Goal: Task Accomplishment & Management: Manage account settings

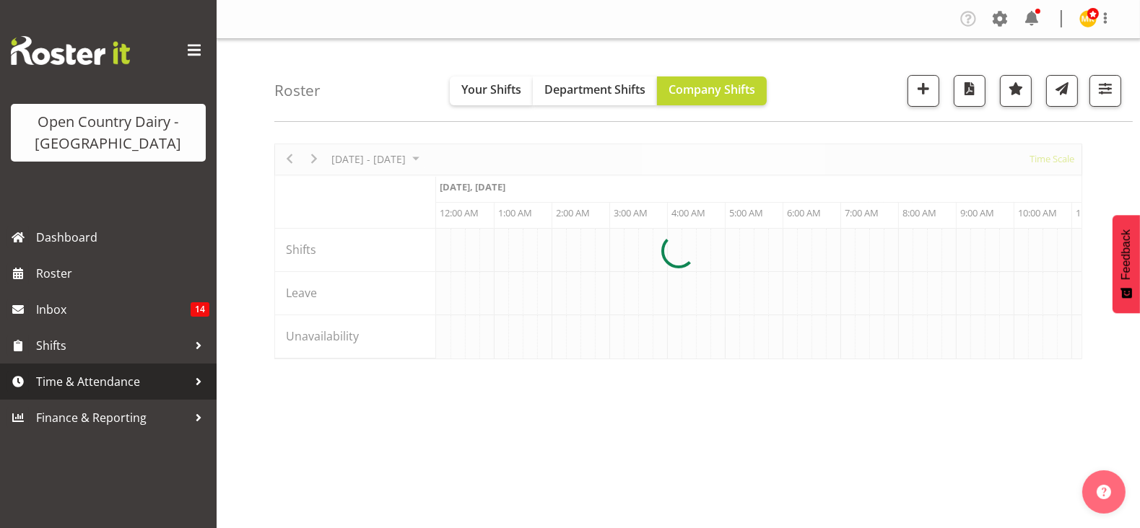
click at [94, 390] on span "Time & Attendance" at bounding box center [112, 382] width 152 height 22
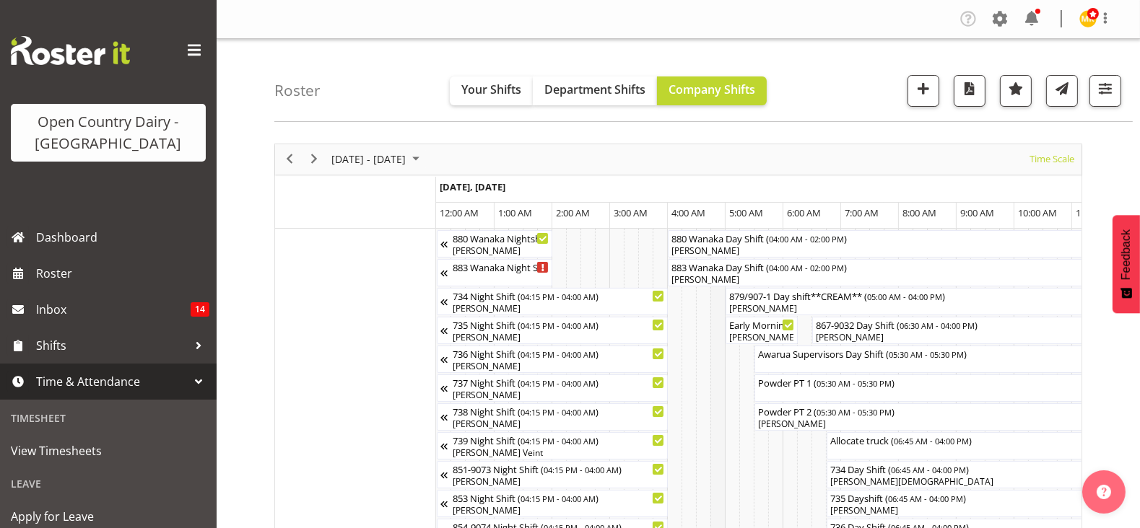
scroll to position [89, 0]
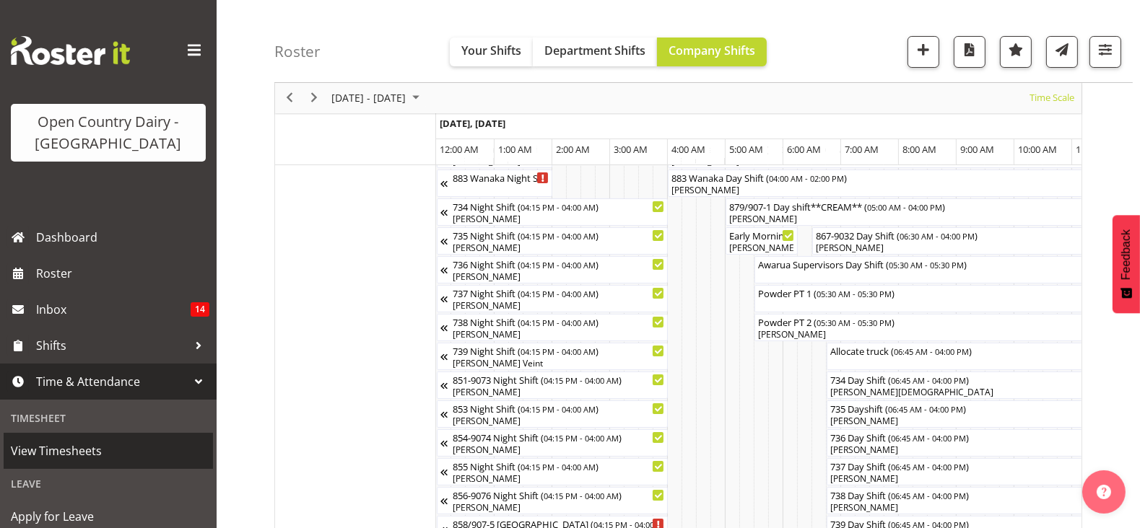
click at [101, 440] on span "View Timesheets" at bounding box center [108, 451] width 195 height 22
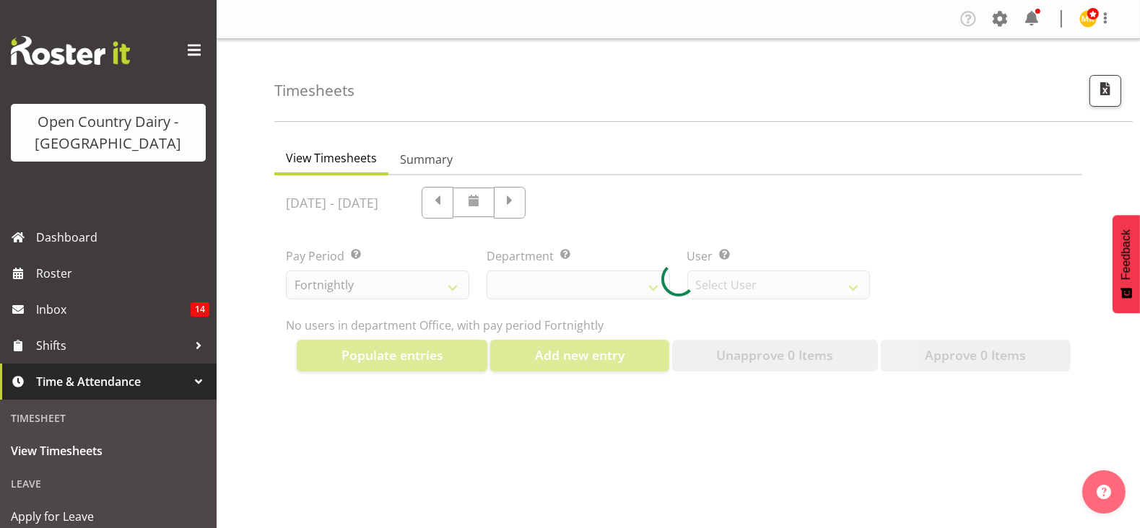
select select "699"
select select "8449"
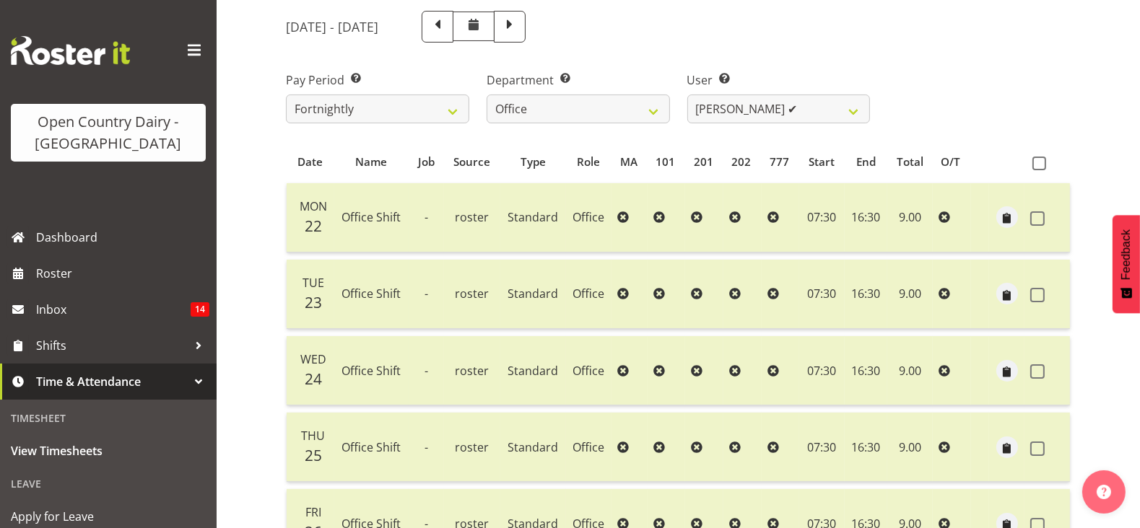
scroll to position [180, 0]
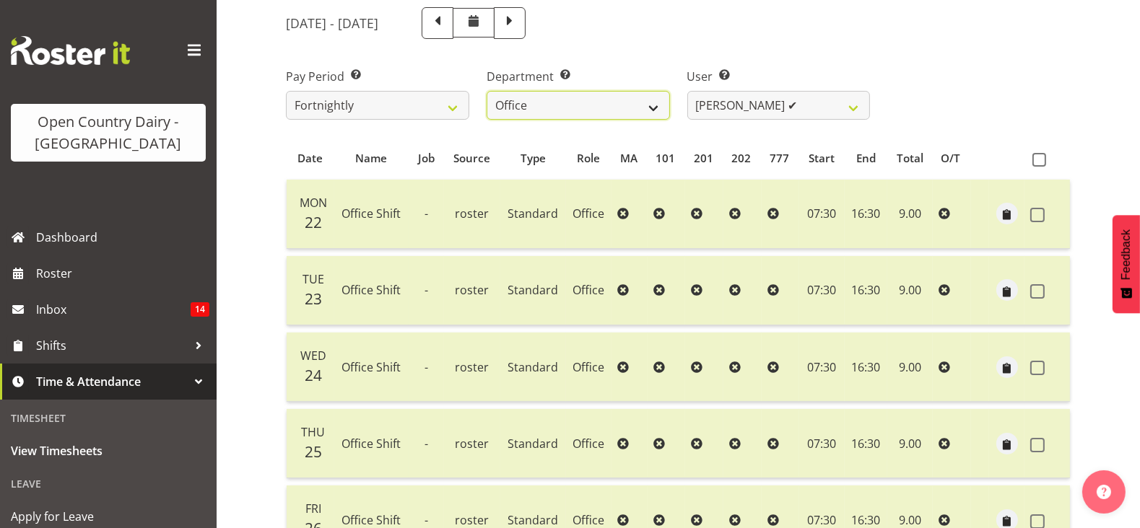
click at [593, 92] on select "734 735 736 737 738 739 851 853 854 855 856 858 861 862 865 867-9032 868 869 87…" at bounding box center [577, 105] width 183 height 29
click at [486, 91] on select "734 735 736 737 738 739 851 853 854 855 856 858 861 862 865 867-9032 868 869 87…" at bounding box center [577, 105] width 183 height 29
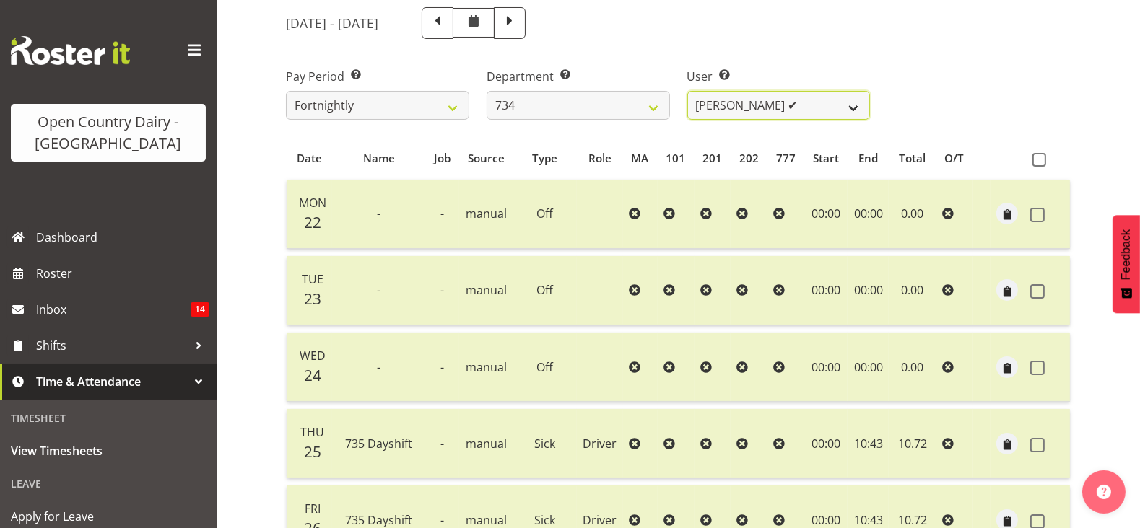
click at [799, 97] on select "Justin Spicer ✔ Ryan Thompson ✔ Tracey Chittock ✔ Zachary Shanks ✔" at bounding box center [778, 105] width 183 height 29
click at [766, 35] on div "September 22nd - September 28th 2025" at bounding box center [578, 23] width 584 height 32
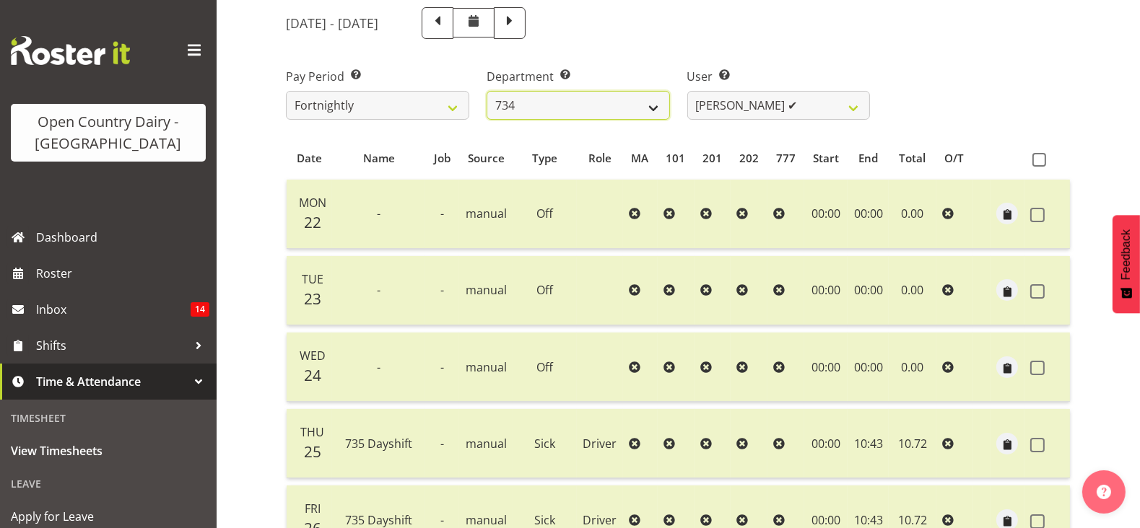
drag, startPoint x: 556, startPoint y: 105, endPoint x: 552, endPoint y: 112, distance: 8.1
click at [556, 105] on select "734 735 736 737 738 739 851 853 854 855 856 858 861 862 865 867-9032 868 869 87…" at bounding box center [577, 105] width 183 height 29
select select "909"
click at [486, 91] on select "734 735 736 737 738 739 851 853 854 855 856 858 861 862 865 867-9032 868 869 87…" at bounding box center [577, 105] width 183 height 29
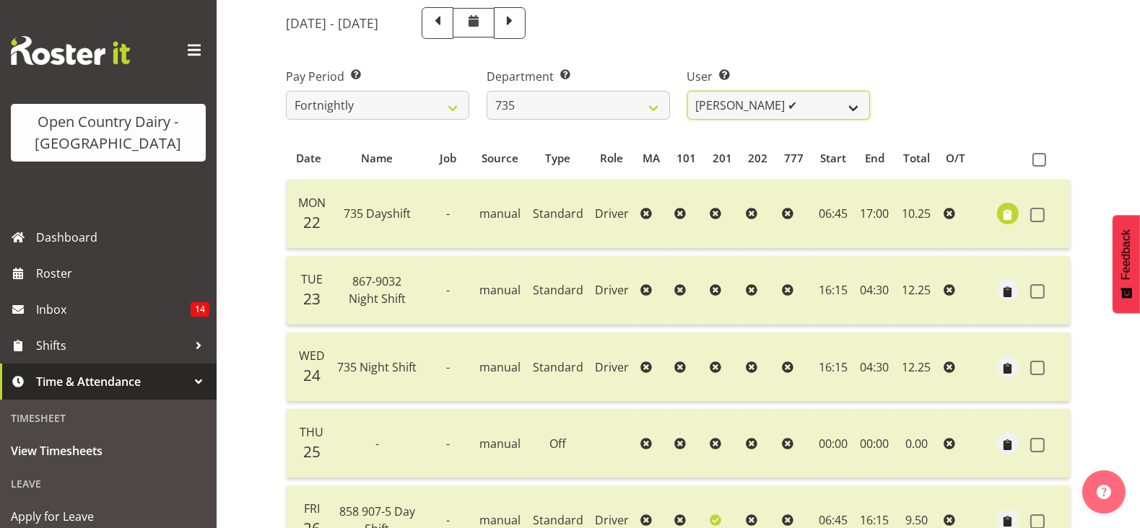
click at [790, 108] on select "Brian Neas ✔ Cherie Williams ✔ Christopher Sutherland ✔ Stuart Craig ✔" at bounding box center [778, 105] width 183 height 29
select select "9761"
click at [687, 91] on select "Brian Neas ✔ Cherie Williams ✔ Christopher Sutherland ✔ Stuart Craig ✔" at bounding box center [778, 105] width 183 height 29
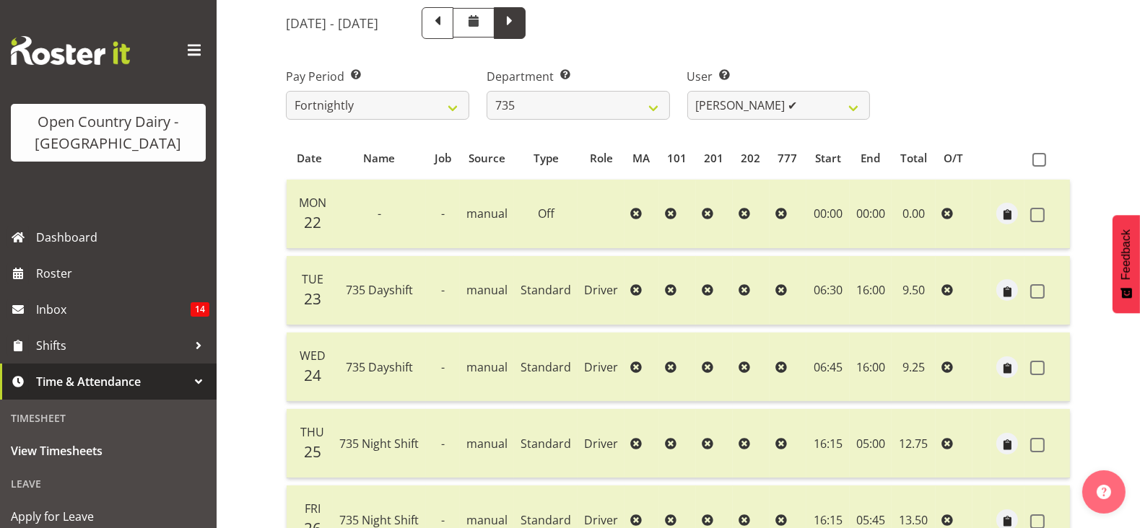
click at [519, 17] on span at bounding box center [509, 21] width 19 height 19
select select
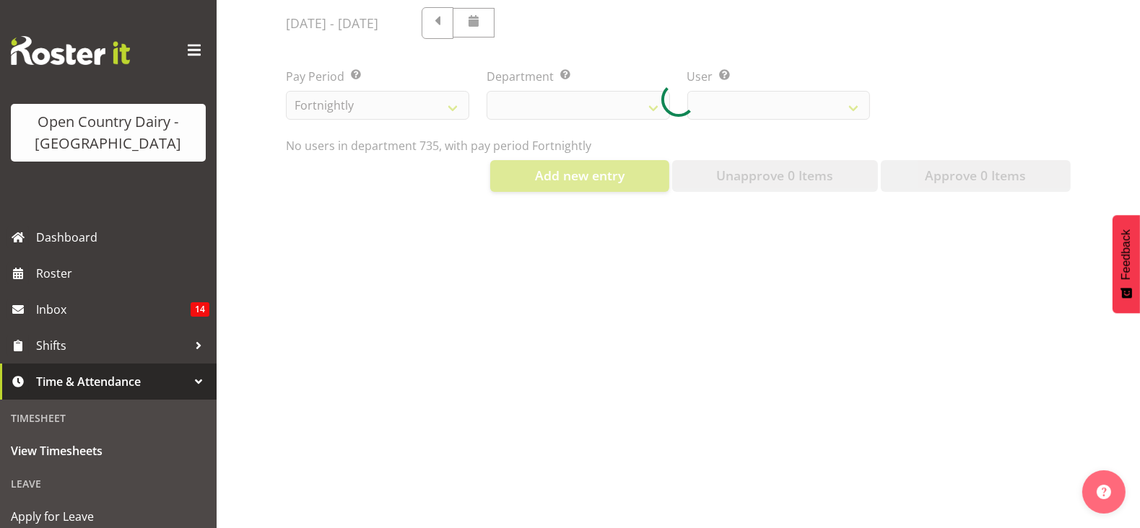
select select "909"
select select "9761"
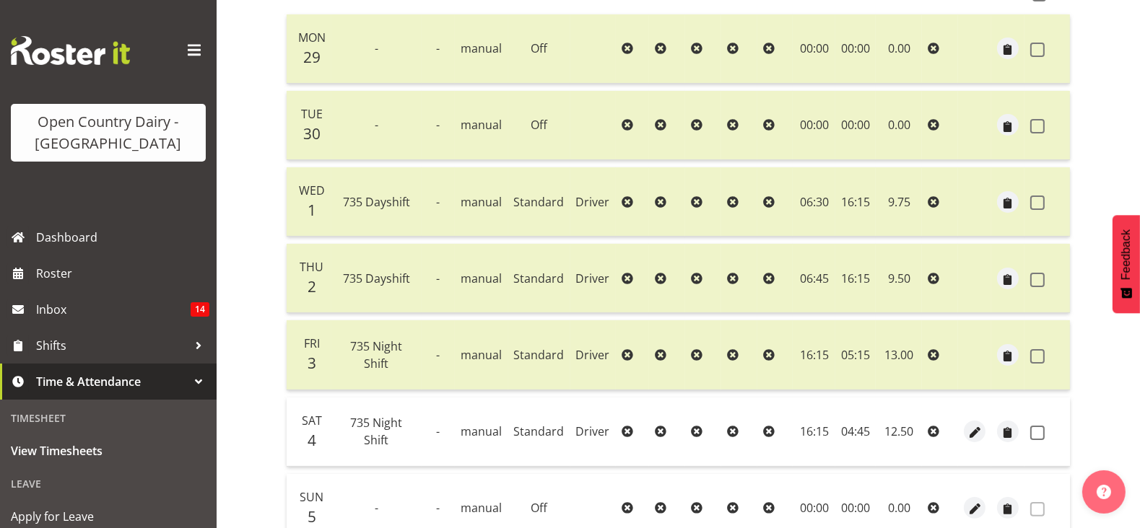
scroll to position [478, 0]
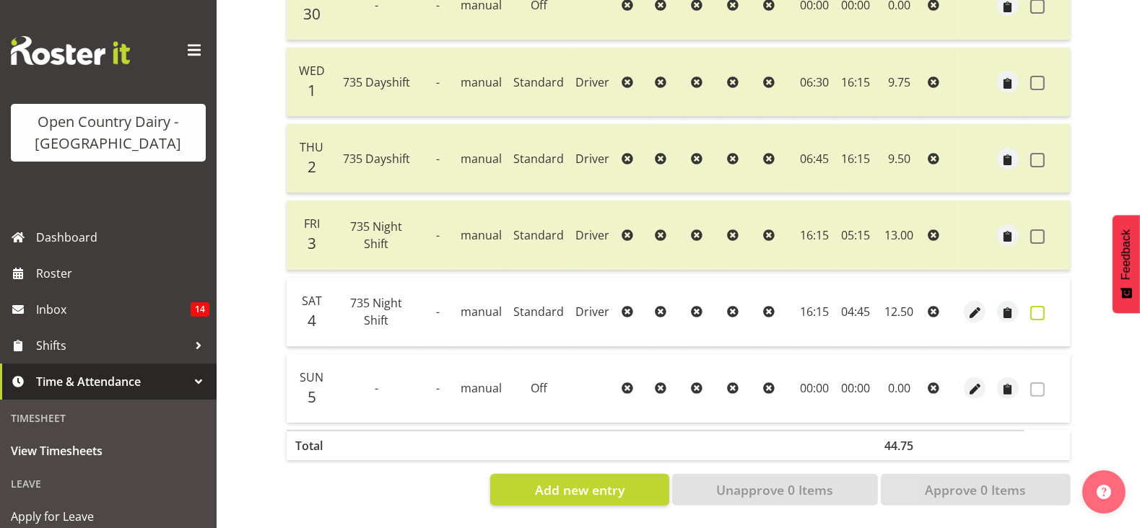
click at [1044, 306] on span at bounding box center [1037, 313] width 14 height 14
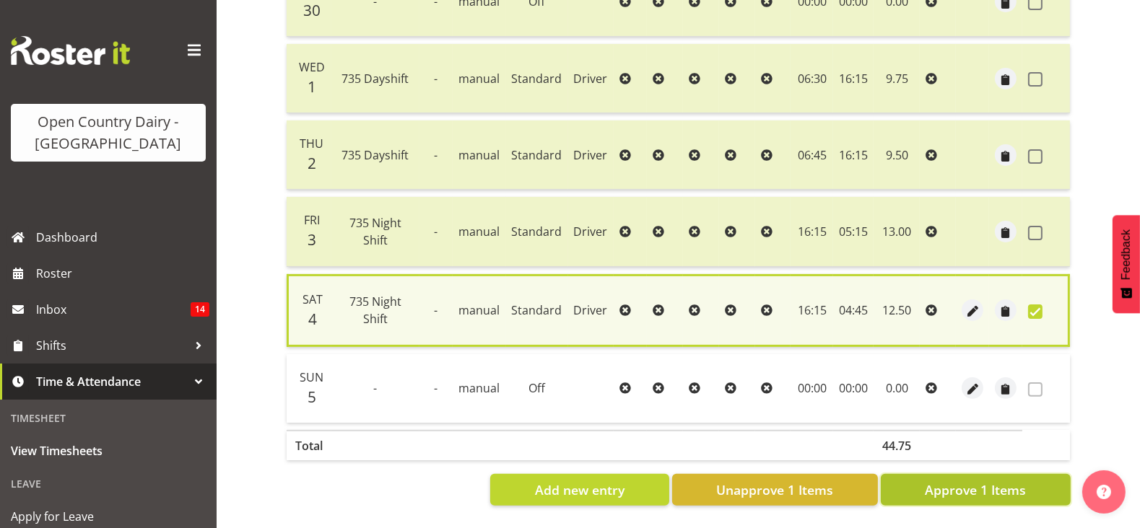
click at [1014, 481] on span "Approve 1 Items" at bounding box center [975, 490] width 101 height 19
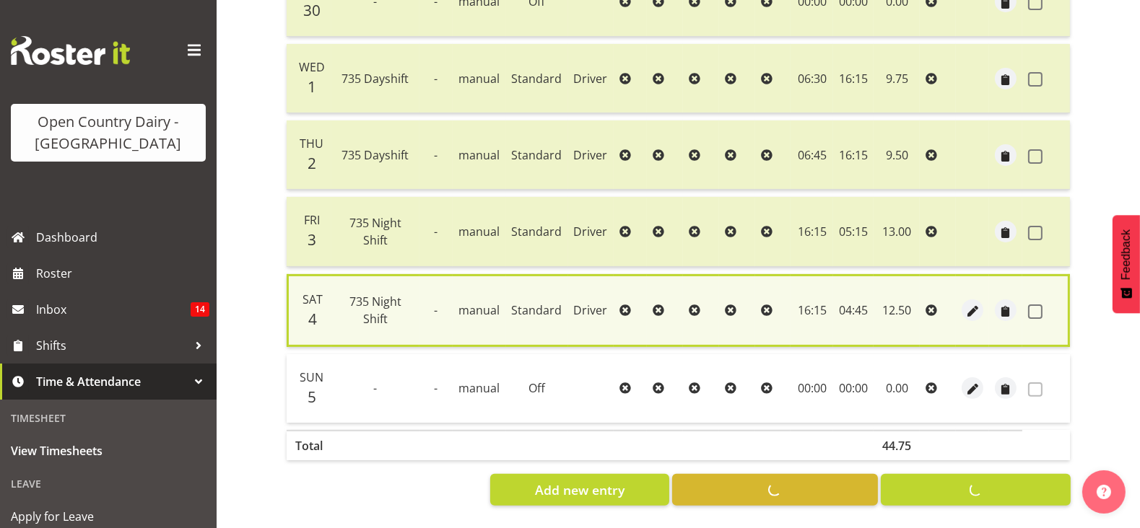
checkbox input "false"
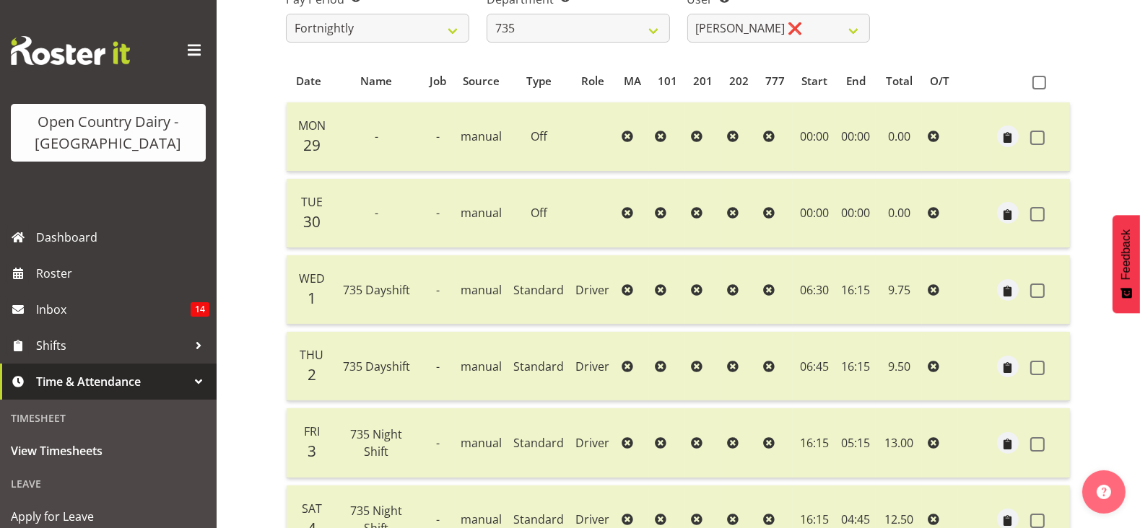
scroll to position [117, 0]
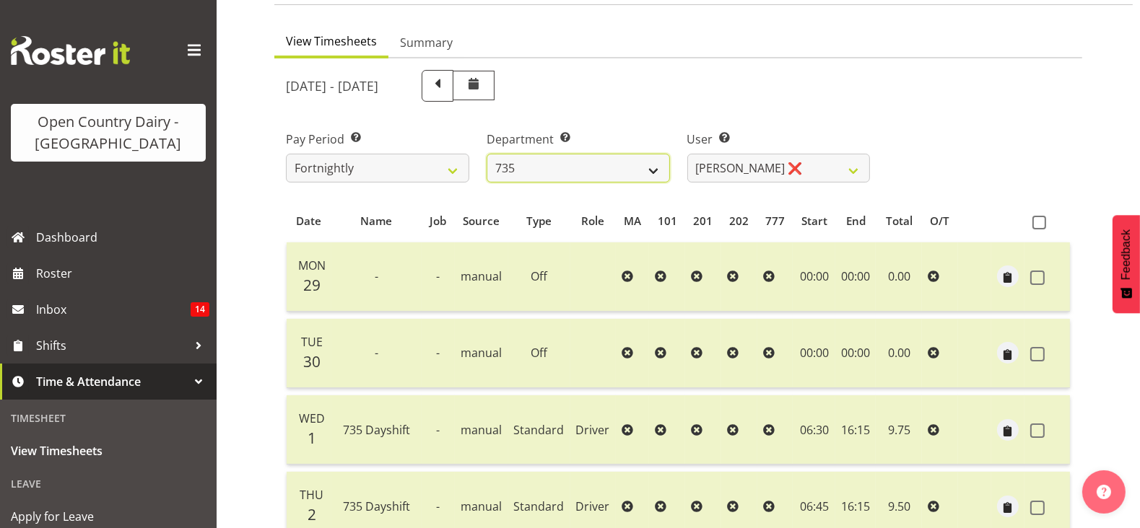
click at [603, 154] on select "734 735 736 737 738 739 851 853 854 855 856 858 861 862 865 867-9032 868 869 87…" at bounding box center [577, 168] width 183 height 29
select select "906"
click at [486, 154] on select "734 735 736 737 738 739 851 853 854 855 856 858 861 862 865 867-9032 868 869 87…" at bounding box center [577, 168] width 183 height 29
select select "9849"
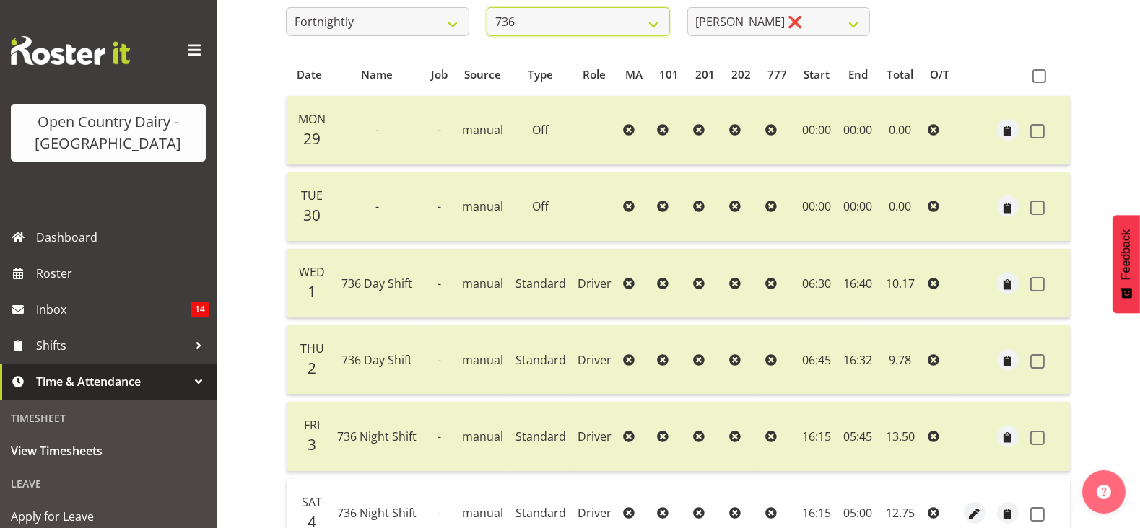
scroll to position [478, 0]
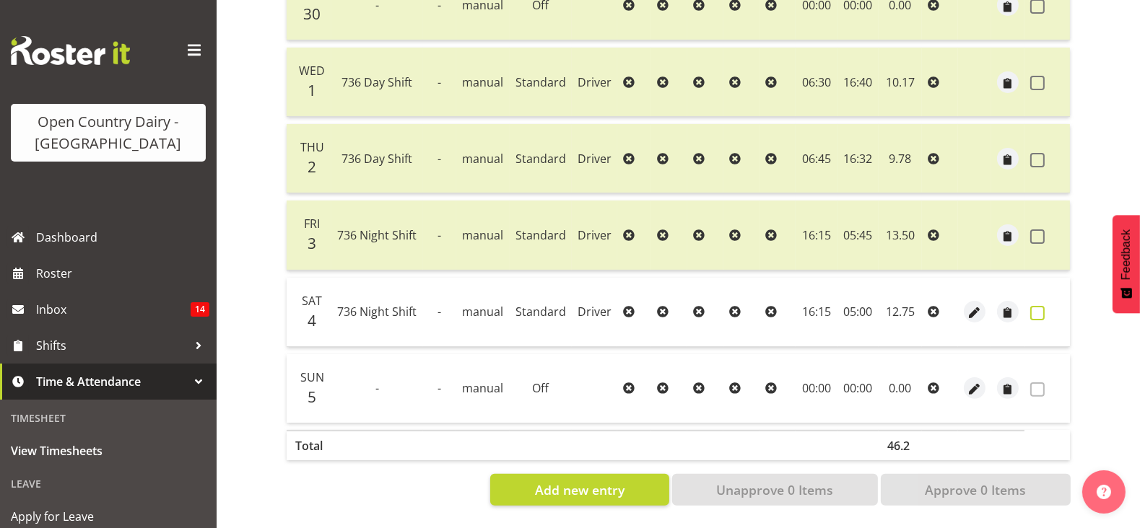
click at [1040, 306] on span at bounding box center [1037, 313] width 14 height 14
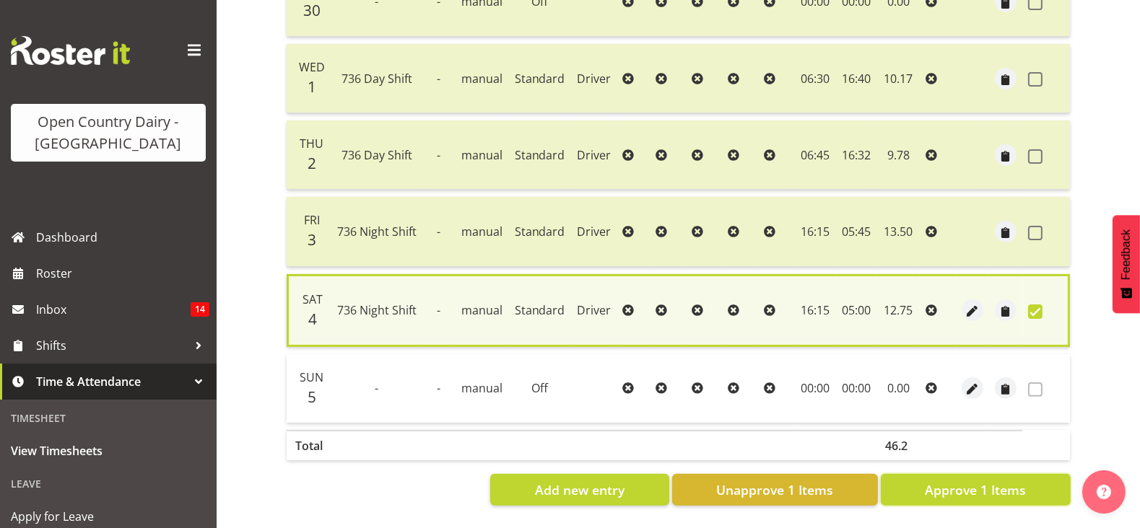
click at [989, 481] on span "Approve 1 Items" at bounding box center [975, 490] width 101 height 19
checkbox input "false"
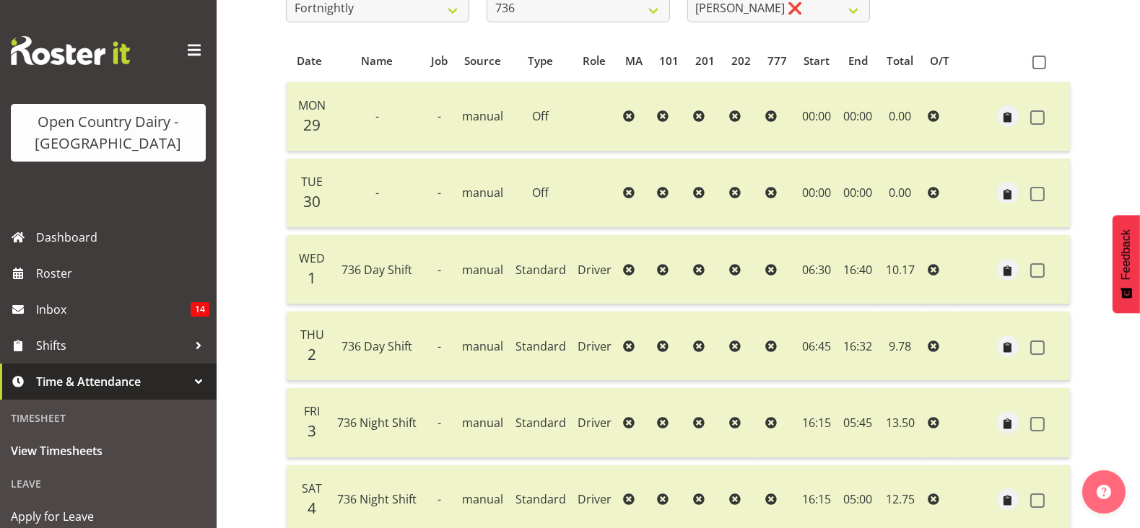
scroll to position [117, 0]
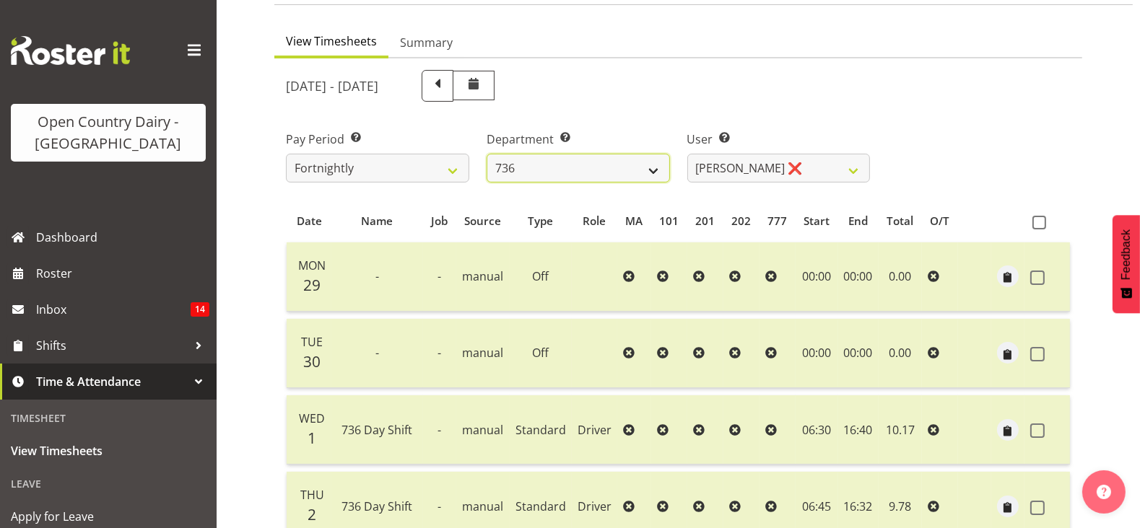
click at [642, 167] on select "734 735 736 737 738 739 851 853 854 855 856 858 861 862 865 867-9032 868 869 87…" at bounding box center [577, 168] width 183 height 29
click at [486, 154] on select "734 735 736 737 738 739 851 853 854 855 856 858 861 862 865 867-9032 868 869 87…" at bounding box center [577, 168] width 183 height 29
click at [535, 180] on select "734 735 736 737 738 739 851 853 854 855 856 858 861 862 865 867-9032 868 869 87…" at bounding box center [577, 168] width 183 height 29
select select "903"
click at [486, 154] on select "734 735 736 737 738 739 851 853 854 855 856 858 861 862 865 867-9032 868 869 87…" at bounding box center [577, 168] width 183 height 29
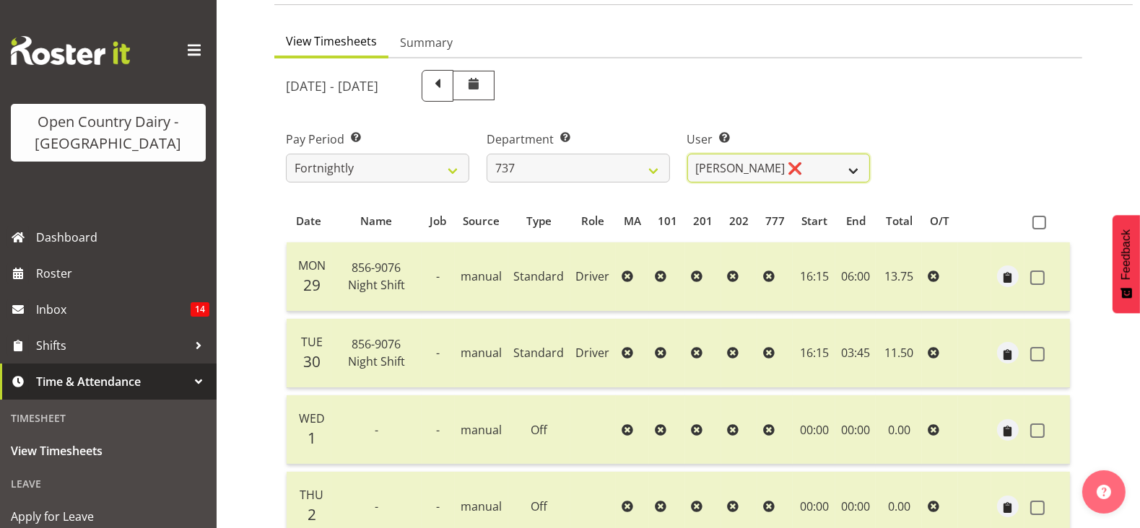
click at [771, 165] on select "Andrew Crawford ❌ Ashley Bragg ❌ Jack Townley ❌ Richard Turnbull ❌" at bounding box center [778, 168] width 183 height 29
select select "10918"
click at [687, 154] on select "Andrew Crawford ❌ Ashley Bragg ❌ Jack Townley ❌ Richard Turnbull ❌" at bounding box center [778, 168] width 183 height 29
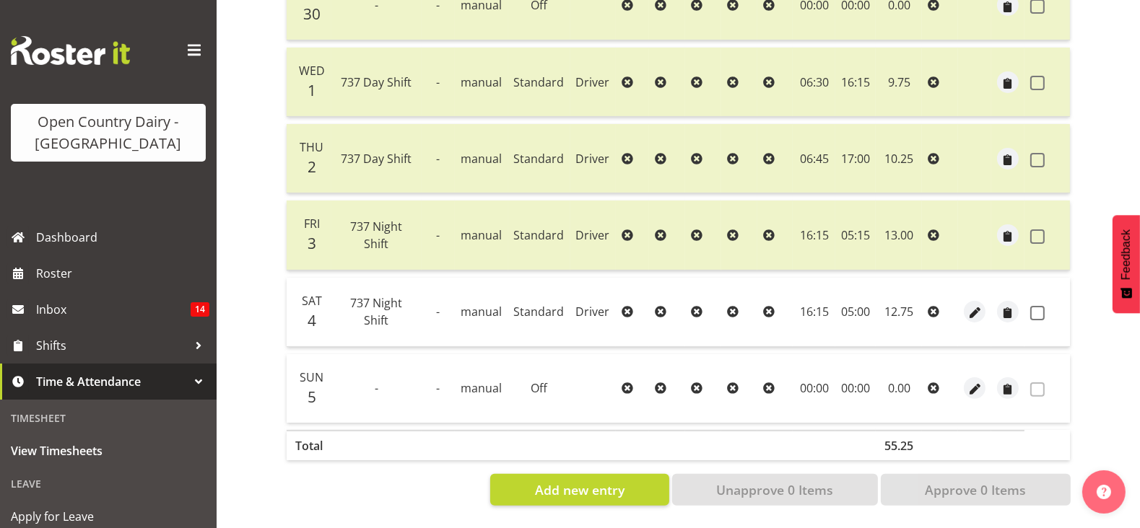
scroll to position [478, 0]
click at [1041, 306] on span at bounding box center [1037, 313] width 14 height 14
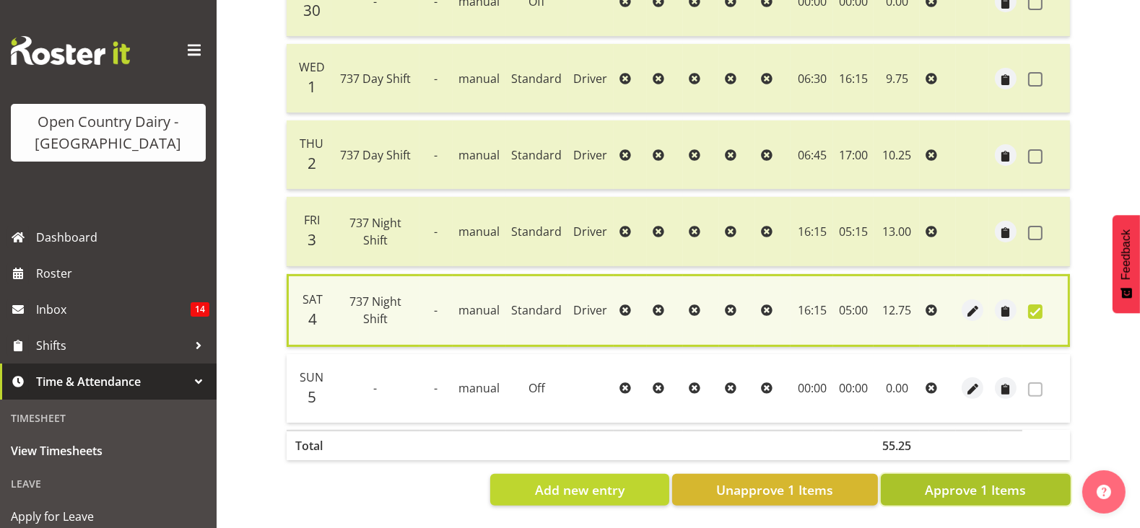
click at [976, 486] on span "Approve 1 Items" at bounding box center [975, 490] width 101 height 19
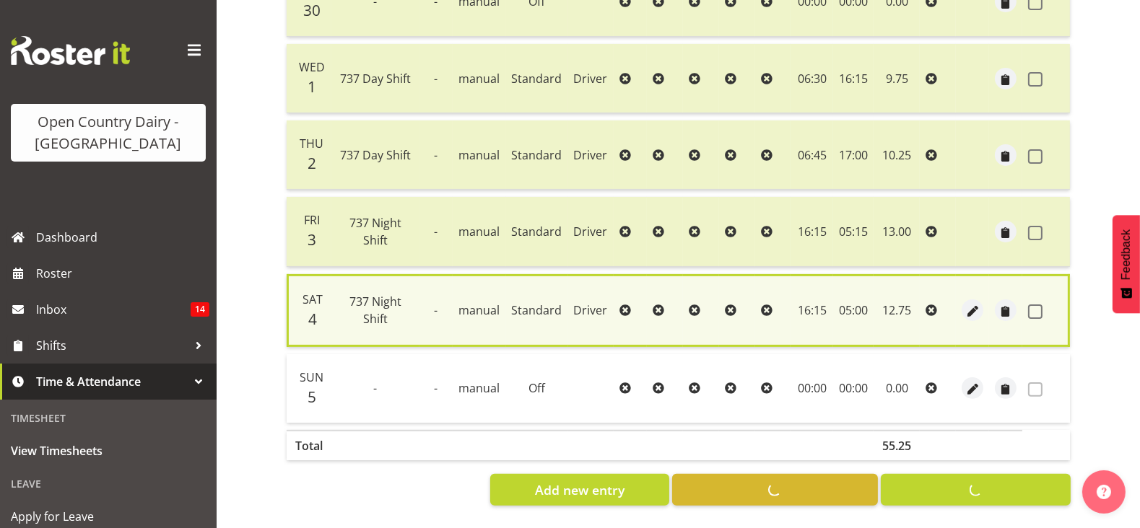
checkbox input "false"
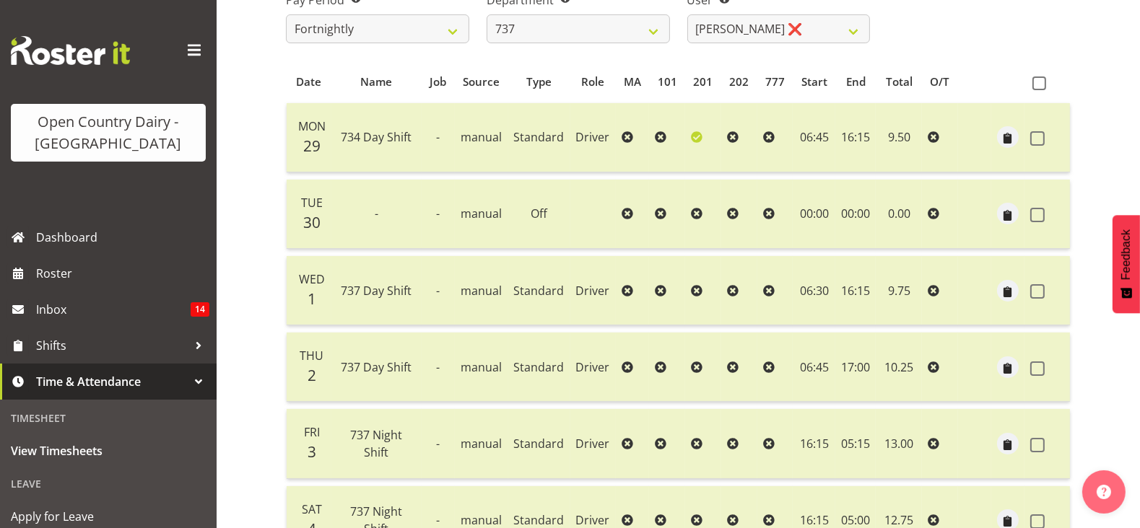
scroll to position [117, 0]
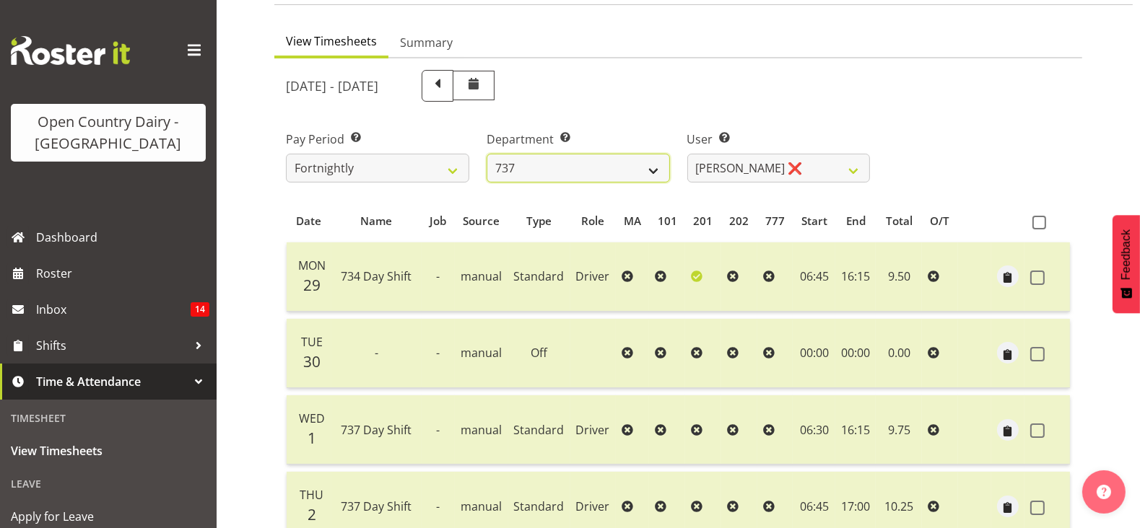
click at [647, 176] on select "734 735 736 737 738 739 851 853 854 855 856 858 861 862 865 867-9032 868 869 87…" at bounding box center [577, 168] width 183 height 29
select select "904"
click at [486, 154] on select "734 735 736 737 738 739 851 853 854 855 856 858 861 862 865 867-9032 868 869 87…" at bounding box center [577, 168] width 183 height 29
select select "10055"
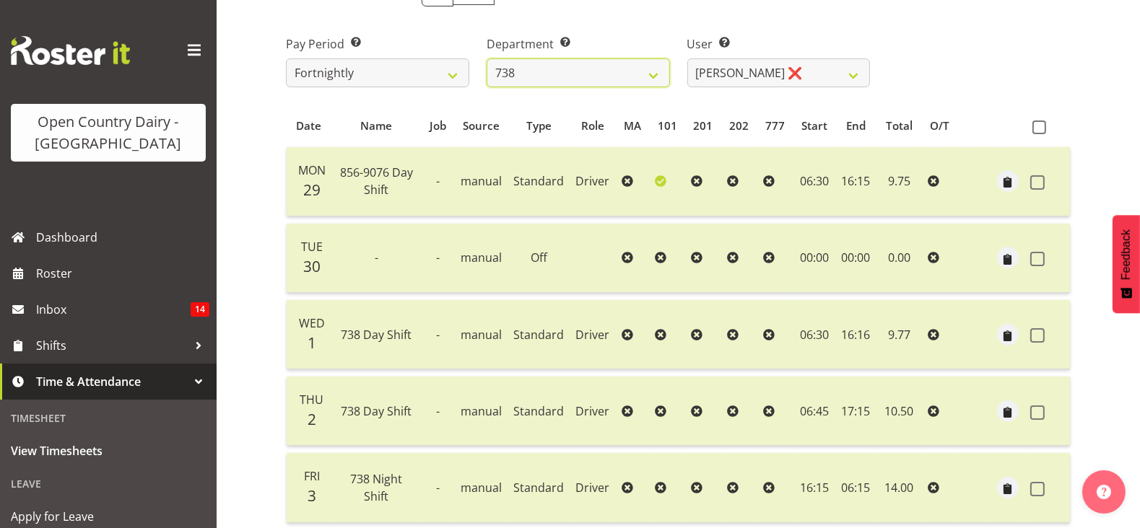
scroll to position [478, 0]
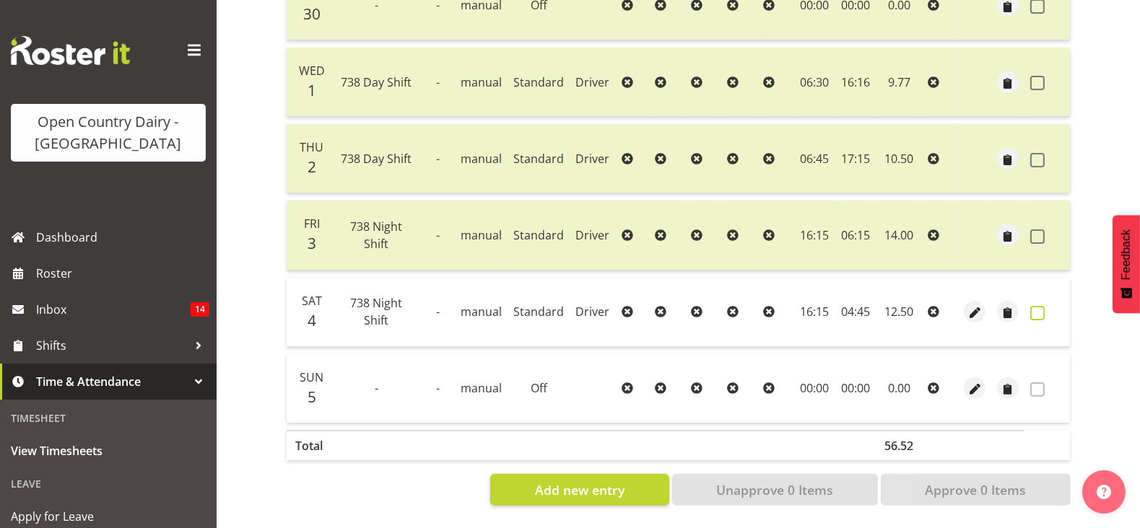
click at [1041, 306] on span at bounding box center [1037, 313] width 14 height 14
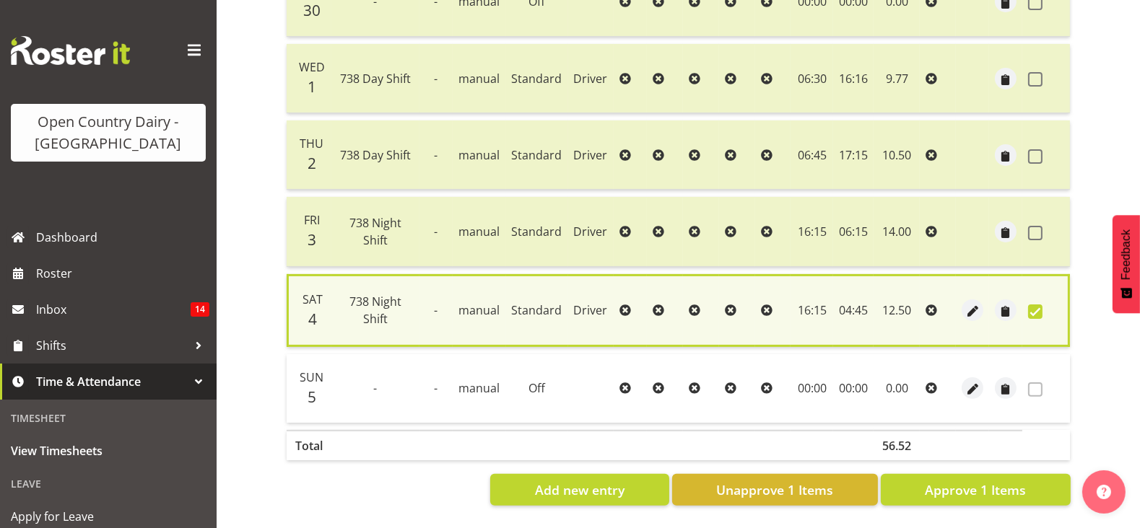
click at [998, 458] on div "Date Name Job Source Type Role MA 101 201 202 777 Start End Total O/T Mon 29 85…" at bounding box center [678, 176] width 784 height 657
click at [1000, 481] on span "Approve 1 Items" at bounding box center [975, 490] width 101 height 19
checkbox input "false"
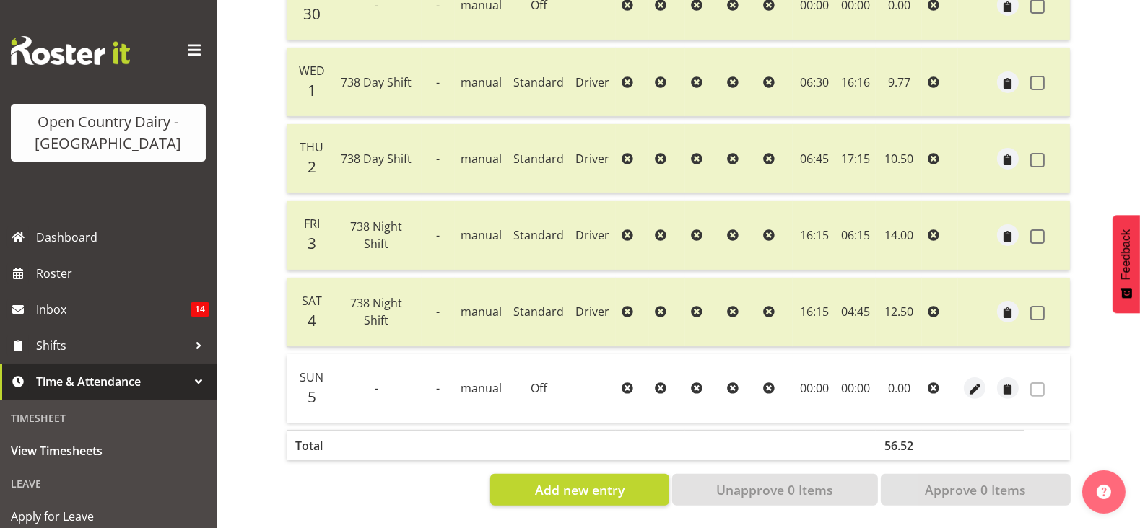
scroll to position [117, 0]
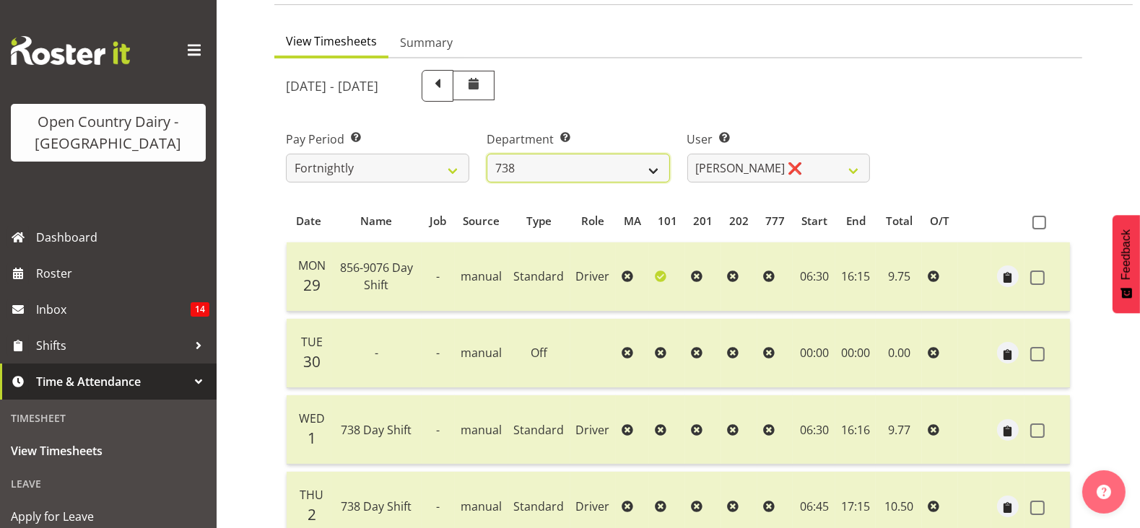
click at [593, 170] on select "734 735 736 737 738 739 851 853 854 855 856 858 861 862 865 867-9032 868 869 87…" at bounding box center [577, 168] width 183 height 29
select select "902"
click at [486, 154] on select "734 735 736 737 738 739 851 853 854 855 856 858 861 862 865 867-9032 868 869 87…" at bounding box center [577, 168] width 183 height 29
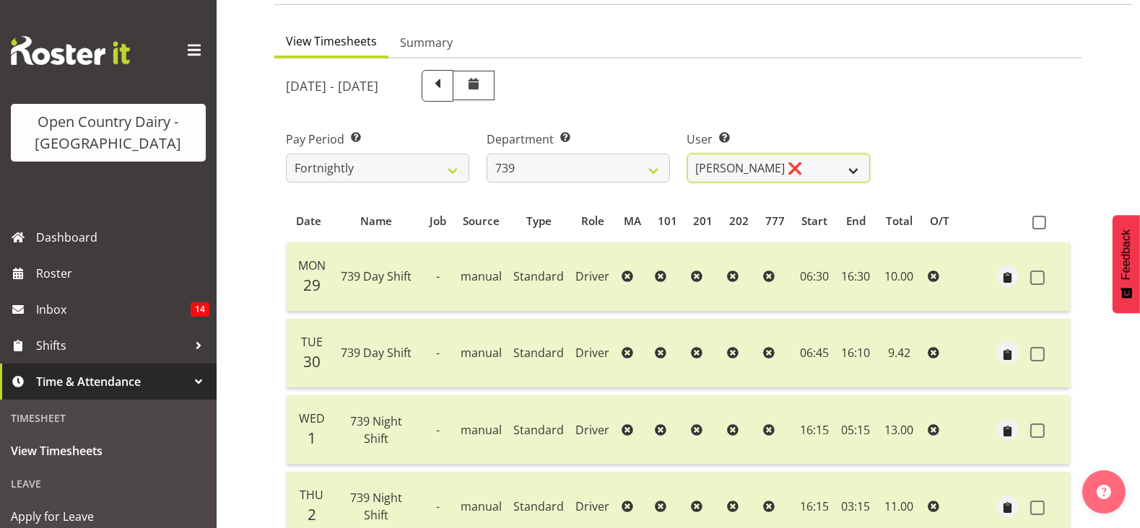
click at [763, 167] on select "Erika McNaught ❌ Rachel Fletcher ❌ Rick Murphy ❌ Tish Veint ❌" at bounding box center [778, 168] width 183 height 29
select select "7407"
click at [687, 154] on select "Erika McNaught ❌ Rachel Fletcher ❌ Rick Murphy ❌ Tish Veint ❌" at bounding box center [778, 168] width 183 height 29
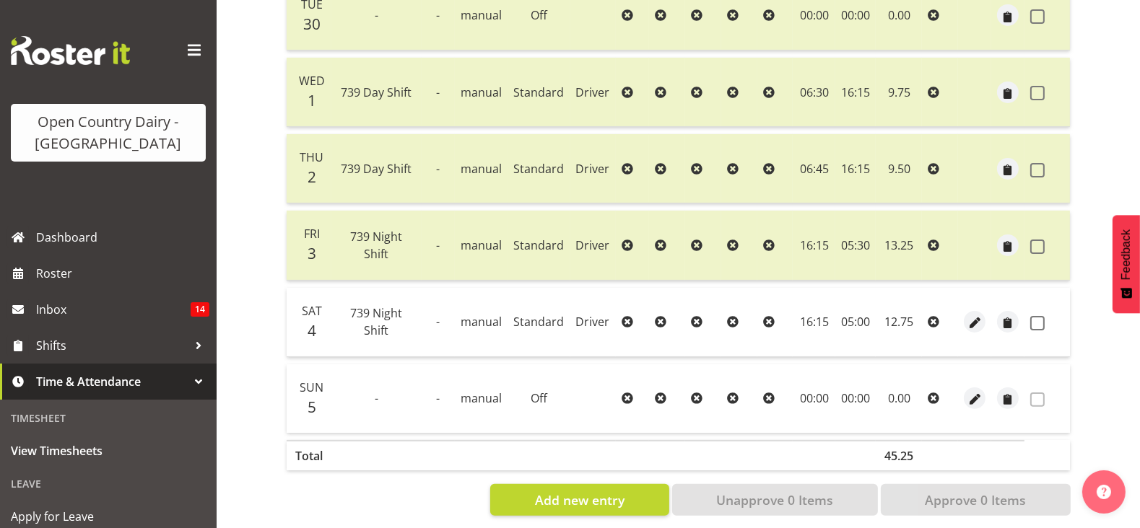
scroll to position [478, 0]
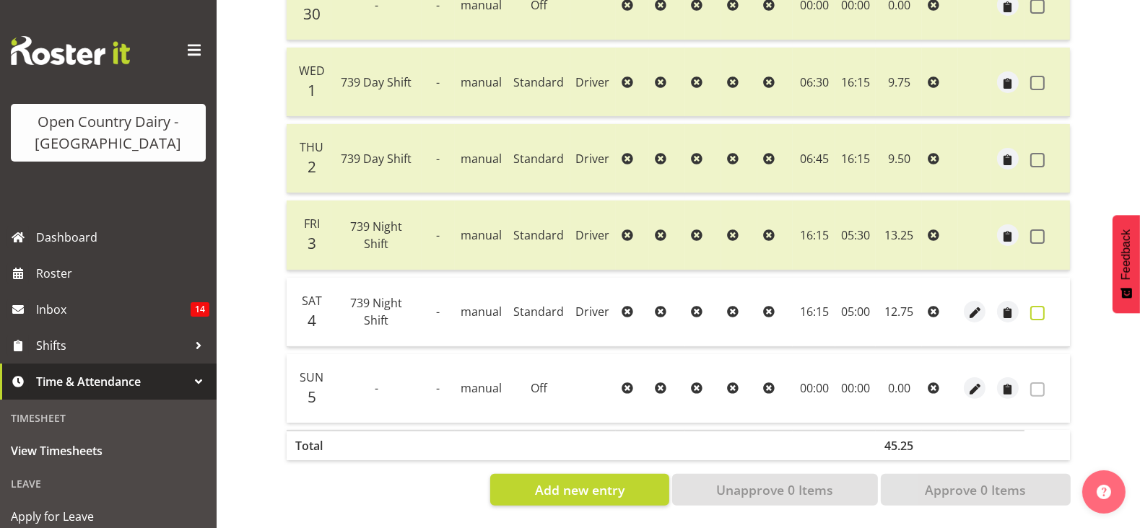
click at [1049, 306] on label at bounding box center [1041, 313] width 22 height 14
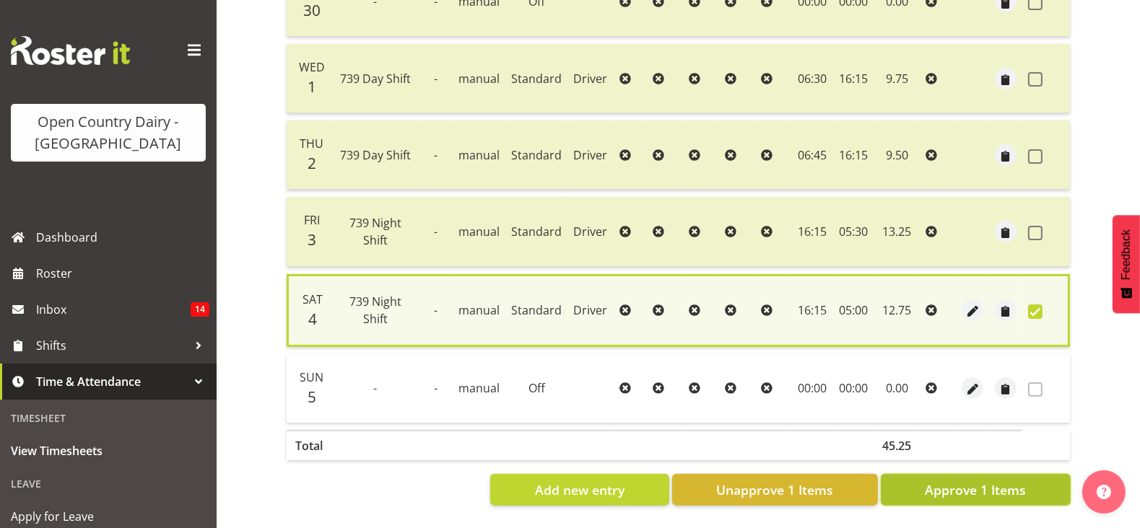
click at [1000, 484] on span "Approve 1 Items" at bounding box center [975, 490] width 101 height 19
checkbox input "false"
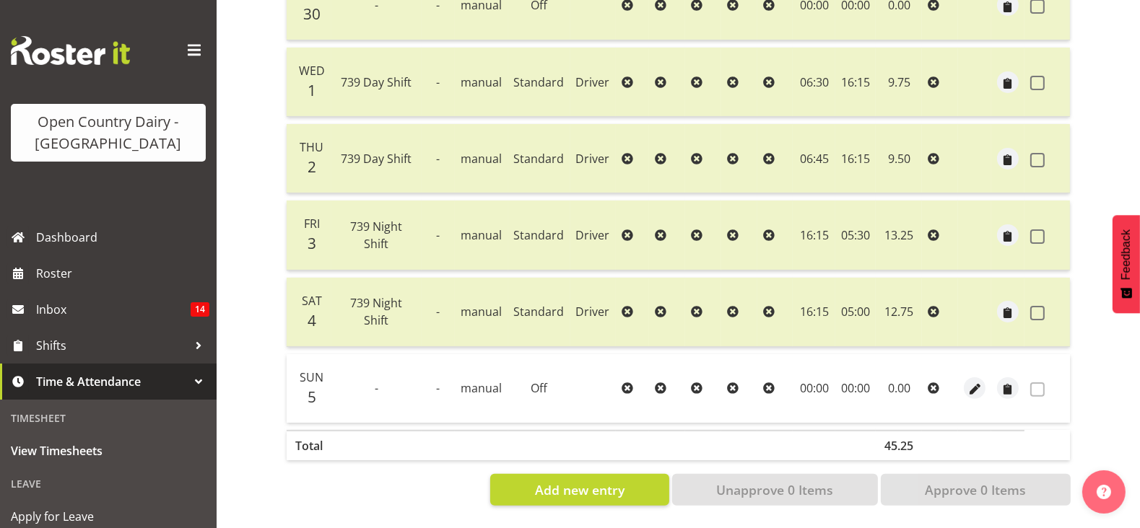
scroll to position [27, 0]
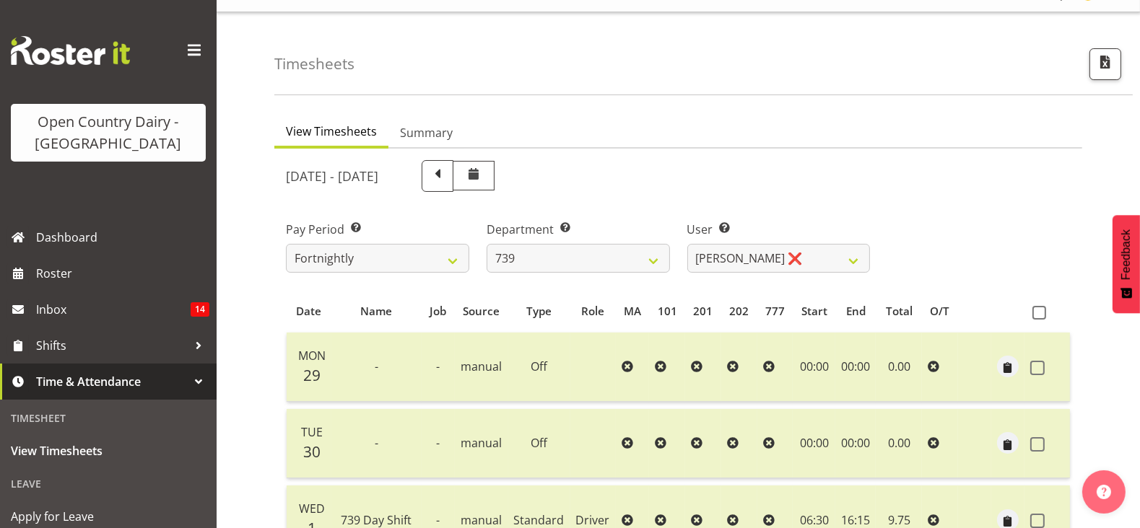
click at [515, 279] on div "Department Select which department you would like to view. 734 735 736 737 738 …" at bounding box center [578, 241] width 201 height 81
click at [516, 266] on select "734 735 736 737 738 739 851 853 854 855 856 858 861 862 865 867-9032 868 869 87…" at bounding box center [577, 258] width 183 height 29
select select "669"
click at [486, 244] on select "734 735 736 737 738 739 851 853 854 855 856 858 861 862 865 867-9032 868 869 87…" at bounding box center [577, 258] width 183 height 29
click at [744, 253] on select "Christiaan Botha ❌ Kevin Stuck ❌ Marty Powell ❌ Sean O'Neill ❌" at bounding box center [778, 258] width 183 height 29
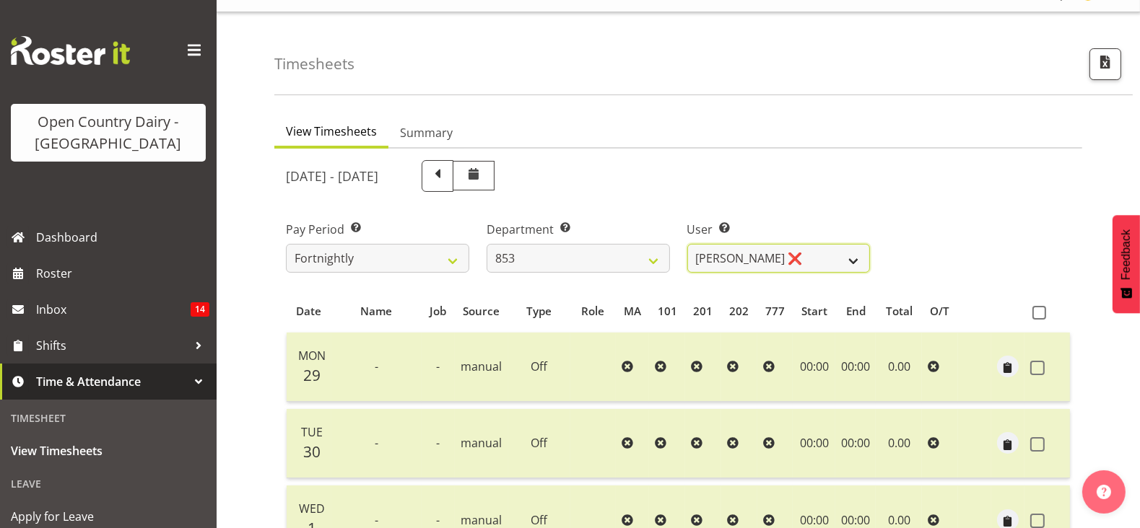
select select "10116"
click at [687, 244] on select "Christiaan Botha ❌ Kevin Stuck ❌ Marty Powell ❌ Sean O'Neill ❌" at bounding box center [778, 258] width 183 height 29
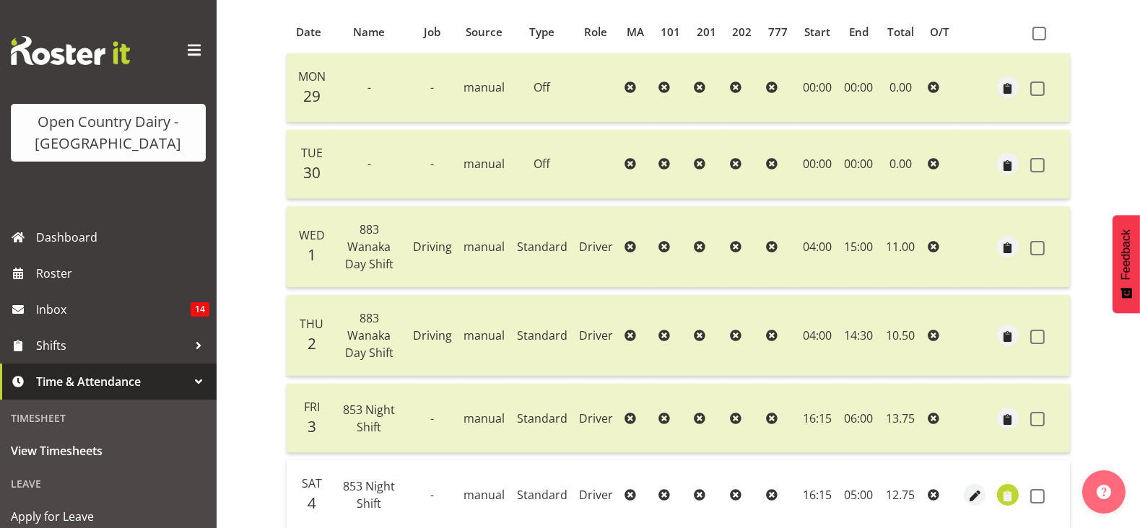
scroll to position [388, 0]
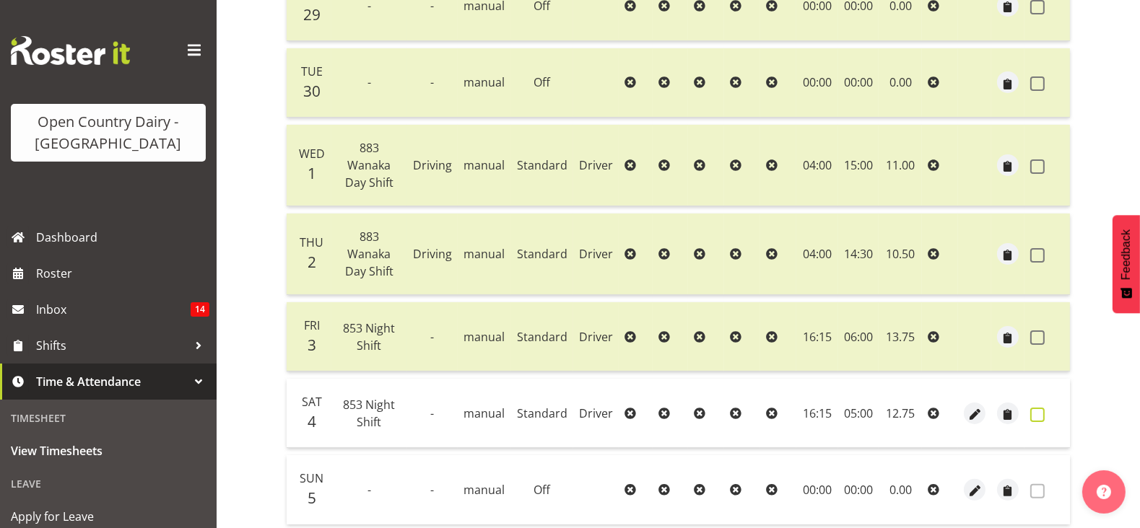
click at [1042, 408] on span at bounding box center [1037, 415] width 14 height 14
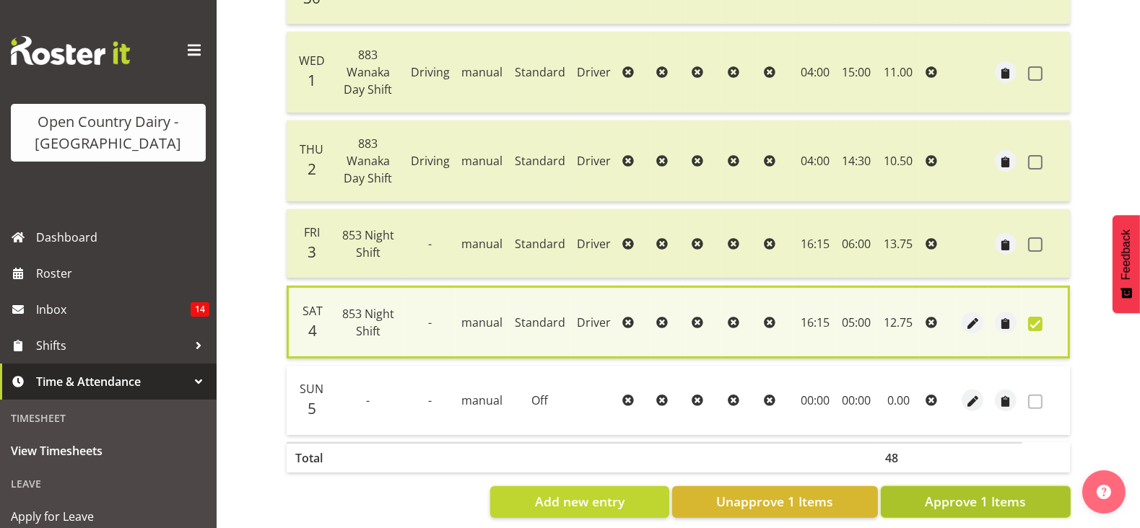
click at [1028, 486] on button "Approve 1 Items" at bounding box center [975, 502] width 190 height 32
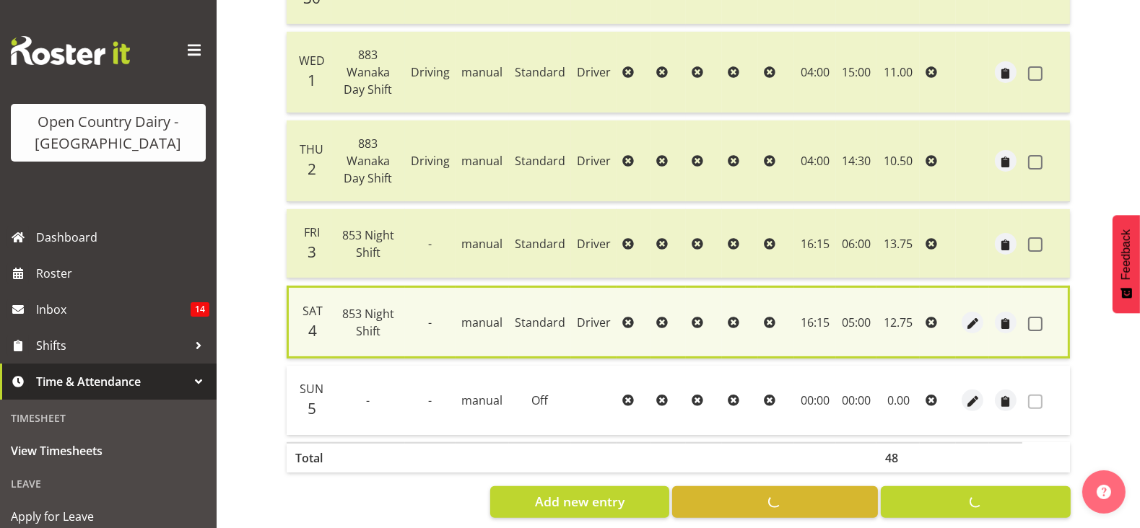
checkbox input "false"
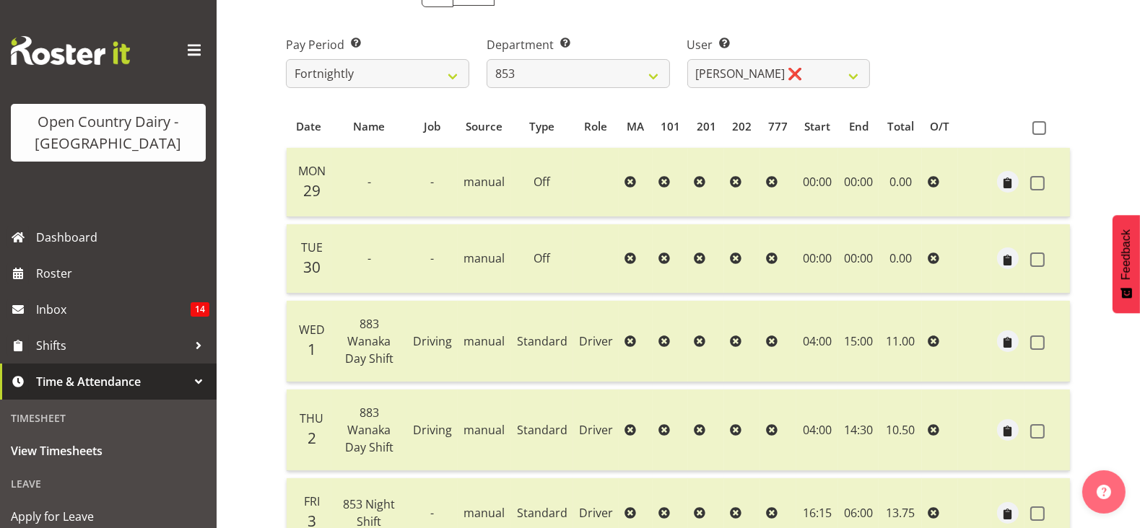
scroll to position [117, 0]
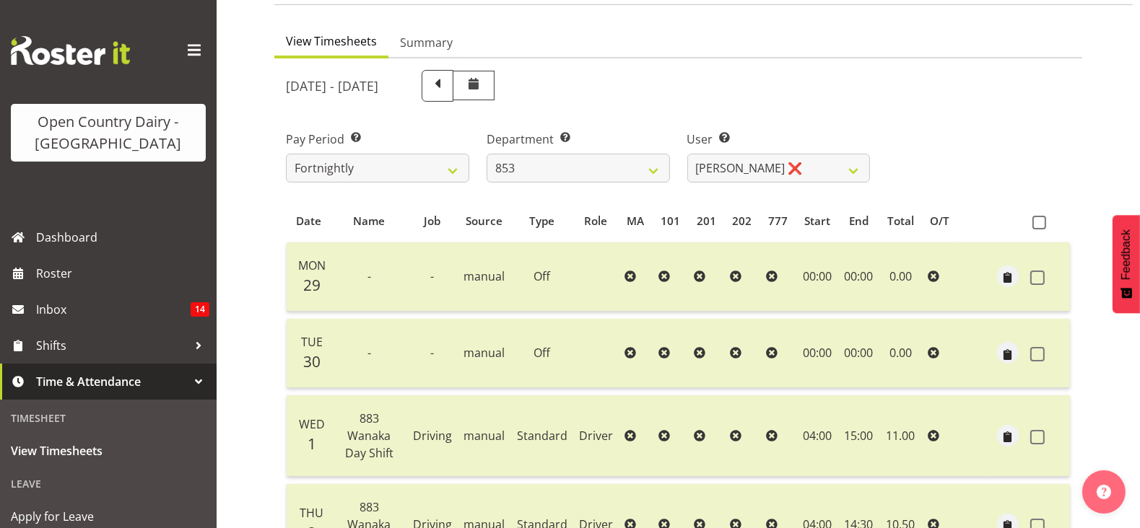
click at [577, 182] on div "Department Select which department you would like to view. 734 735 736 737 738 …" at bounding box center [578, 150] width 201 height 81
click at [574, 174] on select "734 735 736 737 738 739 851 853 854 855 856 858 861 862 865 867-9032 868 869 87…" at bounding box center [577, 168] width 183 height 29
select select "755"
click at [486, 154] on select "734 735 736 737 738 739 851 853 854 855 856 858 861 862 865 867-9032 868 869 87…" at bounding box center [577, 168] width 183 height 29
select select "10940"
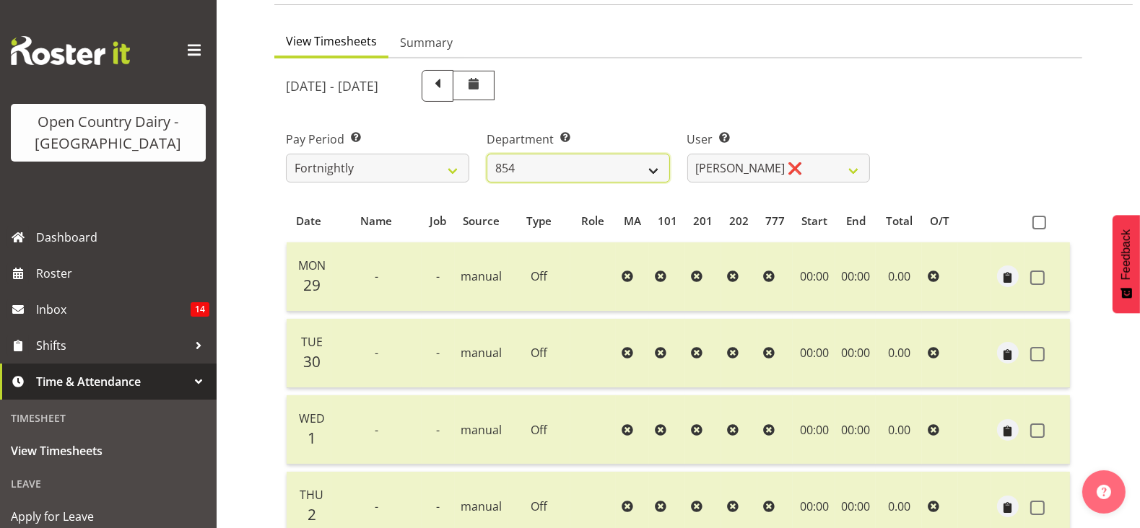
click at [545, 169] on select "734 735 736 737 738 739 851 853 854 855 856 858 861 862 865 867-9032 868 869 87…" at bounding box center [577, 168] width 183 height 29
select select "668"
click at [486, 154] on select "734 735 736 737 738 739 851 853 854 855 856 858 861 862 865 867-9032 868 869 87…" at bounding box center [577, 168] width 183 height 29
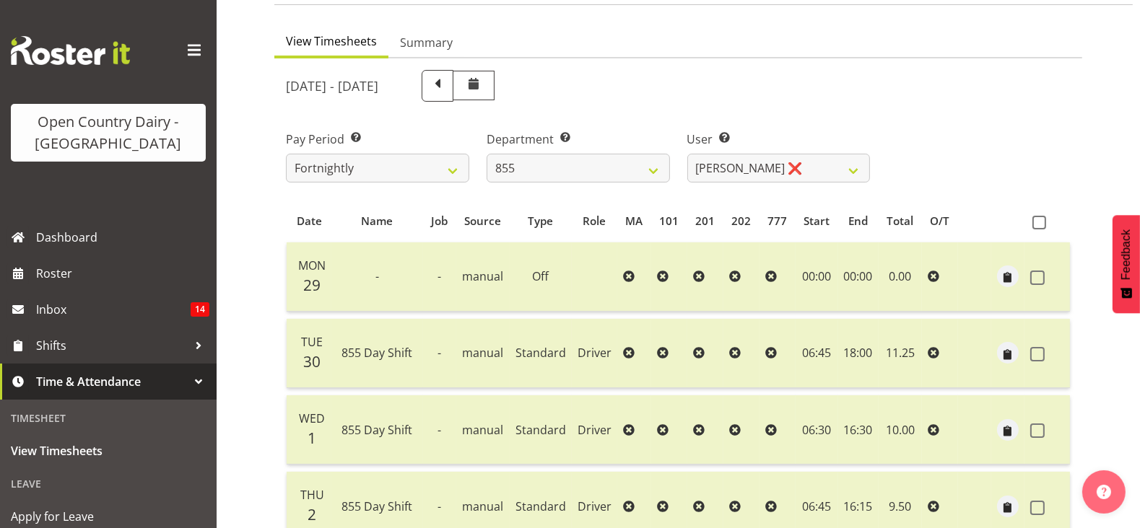
click at [776, 203] on div at bounding box center [678, 461] width 808 height 807
click at [768, 182] on div "User Select user. Note: This is filtered down by the previous two drop-down ite…" at bounding box center [778, 150] width 201 height 81
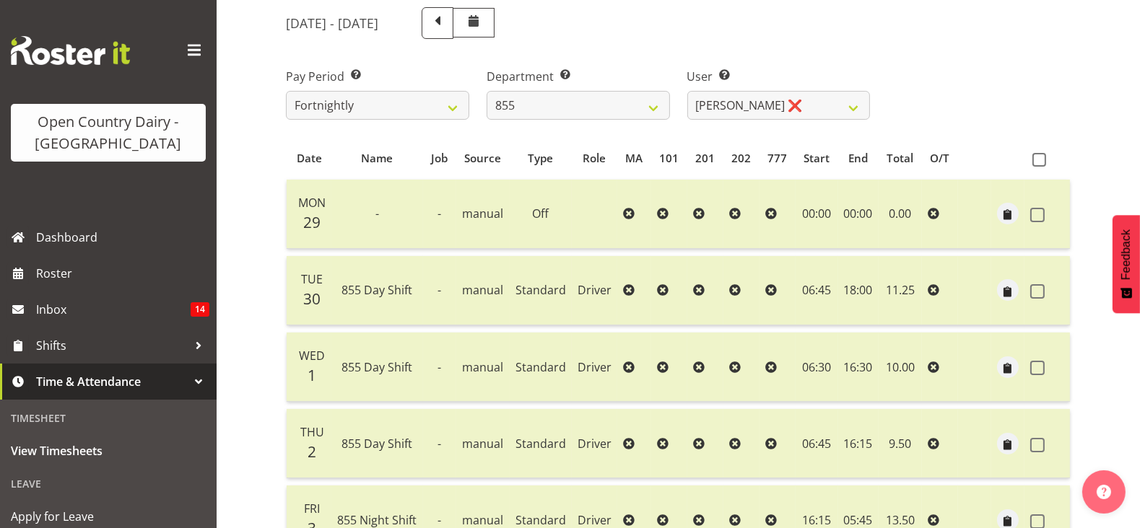
scroll to position [388, 0]
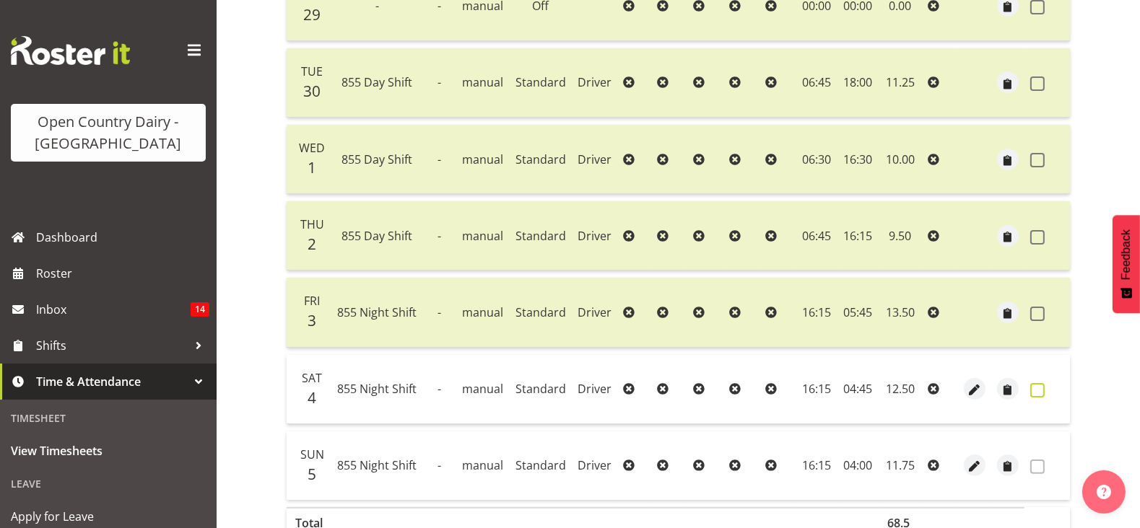
click at [1039, 388] on span at bounding box center [1037, 390] width 14 height 14
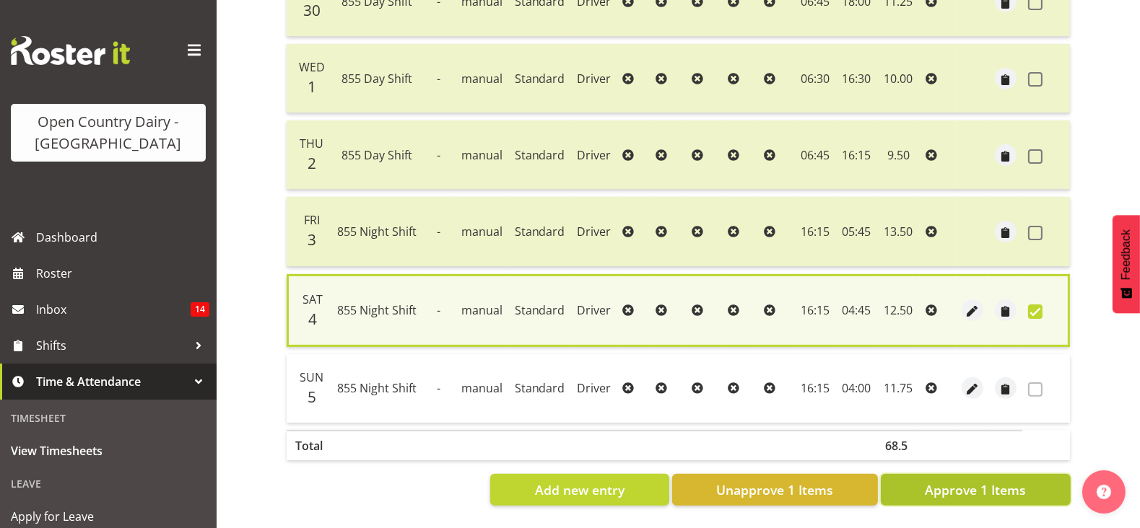
click at [1016, 481] on span "Approve 1 Items" at bounding box center [975, 490] width 101 height 19
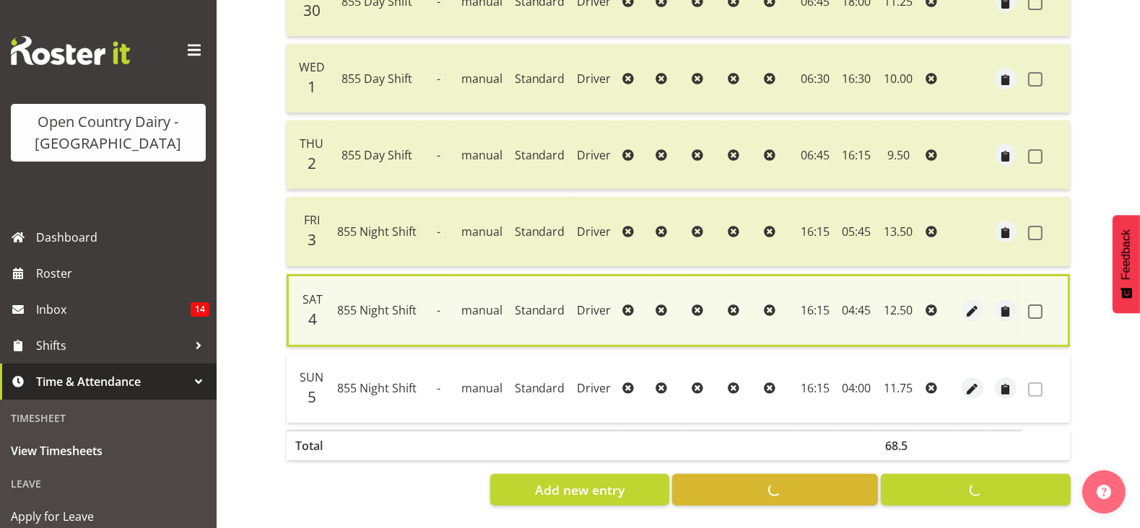
checkbox input "false"
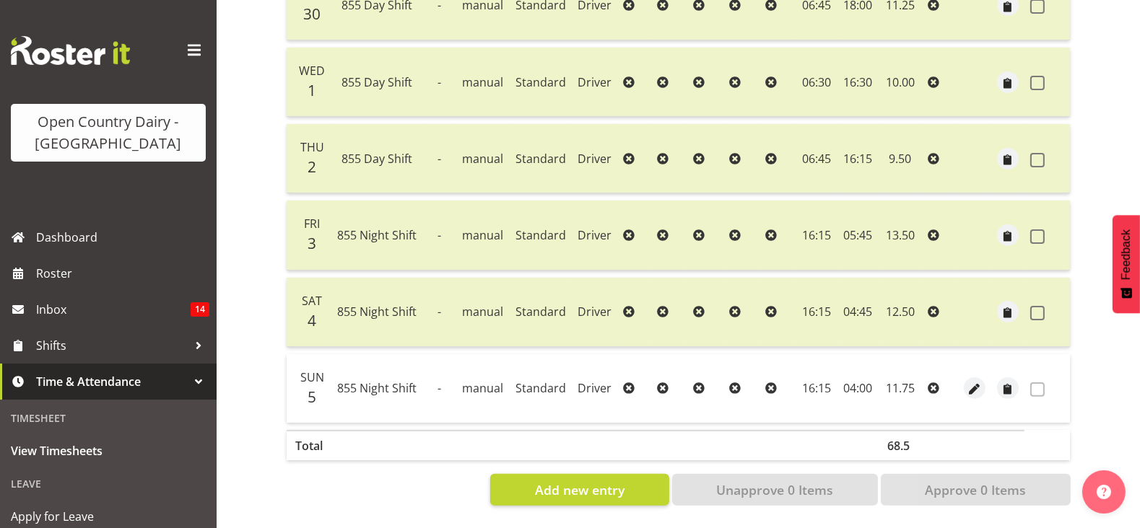
scroll to position [207, 0]
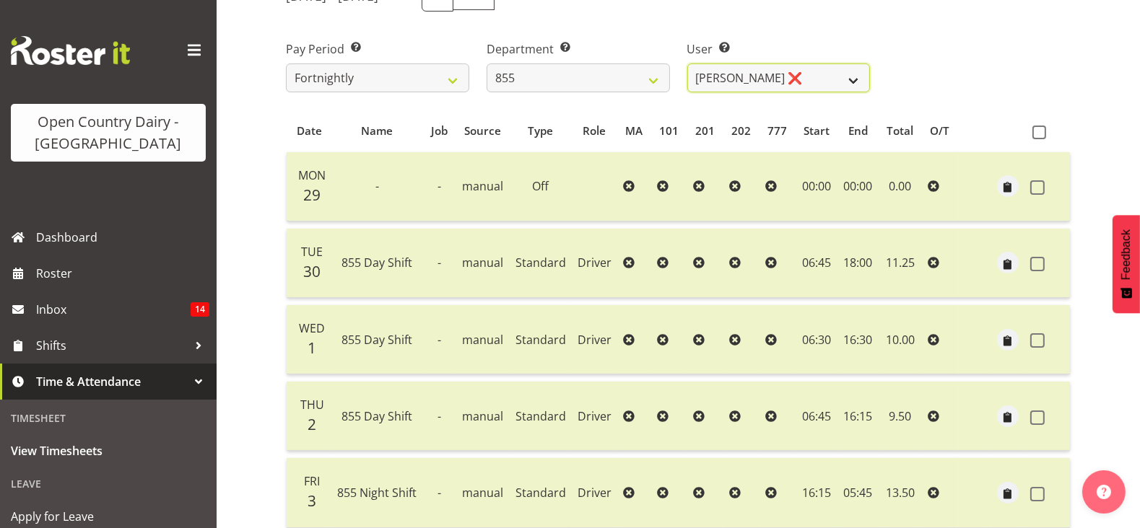
click at [719, 66] on select "Leon Harrison ❌ Nathan Vincent ❌ Wayne Jukes ❌" at bounding box center [778, 78] width 183 height 29
drag, startPoint x: 733, startPoint y: 75, endPoint x: 659, endPoint y: 64, distance: 74.5
click at [725, 74] on select "Leon Harrison ❌ Nathan Vincent ❌ Wayne Jukes ❌" at bounding box center [778, 78] width 183 height 29
click at [571, 59] on div "Department Select which department you would like to view. 734 735 736 737 738 …" at bounding box center [577, 66] width 183 height 52
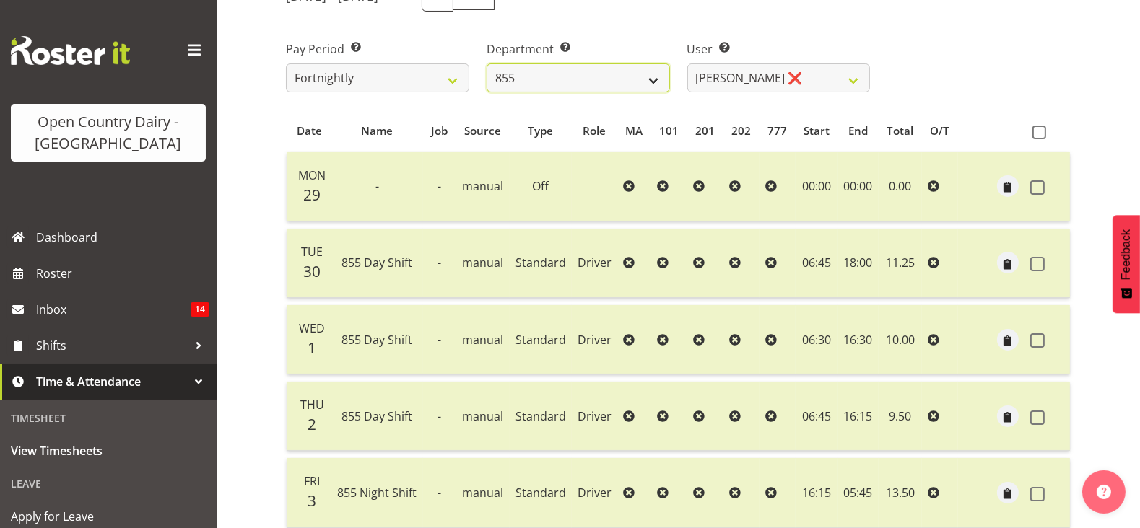
click at [571, 66] on select "734 735 736 737 738 739 851 853 854 855 856 858 861 862 865 867-9032 868 869 87…" at bounding box center [577, 78] width 183 height 29
select select "671"
click at [486, 64] on select "734 735 736 737 738 739 851 853 854 855 856 858 861 862 865 867-9032 868 869 87…" at bounding box center [577, 78] width 183 height 29
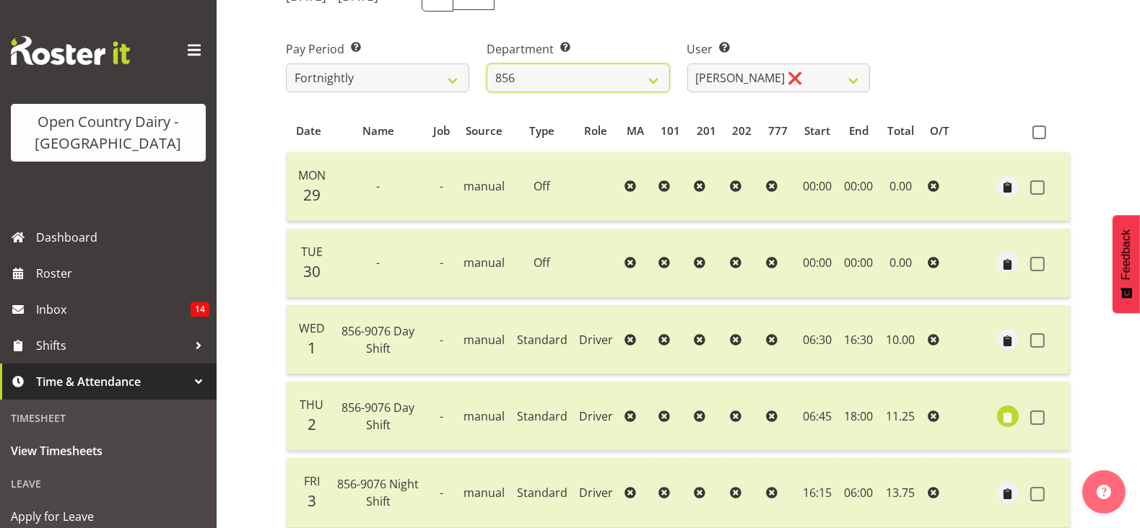
scroll to position [478, 0]
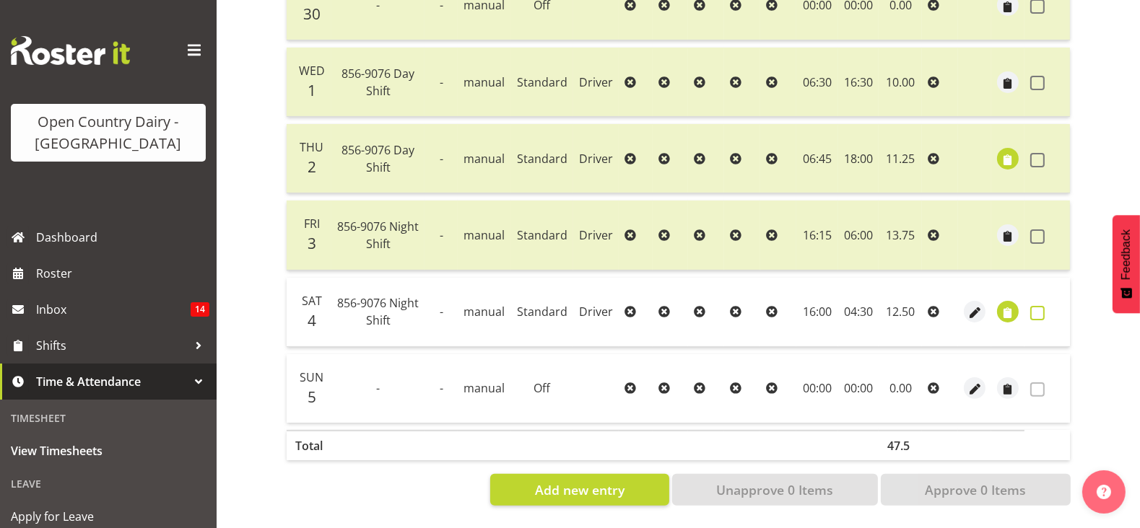
click at [1036, 306] on span at bounding box center [1037, 313] width 14 height 14
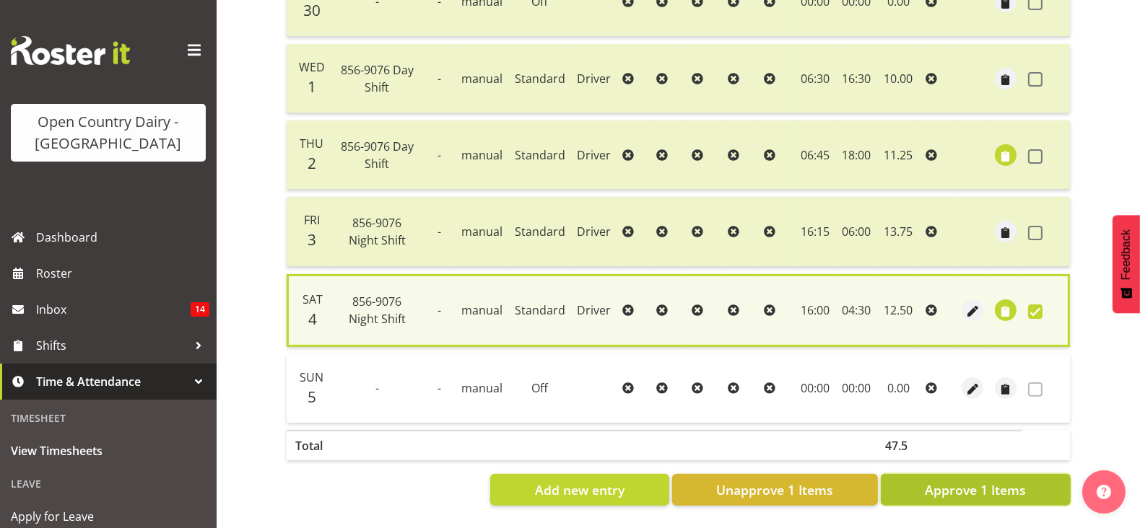
click at [991, 481] on span "Approve 1 Items" at bounding box center [975, 490] width 101 height 19
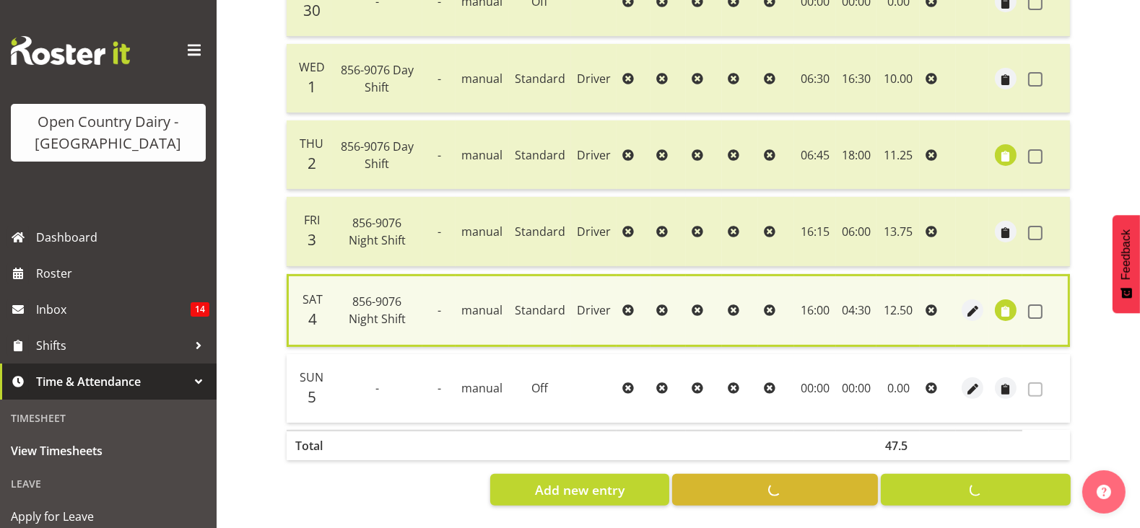
checkbox input "false"
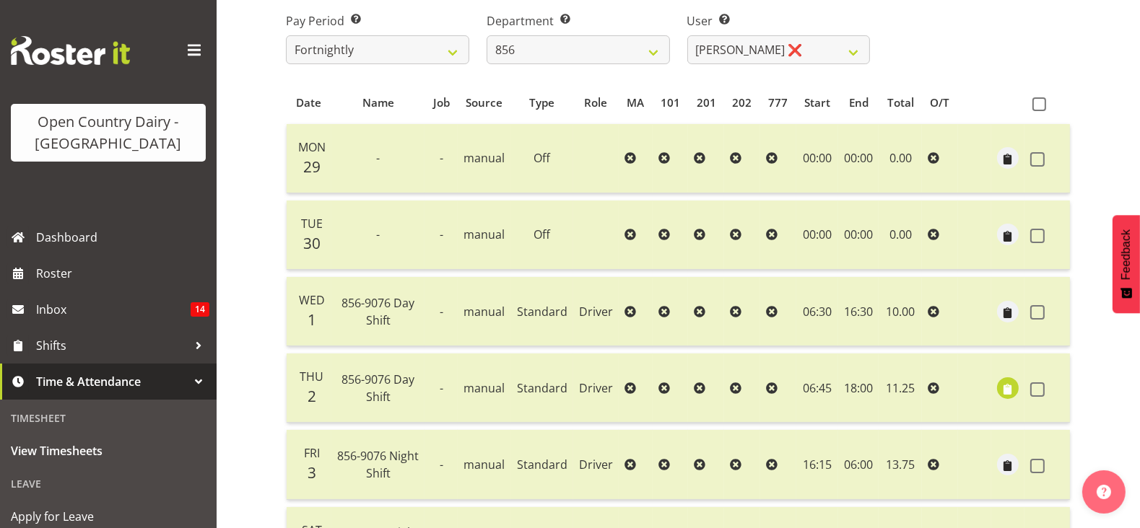
scroll to position [207, 0]
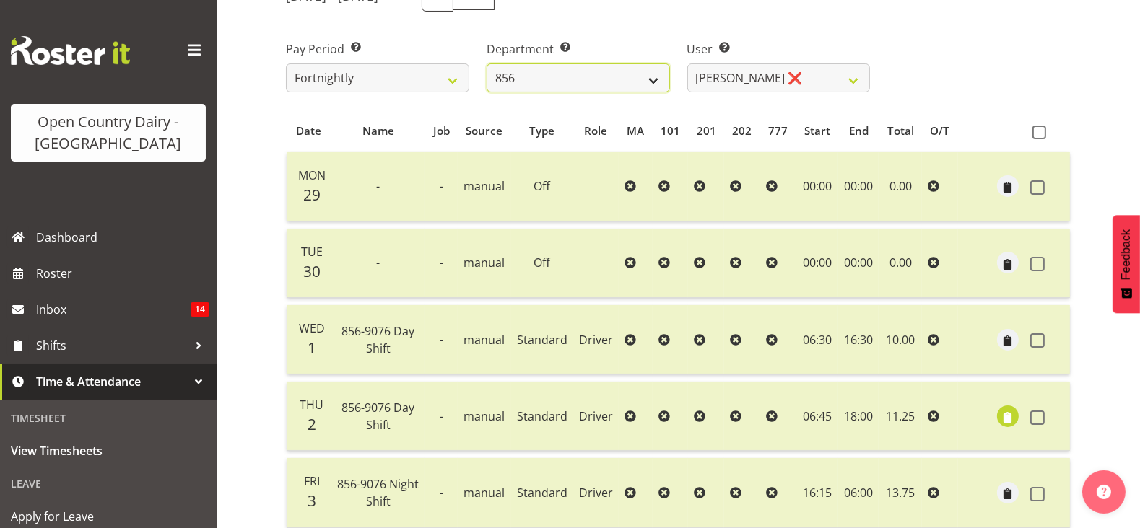
click at [620, 71] on select "734 735 736 737 738 739 851 853 854 855 856 858 861 862 865 867-9032 868 869 87…" at bounding box center [577, 78] width 183 height 29
select select "783"
click at [486, 64] on select "734 735 736 737 738 739 851 853 854 855 856 858 861 862 865 867-9032 868 869 87…" at bounding box center [577, 78] width 183 height 29
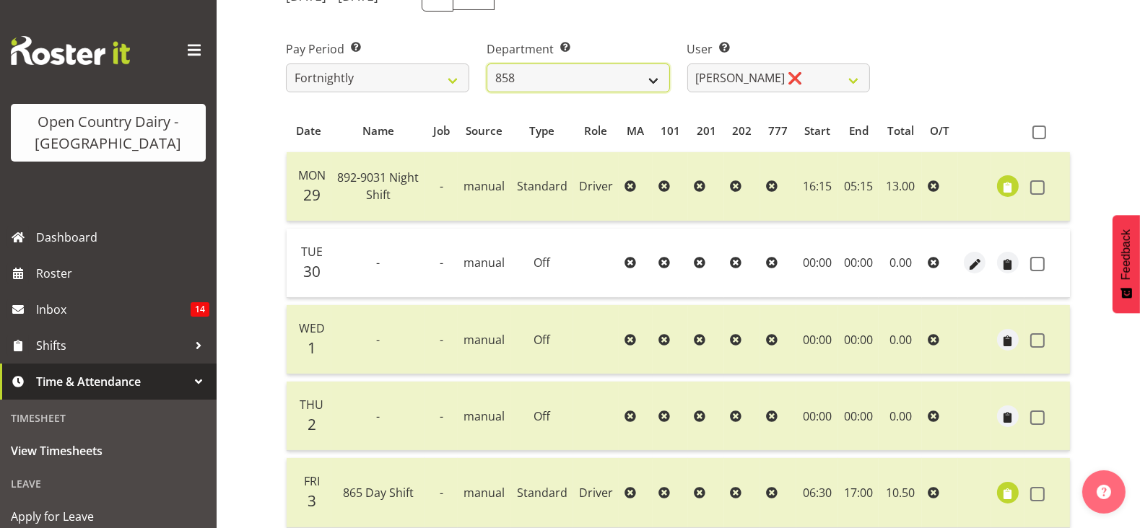
click at [621, 66] on select "734 735 736 737 738 739 851 853 854 855 856 858 861 862 865 867-9032 868 869 87…" at bounding box center [577, 78] width 183 height 29
click at [758, 40] on label "User Select user. Note: This is filtered down by the previous two drop-down ite…" at bounding box center [778, 48] width 183 height 17
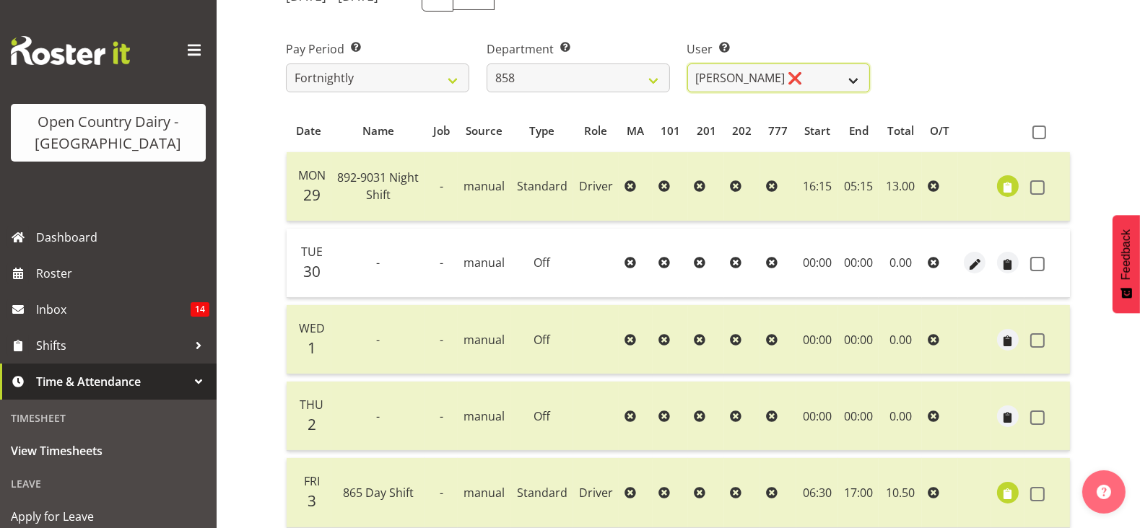
click at [763, 71] on select "Anthony Shaw ❌ Liam Bellman ❌ Neil Peters ❌" at bounding box center [778, 78] width 183 height 29
select select "9850"
click at [687, 64] on select "Anthony Shaw ❌ Liam Bellman ❌ Neil Peters ❌" at bounding box center [778, 78] width 183 height 29
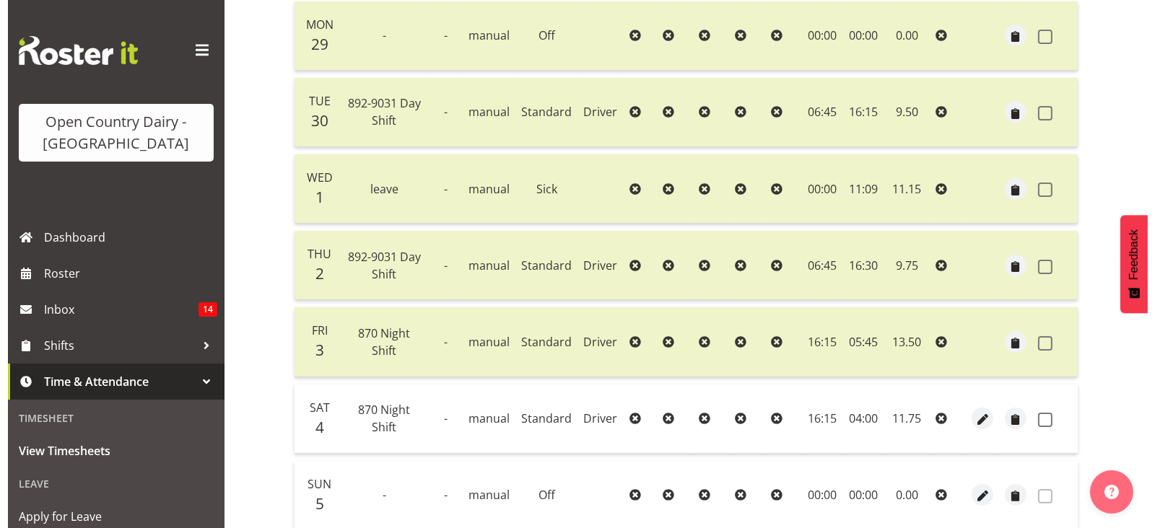
scroll to position [478, 0]
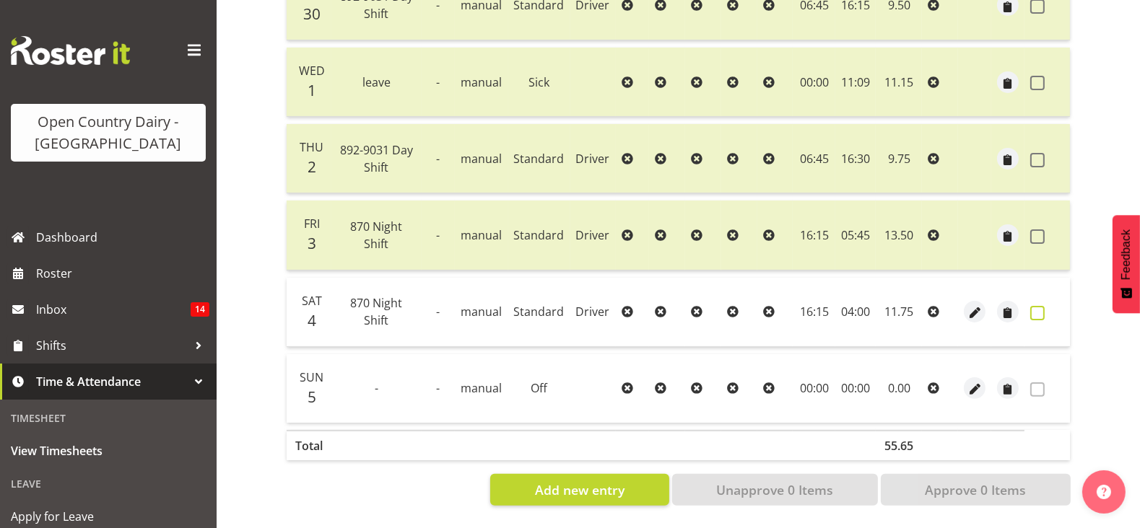
click at [1039, 306] on span at bounding box center [1037, 313] width 14 height 14
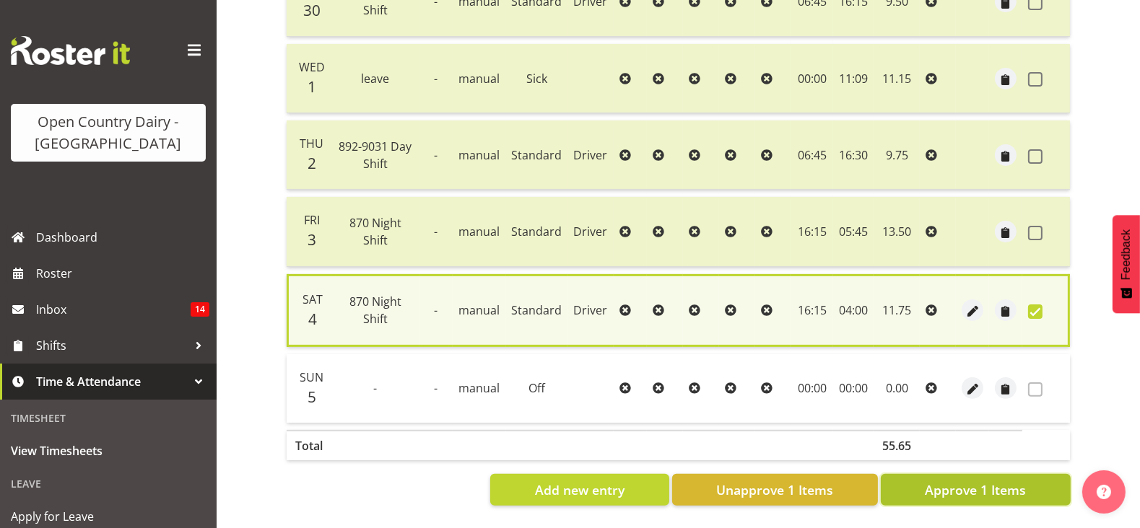
click at [964, 482] on span "Approve 1 Items" at bounding box center [975, 490] width 101 height 19
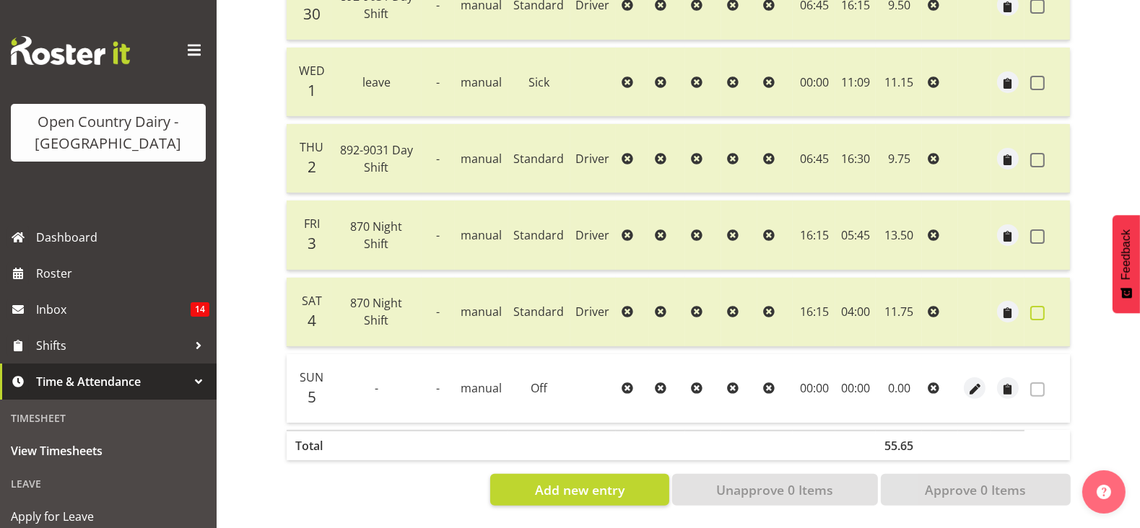
click at [1034, 306] on span at bounding box center [1037, 313] width 14 height 14
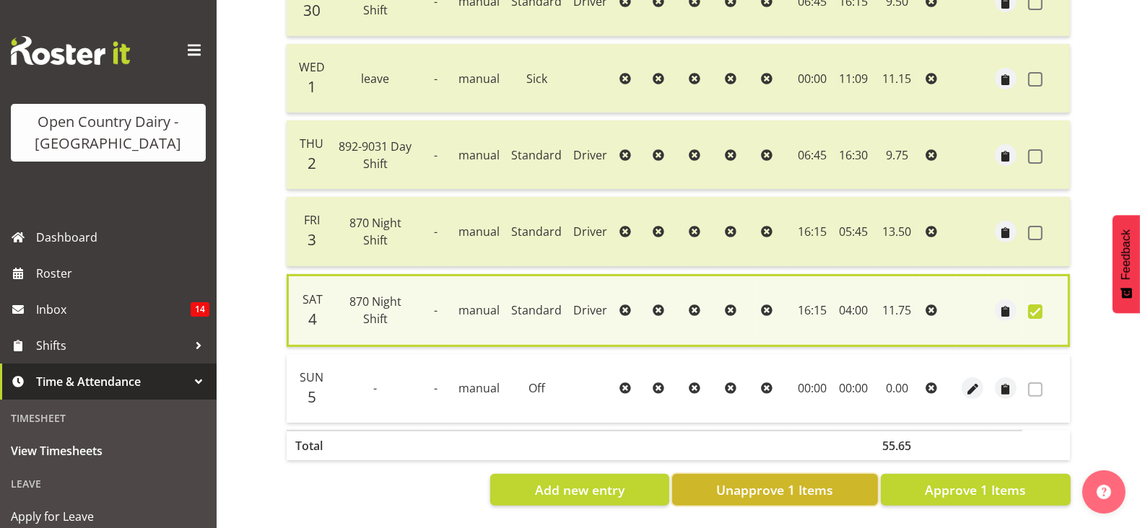
click at [761, 481] on span "Unapprove 1 Items" at bounding box center [774, 490] width 117 height 19
checkbox input "false"
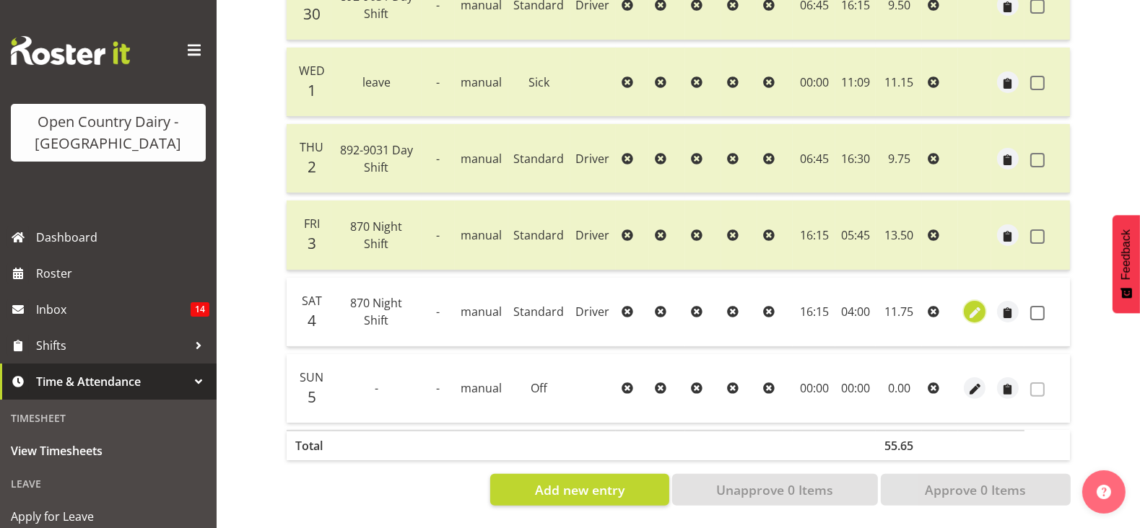
click at [971, 305] on span "button" at bounding box center [974, 313] width 17 height 17
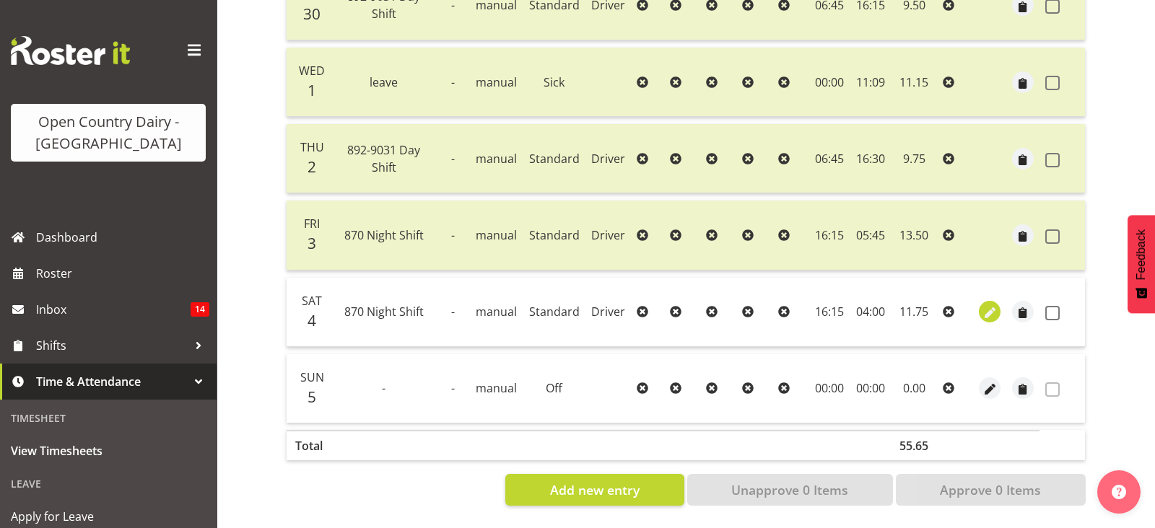
select select "Standard"
select select "683"
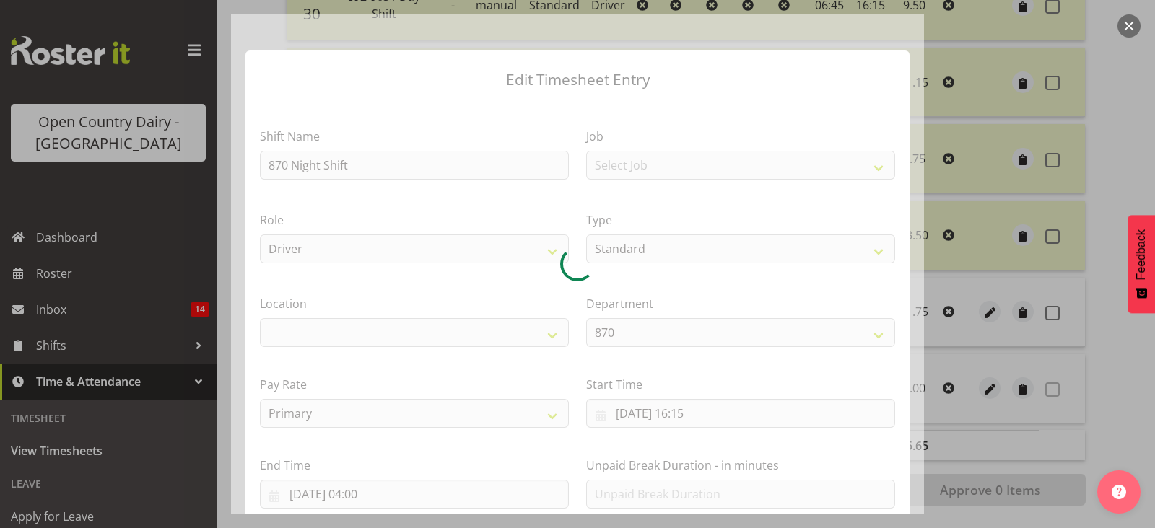
select select
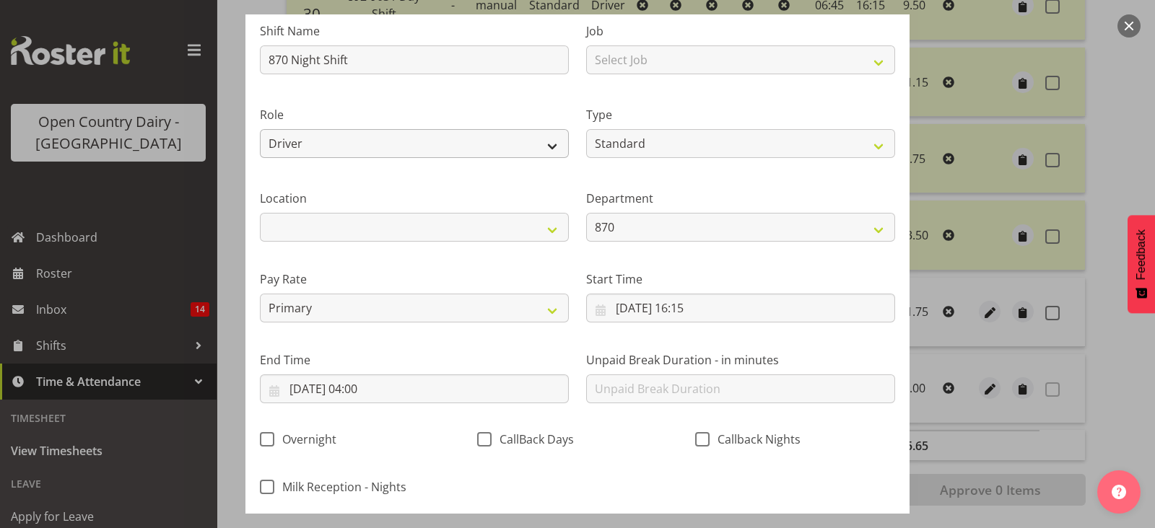
scroll to position [191, 0]
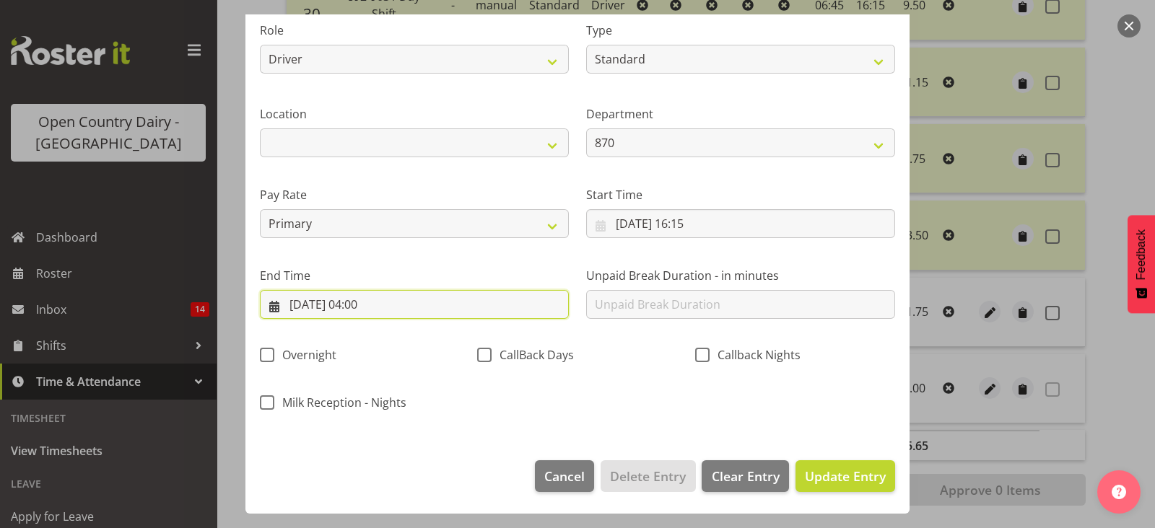
click at [443, 305] on input "05/10/2025, 04:00" at bounding box center [414, 304] width 309 height 29
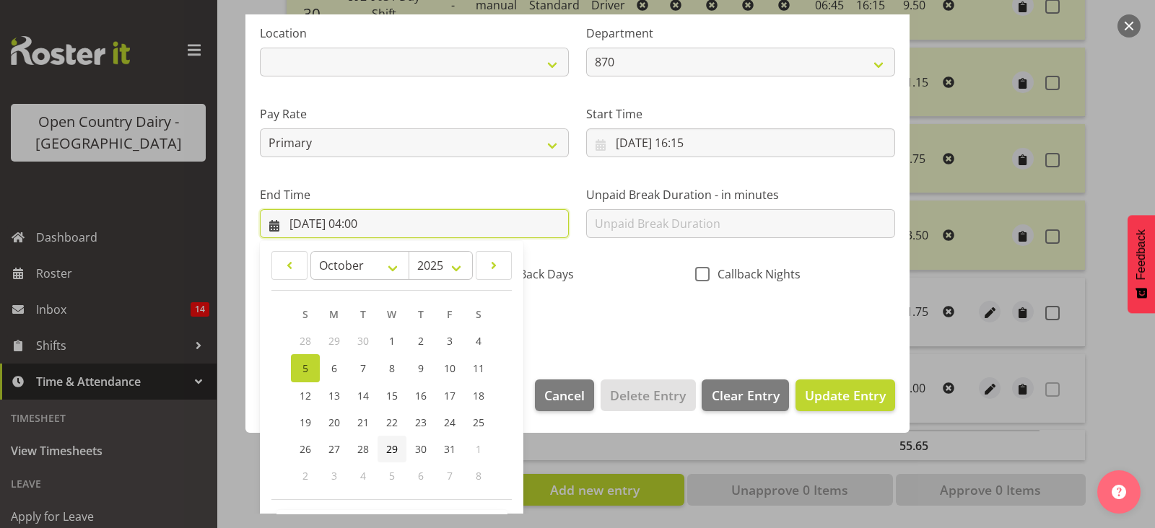
scroll to position [324, 0]
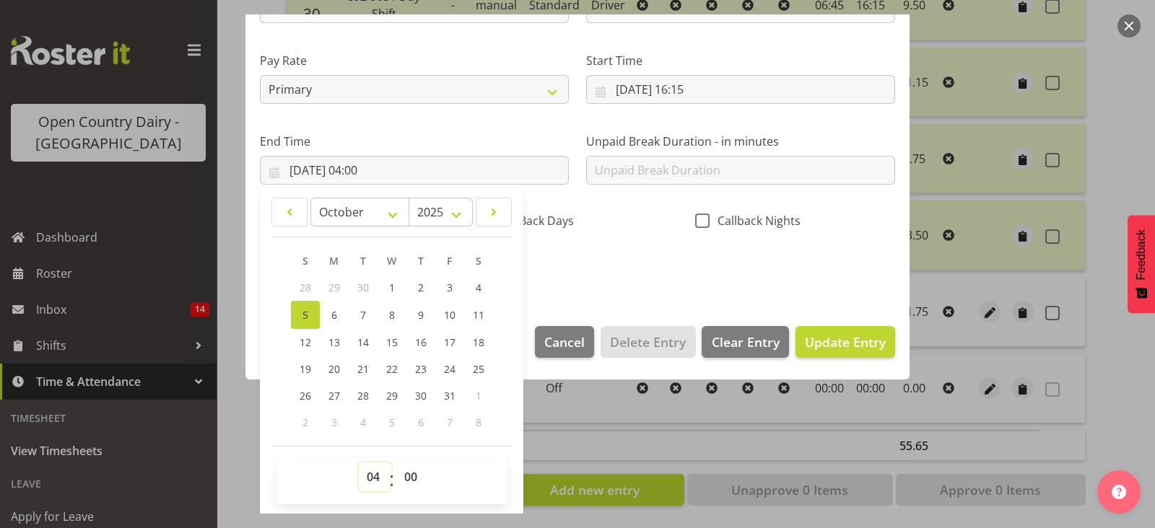
click at [376, 478] on select "00 01 02 03 04 05 06 07 08 09 10 11 12 13 14 15 16 17 18 19 20 21 22 23" at bounding box center [375, 477] width 32 height 29
select select "5"
click at [359, 463] on select "00 01 02 03 04 05 06 07 08 09 10 11 12 13 14 15 16 17 18 19 20 21 22 23" at bounding box center [375, 477] width 32 height 29
type input "05/10/2025, 05:00"
click at [760, 297] on section "Shift Name 870 Night Shift Job Select Job Connecting /unconnecting Trailers Dri…" at bounding box center [577, 45] width 664 height 534
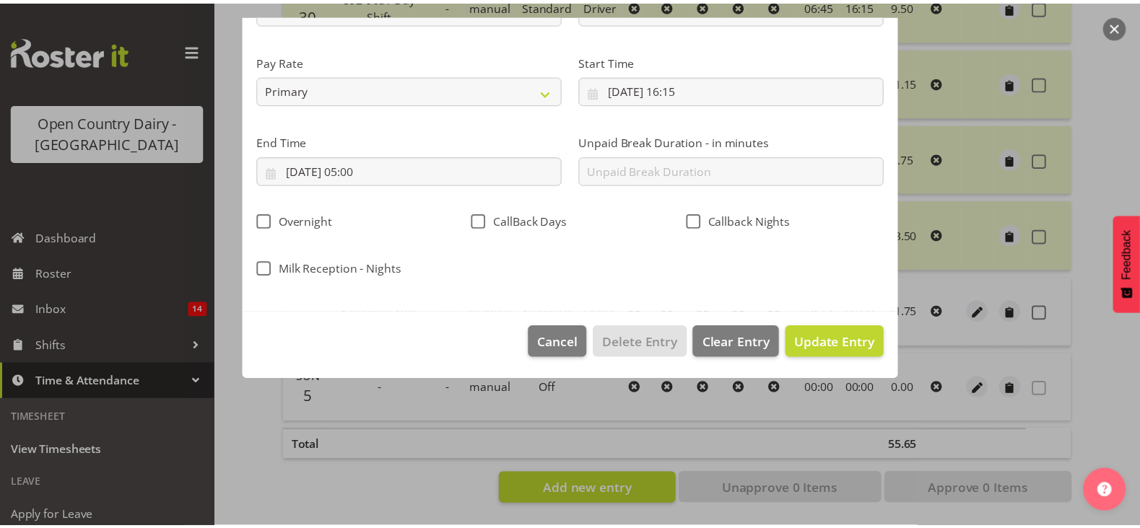
scroll to position [191, 0]
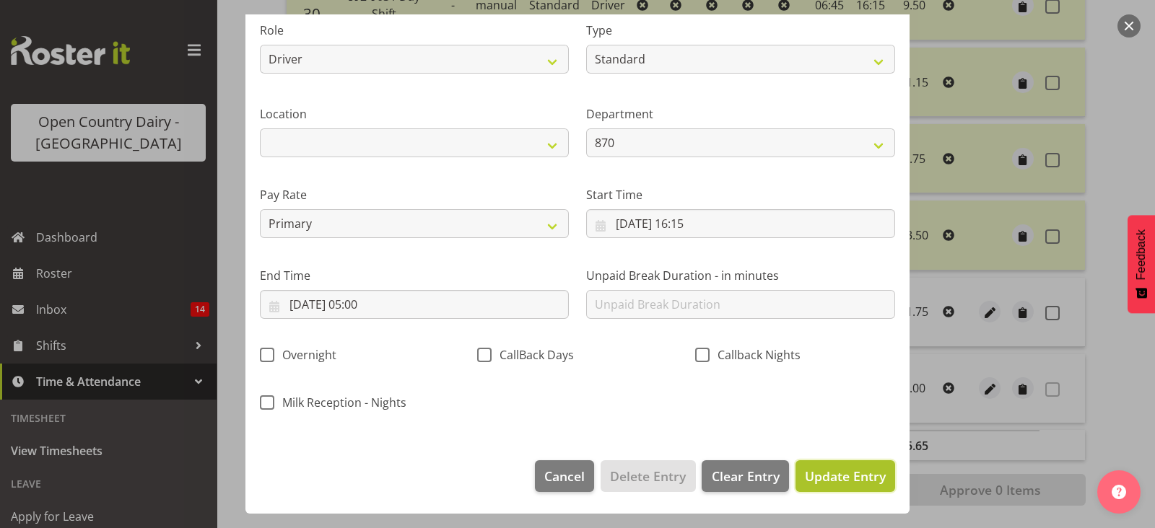
click at [823, 474] on span "Update Entry" at bounding box center [845, 476] width 81 height 17
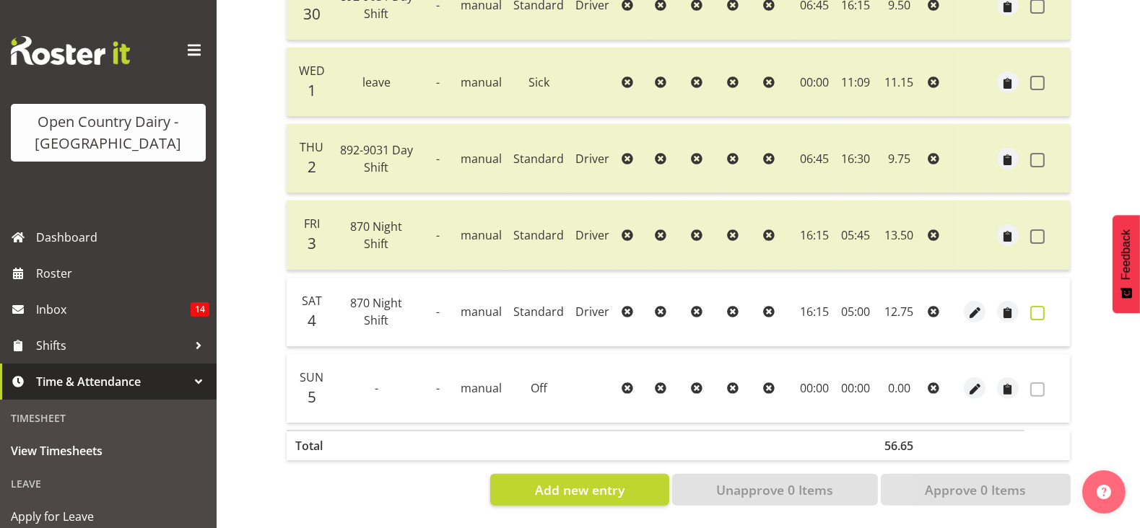
click at [1046, 306] on label at bounding box center [1041, 313] width 22 height 14
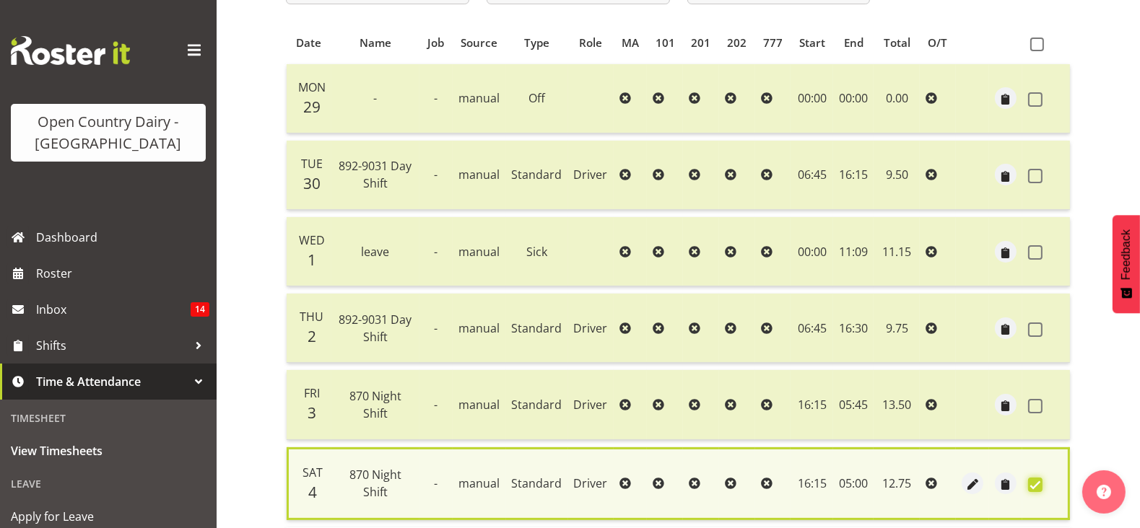
scroll to position [478, 0]
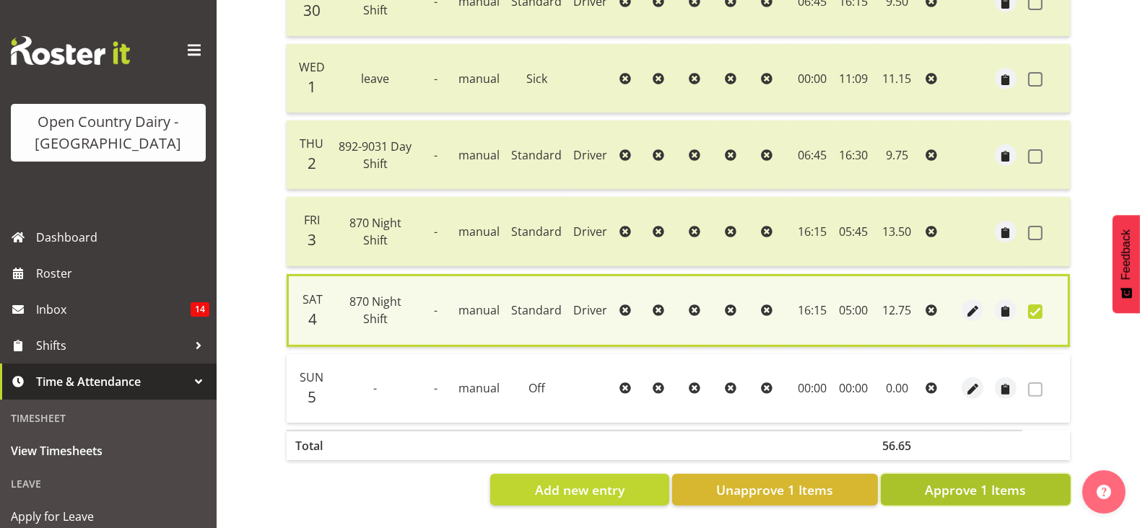
click at [996, 481] on span "Approve 1 Items" at bounding box center [975, 490] width 101 height 19
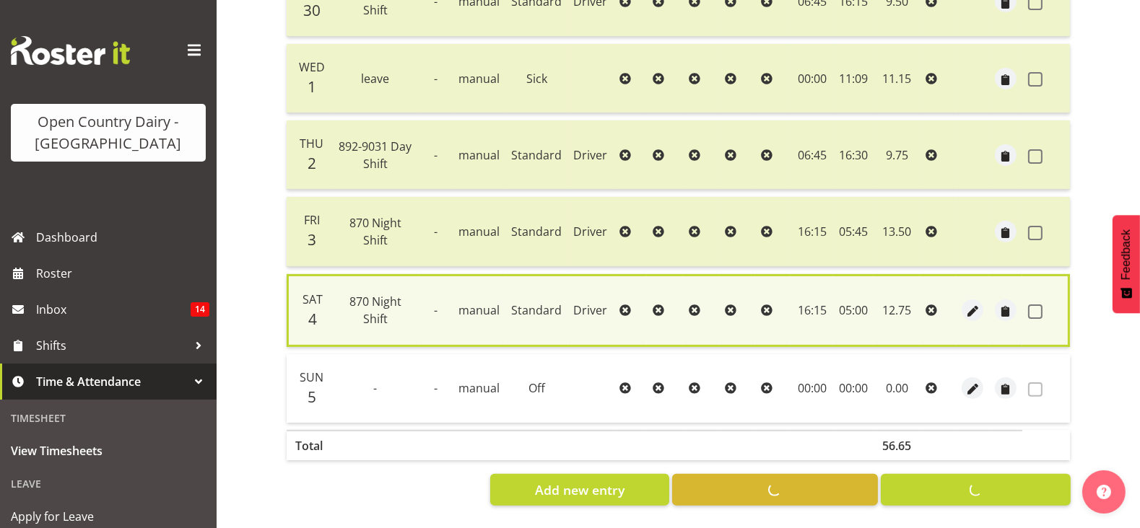
checkbox input "false"
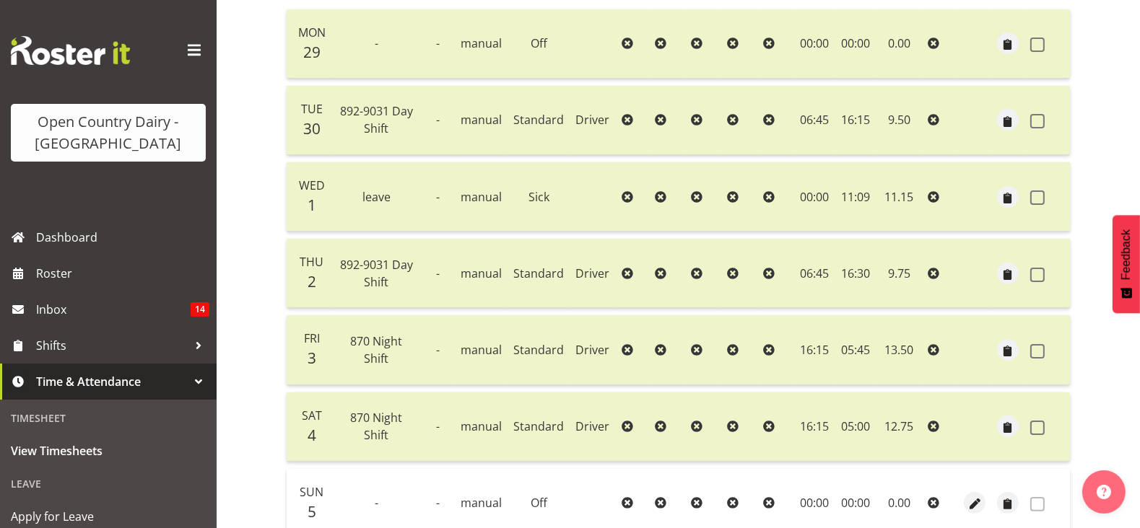
scroll to position [207, 0]
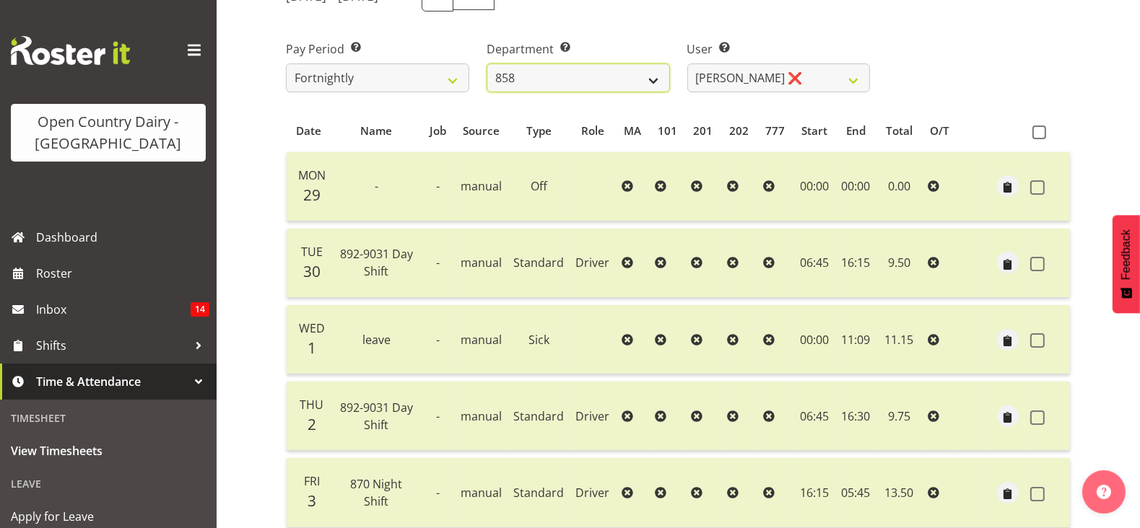
click at [571, 82] on select "734 735 736 737 738 739 851 853 854 855 856 858 861 862 865 867-9032 868 869 87…" at bounding box center [577, 78] width 183 height 29
select select "676"
click at [486, 64] on select "734 735 736 737 738 739 851 853 854 855 856 858 861 862 865 867-9032 868 869 87…" at bounding box center [577, 78] width 183 height 29
select select "10213"
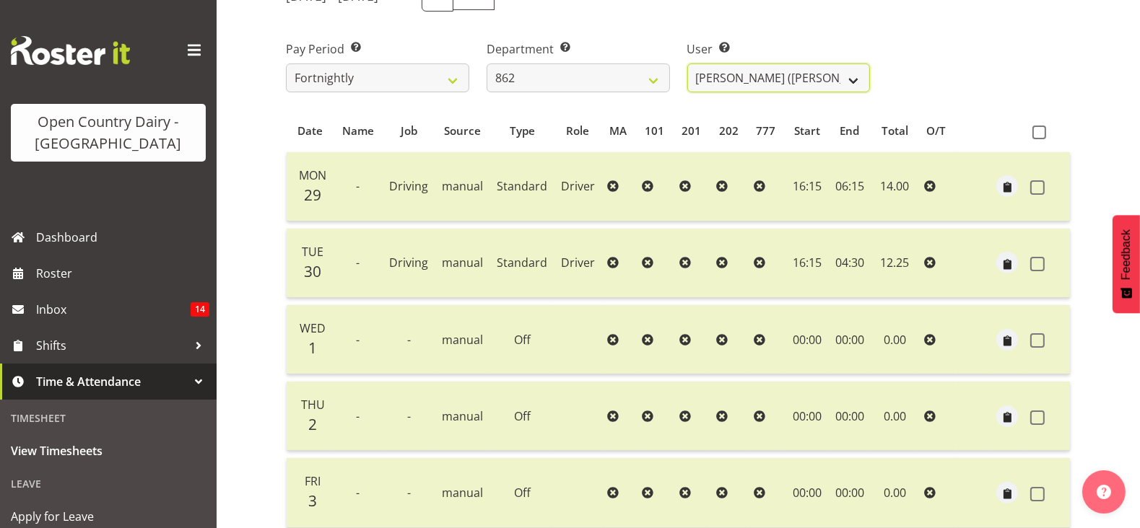
click at [727, 76] on select "Bennie (David) Smith ❌ Colin Schwarz ❌ Forbes O'Reilly ❌ Tracy Inder ❌" at bounding box center [778, 78] width 183 height 29
click at [764, 38] on div "User Select user. Note: This is filtered down by the previous two drop-down ite…" at bounding box center [778, 60] width 201 height 81
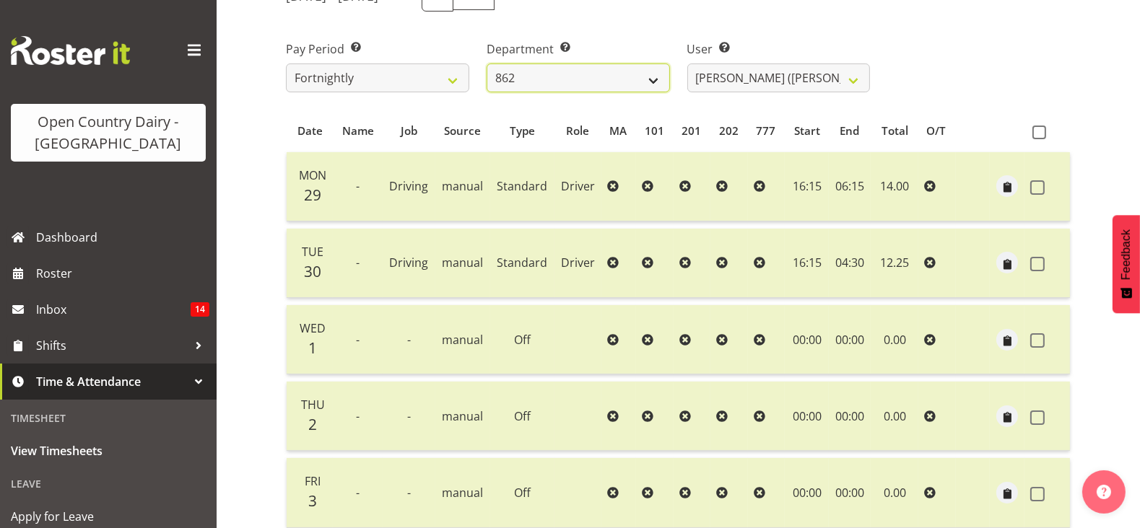
click at [545, 82] on select "734 735 736 737 738 739 851 853 854 855 856 858 861 862 865 867-9032 868 869 87…" at bounding box center [577, 78] width 183 height 29
select select "755"
click at [486, 64] on select "734 735 736 737 738 739 851 853 854 855 856 858 861 862 865 867-9032 868 869 87…" at bounding box center [577, 78] width 183 height 29
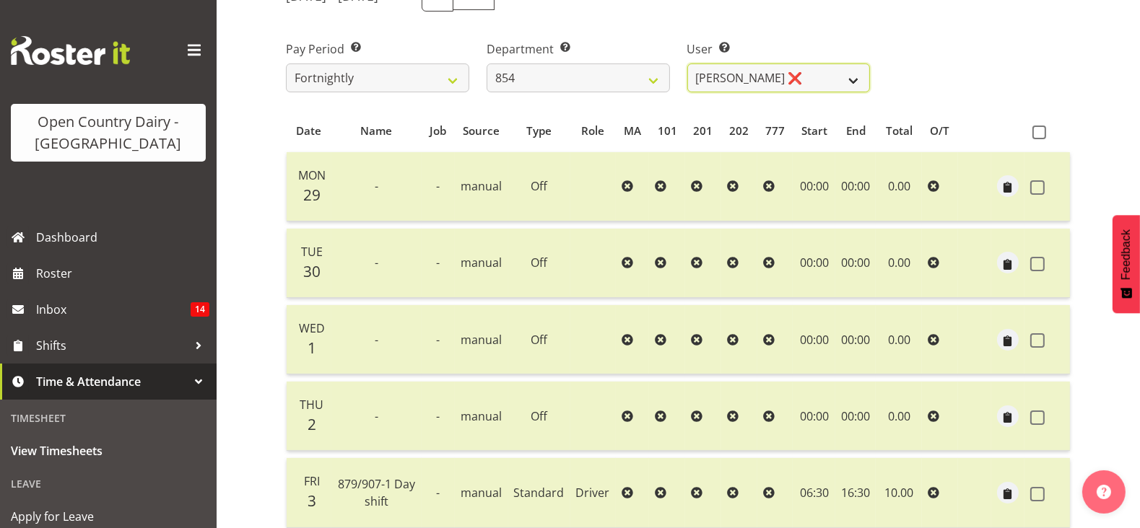
click at [740, 84] on select "Carl Johnstone ❌ John Rook ❌ Karl Nicol ❌ Raymond George ❌" at bounding box center [778, 78] width 183 height 29
select select "9976"
click at [687, 64] on select "Carl Johnstone ❌ John Rook ❌ Karl Nicol ❌ Raymond George ❌" at bounding box center [778, 78] width 183 height 29
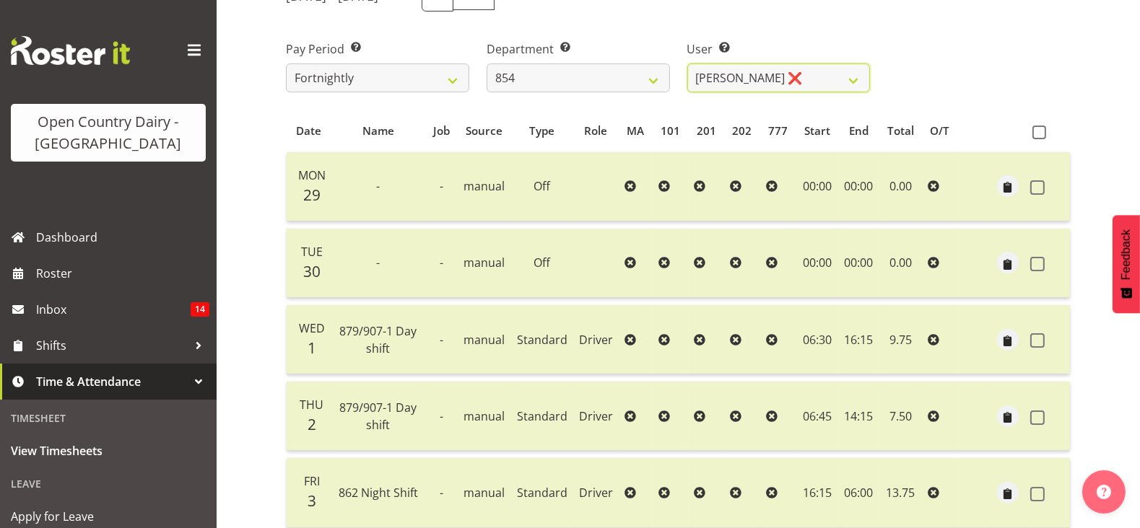
scroll to position [478, 0]
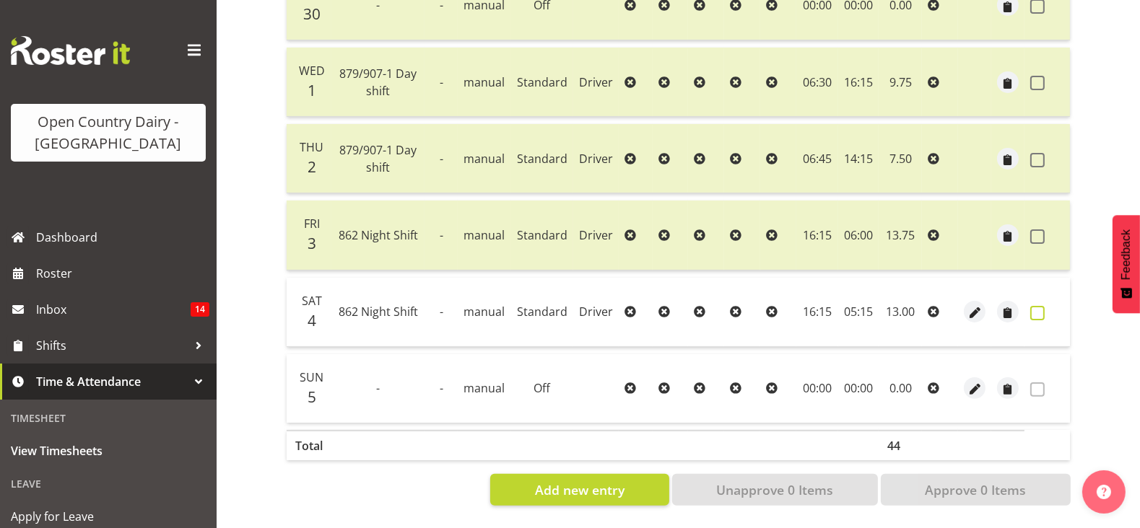
click at [1036, 306] on span at bounding box center [1037, 313] width 14 height 14
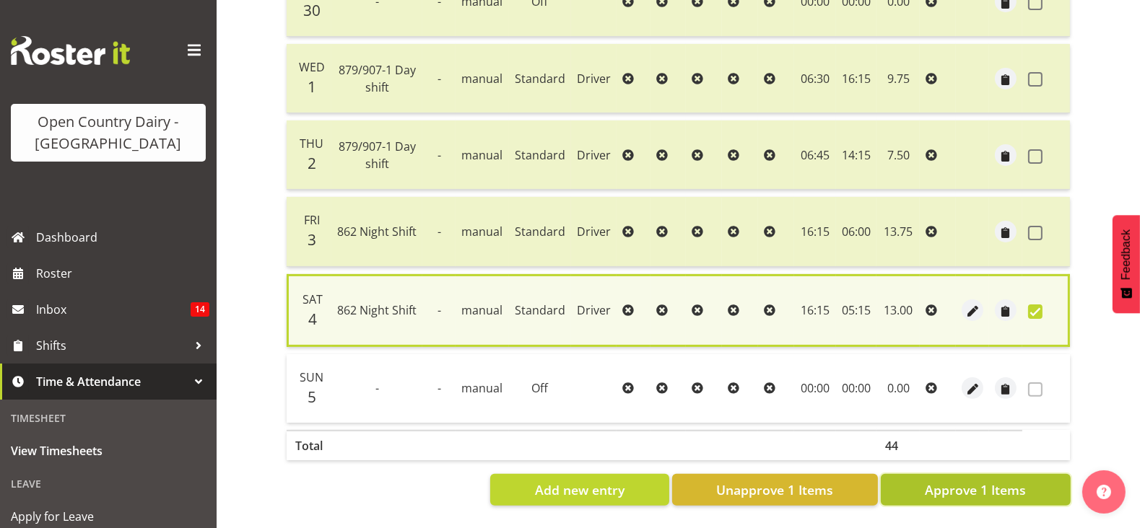
click at [965, 481] on span "Approve 1 Items" at bounding box center [975, 490] width 101 height 19
checkbox input "false"
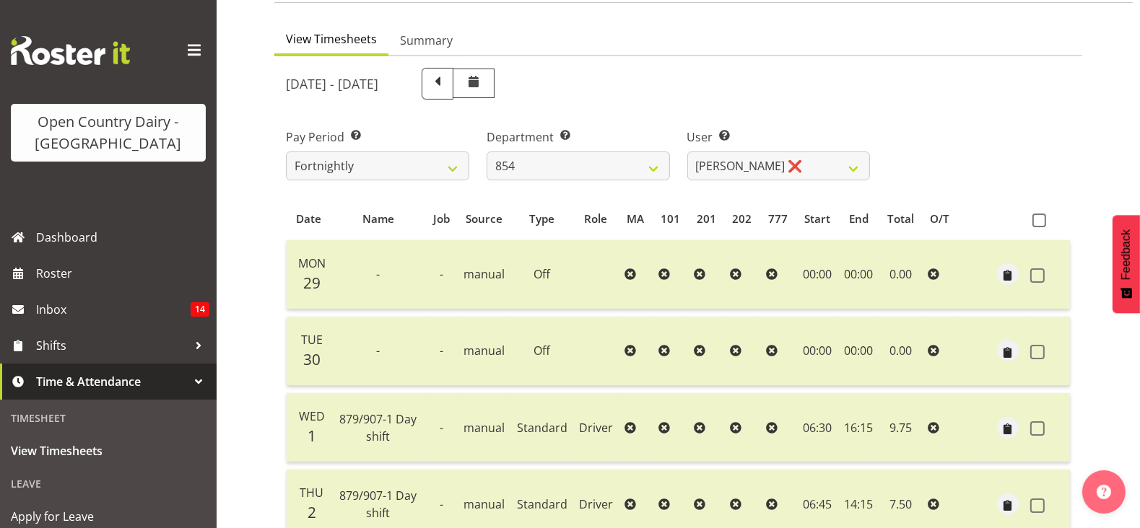
scroll to position [27, 0]
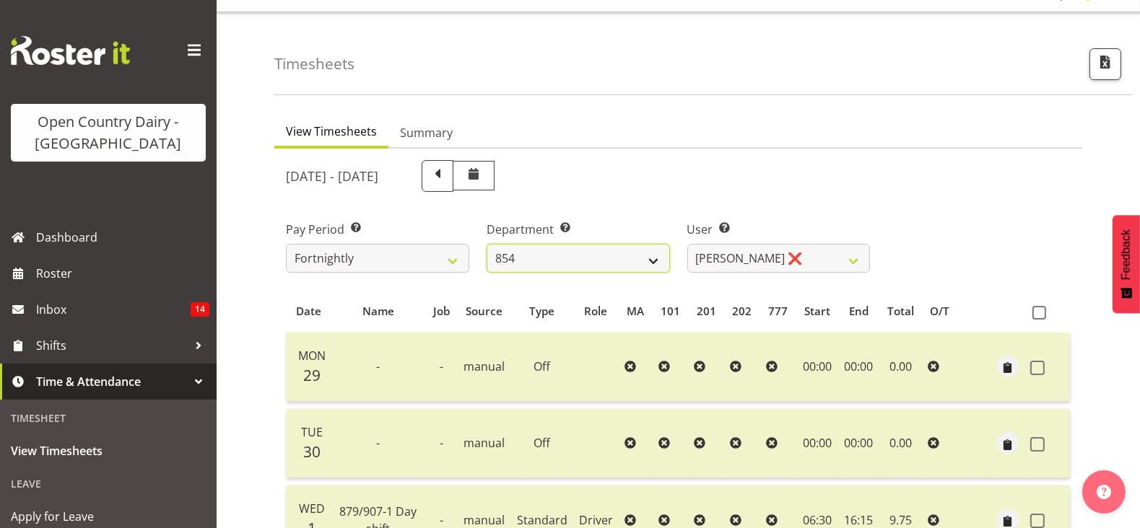
click at [639, 253] on select "734 735 736 737 738 739 851 853 854 855 856 858 861 862 865 867-9032 868 869 87…" at bounding box center [577, 258] width 183 height 29
select select "678"
click at [486, 244] on select "734 735 736 737 738 739 851 853 854 855 856 858 861 862 865 867-9032 868 869 87…" at bounding box center [577, 258] width 183 height 29
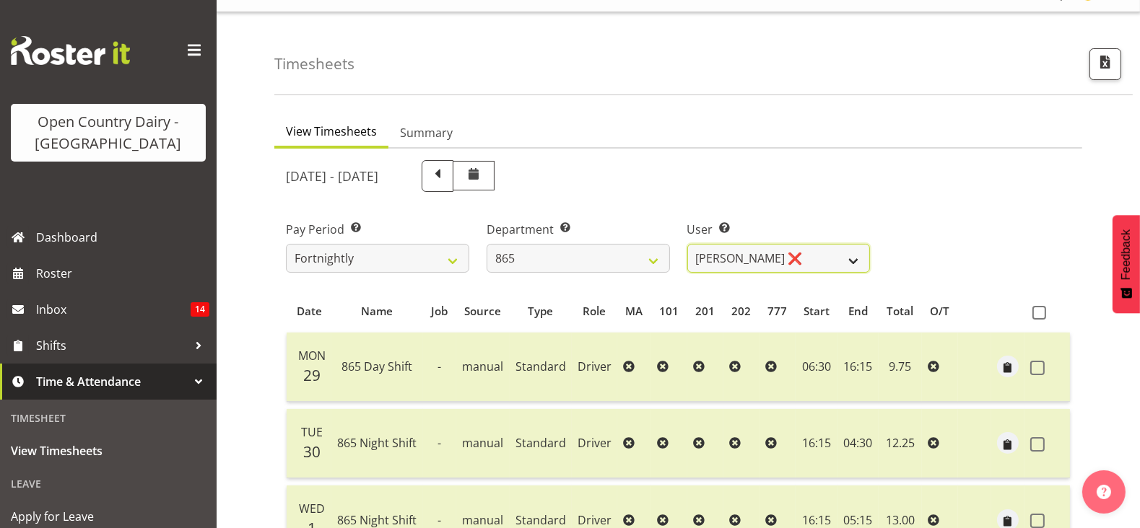
click at [727, 248] on select "Flavio Ferraz ❌ George Courtney ❌ Steffan Kennard ❌" at bounding box center [778, 258] width 183 height 29
select select "7487"
click at [687, 244] on select "Flavio Ferraz ❌ George Courtney ❌ Steffan Kennard ❌" at bounding box center [778, 258] width 183 height 29
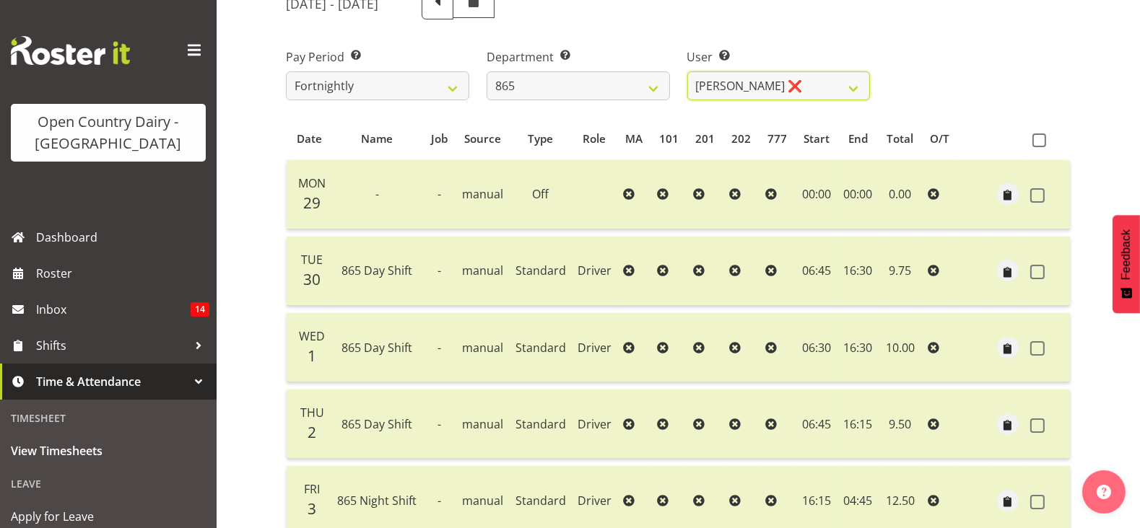
scroll to position [478, 0]
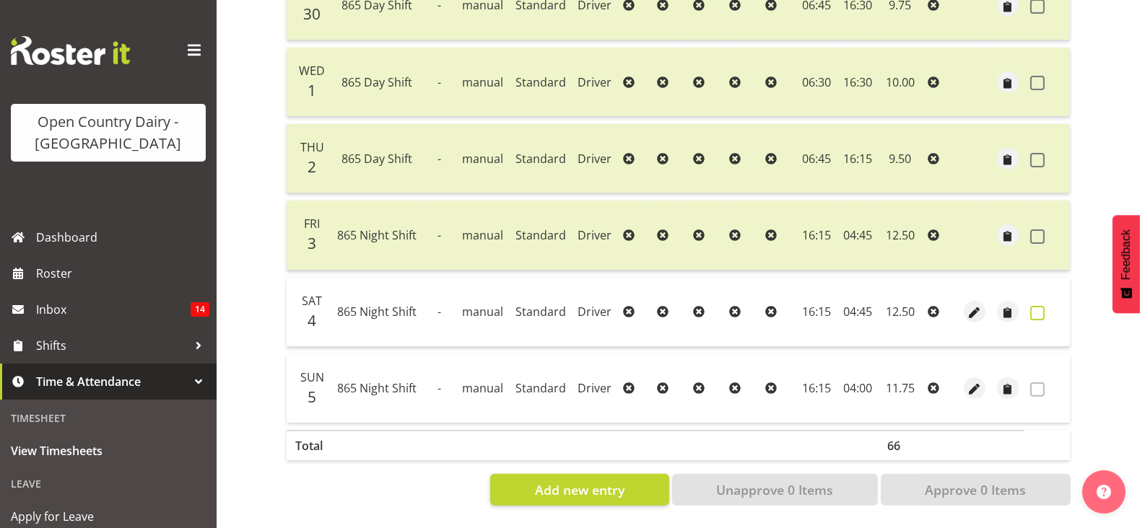
click at [1043, 306] on span at bounding box center [1037, 313] width 14 height 14
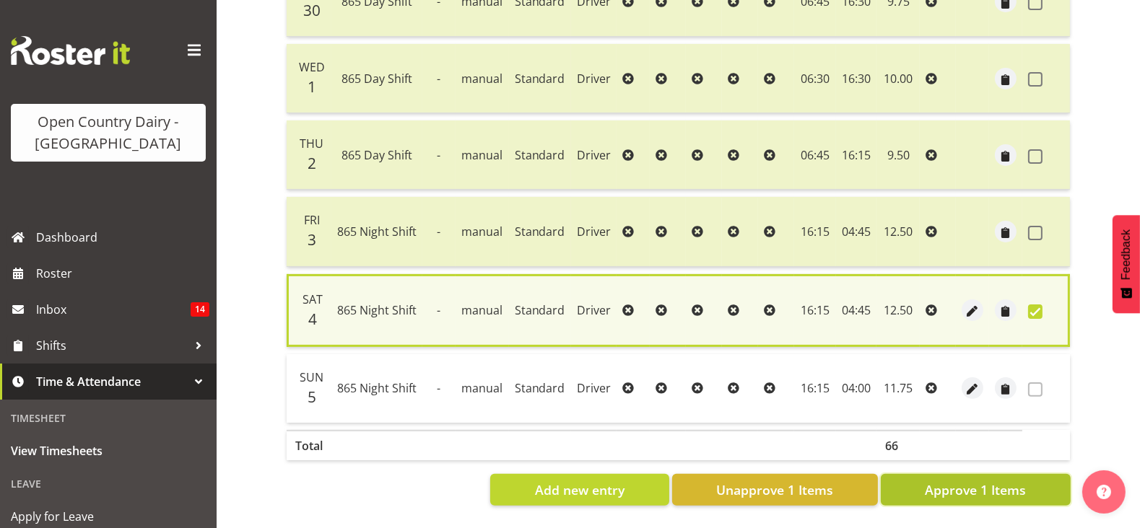
click at [982, 481] on span "Approve 1 Items" at bounding box center [975, 490] width 101 height 19
checkbox input "false"
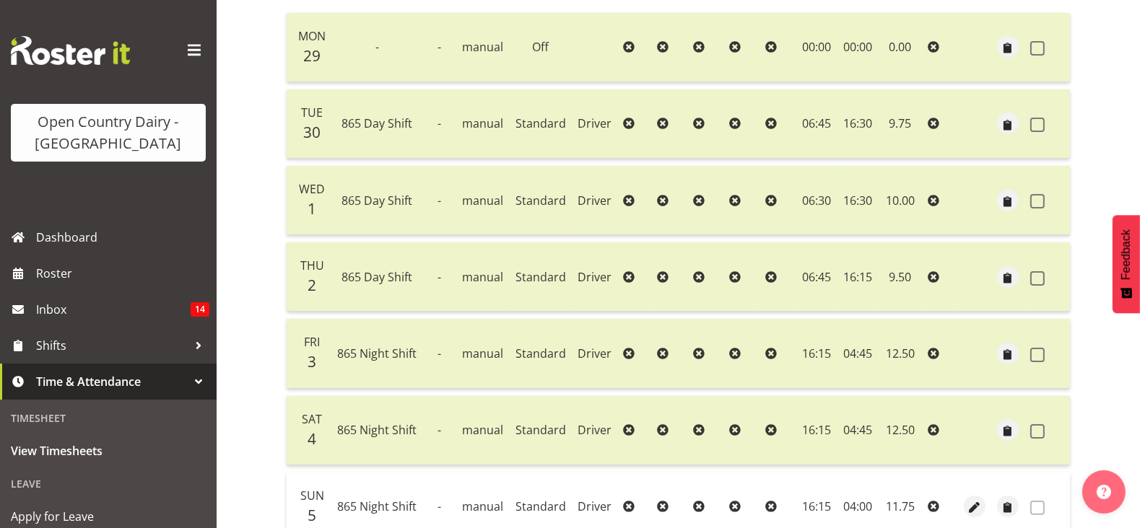
scroll to position [207, 0]
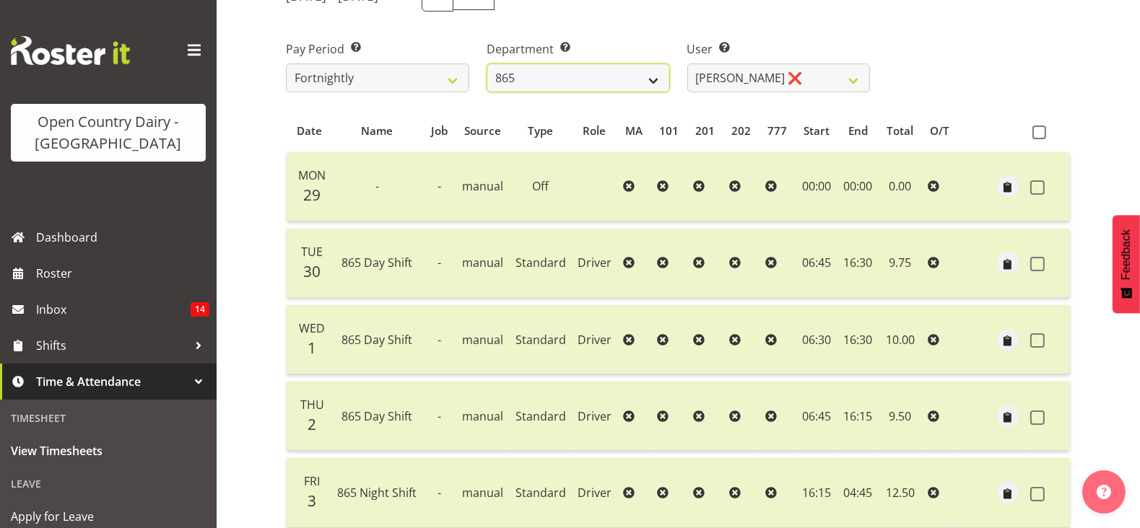
click at [639, 79] on select "734 735 736 737 738 739 851 853 854 855 856 858 861 862 865 867-9032 868 869 87…" at bounding box center [577, 78] width 183 height 29
select select "681"
click at [486, 64] on select "734 735 736 737 738 739 851 853 854 855 856 858 861 862 865 867-9032 868 869 87…" at bounding box center [577, 78] width 183 height 29
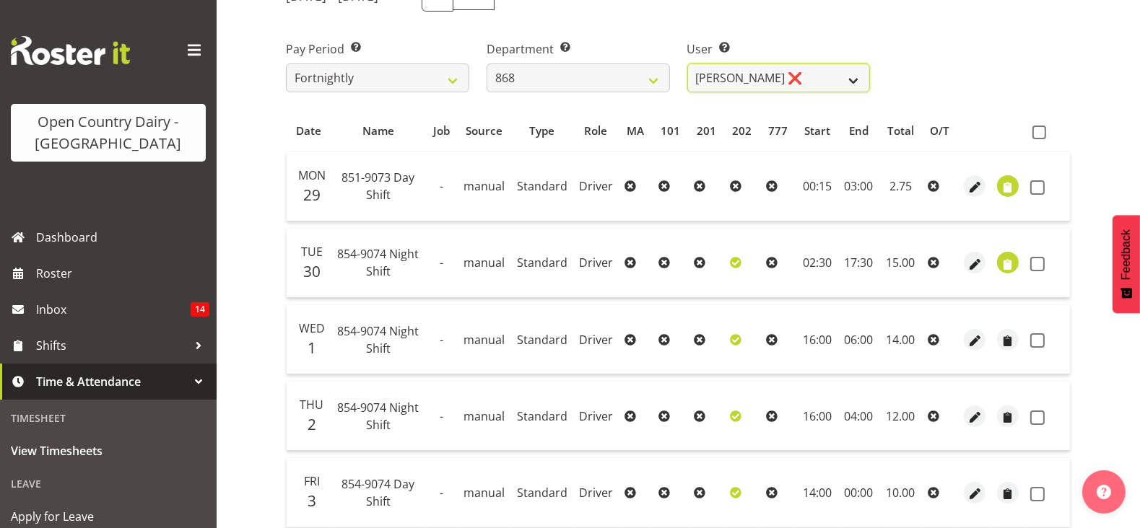
click at [725, 77] on select "Alan Rolton ❌ Cassidy Williams ❌ Christopher McIver ❌ Darin Ayling ❌" at bounding box center [778, 78] width 183 height 29
select select "10268"
click at [687, 64] on select "Alan Rolton ❌ Cassidy Williams ❌ Christopher McIver ❌ Darin Ayling ❌" at bounding box center [778, 78] width 183 height 29
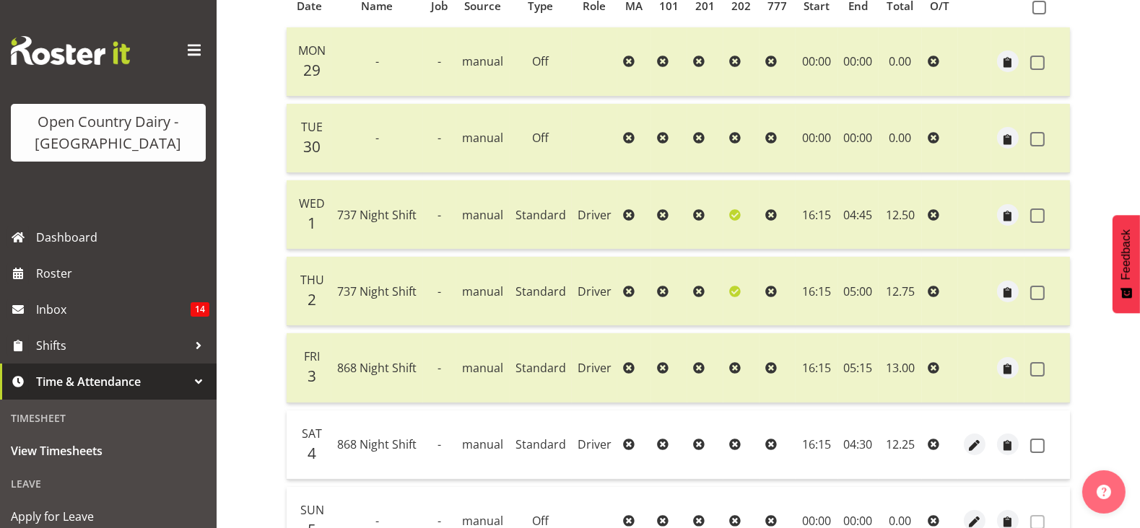
scroll to position [388, 0]
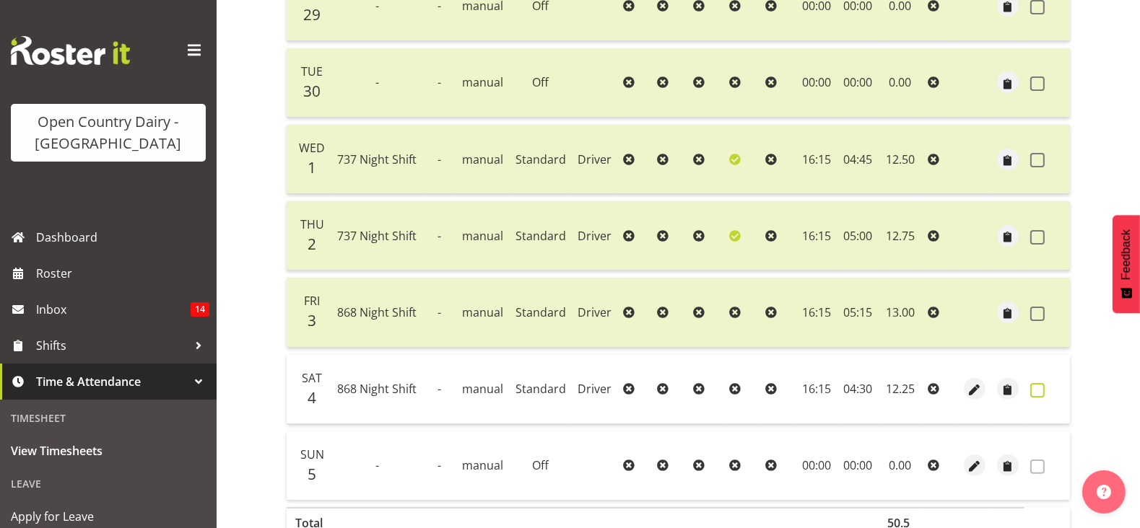
click at [1035, 385] on span at bounding box center [1037, 390] width 14 height 14
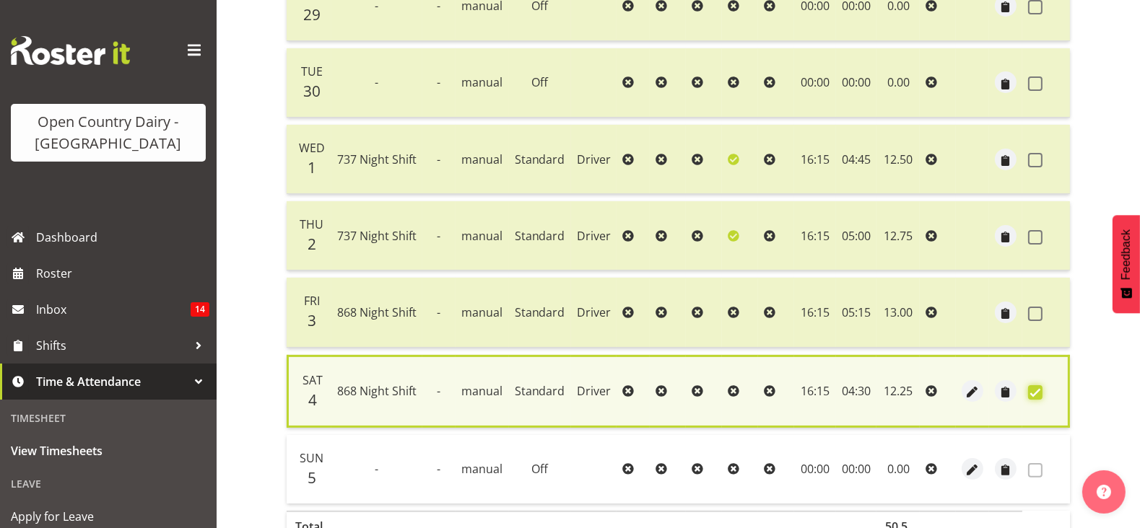
scroll to position [481, 0]
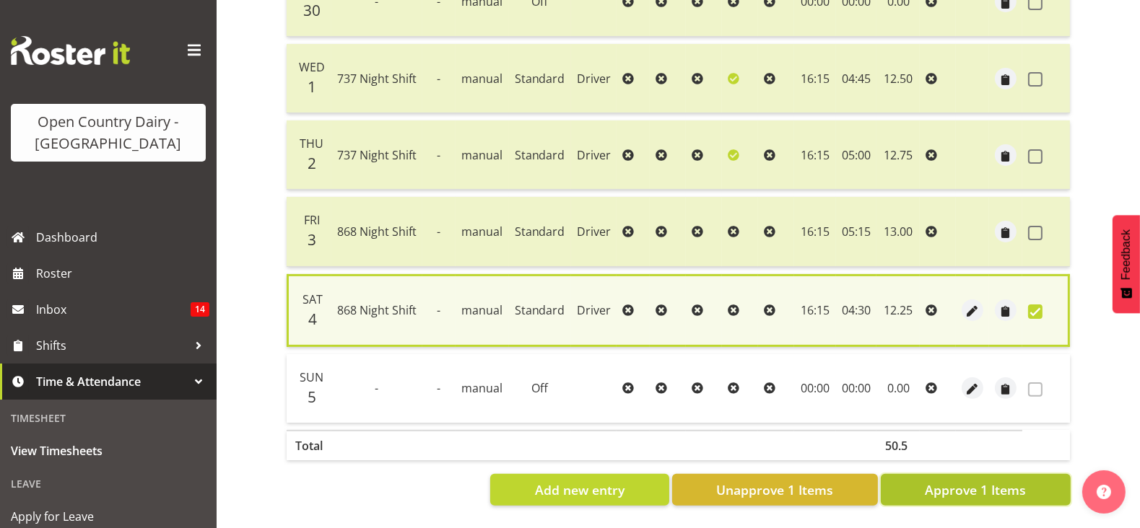
click at [1000, 481] on span "Approve 1 Items" at bounding box center [975, 490] width 101 height 19
checkbox input "false"
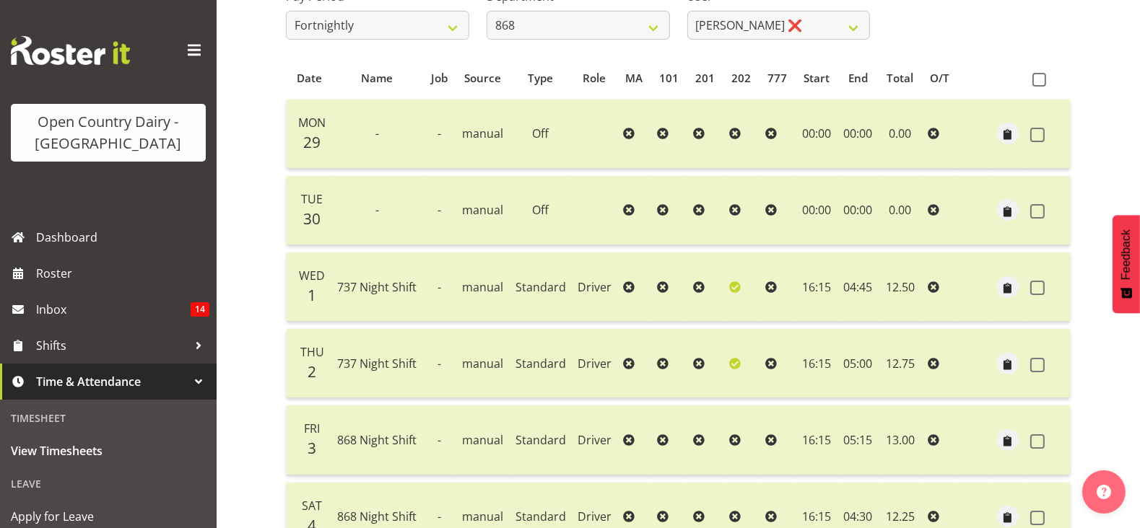
scroll to position [117, 0]
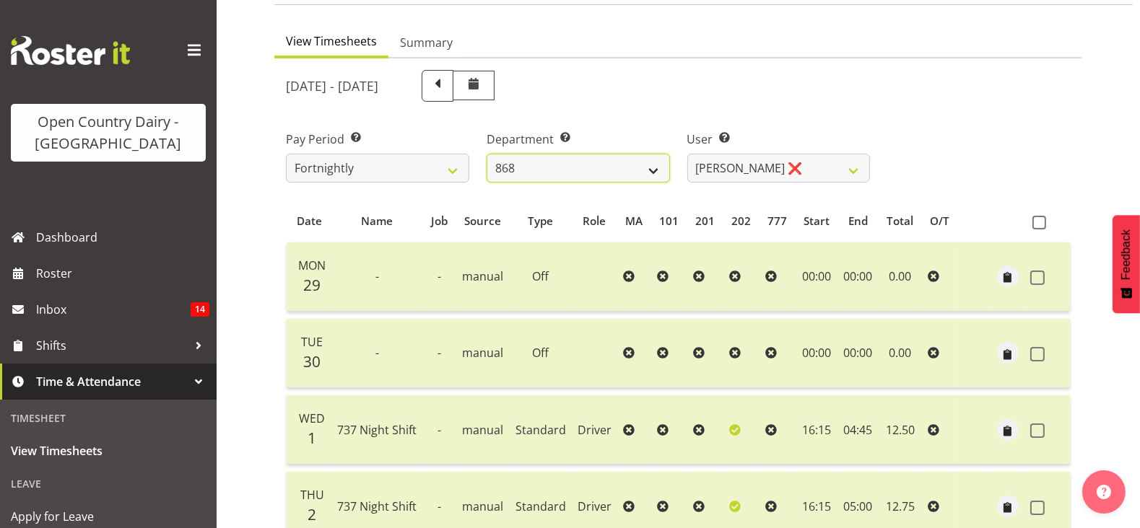
click at [624, 165] on select "734 735 736 737 738 739 851 853 854 855 856 858 861 862 865 867-9032 868 869 87…" at bounding box center [577, 168] width 183 height 29
select select "682"
click at [486, 154] on select "734 735 736 737 738 739 851 853 854 855 856 858 861 862 865 867-9032 868 869 87…" at bounding box center [577, 168] width 183 height 29
select select "7387"
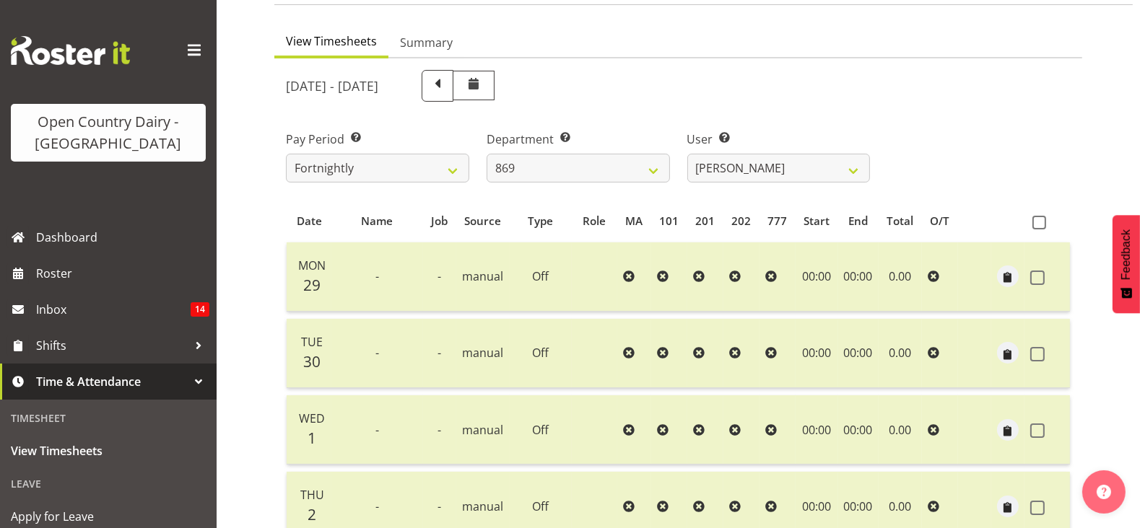
click at [759, 157] on div "September 29th - October 5th 2025 Pay Period Select which pay period you would …" at bounding box center [678, 457] width 784 height 792
click at [759, 157] on select "Barry O'Donnell ❌ Barry Johnston ❌ Jason Soper ❌ Peter Wieczorek ❌" at bounding box center [778, 168] width 183 height 29
click at [747, 115] on div "User Select user. Note: This is filtered down by the previous two drop-down ite…" at bounding box center [778, 150] width 201 height 81
click at [607, 167] on select "734 735 736 737 738 739 851 853 854 855 856 858 861 862 865 867-9032 868 869 87…" at bounding box center [577, 168] width 183 height 29
select select "692"
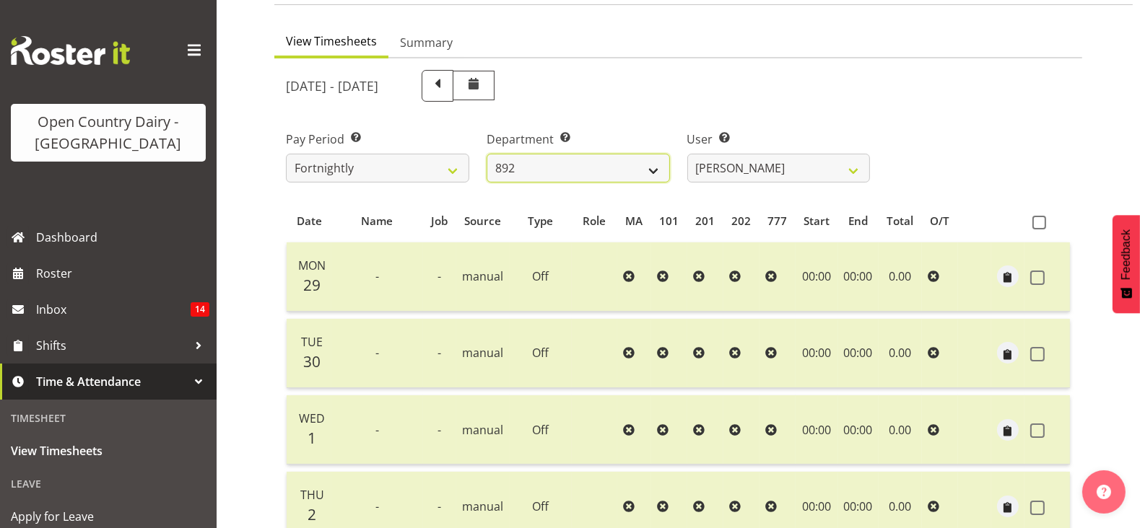
click at [486, 154] on select "734 735 736 737 738 739 851 853 854 855 856 858 861 862 865 867-9032 868 869 87…" at bounding box center [577, 168] width 183 height 29
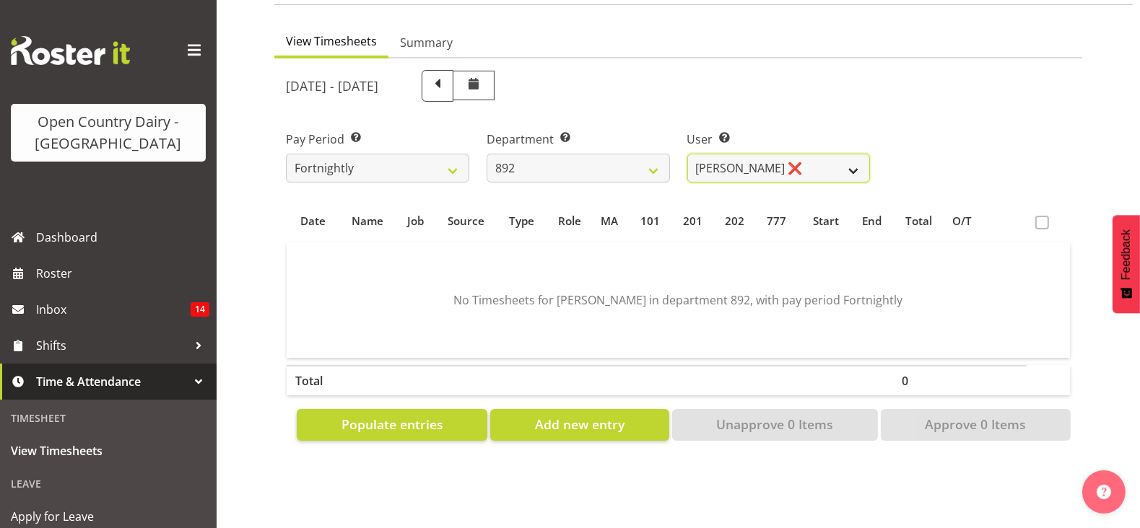
click at [773, 161] on select "Brittany Willis ❌ Danny Davies ✔ David McKenzie ❌ Josh Winship ❌ Reece Calvert ❌" at bounding box center [778, 168] width 183 height 29
click at [687, 154] on select "Brittany Willis ❌ Danny Davies ✔ David McKenzie ❌ Josh Winship ❌ Reece Calvert ❌" at bounding box center [778, 168] width 183 height 29
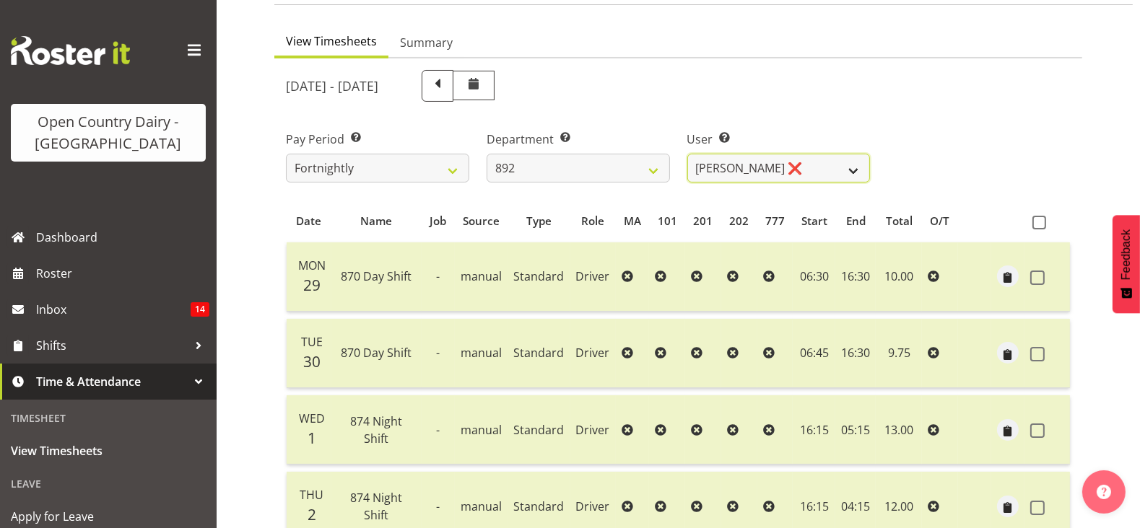
click at [756, 170] on select "Brittany Willis ❌ Danny Davies ✔ David McKenzie ❌ Josh Winship ❌ Reece Calvert ❌" at bounding box center [778, 168] width 183 height 29
select select "11635"
click at [687, 154] on select "Brittany Willis ❌ Danny Davies ✔ David McKenzie ❌ Josh Winship ❌ Reece Calvert ❌" at bounding box center [778, 168] width 183 height 29
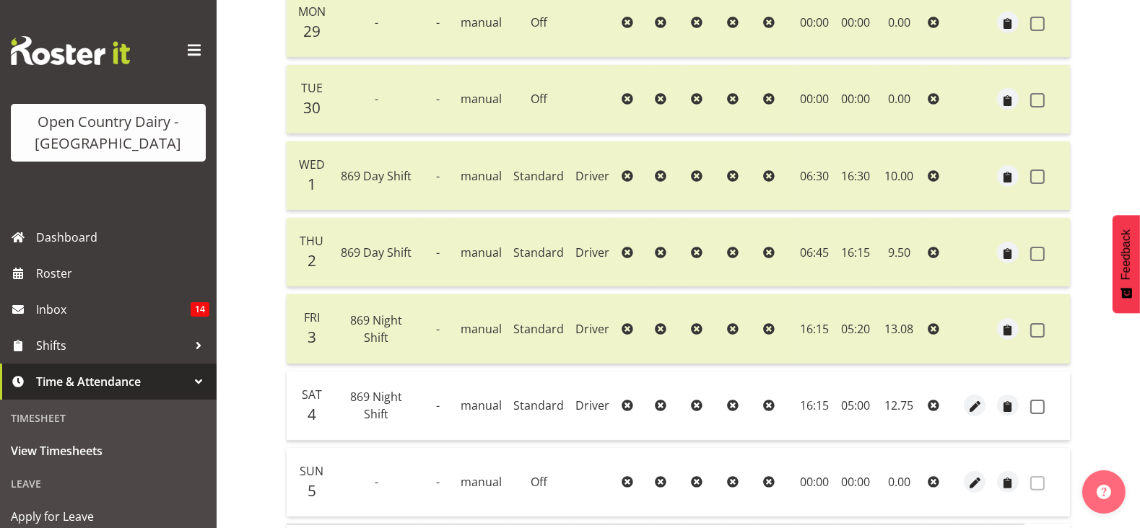
scroll to position [478, 0]
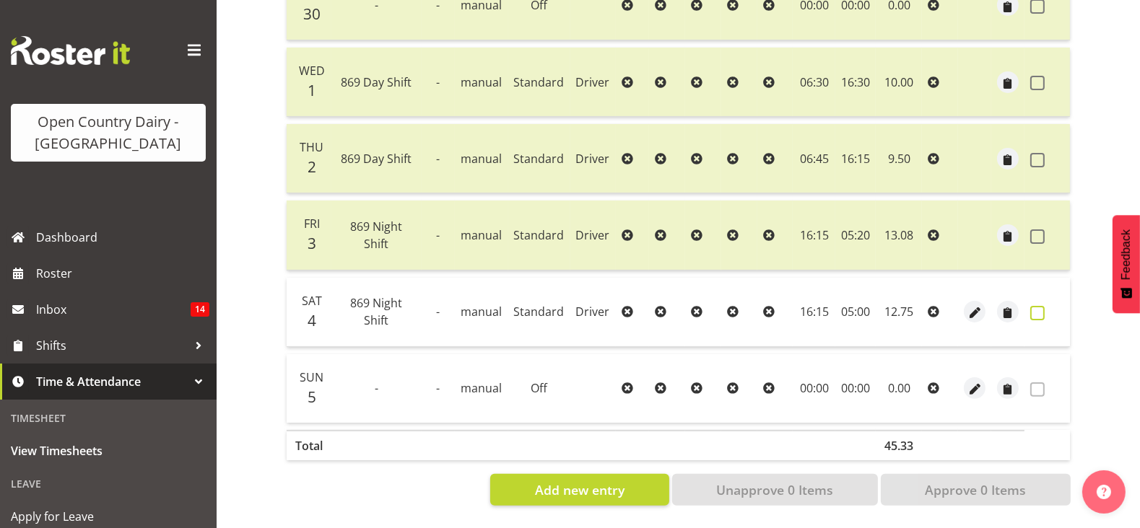
click at [1041, 306] on span at bounding box center [1037, 313] width 14 height 14
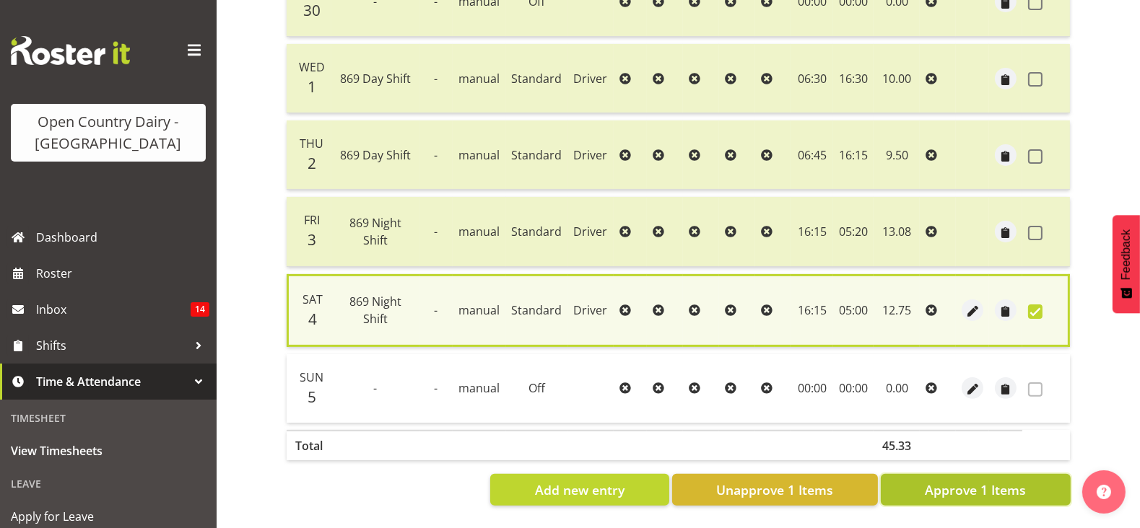
click at [1005, 481] on span "Approve 1 Items" at bounding box center [975, 490] width 101 height 19
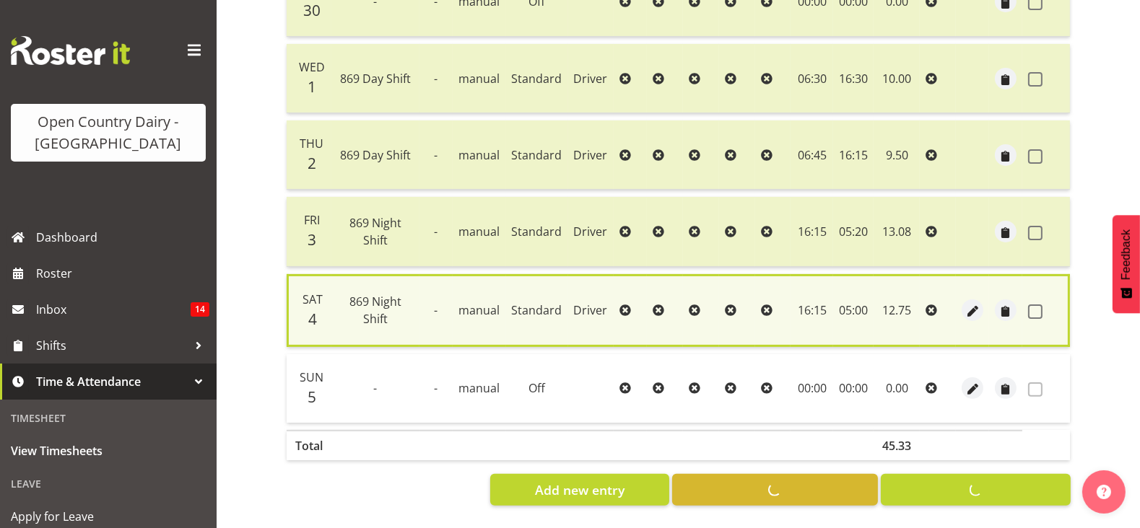
checkbox input "false"
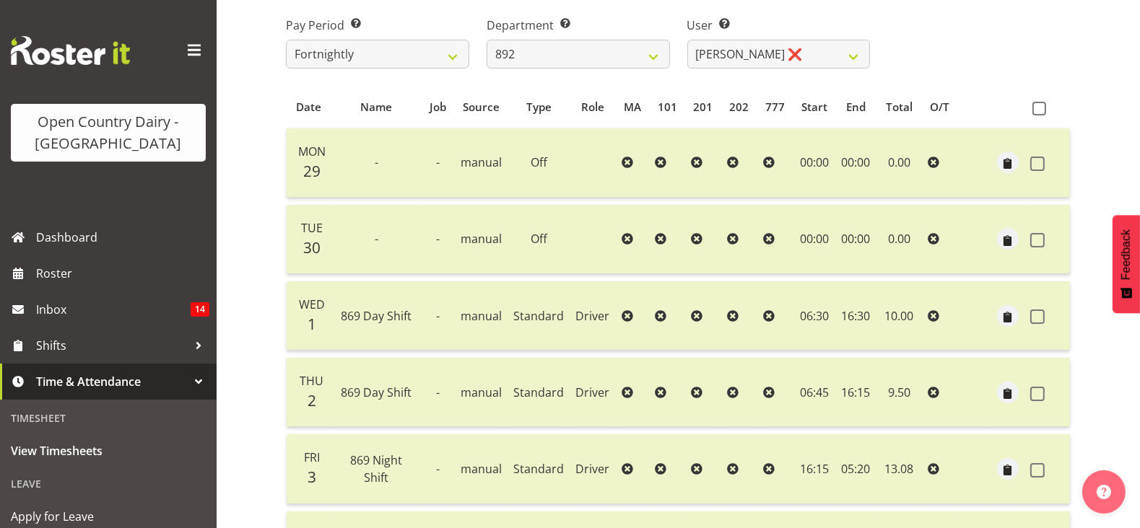
scroll to position [117, 0]
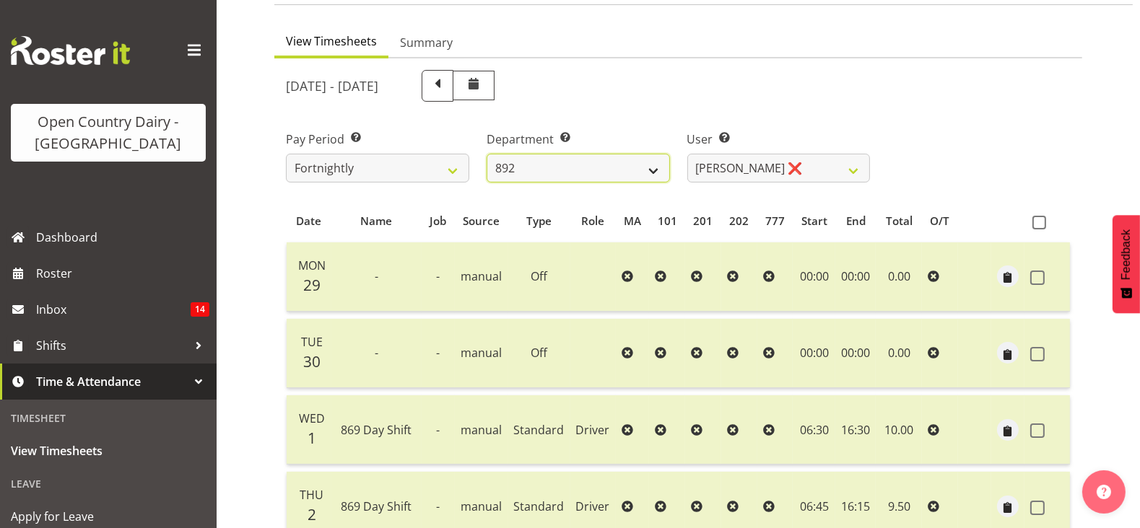
click at [577, 173] on select "734 735 736 737 738 739 851 853 854 855 856 858 861 862 865 867-9032 868 869 87…" at bounding box center [577, 168] width 183 height 29
select select "686"
click at [486, 154] on select "734 735 736 737 738 739 851 853 854 855 856 858 861 862 865 867-9032 868 869 87…" at bounding box center [577, 168] width 183 height 29
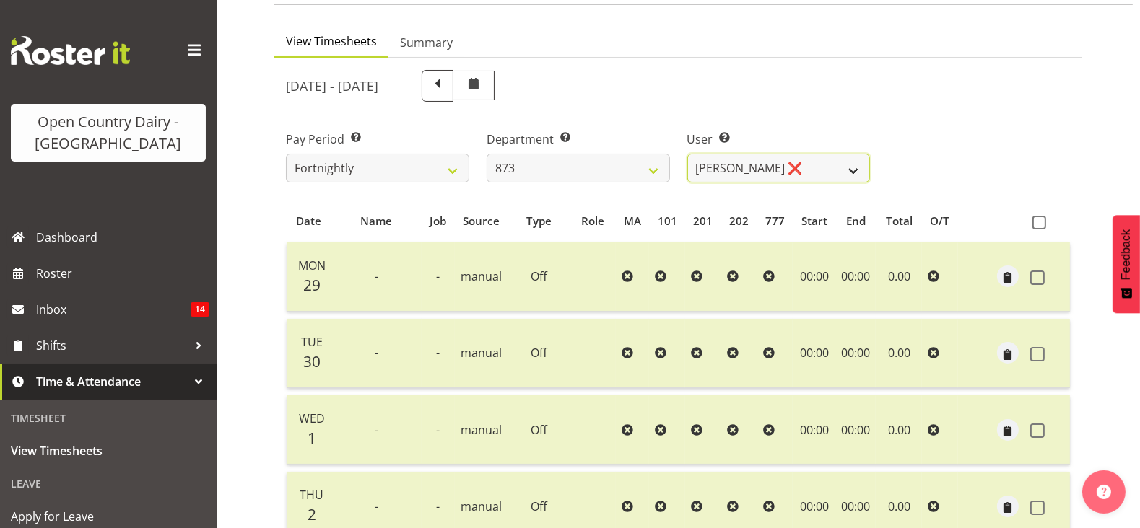
click at [754, 168] on select "Andrew Henderson ❌ Ricky Popham ❌ Stacy MacAskill ❌ Trish Nicol ❌" at bounding box center [778, 168] width 183 height 29
select select "7478"
click at [687, 154] on select "Andrew Henderson ❌ Ricky Popham ❌ Stacy MacAskill ❌ Trish Nicol ❌" at bounding box center [778, 168] width 183 height 29
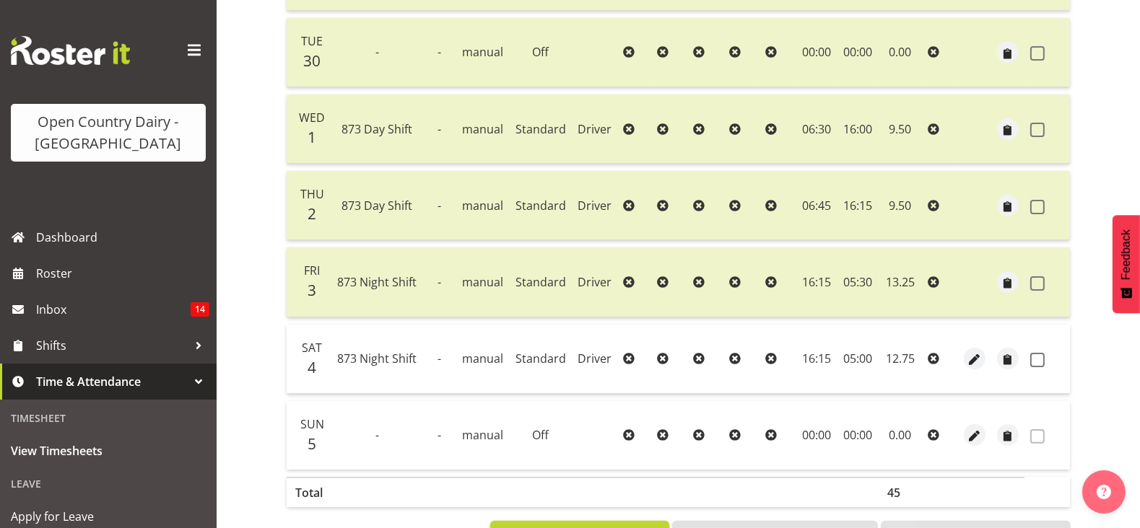
scroll to position [478, 0]
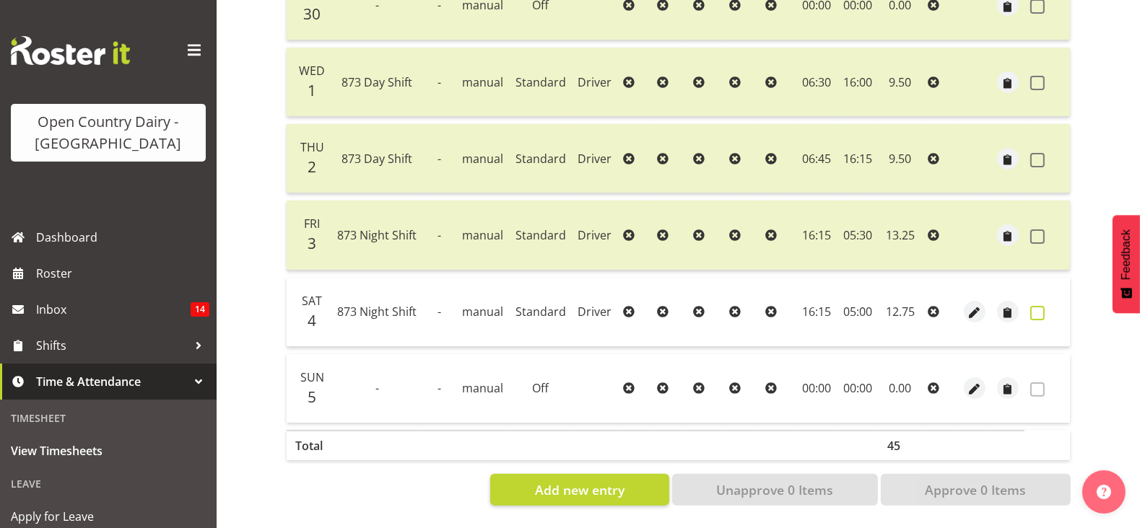
click at [1039, 306] on span at bounding box center [1037, 313] width 14 height 14
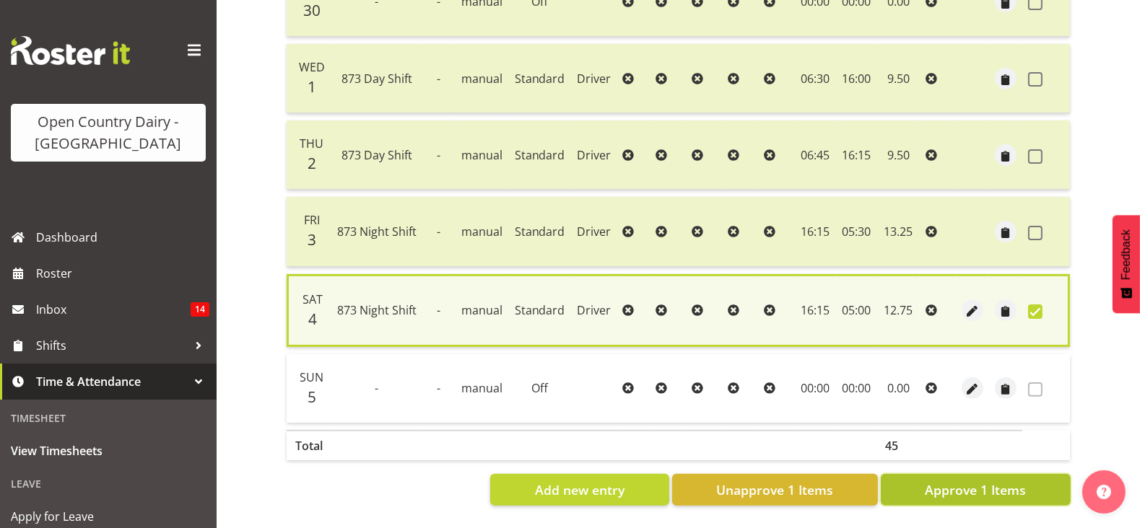
click at [980, 481] on span "Approve 1 Items" at bounding box center [975, 490] width 101 height 19
checkbox input "false"
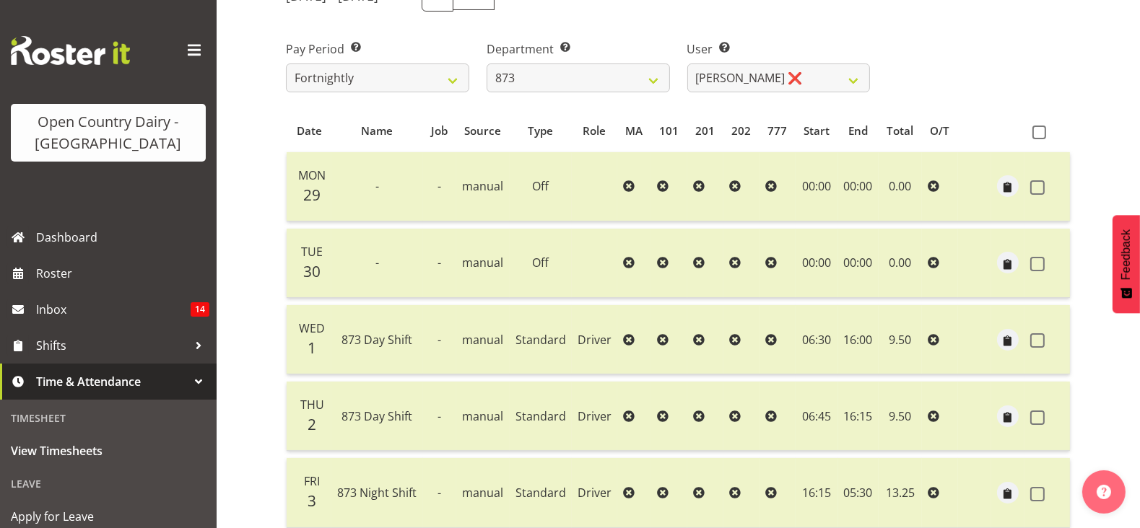
scroll to position [27, 0]
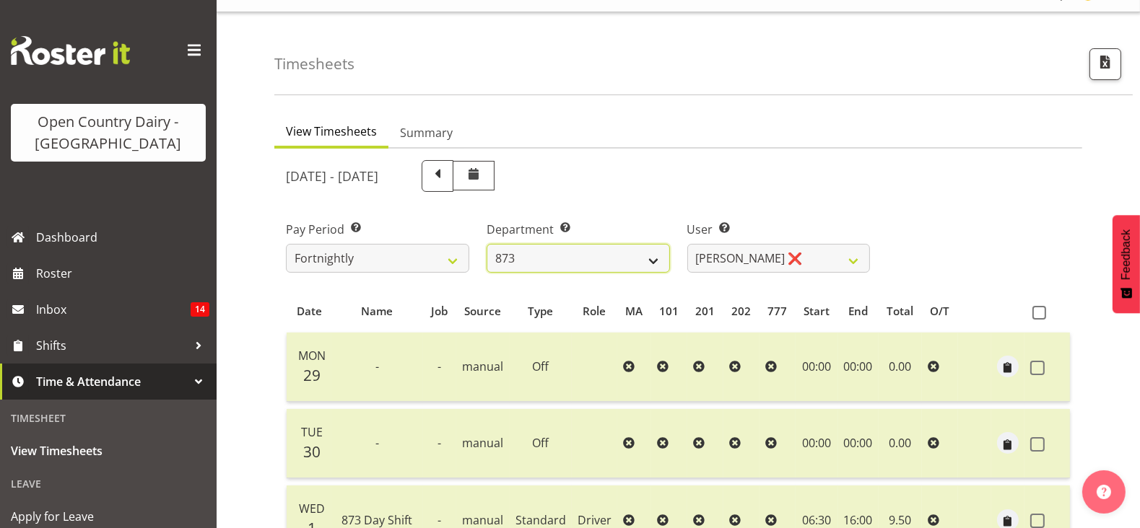
click at [557, 258] on select "734 735 736 737 738 739 851 853 854 855 856 858 861 862 865 867-9032 868 869 87…" at bounding box center [577, 258] width 183 height 29
select select "687"
click at [486, 244] on select "734 735 736 737 738 739 851 853 854 855 856 858 861 862 865 867-9032 868 869 87…" at bounding box center [577, 258] width 183 height 29
select select "10197"
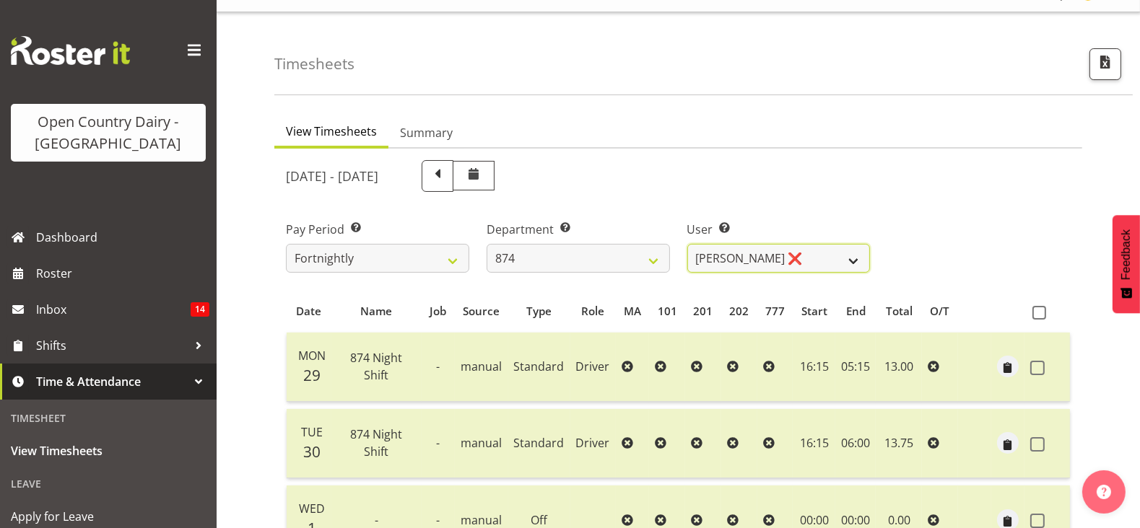
click at [725, 260] on select "Annette Parker ❌ Christopher McRae ❌ Patrick Stenton ❌ Rachel Carpenter ❌" at bounding box center [778, 258] width 183 height 29
click at [736, 165] on div "September 29th - October 5th 2025" at bounding box center [578, 176] width 584 height 32
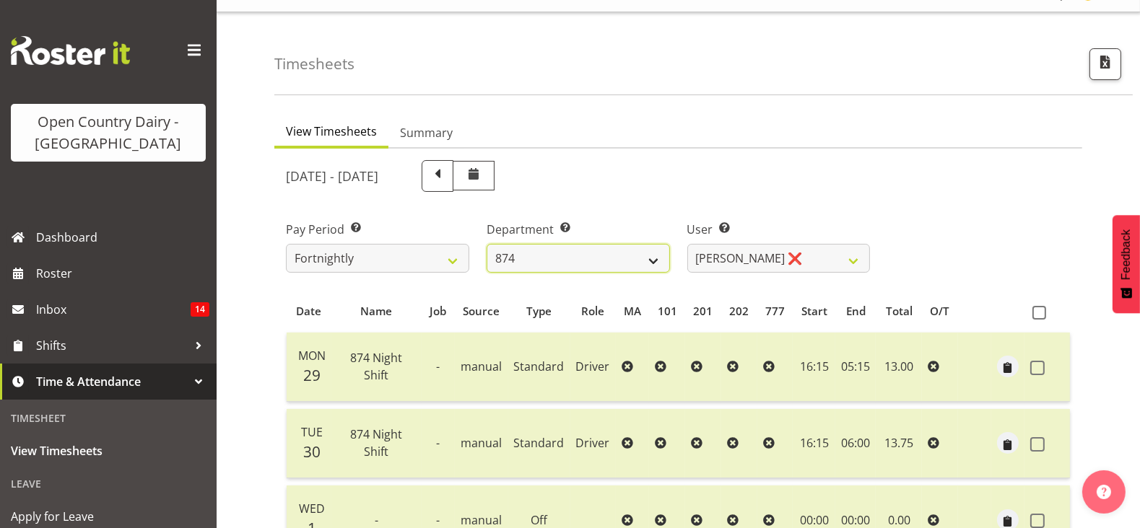
click at [611, 244] on select "734 735 736 737 738 739 851 853 854 855 856 858 861 862 865 867-9032 868 869 87…" at bounding box center [577, 258] width 183 height 29
click at [486, 244] on select "734 735 736 737 738 739 851 853 854 855 856 858 861 862 865 867-9032 868 869 87…" at bounding box center [577, 258] width 183 height 29
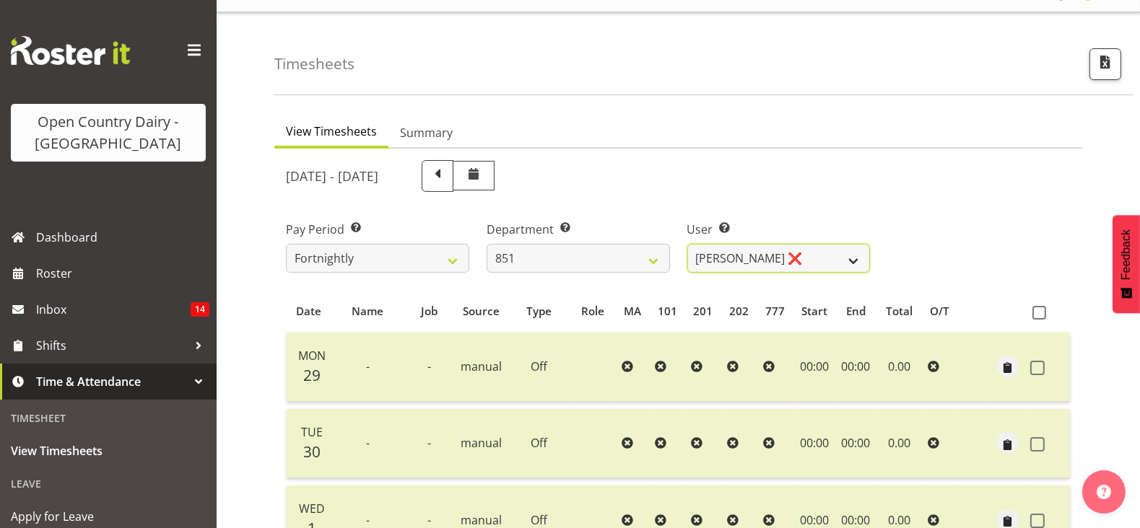
click at [738, 254] on select "Hayden Batt ❌ Martin Black ❌ Stacey Wilson ❌" at bounding box center [778, 258] width 183 height 29
drag, startPoint x: 739, startPoint y: 188, endPoint x: 718, endPoint y: 211, distance: 30.6
click at [736, 193] on div "September 29th - October 5th 2025" at bounding box center [577, 176] width 601 height 49
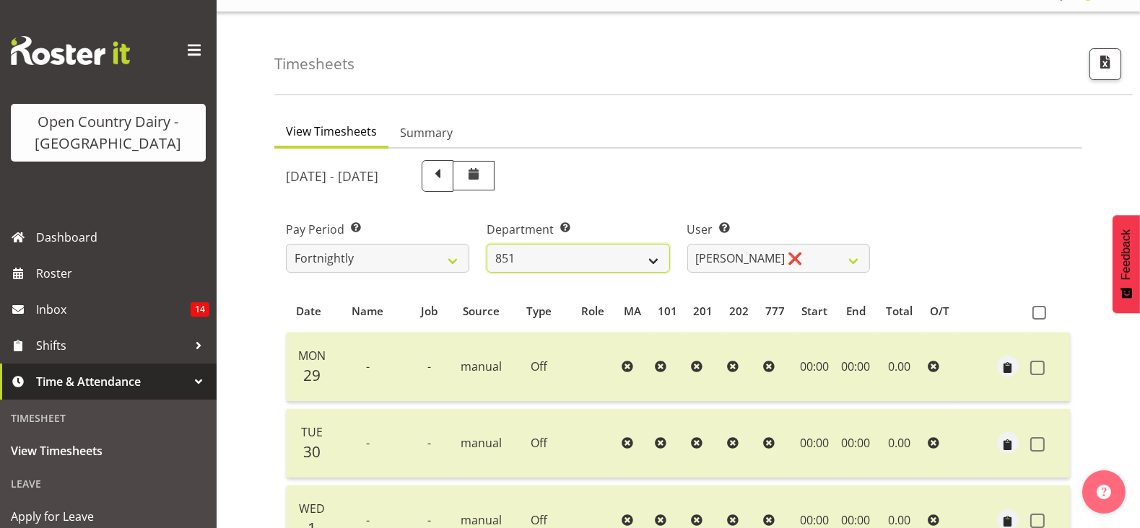
click at [603, 255] on select "734 735 736 737 738 739 851 853 854 855 856 858 861 862 865 867-9032 868 869 87…" at bounding box center [577, 258] width 183 height 29
click at [486, 244] on select "734 735 736 737 738 739 851 853 854 855 856 858 861 862 865 867-9032 868 869 87…" at bounding box center [577, 258] width 183 height 29
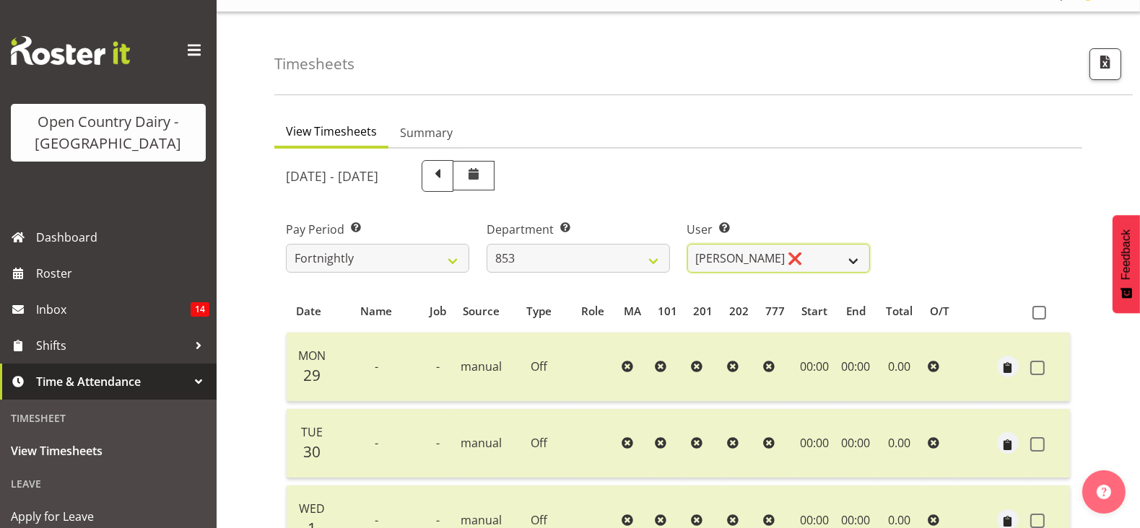
click at [761, 248] on select "Christiaan Botha ❌ Kevin Stuck ❌ Marty Powell ❌ Sean O'Neill ❌" at bounding box center [778, 258] width 183 height 29
click at [755, 219] on div "User Select user. Note: This is filtered down by the previous two drop-down ite…" at bounding box center [778, 241] width 201 height 81
click at [535, 229] on label "Department Select which department you would like to view." at bounding box center [577, 229] width 183 height 17
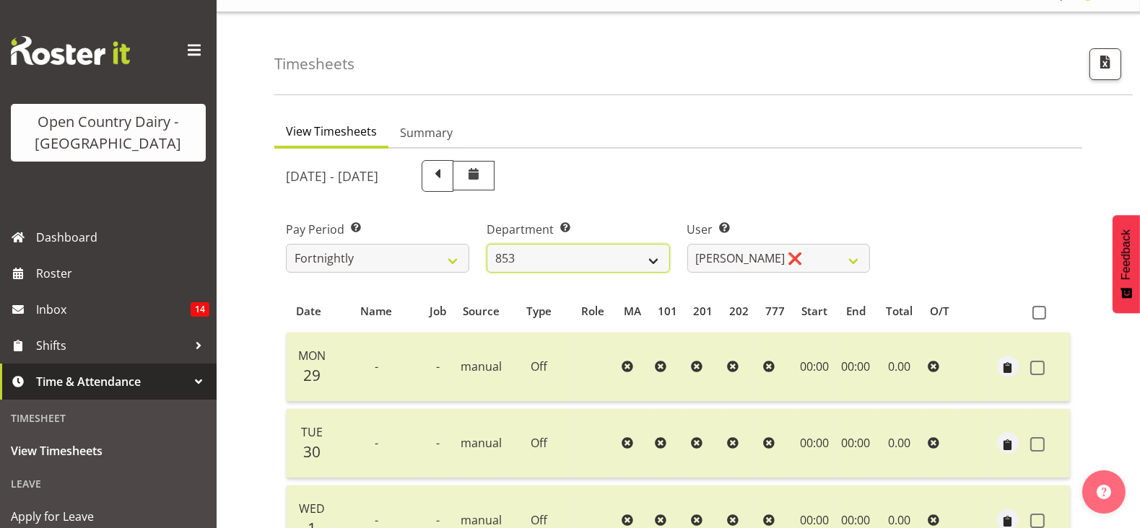
drag, startPoint x: 533, startPoint y: 261, endPoint x: 530, endPoint y: 254, distance: 7.8
click at [533, 261] on select "734 735 736 737 738 739 851 853 854 855 856 858 861 862 865 867-9032 868 869 87…" at bounding box center [577, 258] width 183 height 29
click at [486, 244] on select "734 735 736 737 738 739 851 853 854 855 856 858 861 862 865 867-9032 868 869 87…" at bounding box center [577, 258] width 183 height 29
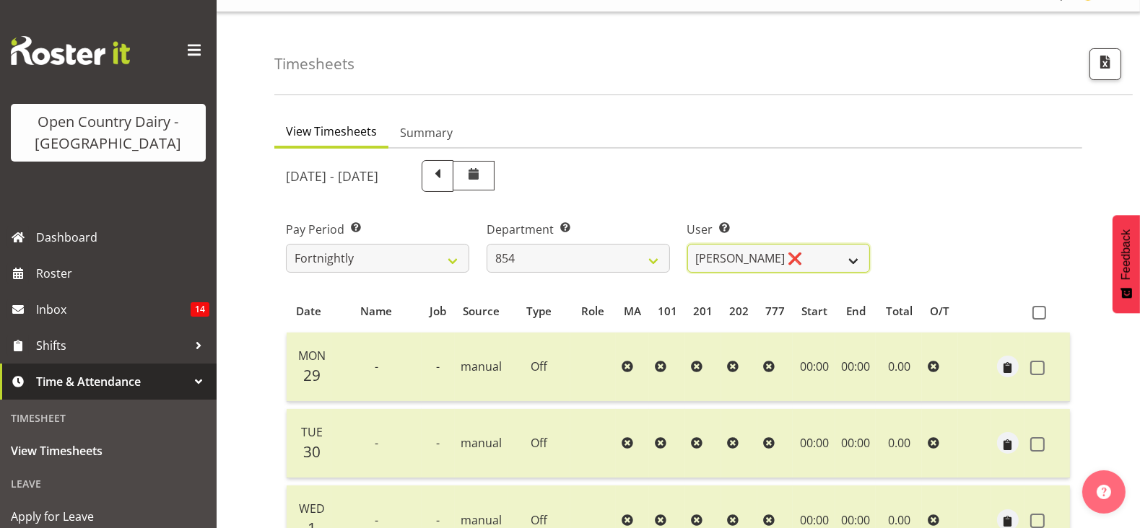
click at [742, 248] on select "Carl Johnstone ❌ John Rook ❌ Karl Nicol ❌ Raymond George ❌" at bounding box center [778, 258] width 183 height 29
click at [747, 182] on div "September 29th - October 5th 2025" at bounding box center [578, 176] width 584 height 32
click at [637, 240] on div "Department Select which department you would like to view. 734 735 736 737 738 …" at bounding box center [577, 247] width 183 height 52
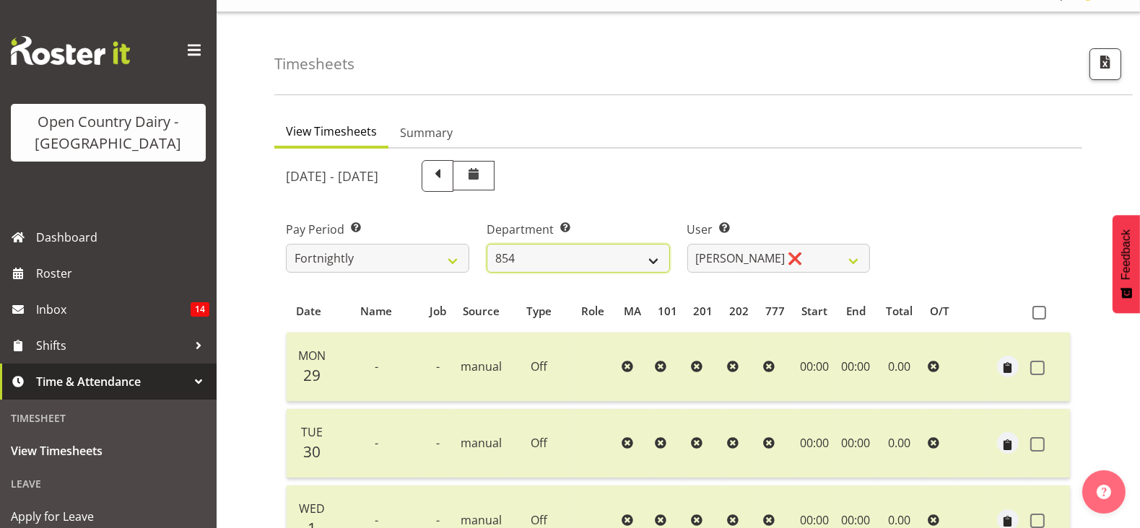
click at [636, 249] on select "734 735 736 737 738 739 851 853 854 855 856 858 861 862 865 867-9032 868 869 87…" at bounding box center [577, 258] width 183 height 29
click at [486, 244] on select "734 735 736 737 738 739 851 853 854 855 856 858 861 862 865 867-9032 868 869 87…" at bounding box center [577, 258] width 183 height 29
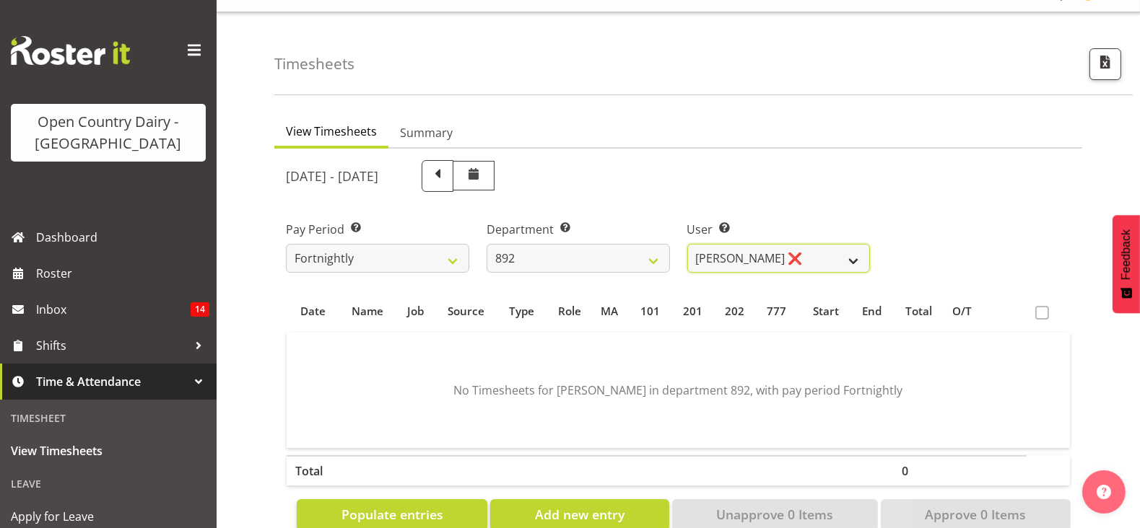
click at [747, 253] on select "Brittany Willis ❌ Danny Davies ✔ David McKenzie ❌ Josh Winship ❌ Reece Calvert ❌" at bounding box center [778, 258] width 183 height 29
drag, startPoint x: 740, startPoint y: 204, endPoint x: 689, endPoint y: 224, distance: 55.4
click at [740, 203] on div "User Select user. Note: This is filtered down by the previous two drop-down ite…" at bounding box center [778, 241] width 201 height 81
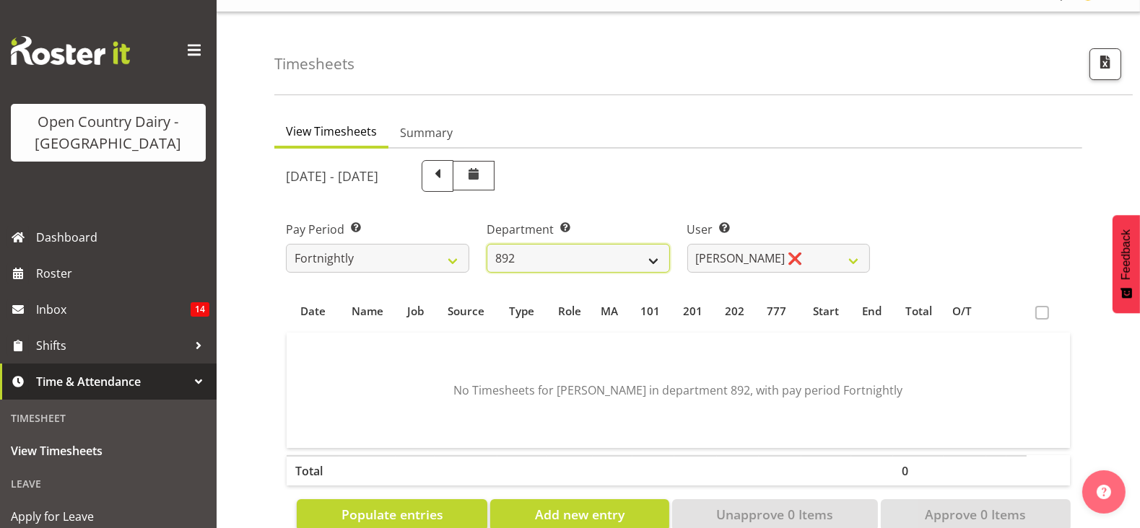
click at [551, 244] on select "734 735 736 737 738 739 851 853 854 855 856 858 861 862 865 867-9032 868 869 87…" at bounding box center [577, 258] width 183 height 29
select select "689"
click at [486, 244] on select "734 735 736 737 738 739 851 853 854 855 856 858 861 862 865 867-9032 868 869 87…" at bounding box center [577, 258] width 183 height 29
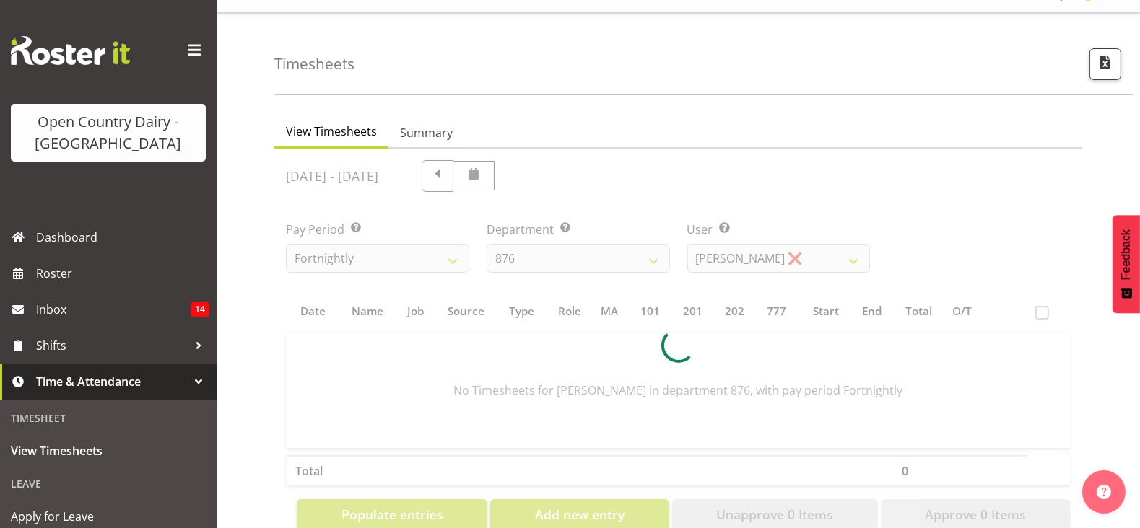
click at [755, 245] on div at bounding box center [678, 346] width 808 height 394
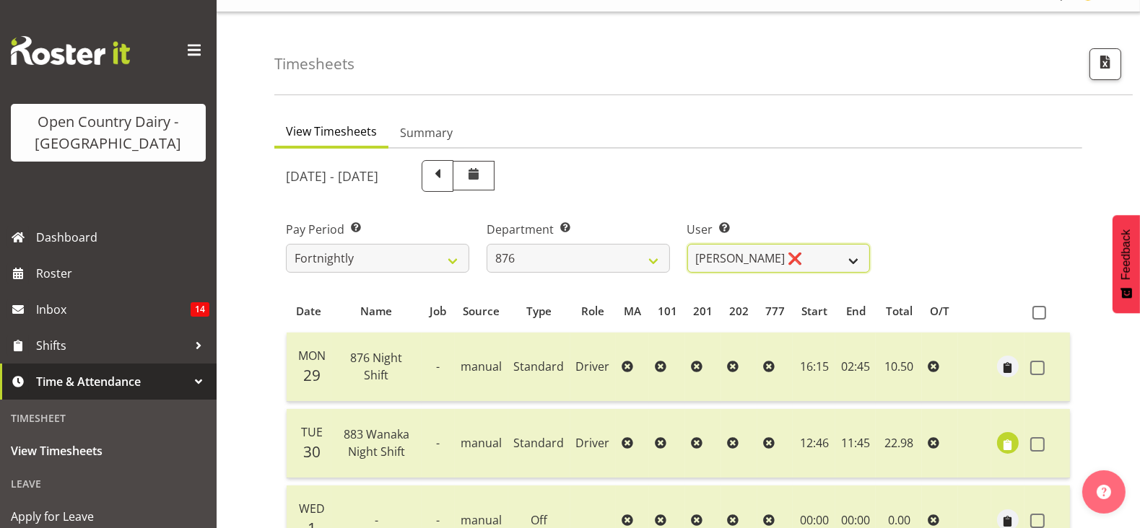
click at [755, 245] on select "Dean Henderson ❌ Ian Barbour ❌ John Graham ❌ Tom Rahl ❌" at bounding box center [778, 258] width 183 height 29
select select "7390"
click at [687, 244] on select "Dean Henderson ❌ Ian Barbour ❌ John Graham ❌ Tom Rahl ❌" at bounding box center [778, 258] width 183 height 29
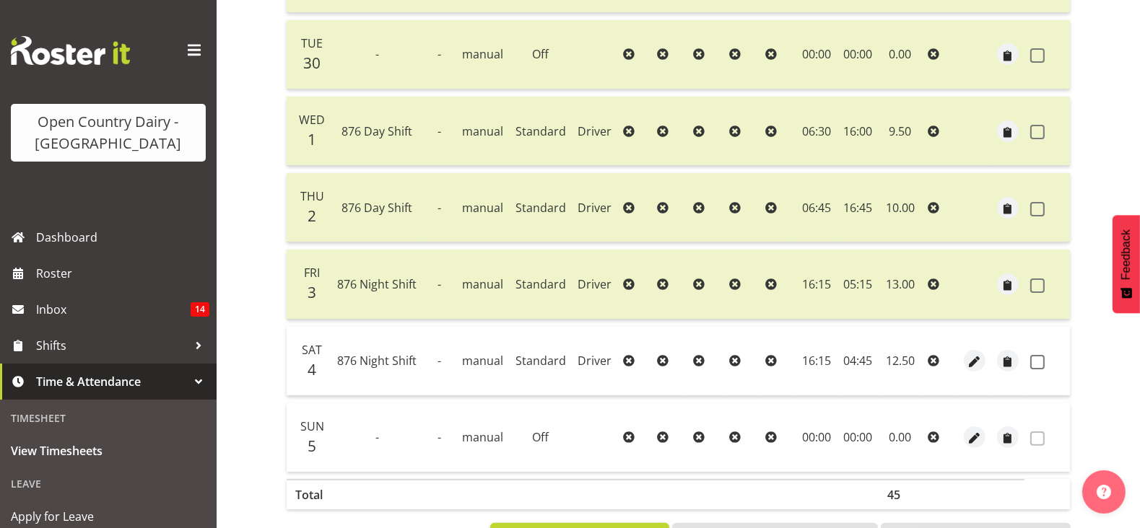
scroll to position [478, 0]
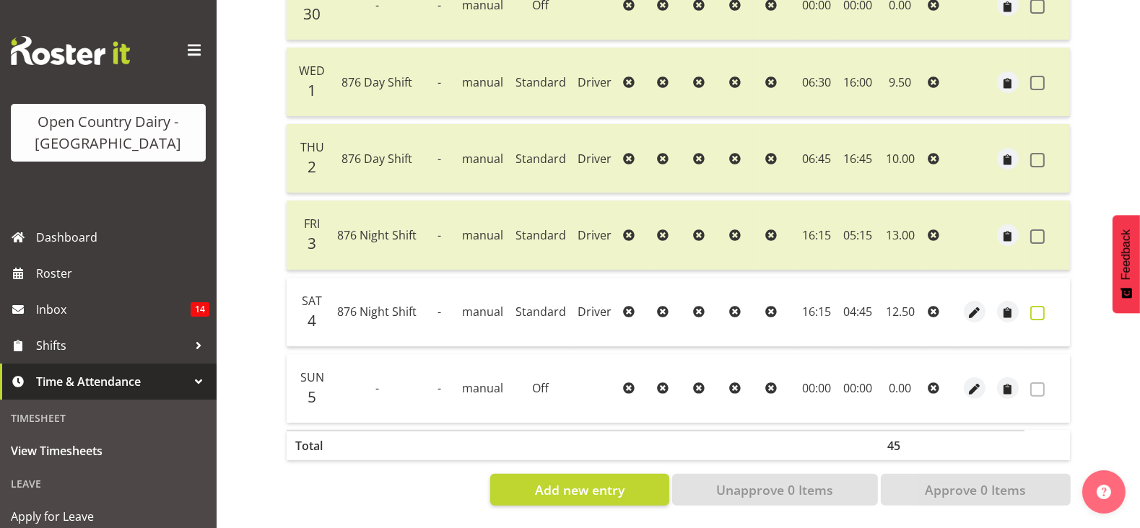
click at [1037, 306] on span at bounding box center [1037, 313] width 14 height 14
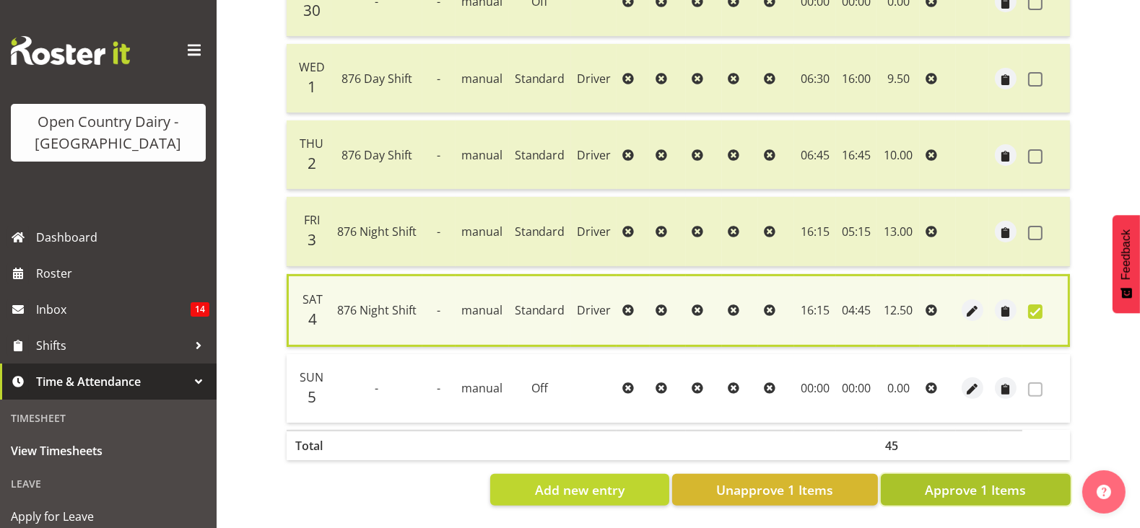
click at [1021, 481] on span "Approve 1 Items" at bounding box center [975, 490] width 101 height 19
checkbox input "false"
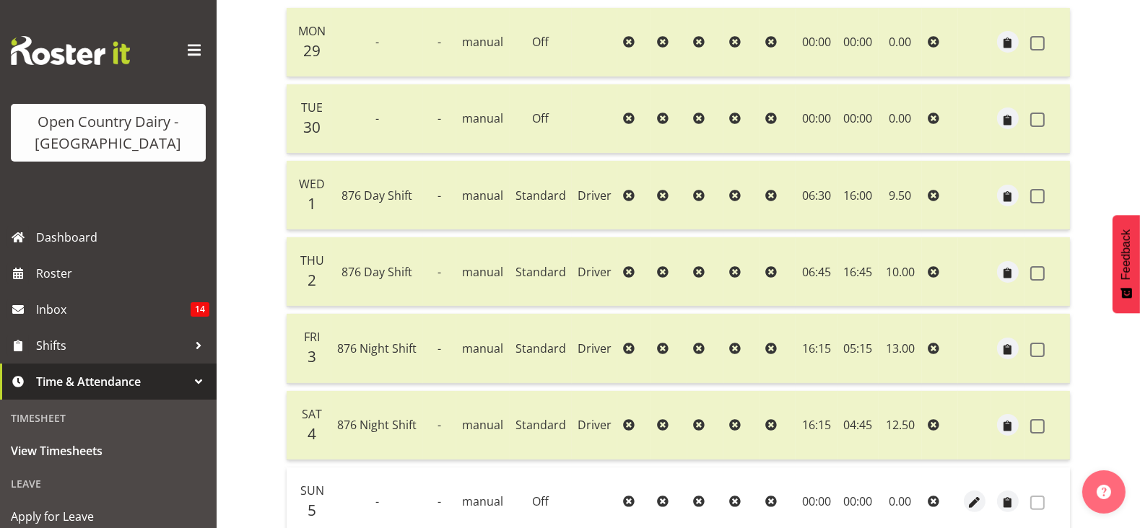
scroll to position [207, 0]
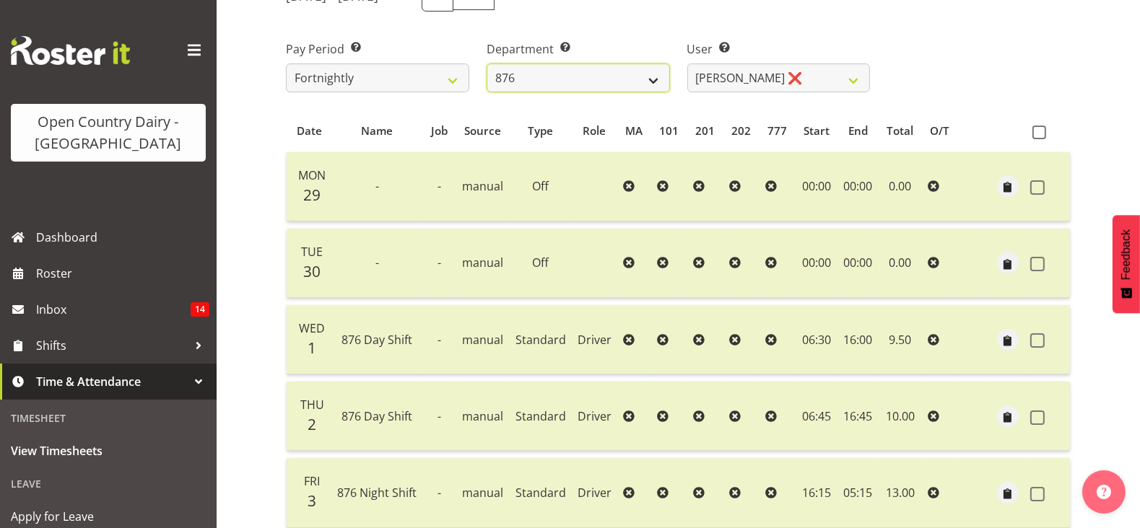
click at [612, 74] on select "734 735 736 737 738 739 851 853 854 855 856 858 861 862 865 867-9032 868 869 87…" at bounding box center [577, 78] width 183 height 29
select select "690"
click at [486, 64] on select "734 735 736 737 738 739 851 853 854 855 856 858 861 862 865 867-9032 868 869 87…" at bounding box center [577, 78] width 183 height 29
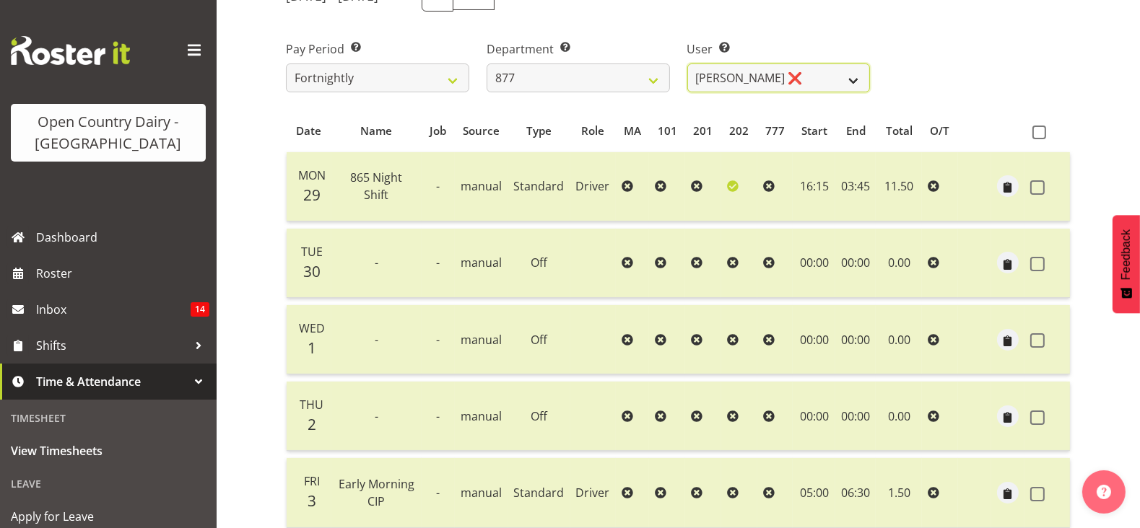
click at [747, 90] on select "Barry Shields ❌ Callum Wells ❌ Helen Bull ❌ Jase Preston ❌" at bounding box center [778, 78] width 183 height 29
select select "9756"
click at [687, 64] on select "Barry Shields ❌ Callum Wells ❌ Helen Bull ❌ Jase Preston ❌" at bounding box center [778, 78] width 183 height 29
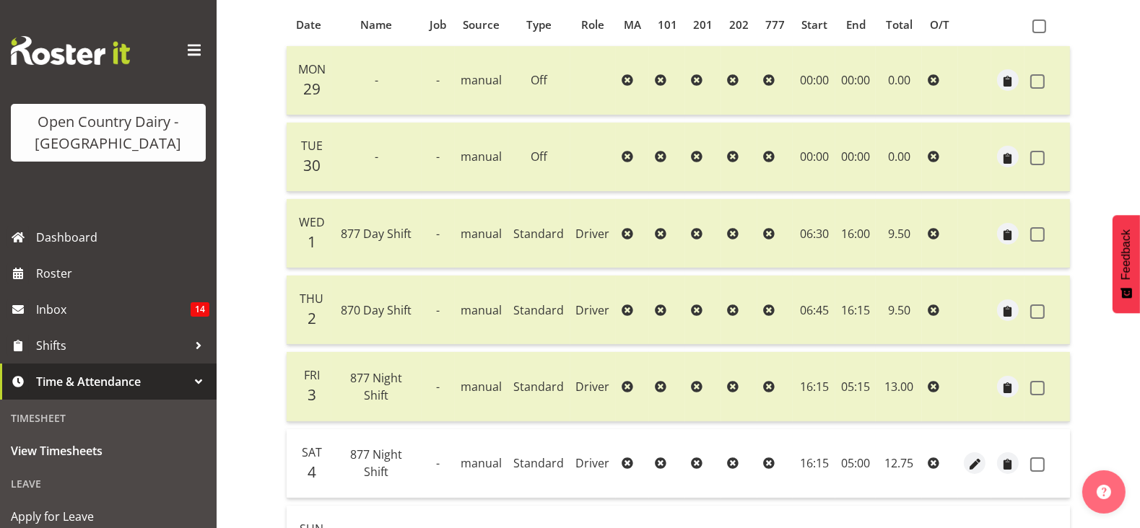
scroll to position [478, 0]
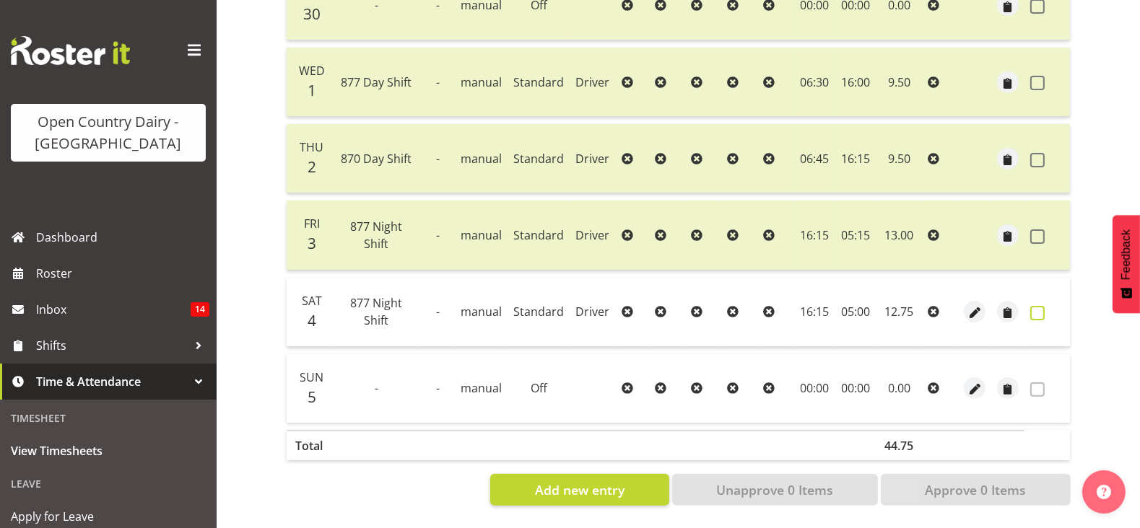
click at [1030, 306] on label at bounding box center [1041, 313] width 22 height 14
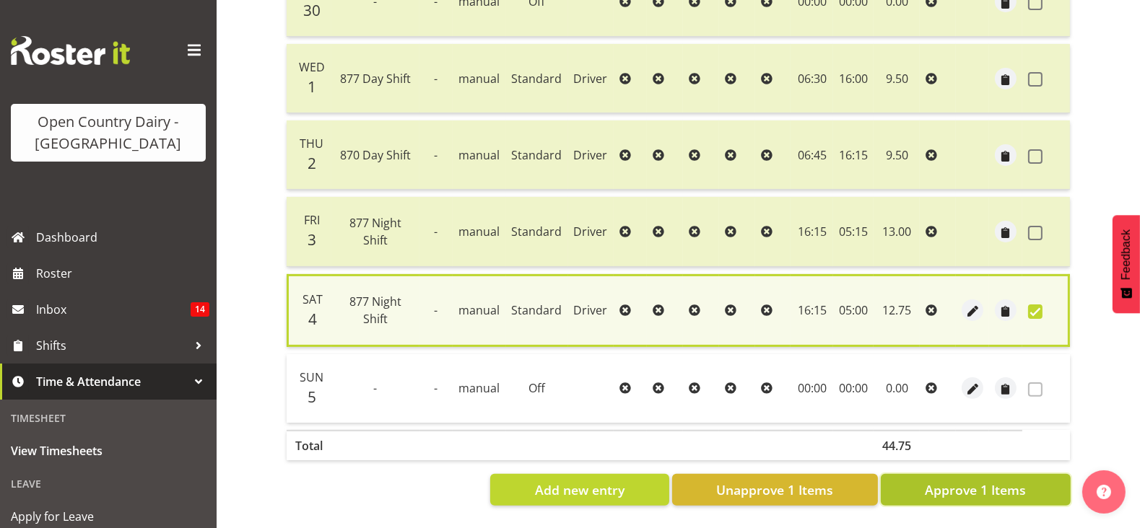
click at [973, 481] on span "Approve 1 Items" at bounding box center [975, 490] width 101 height 19
checkbox input "false"
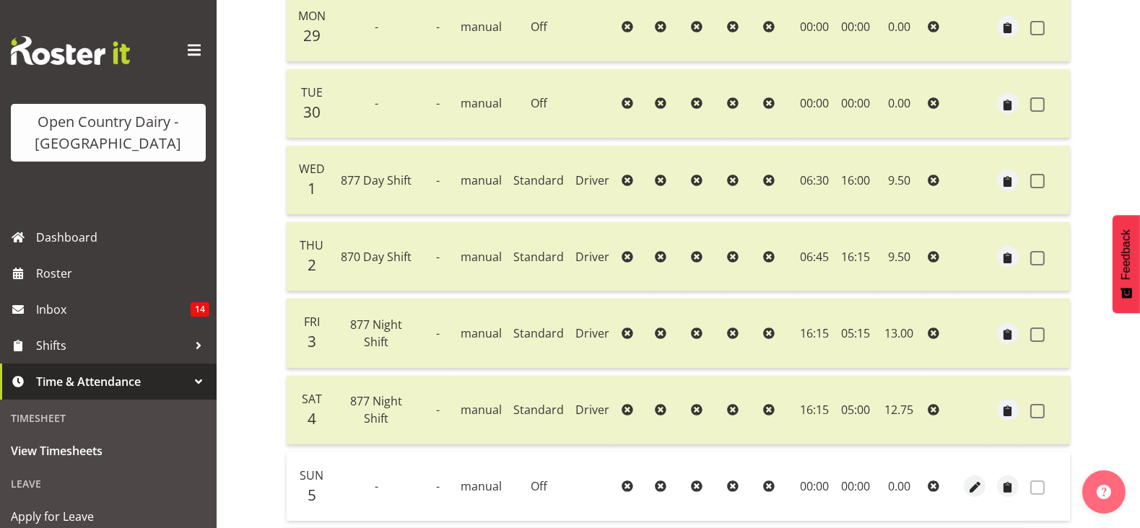
scroll to position [207, 0]
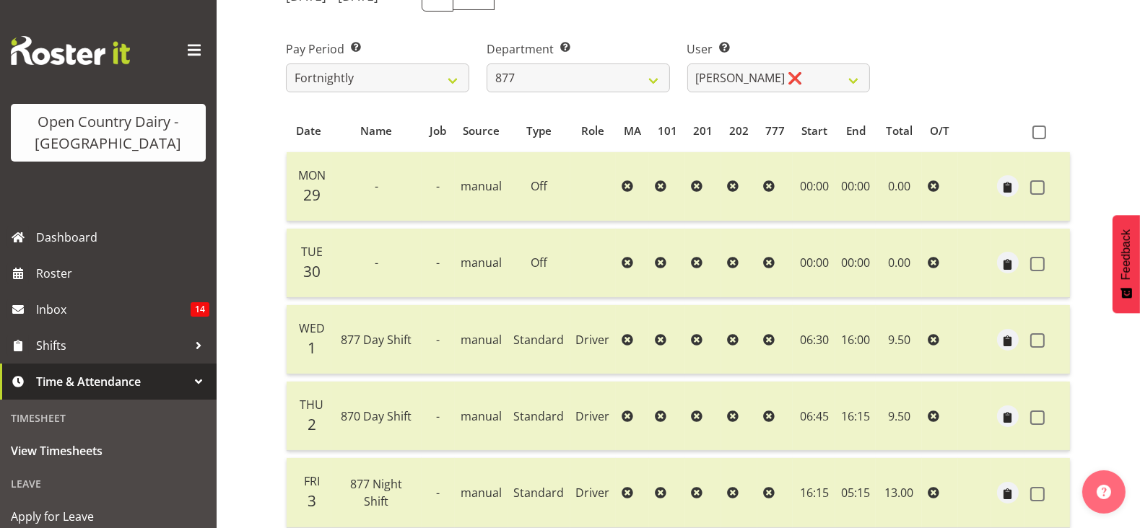
click at [651, 56] on div "Department Select which department you would like to view. 734 735 736 737 738 …" at bounding box center [577, 66] width 183 height 52
click at [645, 69] on select "734 735 736 737 738 739 851 853 854 855 856 858 861 862 865 867-9032 868 869 87…" at bounding box center [577, 78] width 183 height 29
select select "691"
click at [486, 64] on select "734 735 736 737 738 739 851 853 854 855 856 858 861 862 865 867-9032 868 869 87…" at bounding box center [577, 78] width 183 height 29
select select "7375"
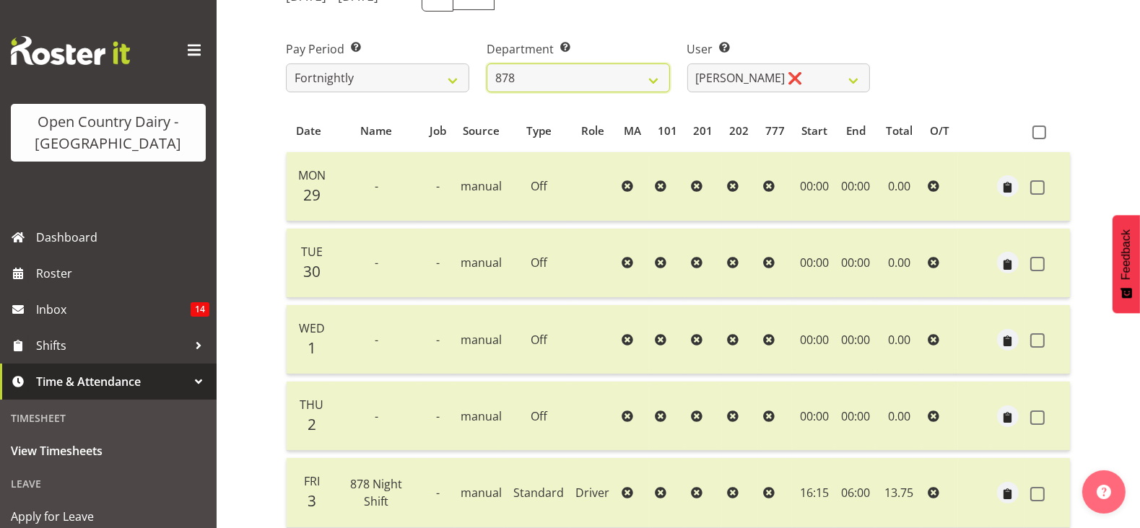
scroll to position [478, 0]
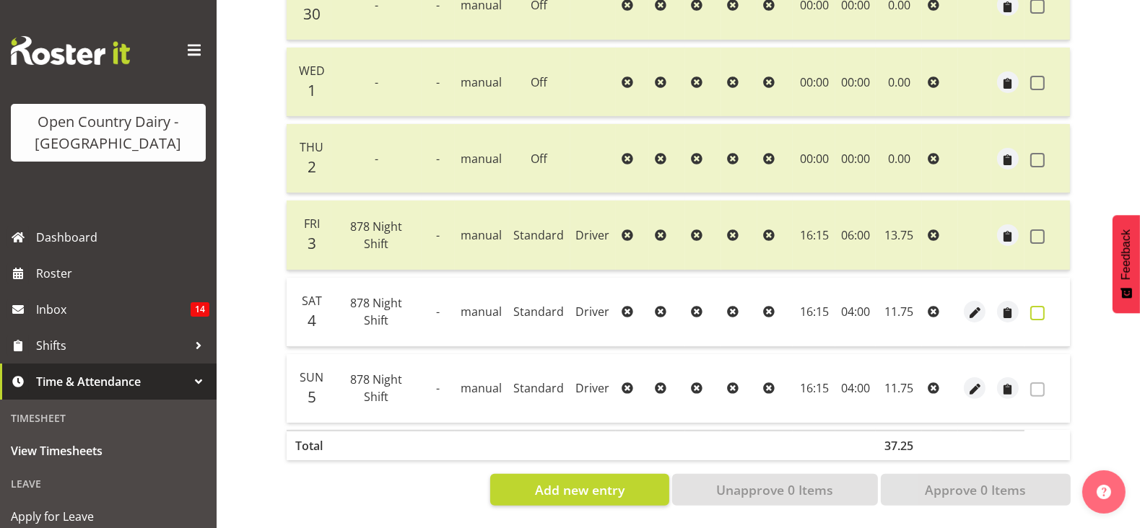
click at [1045, 306] on label at bounding box center [1041, 313] width 22 height 14
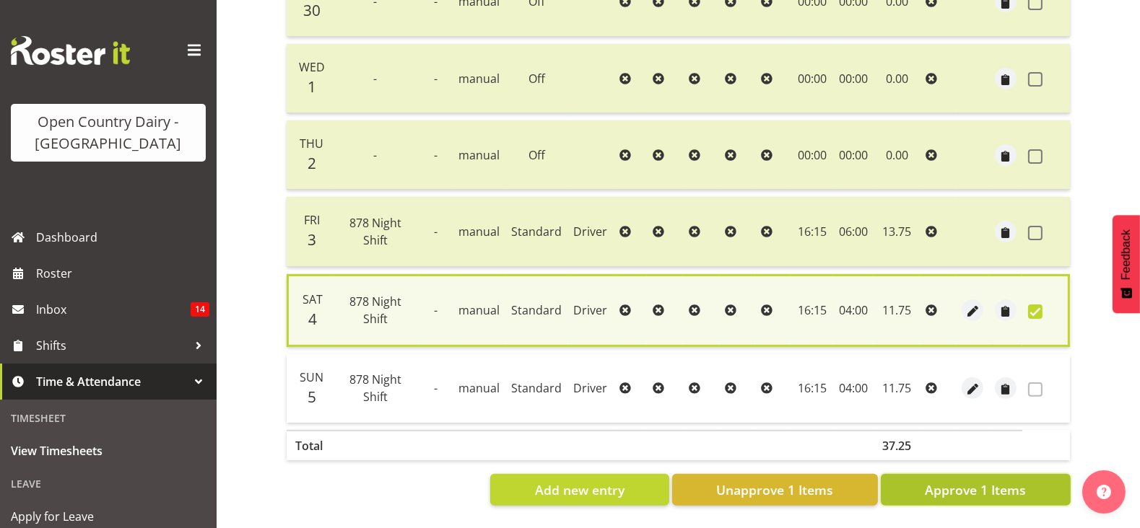
click at [940, 481] on span "Approve 1 Items" at bounding box center [975, 490] width 101 height 19
checkbox input "false"
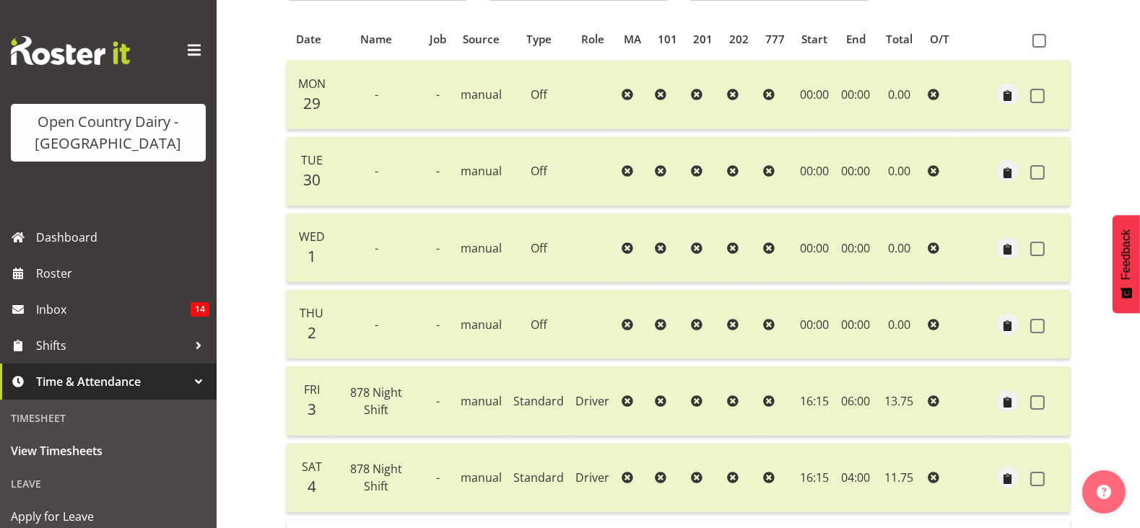
scroll to position [207, 0]
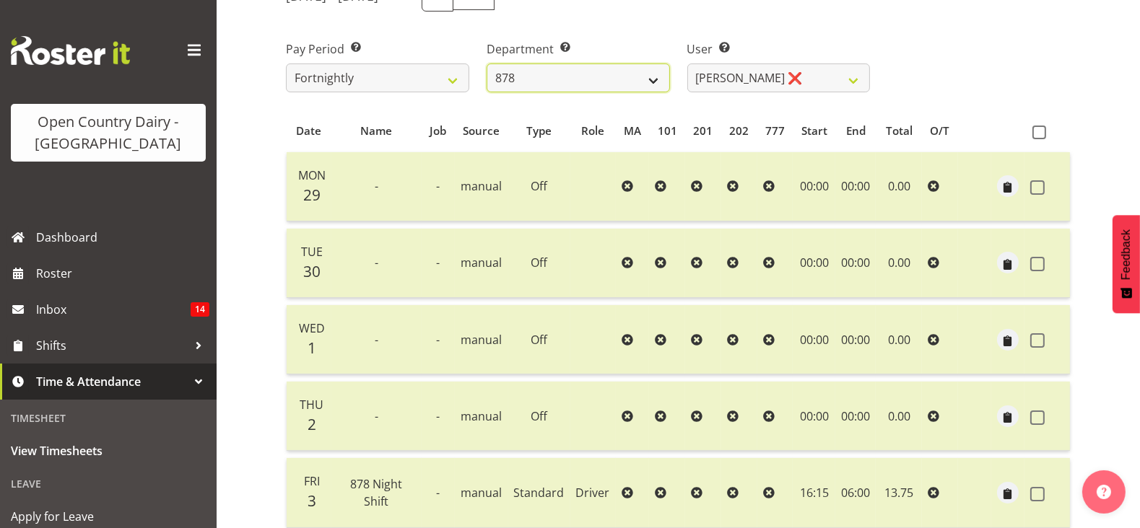
click at [556, 74] on select "734 735 736 737 738 739 851 853 854 855 856 858 861 862 865 867-9032 868 869 87…" at bounding box center [577, 78] width 183 height 29
select select "908"
click at [486, 64] on select "734 735 736 737 738 739 851 853 854 855 856 858 861 862 865 867-9032 868 869 87…" at bounding box center [577, 78] width 183 height 29
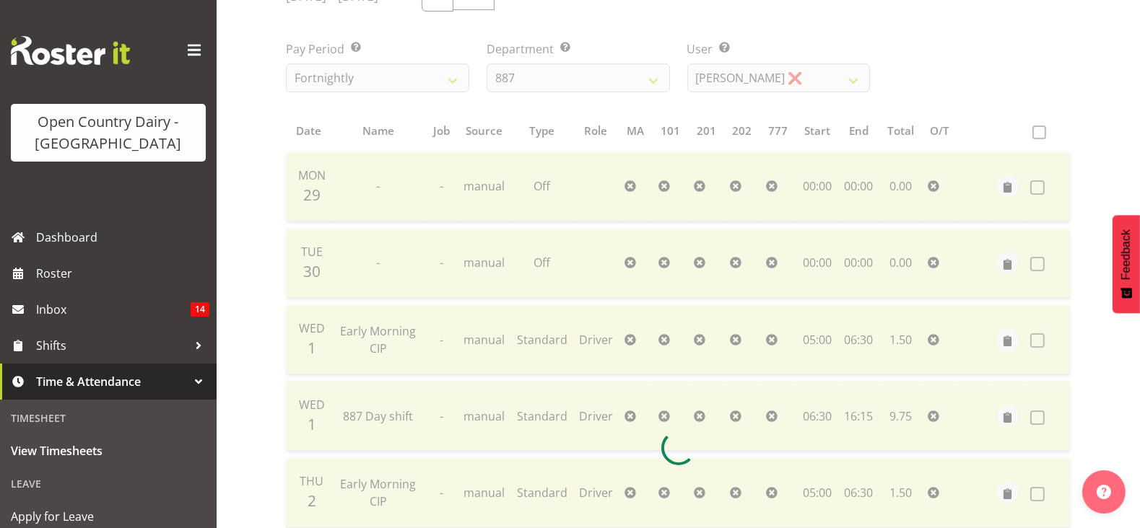
click at [813, 84] on div "September 29th - October 5th 2025 Pay Period Select which pay period you would …" at bounding box center [678, 444] width 784 height 946
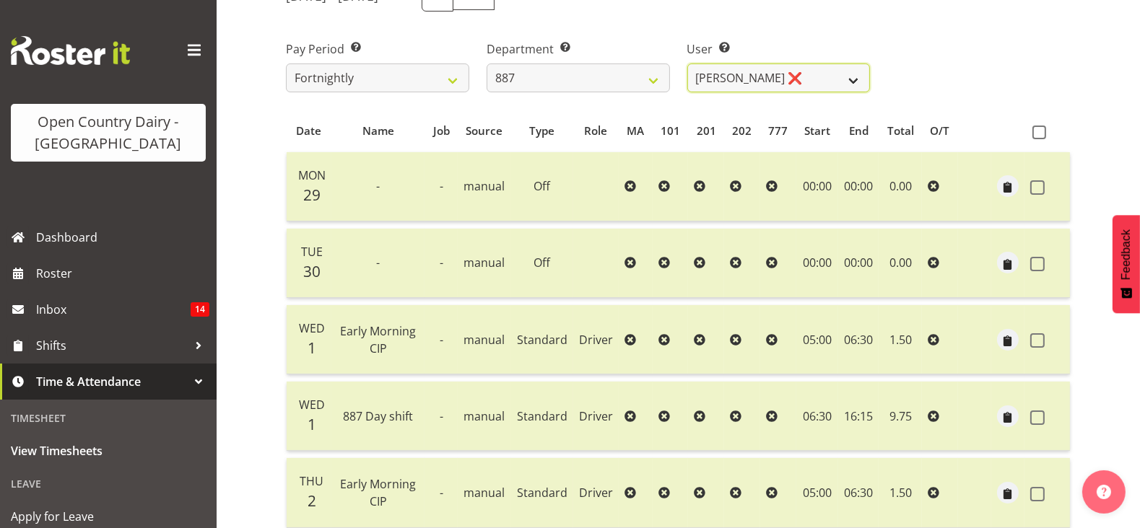
click at [813, 84] on select "Andrew Muir ❌ Bruce Spencer ❌ Neville Hoatten ❌ Warren Tempelman ❌" at bounding box center [778, 78] width 183 height 29
click at [880, 45] on div "Pay Period Select which pay period you would like to view. Fortnightly Departme…" at bounding box center [678, 60] width 802 height 81
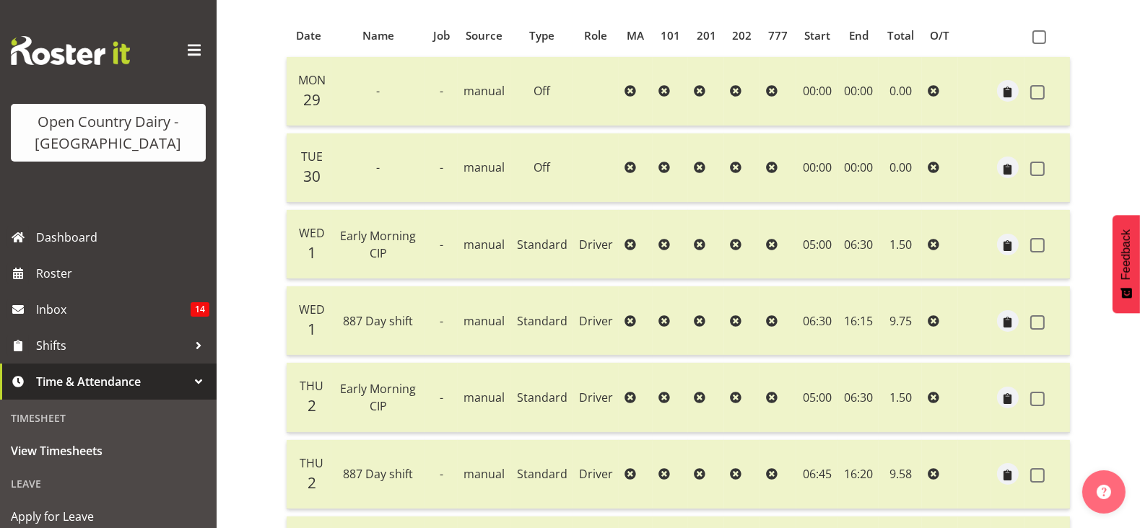
scroll to position [478, 0]
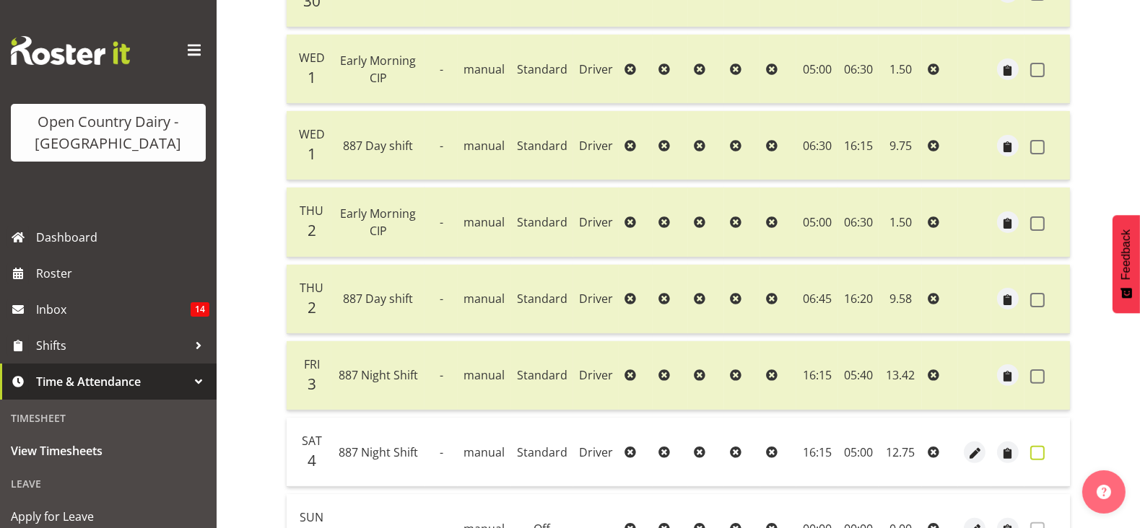
click at [1032, 446] on span at bounding box center [1037, 453] width 14 height 14
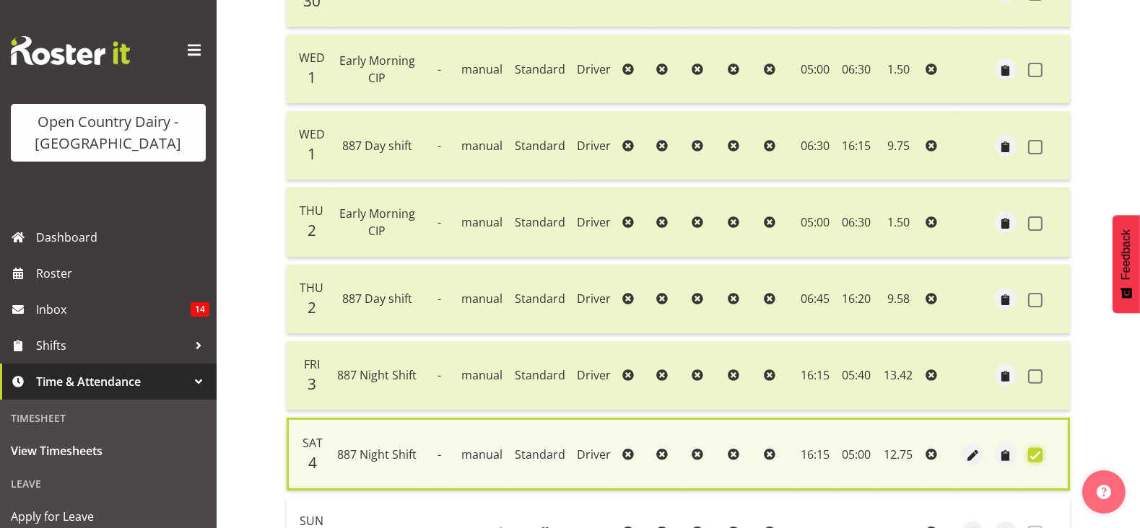
scroll to position [634, 0]
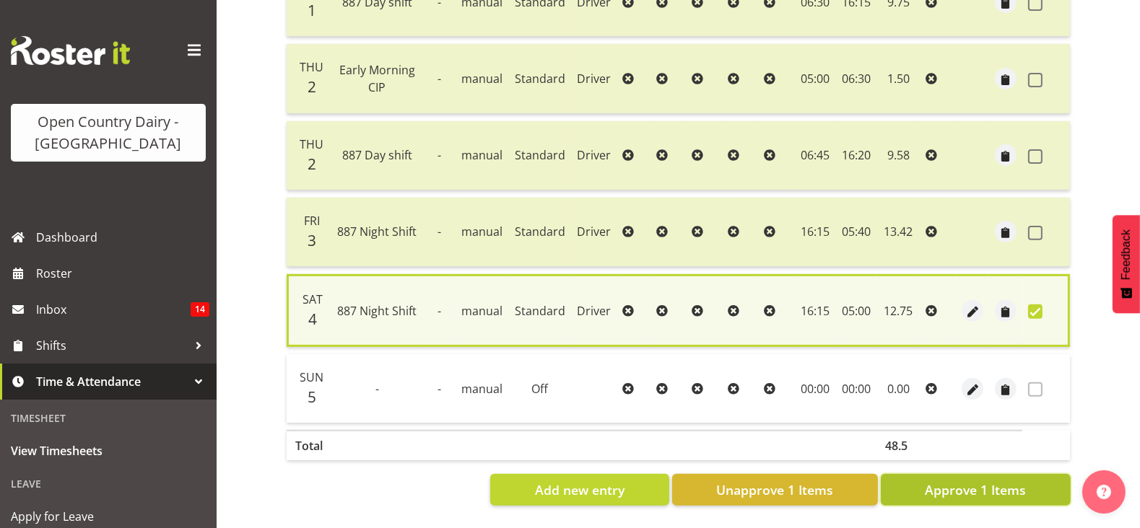
click at [971, 481] on span "Approve 1 Items" at bounding box center [975, 490] width 101 height 19
checkbox input "false"
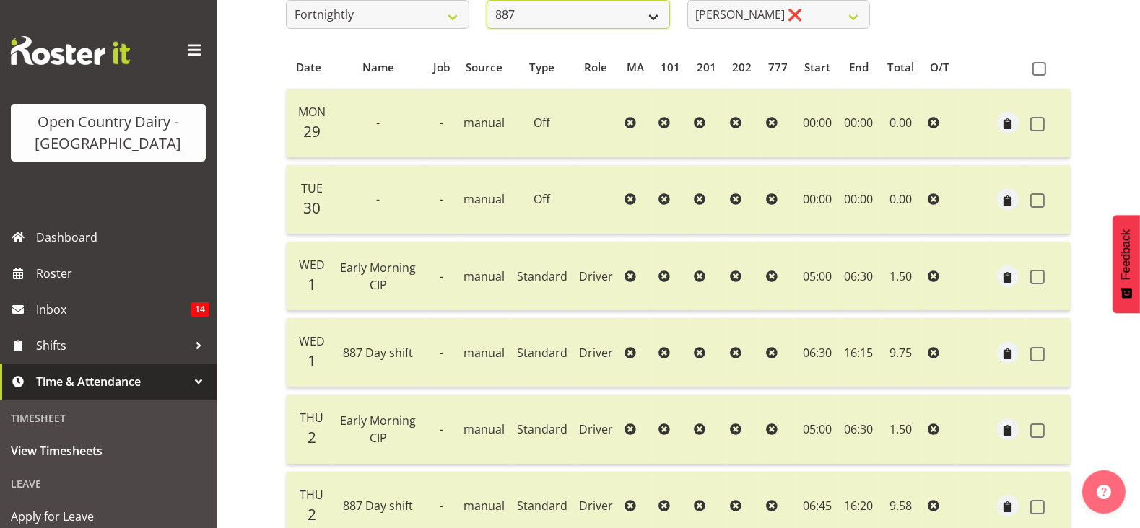
scroll to position [269, 0]
click at [527, 15] on select "734 735 736 737 738 739 851 853 854 855 856 858 861 862 865 867-9032 868 869 87…" at bounding box center [577, 15] width 183 height 29
select select "667"
click at [486, 1] on select "734 735 736 737 738 739 851 853 854 855 856 858 861 862 865 867-9032 868 869 87…" at bounding box center [577, 15] width 183 height 29
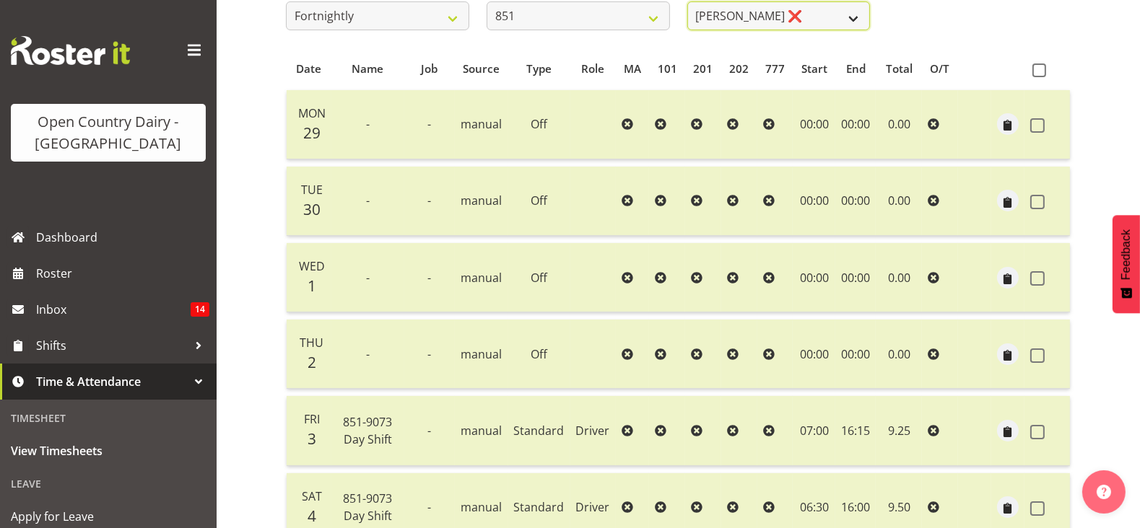
click at [742, 23] on select "Hayden Batt ❌ Martin Black ❌ Stacey Wilson ❌" at bounding box center [778, 15] width 183 height 29
select select "7425"
click at [687, 1] on select "Hayden Batt ❌ Martin Black ❌ Stacey Wilson ❌" at bounding box center [778, 15] width 183 height 29
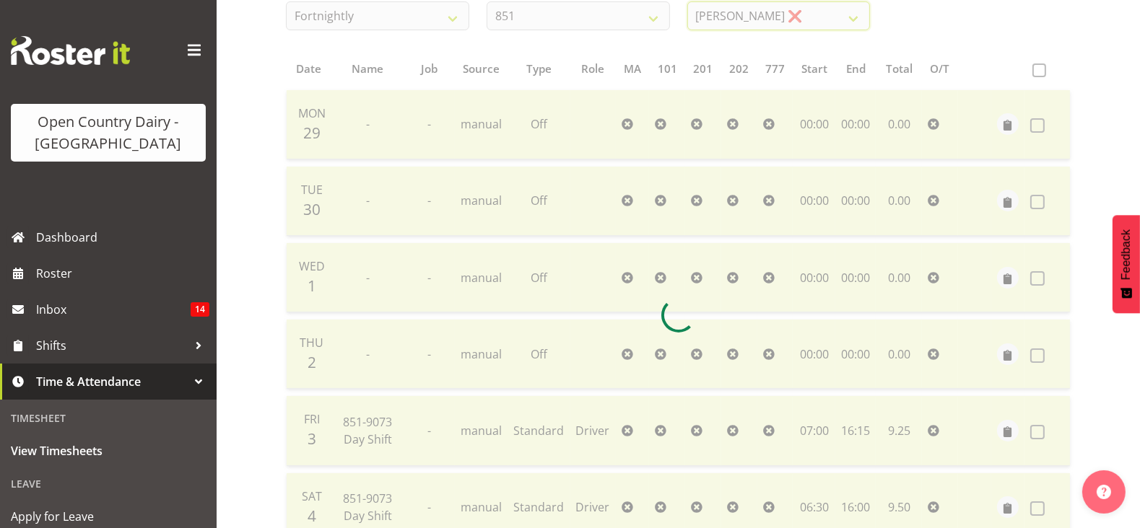
scroll to position [478, 0]
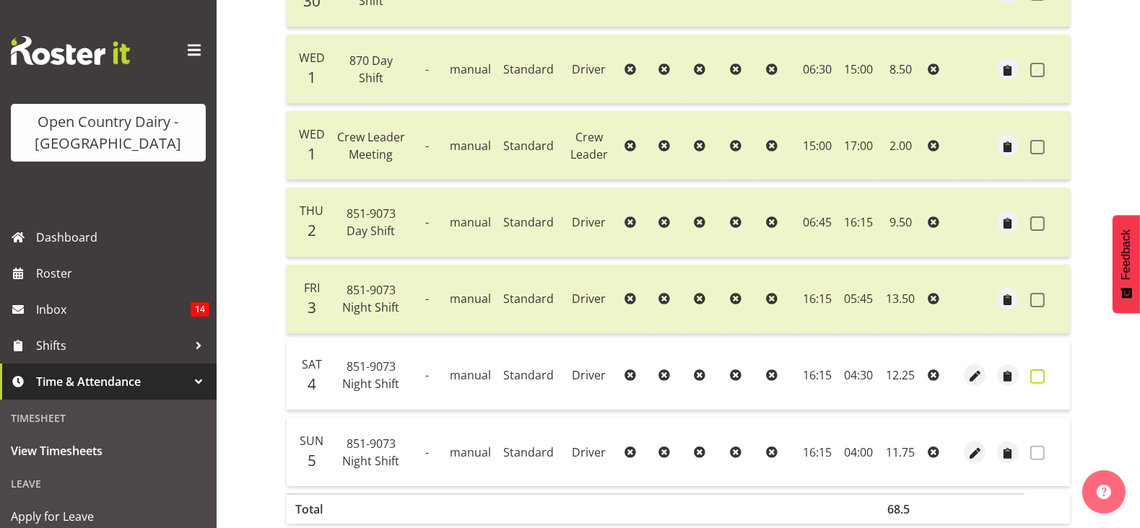
click at [1043, 374] on span at bounding box center [1037, 377] width 14 height 14
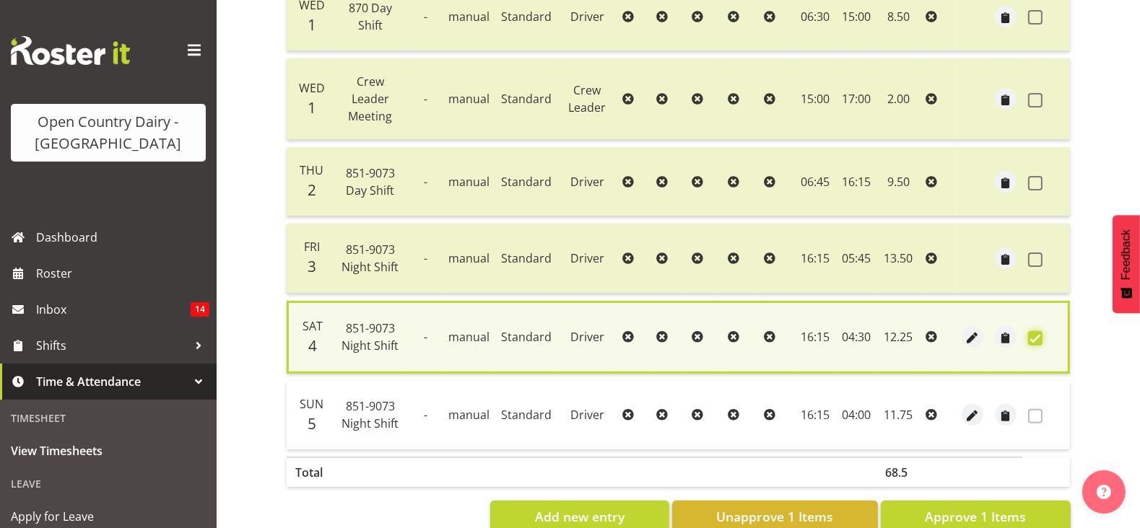
scroll to position [558, 0]
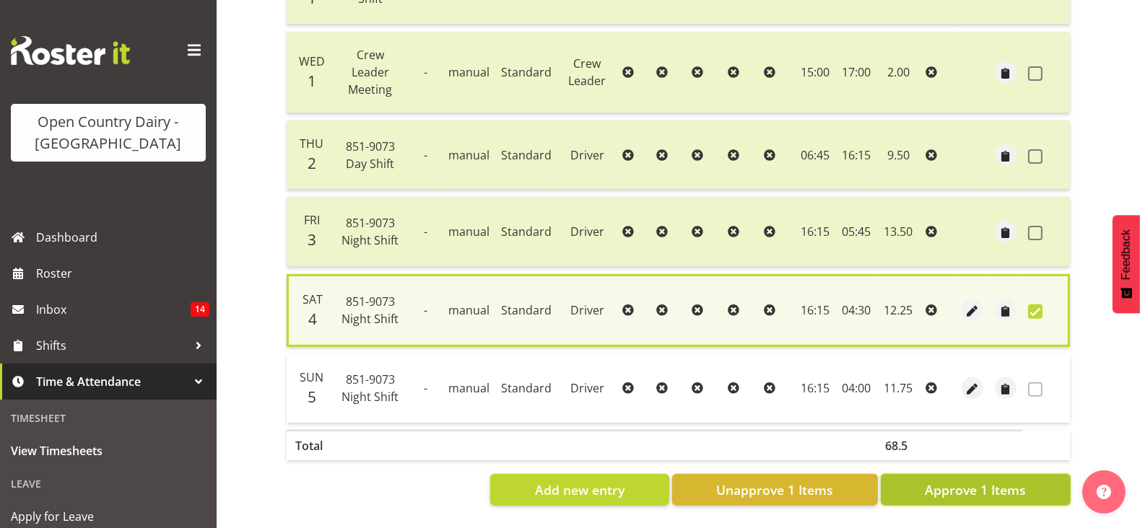
click at [1013, 481] on span "Approve 1 Items" at bounding box center [975, 490] width 101 height 19
checkbox input "false"
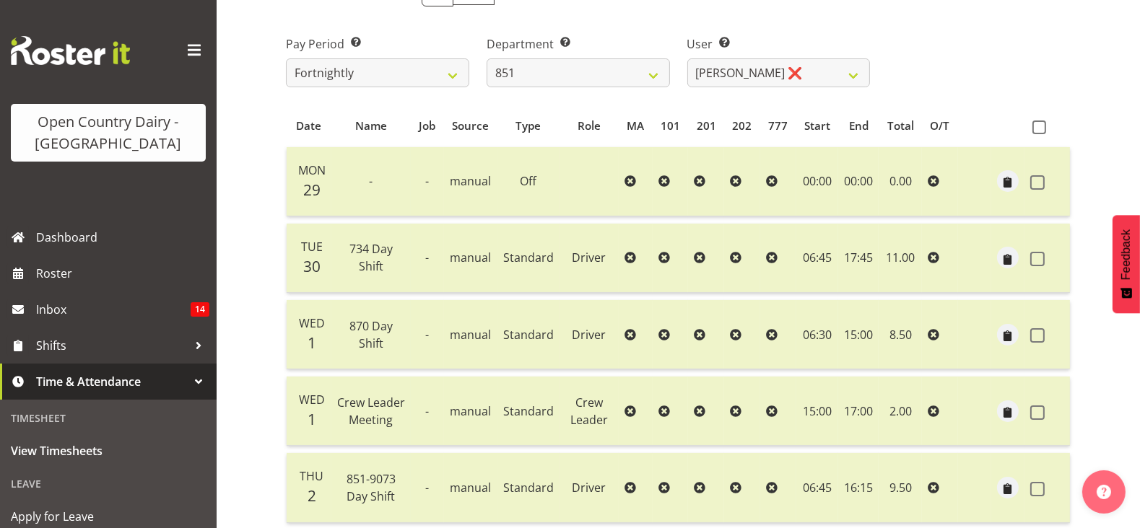
scroll to position [104, 0]
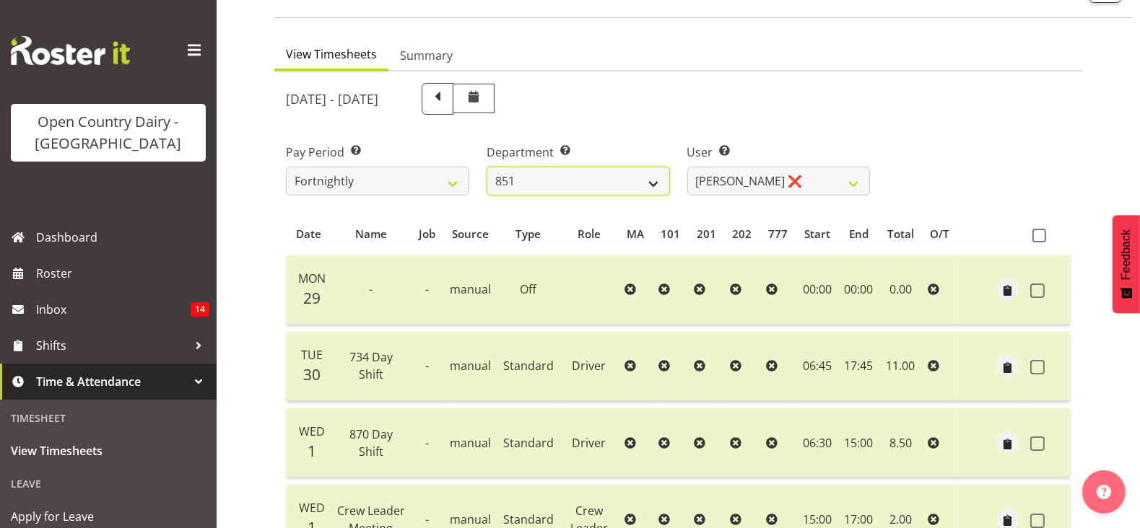
click at [530, 175] on select "734 735 736 737 738 739 851 853 854 855 856 858 861 862 865 867-9032 868 869 87…" at bounding box center [577, 181] width 183 height 29
select select "782"
click at [486, 167] on select "734 735 736 737 738 739 851 853 854 855 856 858 861 862 865 867-9032 868 869 87…" at bounding box center [577, 181] width 183 height 29
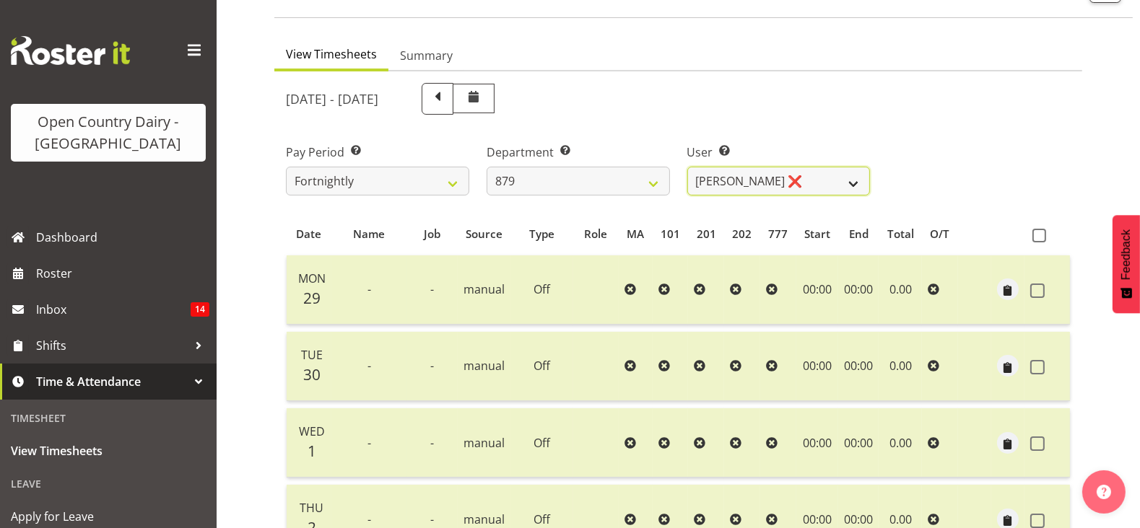
click at [796, 184] on select "Bryan Windle ❌ John Dalton ❌ Rodney Hamilton ❌ Tony Corr ❌" at bounding box center [778, 181] width 183 height 29
select select "7484"
click at [687, 167] on select "Bryan Windle ❌ John Dalton ❌ Rodney Hamilton ❌ Tony Corr ❌" at bounding box center [778, 181] width 183 height 29
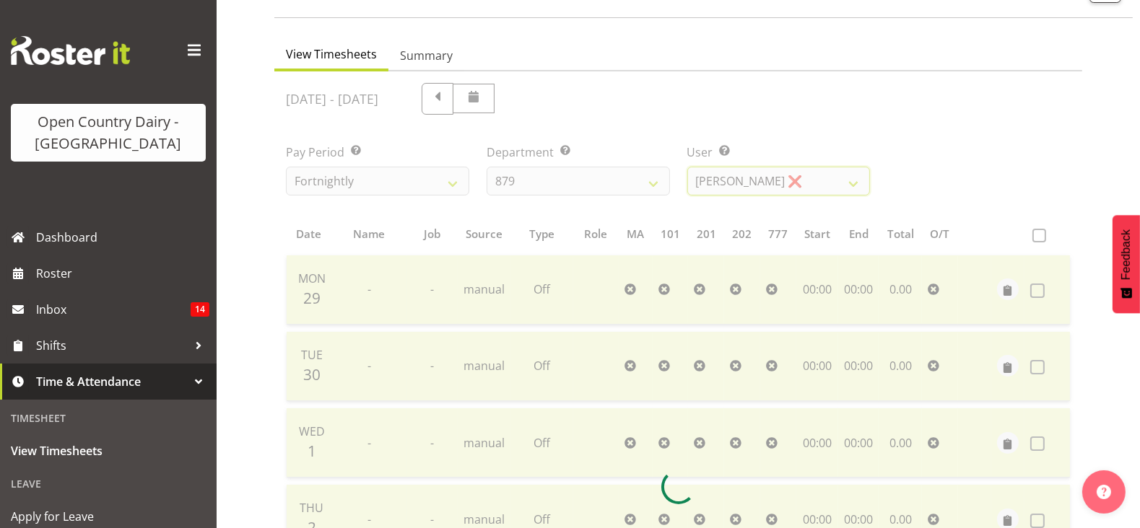
scroll to position [465, 0]
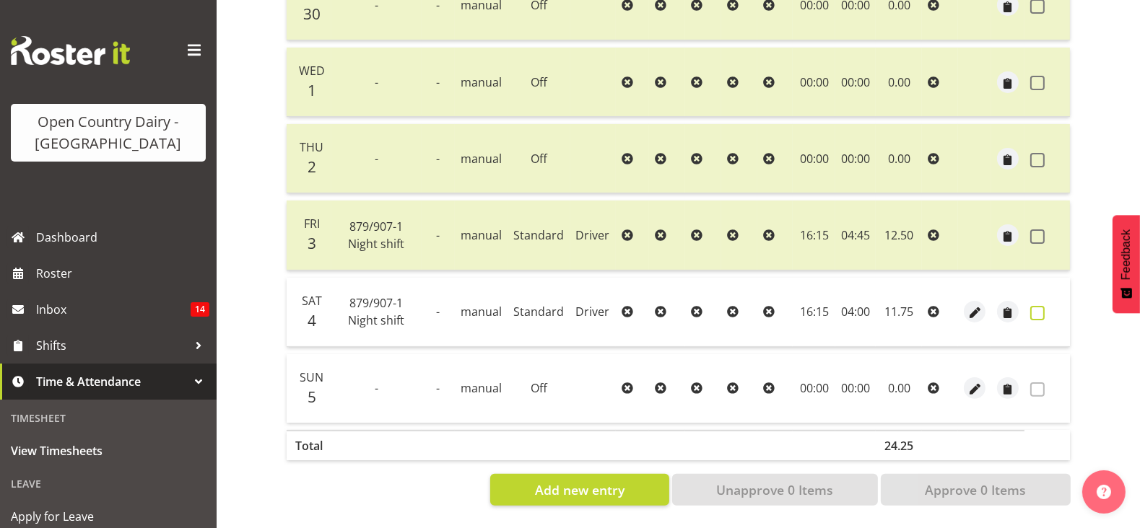
click at [1046, 308] on label at bounding box center [1041, 313] width 22 height 14
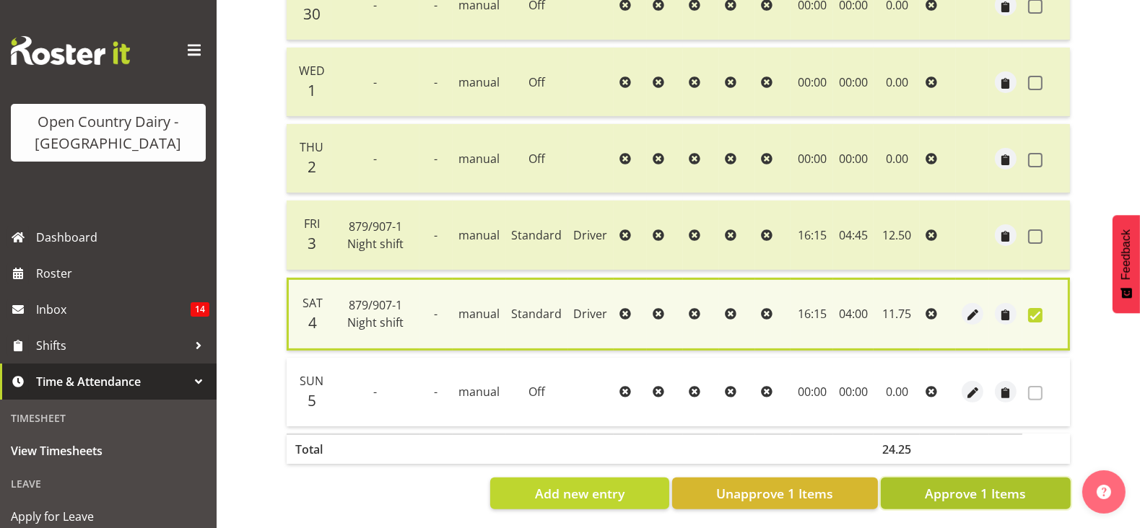
click at [996, 484] on span "Approve 1 Items" at bounding box center [975, 493] width 101 height 19
checkbox input "false"
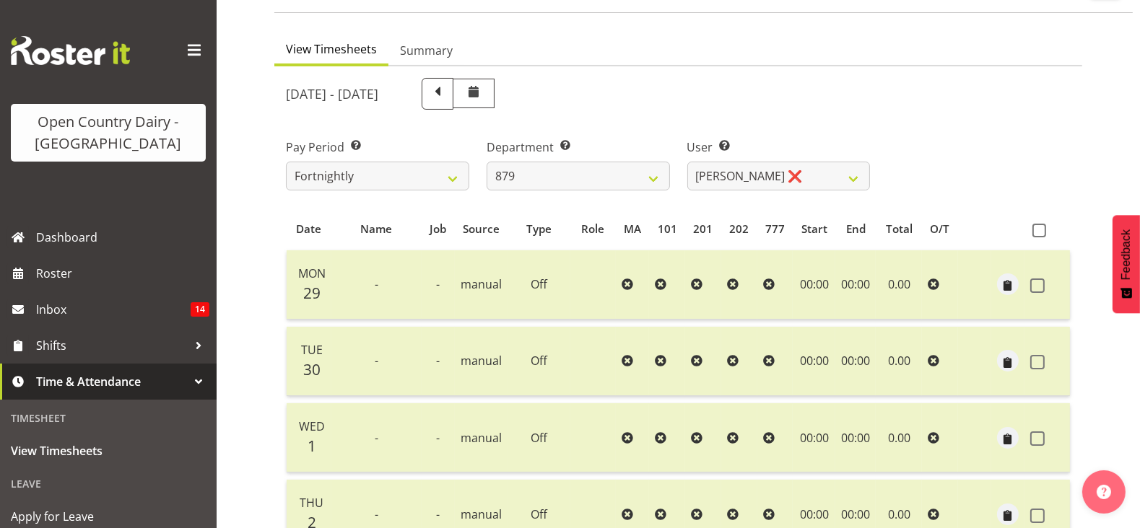
scroll to position [104, 0]
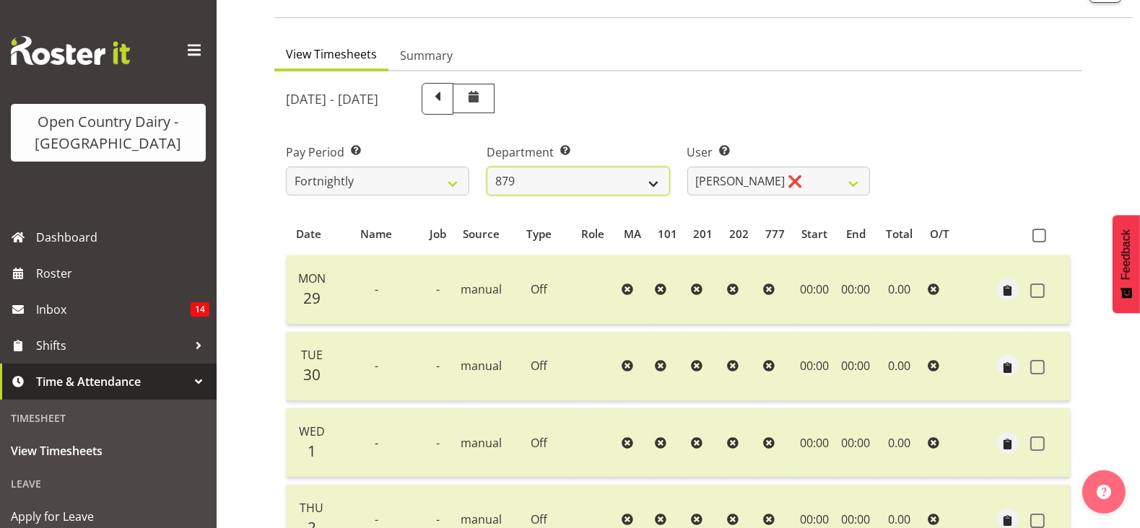
click at [554, 177] on select "734 735 736 737 738 739 851 853 854 855 856 858 861 862 865 867-9032 868 869 87…" at bounding box center [577, 181] width 183 height 29
select select "673"
click at [486, 167] on select "734 735 736 737 738 739 851 853 854 855 856 858 861 862 865 867-9032 868 869 87…" at bounding box center [577, 181] width 183 height 29
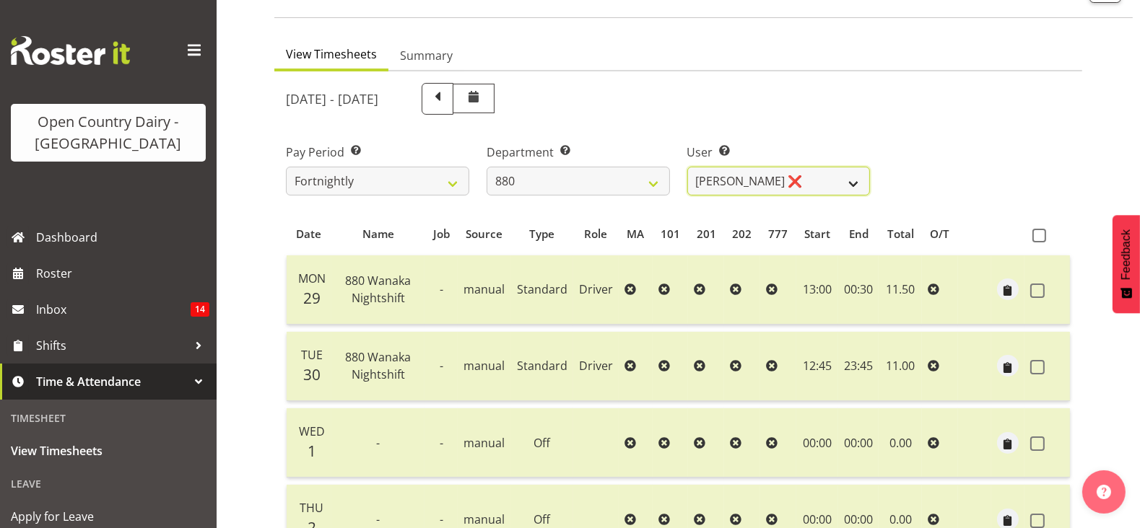
click at [764, 188] on select "Andrew Poole ❌ Philip Shanks ❌ Shaun McNaught ❌ Tania Unahi ❌" at bounding box center [778, 181] width 183 height 29
click at [762, 188] on select "Andrew Poole ❌ Philip Shanks ❌ Shaun McNaught ❌ Tania Unahi ❌" at bounding box center [778, 181] width 183 height 29
select select "7482"
click at [687, 167] on select "Andrew Poole ❌ Philip Shanks ❌ Shaun McNaught ❌ Tania Unahi ❌" at bounding box center [778, 181] width 183 height 29
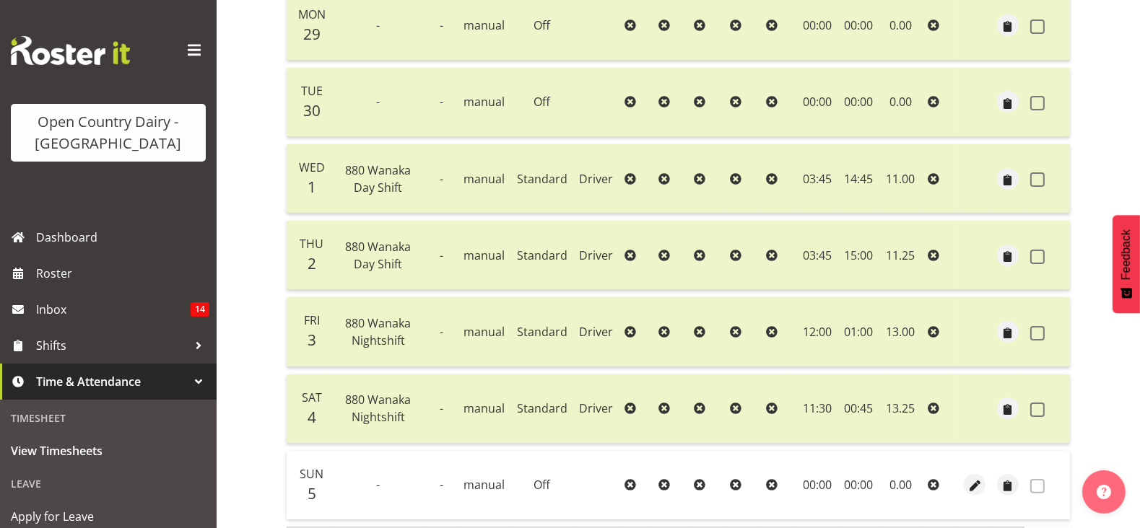
scroll to position [478, 0]
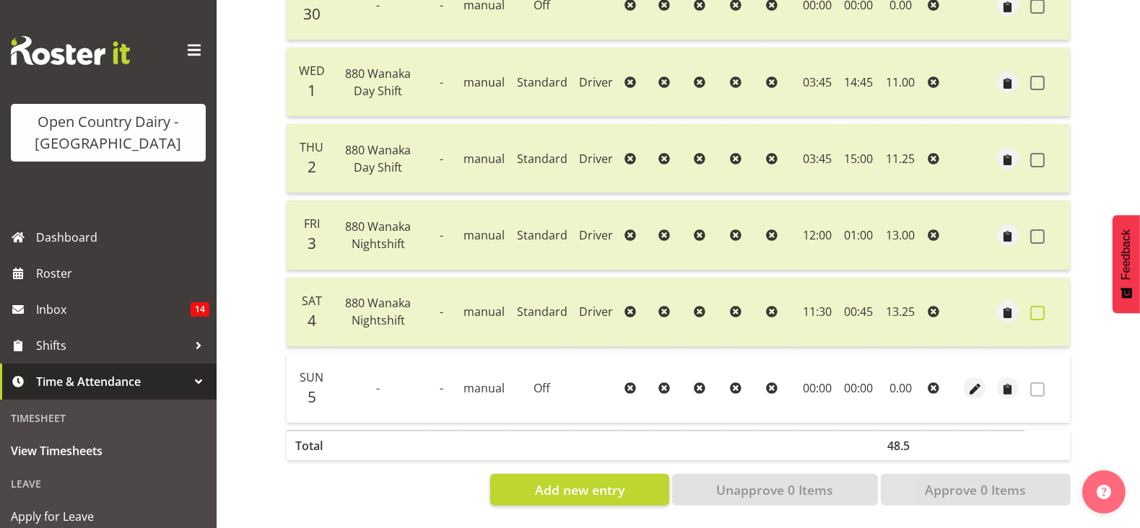
click at [1045, 306] on label at bounding box center [1041, 313] width 22 height 14
checkbox input "true"
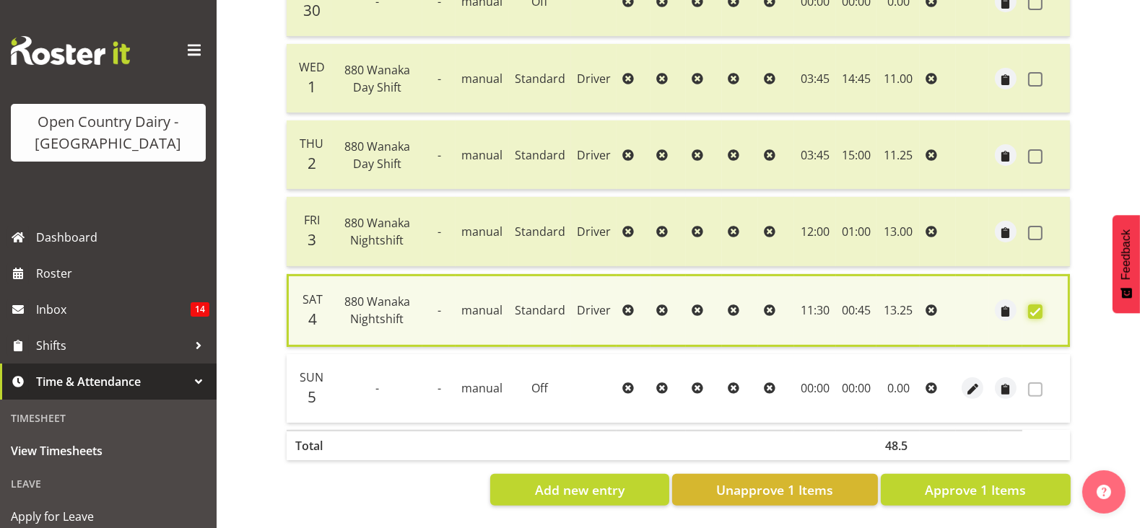
scroll to position [27, 0]
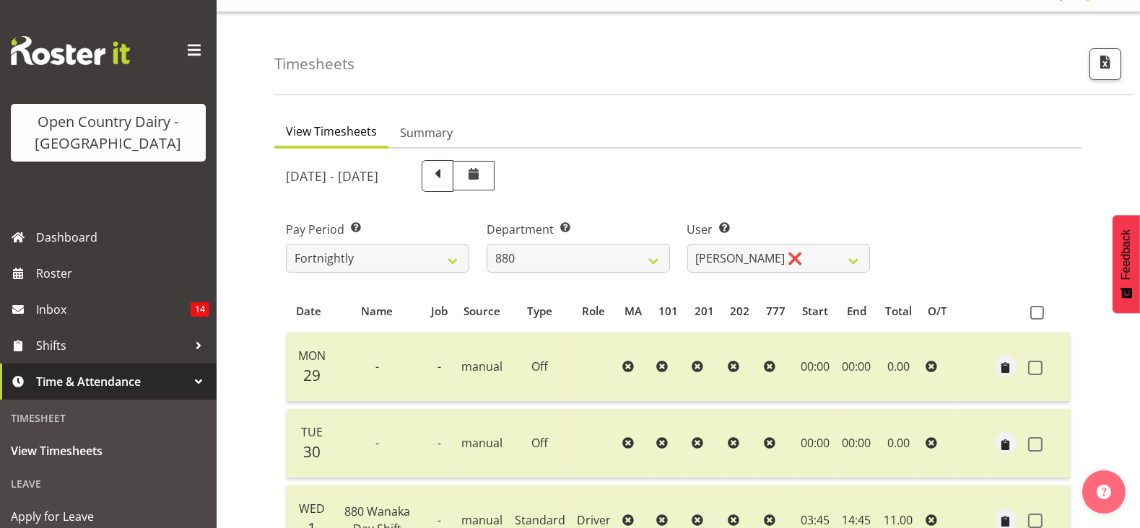
click at [891, 240] on div "Pay Period Select which pay period you would like to view. Fortnightly Departme…" at bounding box center [678, 241] width 802 height 81
click at [585, 259] on select "734 735 736 737 738 739 851 853 854 855 856 858 861 862 865 867-9032 868 869 87…" at bounding box center [577, 258] width 183 height 29
select select "908"
click at [486, 244] on select "734 735 736 737 738 739 851 853 854 855 856 858 861 862 865 867-9032 868 869 87…" at bounding box center [577, 258] width 183 height 29
select select "7382"
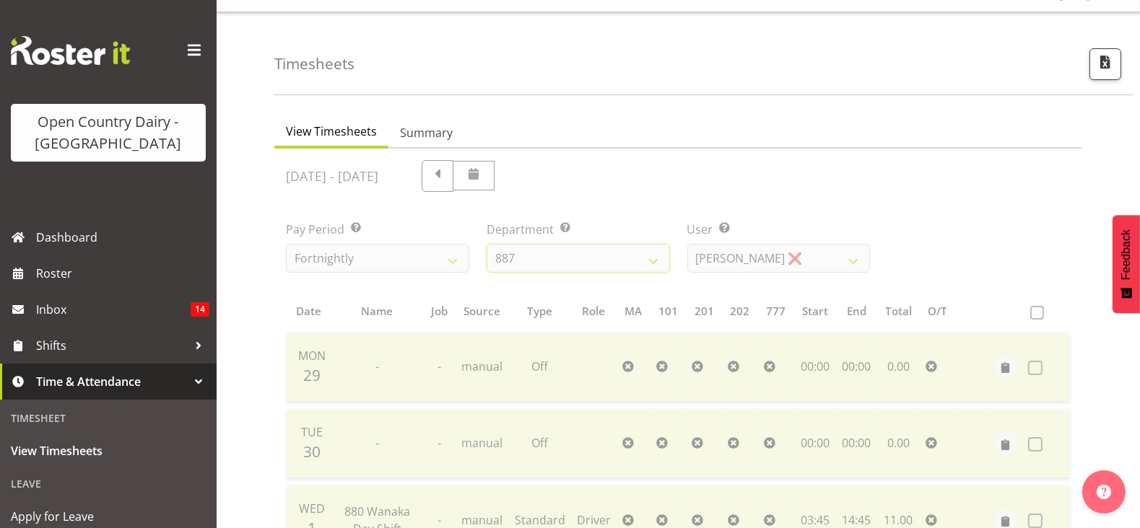
checkbox input "false"
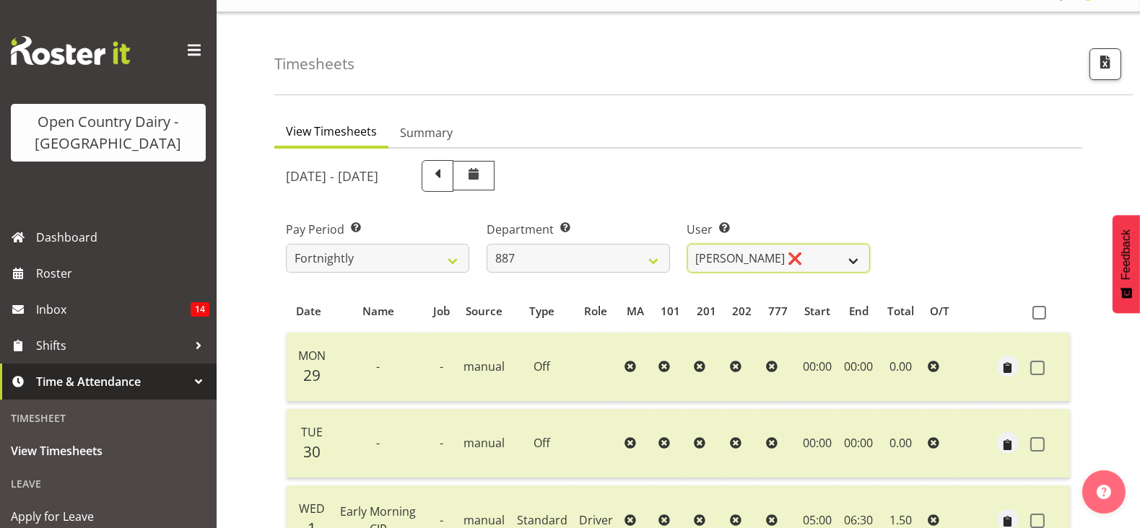
click at [753, 250] on select "Andrew Muir ❌ Bruce Spencer ❌ Neville Hoatten ❌ Warren Tempelman ❌" at bounding box center [778, 258] width 183 height 29
drag, startPoint x: 751, startPoint y: 186, endPoint x: 500, endPoint y: 260, distance: 261.0
click at [749, 186] on div "September 29th - October 5th 2025" at bounding box center [578, 176] width 584 height 32
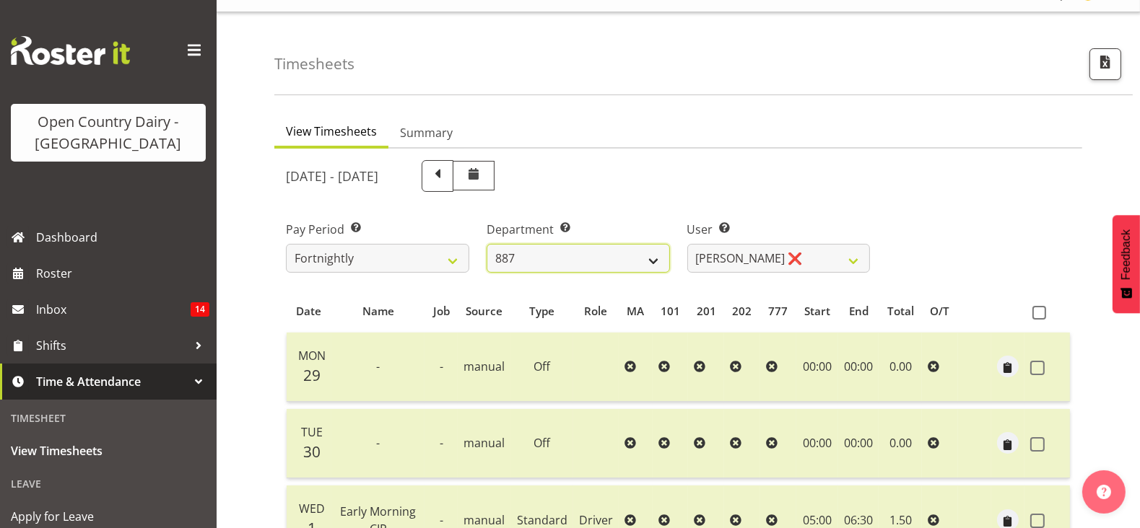
click at [500, 260] on select "734 735 736 737 738 739 851 853 854 855 856 858 861 862 865 867-9032 868 869 87…" at bounding box center [577, 258] width 183 height 29
click at [486, 244] on select "734 735 736 737 738 739 851 853 854 855 856 858 861 862 865 867-9032 868 869 87…" at bounding box center [577, 258] width 183 height 29
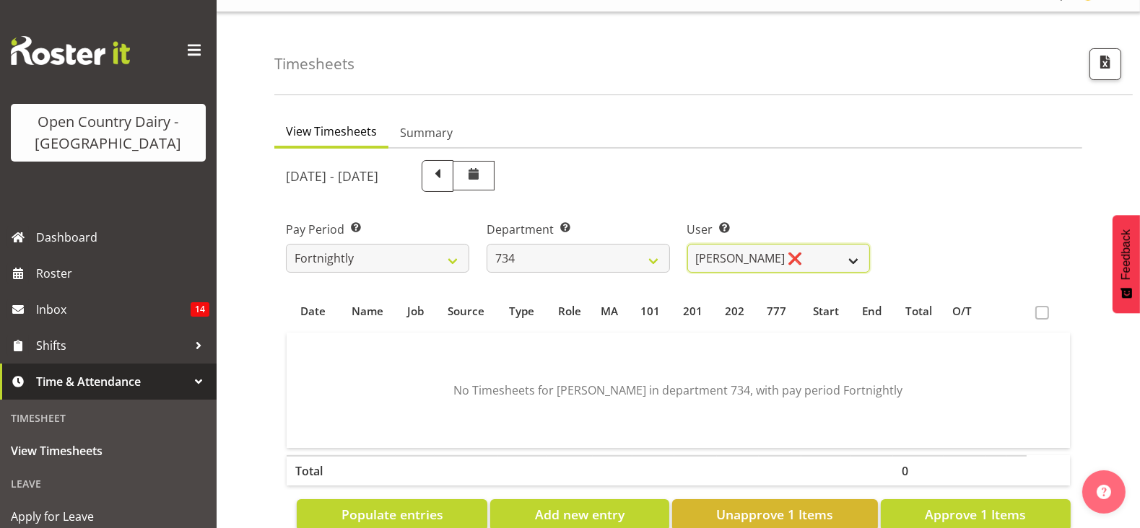
click at [760, 248] on select "Justin Spicer ❌ Ryan Thompson ❌ Tracey Chittock ❌ Zachary Shanks ❌" at bounding box center [778, 258] width 183 height 29
click at [732, 165] on div "September 29th - October 5th 2025" at bounding box center [578, 176] width 584 height 32
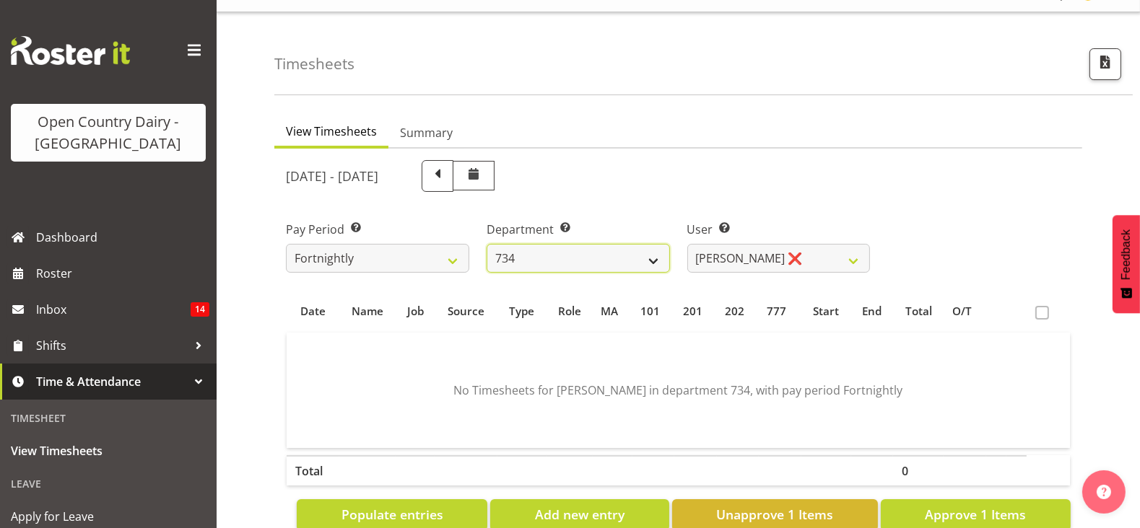
click at [582, 268] on select "734 735 736 737 738 739 851 853 854 855 856 858 861 862 865 867-9032 868 869 87…" at bounding box center [577, 258] width 183 height 29
click at [486, 244] on select "734 735 736 737 738 739 851 853 854 855 856 858 861 862 865 867-9032 868 869 87…" at bounding box center [577, 258] width 183 height 29
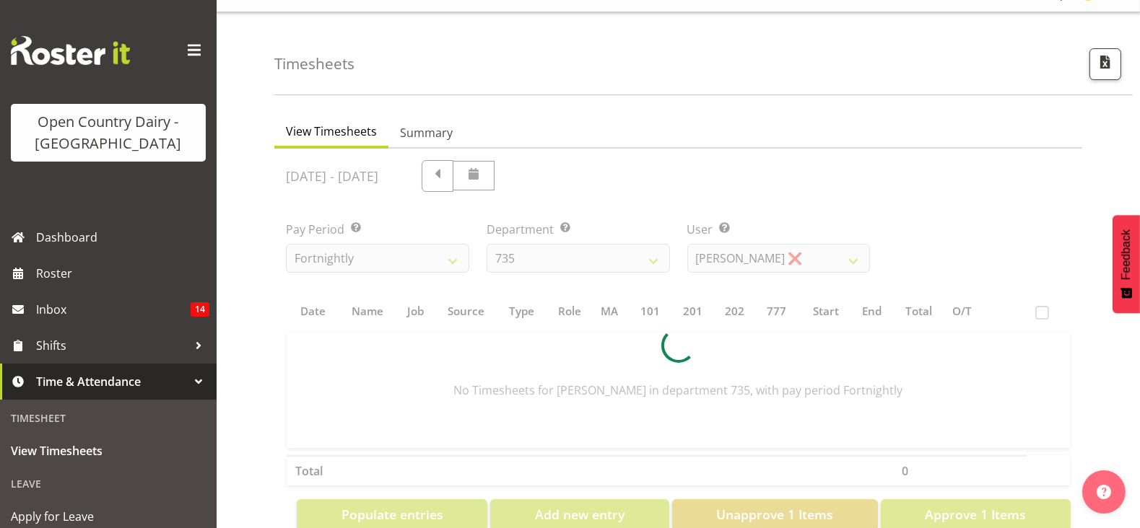
click at [737, 254] on div "September 29th - October 5th 2025 Pay Period Select which pay period you would …" at bounding box center [678, 342] width 784 height 380
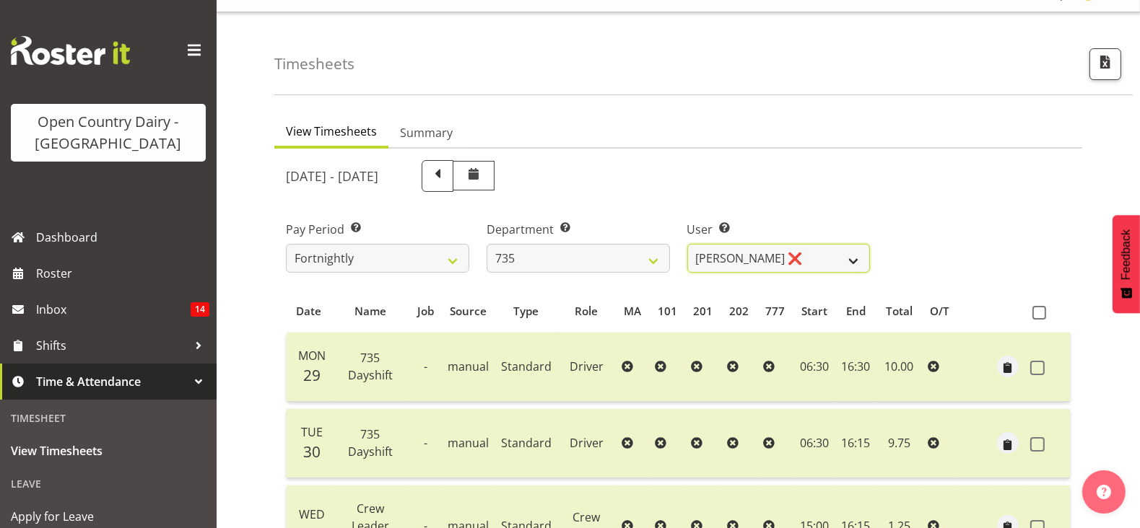
click at [737, 254] on select "Brian Neas ❌ Cherie Williams ❌ Christopher Sutherland ❌ Stuart Craig ❌" at bounding box center [778, 258] width 183 height 29
drag, startPoint x: 727, startPoint y: 204, endPoint x: 680, endPoint y: 230, distance: 54.6
click at [727, 204] on div "User Select user. Note: This is filtered down by the previous two drop-down ite…" at bounding box center [778, 241] width 201 height 81
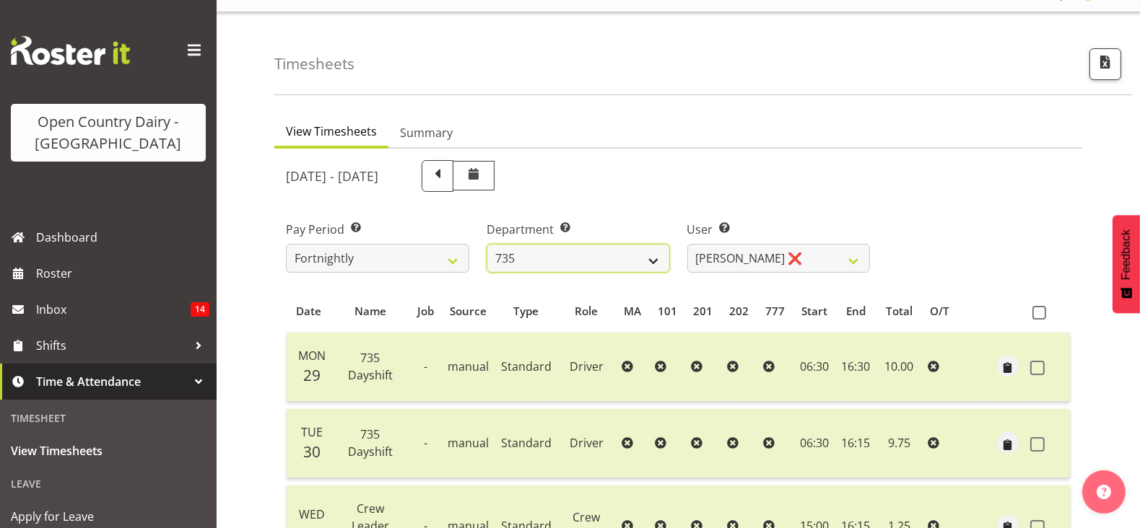
click at [562, 249] on select "734 735 736 737 738 739 851 853 854 855 856 858 861 862 865 867-9032 868 869 87…" at bounding box center [577, 258] width 183 height 29
click at [486, 244] on select "734 735 736 737 738 739 851 853 854 855 856 858 861 862 865 867-9032 868 869 87…" at bounding box center [577, 258] width 183 height 29
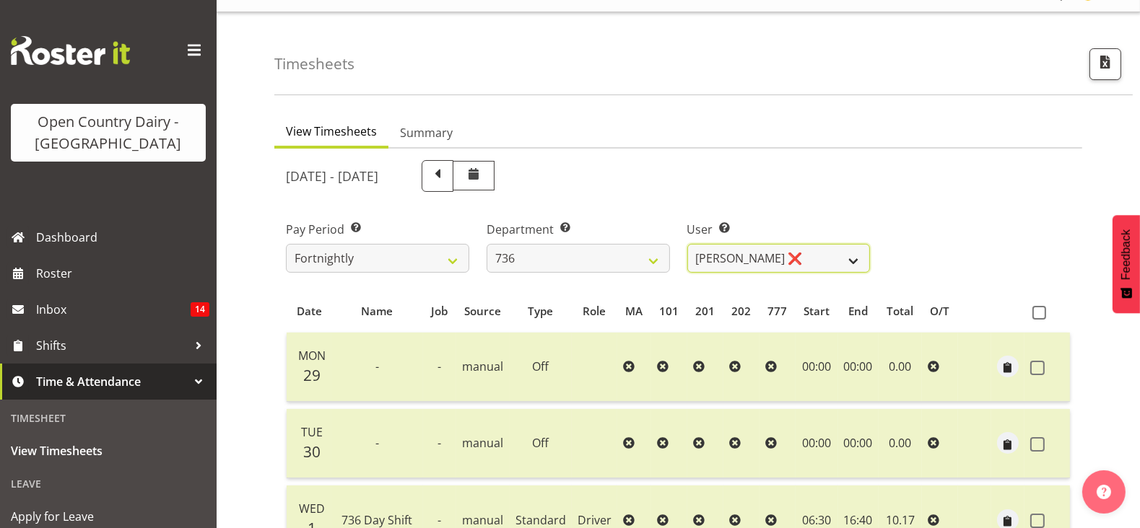
click at [727, 261] on select "Andy Van Brecht ❌ Gavin Hamilton ❌ Jamie Seaton ❌ Kerrod Ward ❌" at bounding box center [778, 258] width 183 height 29
drag, startPoint x: 754, startPoint y: 189, endPoint x: 693, endPoint y: 226, distance: 71.5
click at [754, 188] on div "September 29th - October 5th 2025" at bounding box center [578, 176] width 584 height 32
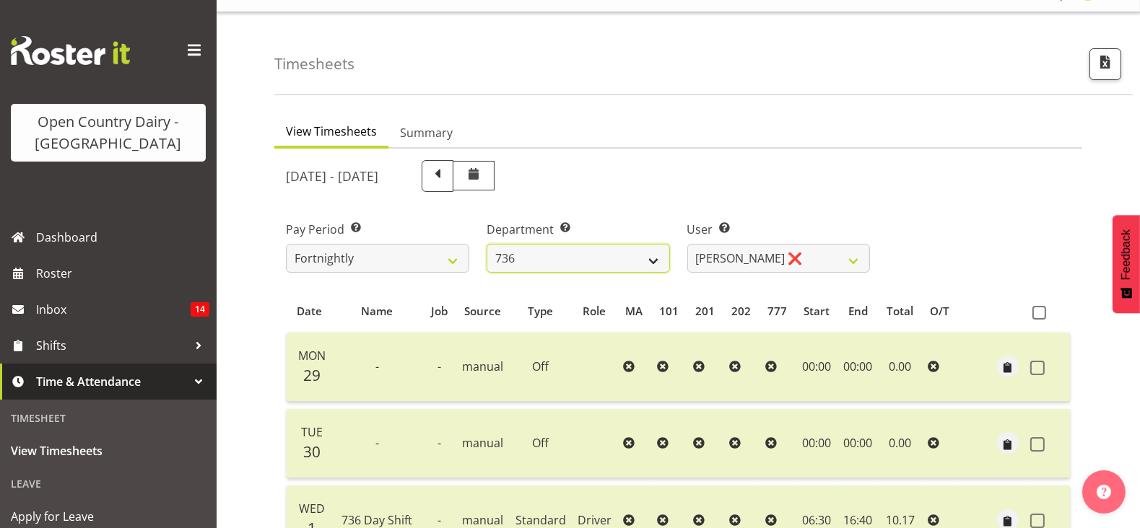
click at [503, 263] on select "734 735 736 737 738 739 851 853 854 855 856 858 861 862 865 867-9032 868 869 87…" at bounding box center [577, 258] width 183 height 29
click at [486, 244] on select "734 735 736 737 738 739 851 853 854 855 856 858 861 862 865 867-9032 868 869 87…" at bounding box center [577, 258] width 183 height 29
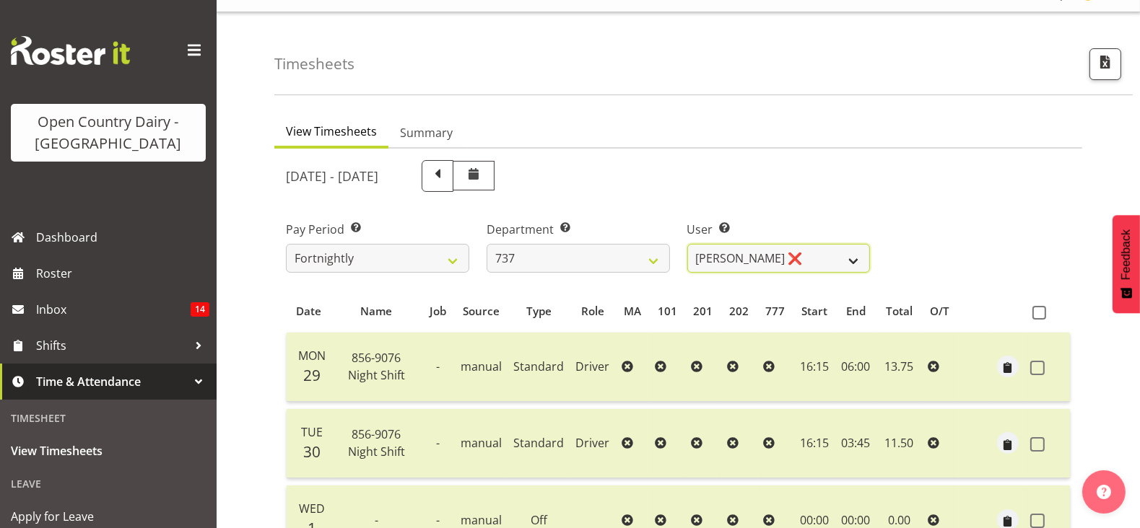
click at [730, 259] on select "Andrew Crawford ❌ Ashley Bragg ❌ Jack Townley ❌ Richard Turnbull ❌" at bounding box center [778, 258] width 183 height 29
click at [731, 165] on div "September 29th - October 5th 2025" at bounding box center [578, 176] width 584 height 32
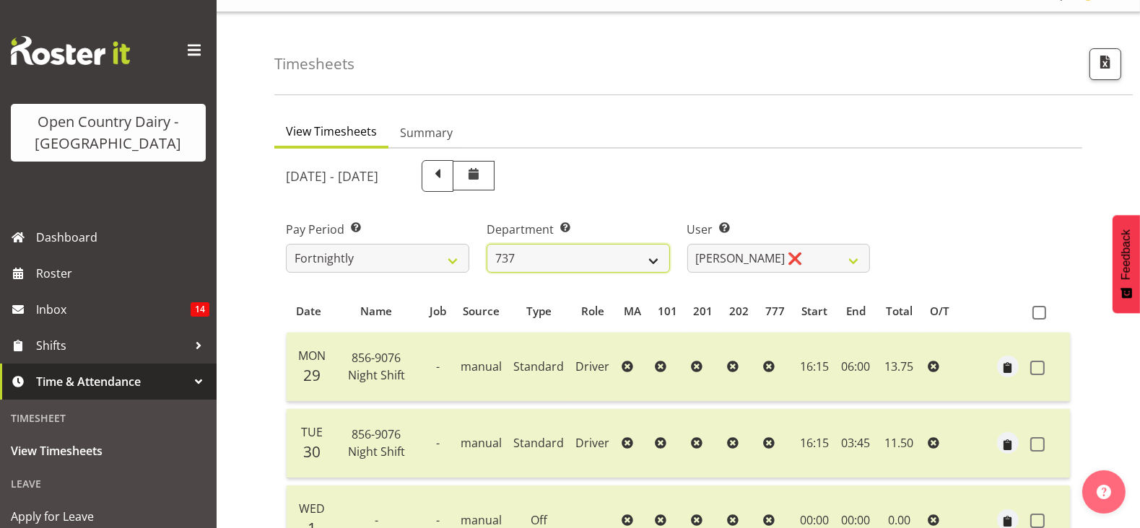
click at [567, 265] on select "734 735 736 737 738 739 851 853 854 855 856 858 861 862 865 867-9032 868 869 87…" at bounding box center [577, 258] width 183 height 29
click at [486, 244] on select "734 735 736 737 738 739 851 853 854 855 856 858 861 862 865 867-9032 868 869 87…" at bounding box center [577, 258] width 183 height 29
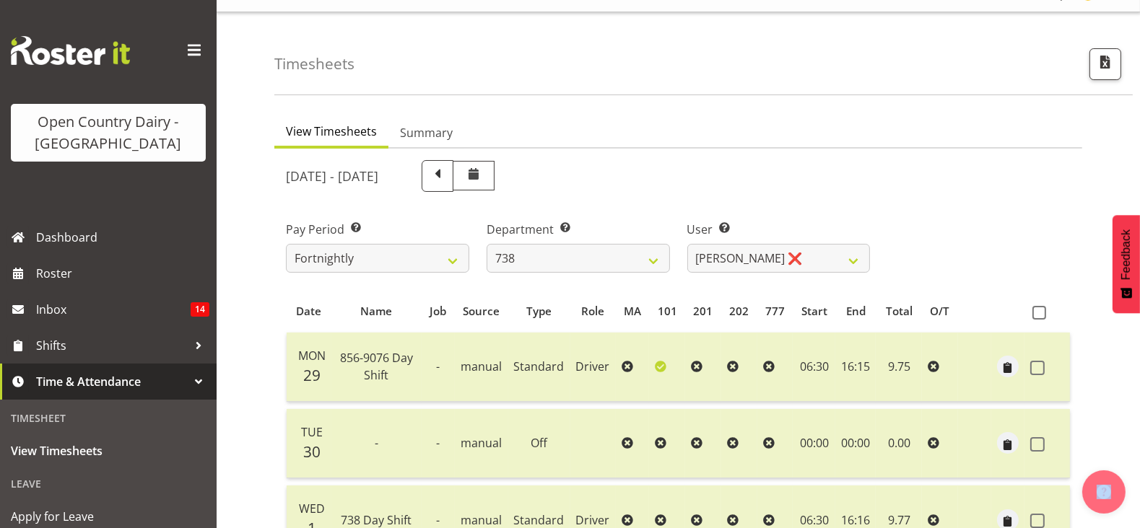
click at [742, 253] on select "Christopher Gamble ❌ Marcy Tuuta ❌ Raymond Campbell ❌ Tama Irvine ❌" at bounding box center [778, 258] width 183 height 29
drag, startPoint x: 707, startPoint y: 178, endPoint x: 671, endPoint y: 222, distance: 56.9
click at [707, 178] on div "September 29th - October 5th 2025" at bounding box center [578, 176] width 584 height 32
click at [599, 248] on select "734 735 736 737 738 739 851 853 854 855 856 858 861 862 865 867-9032 868 869 87…" at bounding box center [577, 258] width 183 height 29
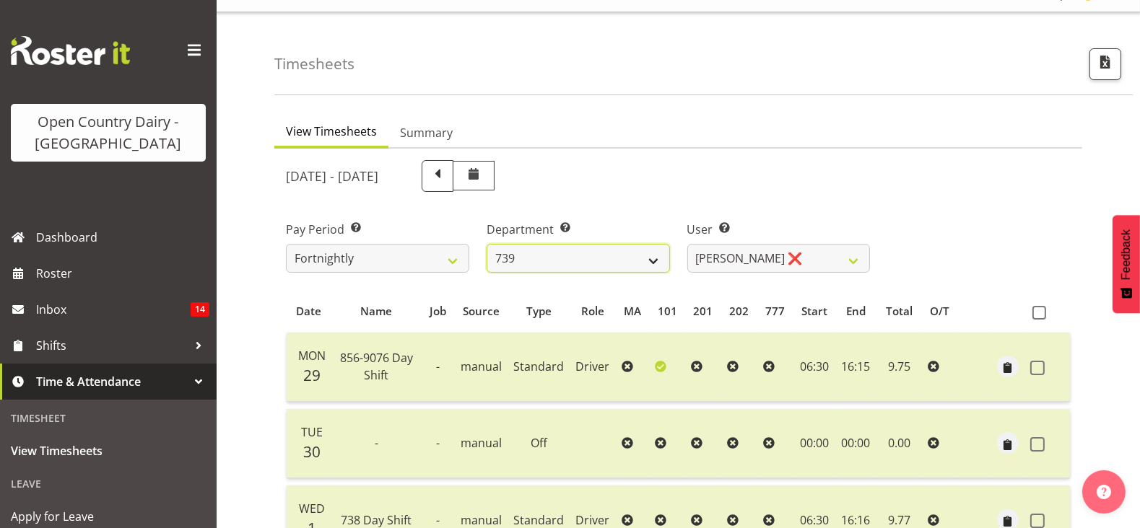
click at [486, 244] on select "734 735 736 737 738 739 851 853 854 855 856 858 861 862 865 867-9032 868 869 87…" at bounding box center [577, 258] width 183 height 29
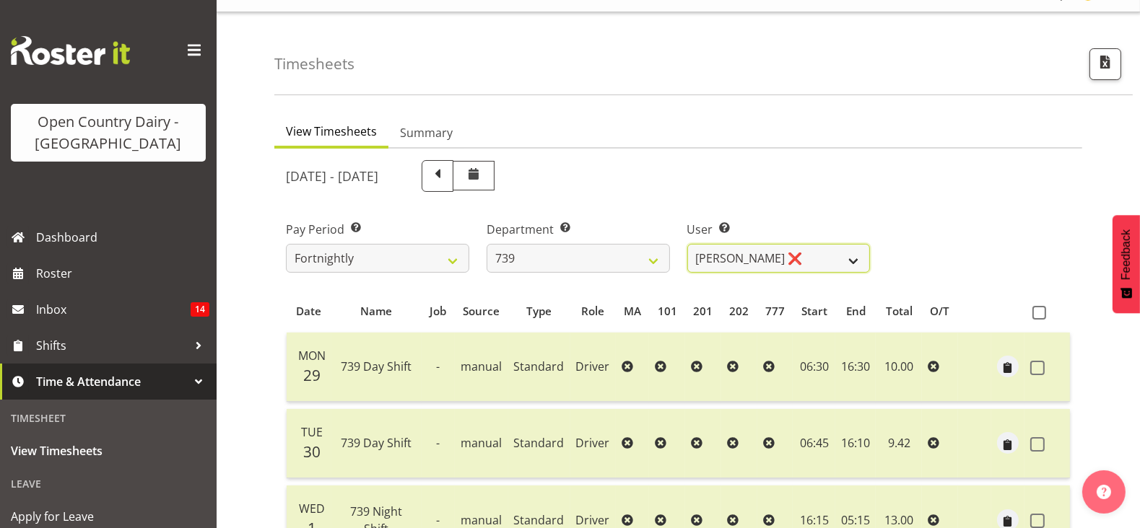
click at [754, 262] on select "Erika McNaught ❌ Rachel Fletcher ❌ Rick Murphy ❌ Tish Veint ❌" at bounding box center [778, 258] width 183 height 29
drag, startPoint x: 729, startPoint y: 193, endPoint x: 713, endPoint y: 204, distance: 19.2
click at [729, 192] on div "September 29th - October 5th 2025" at bounding box center [577, 176] width 601 height 49
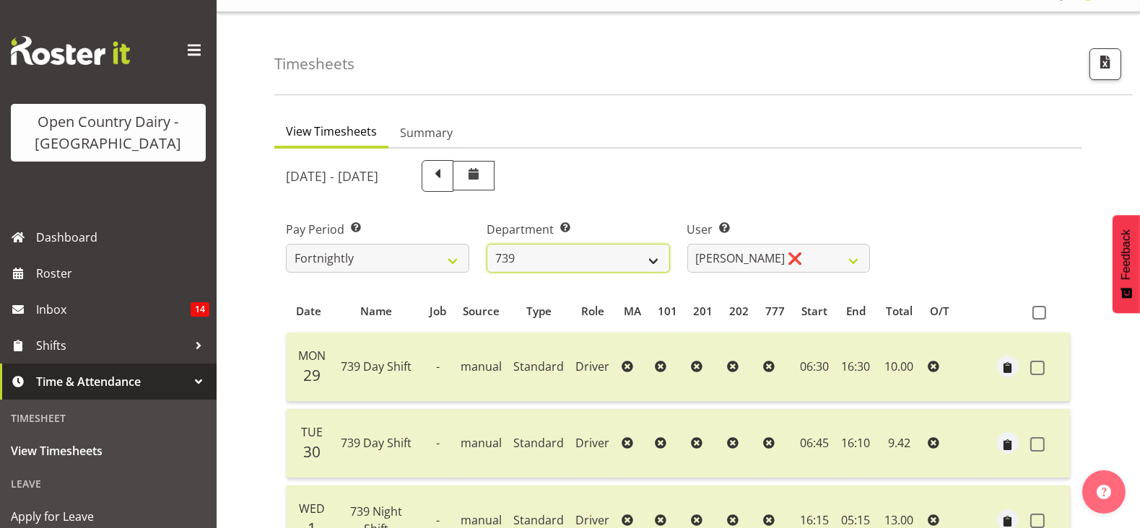
click at [577, 249] on select "734 735 736 737 738 739 851 853 854 855 856 858 861 862 865 867-9032 868 869 87…" at bounding box center [577, 258] width 183 height 29
click at [486, 244] on select "734 735 736 737 738 739 851 853 854 855 856 858 861 862 865 867-9032 868 869 87…" at bounding box center [577, 258] width 183 height 29
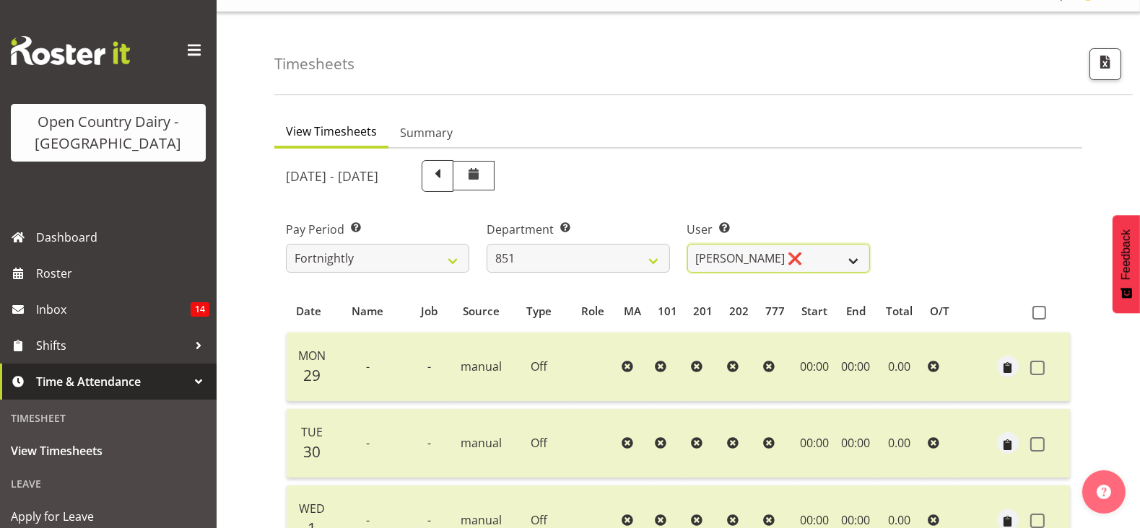
click at [780, 261] on select "Hayden Batt ❌ Martin Black ❌ Stacey Wilson ❌" at bounding box center [778, 258] width 183 height 29
drag, startPoint x: 744, startPoint y: 178, endPoint x: 713, endPoint y: 207, distance: 42.4
click at [744, 178] on div "September 29th - October 5th 2025" at bounding box center [578, 176] width 584 height 32
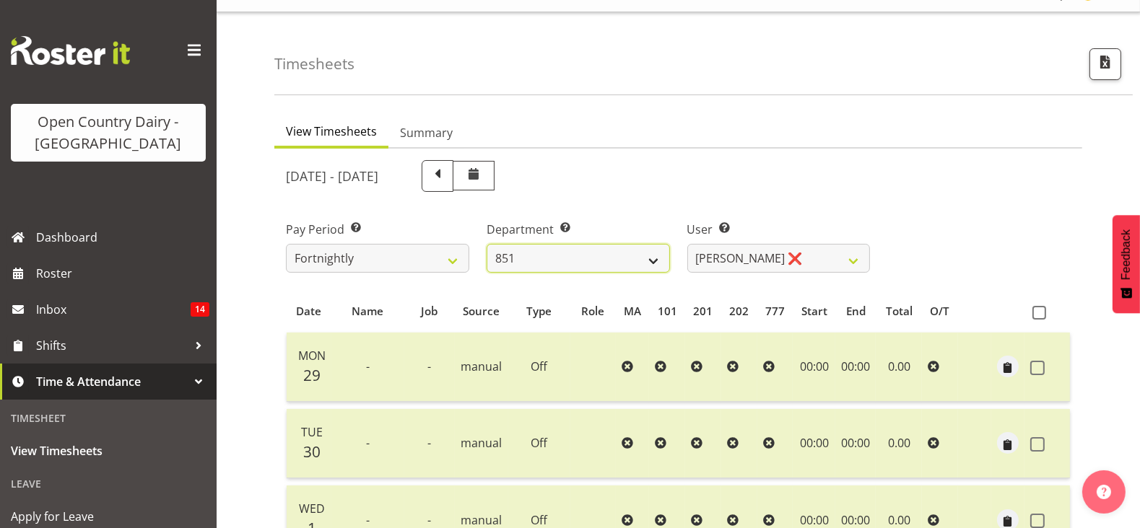
click at [581, 263] on select "734 735 736 737 738 739 851 853 854 855 856 858 861 862 865 867-9032 868 869 87…" at bounding box center [577, 258] width 183 height 29
click at [486, 244] on select "734 735 736 737 738 739 851 853 854 855 856 858 861 862 865 867-9032 868 869 87…" at bounding box center [577, 258] width 183 height 29
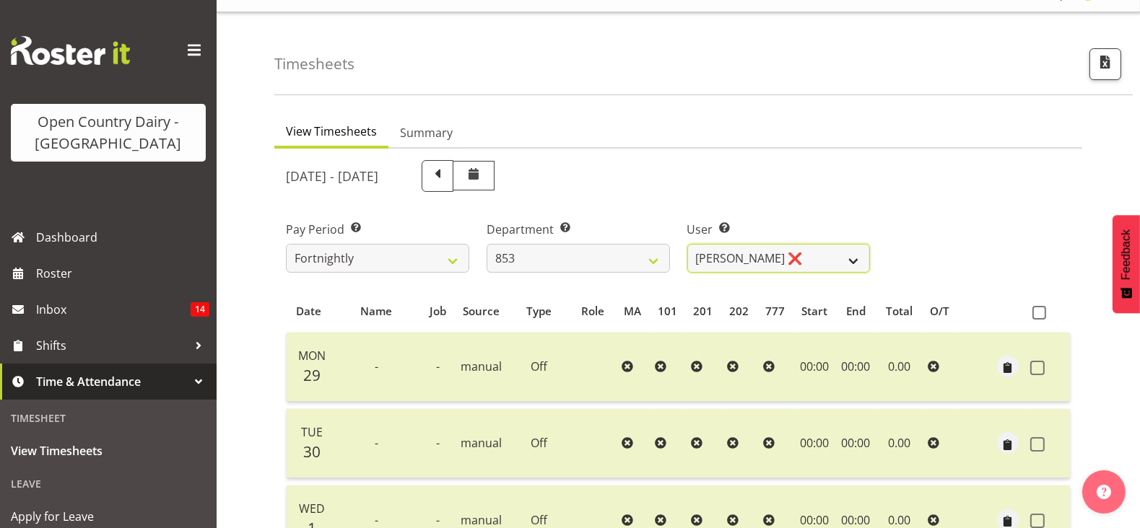
click at [727, 263] on select "Christiaan Botha ❌ Kevin Stuck ❌ Marty Powell ❌ Sean O'Neill ❌" at bounding box center [778, 258] width 183 height 29
click at [675, 164] on div "September 29th - October 5th 2025" at bounding box center [578, 176] width 584 height 32
click at [603, 242] on div "Department Select which department you would like to view. 734 735 736 737 738 …" at bounding box center [577, 247] width 183 height 52
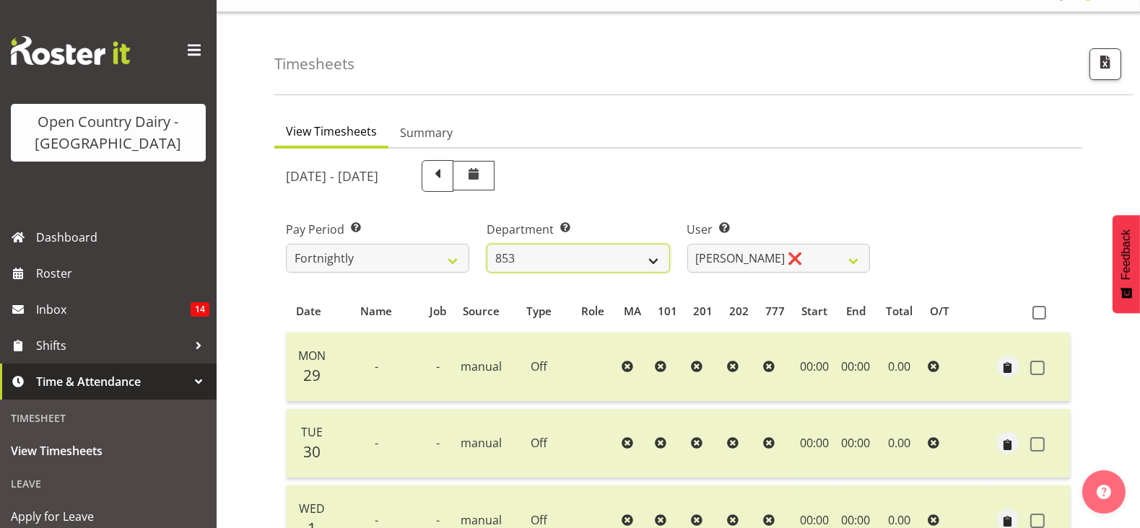
click at [603, 259] on select "734 735 736 737 738 739 851 853 854 855 856 858 861 862 865 867-9032 868 869 87…" at bounding box center [577, 258] width 183 height 29
click at [486, 244] on select "734 735 736 737 738 739 851 853 854 855 856 858 861 862 865 867-9032 868 869 87…" at bounding box center [577, 258] width 183 height 29
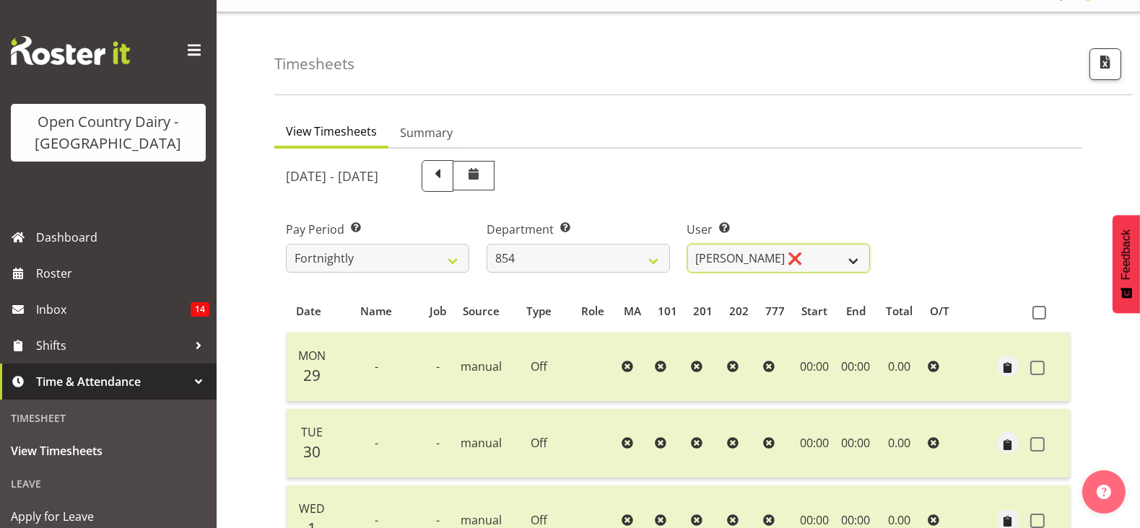
click at [765, 267] on select "Carl Johnstone ❌ John Rook ❌ Karl Nicol ❌ Raymond George ❌" at bounding box center [778, 258] width 183 height 29
click at [744, 168] on div "September 29th - October 5th 2025" at bounding box center [578, 176] width 584 height 32
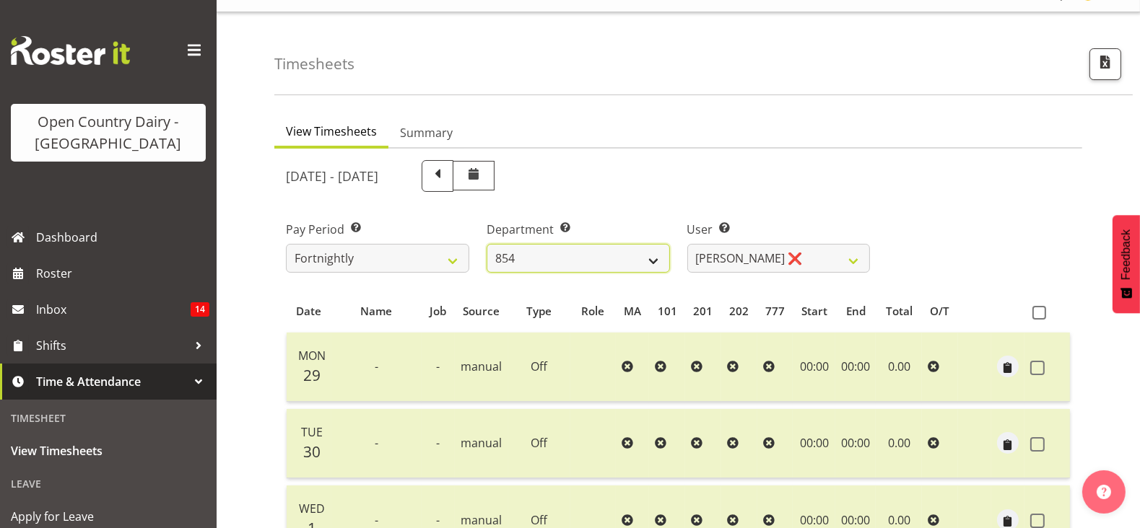
click at [574, 265] on select "734 735 736 737 738 739 851 853 854 855 856 858 861 862 865 867-9032 868 869 87…" at bounding box center [577, 258] width 183 height 29
click at [486, 244] on select "734 735 736 737 738 739 851 853 854 855 856 858 861 862 865 867-9032 868 869 87…" at bounding box center [577, 258] width 183 height 29
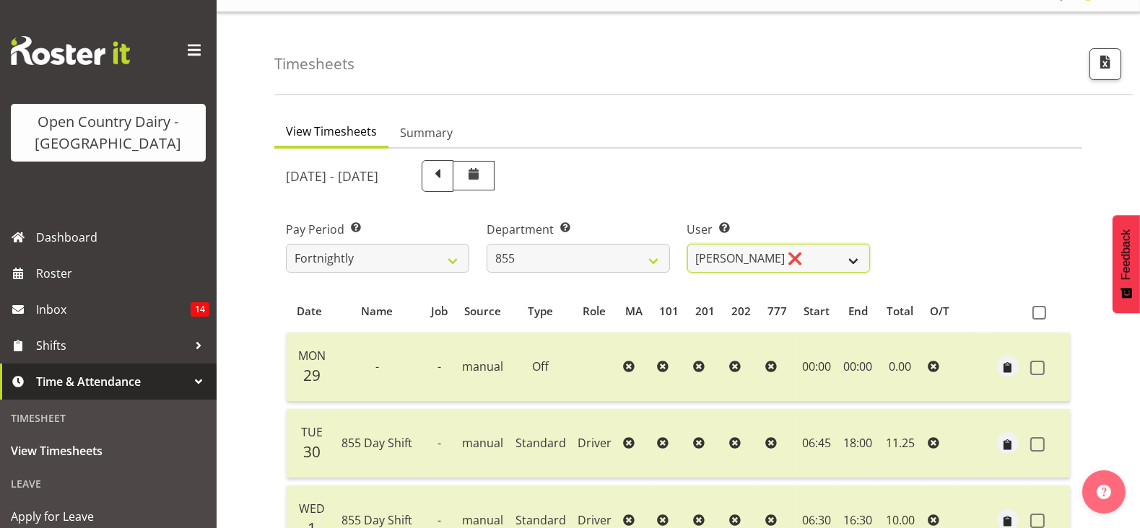
click at [747, 254] on select "Leon Harrison ❌ Nathan Vincent ❌ Wayne Jukes ❌" at bounding box center [778, 258] width 183 height 29
click at [721, 212] on div "User Select user. Note: This is filtered down by the previous two drop-down ite…" at bounding box center [778, 241] width 201 height 81
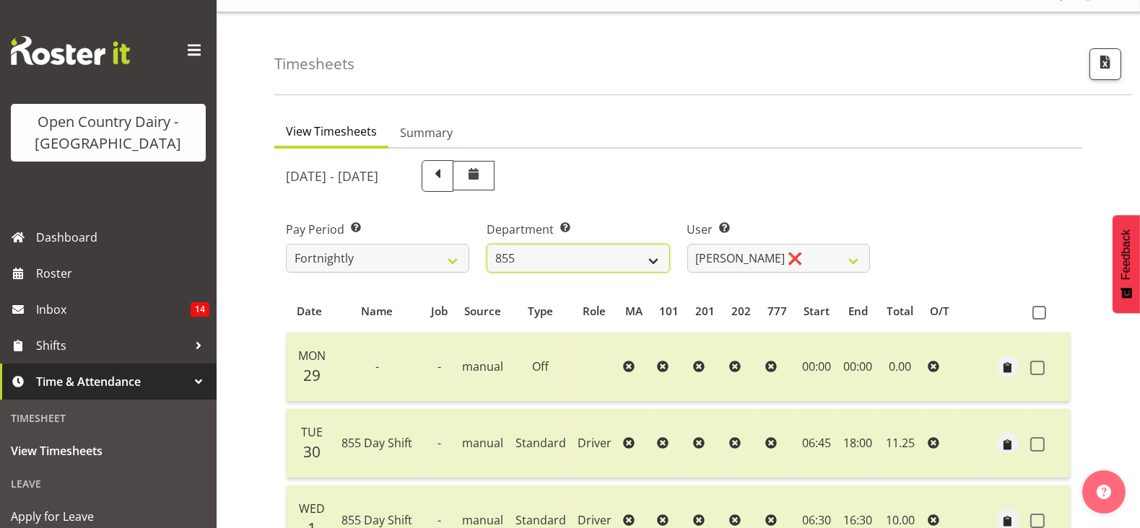
click at [551, 259] on select "734 735 736 737 738 739 851 853 854 855 856 858 861 862 865 867-9032 868 869 87…" at bounding box center [577, 258] width 183 height 29
click at [486, 244] on select "734 735 736 737 738 739 851 853 854 855 856 858 861 862 865 867-9032 868 869 87…" at bounding box center [577, 258] width 183 height 29
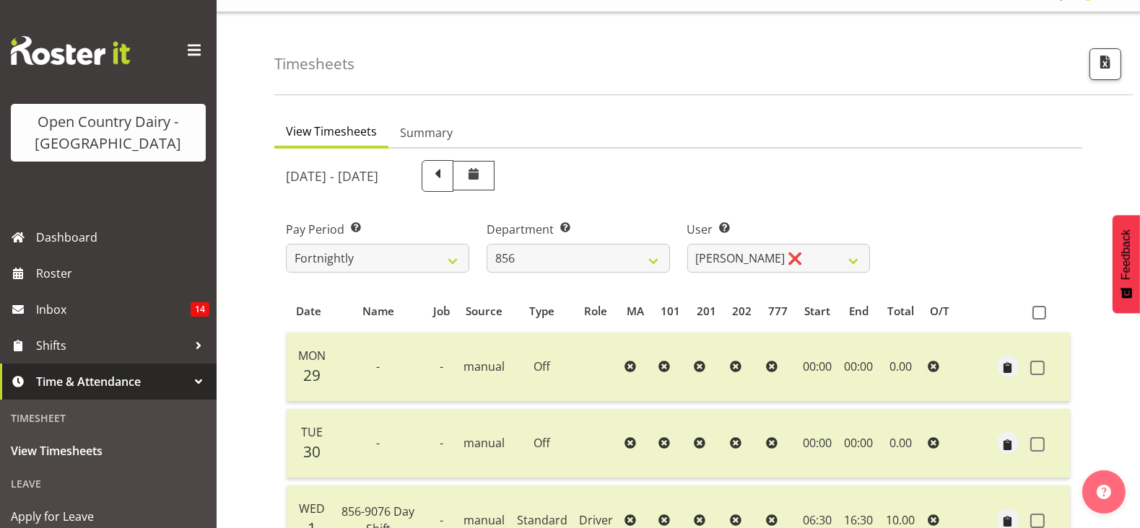
click at [717, 256] on select "Bradley Parkhill ❌ James Matheson ❌ Jason Vercoe ❌ Tony Lee ❌" at bounding box center [778, 258] width 183 height 29
drag, startPoint x: 704, startPoint y: 180, endPoint x: 682, endPoint y: 207, distance: 34.8
click at [704, 180] on div "September 29th - October 5th 2025" at bounding box center [578, 176] width 584 height 32
click at [534, 256] on select "734 735 736 737 738 739 851 853 854 855 856 858 861 862 865 867-9032 868 869 87…" at bounding box center [577, 258] width 183 height 29
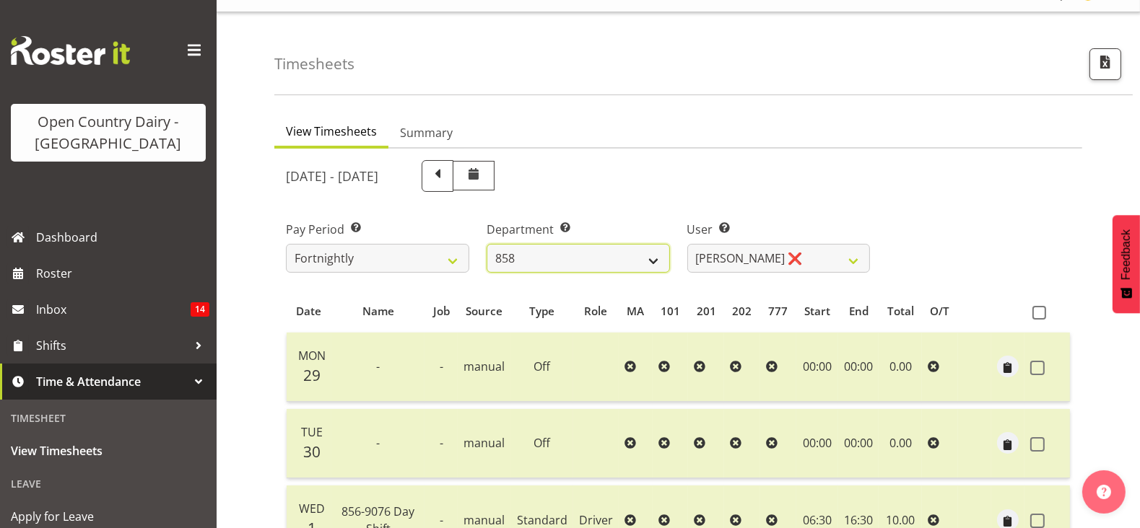
click at [486, 244] on select "734 735 736 737 738 739 851 853 854 855 856 858 861 862 865 867-9032 868 869 87…" at bounding box center [577, 258] width 183 height 29
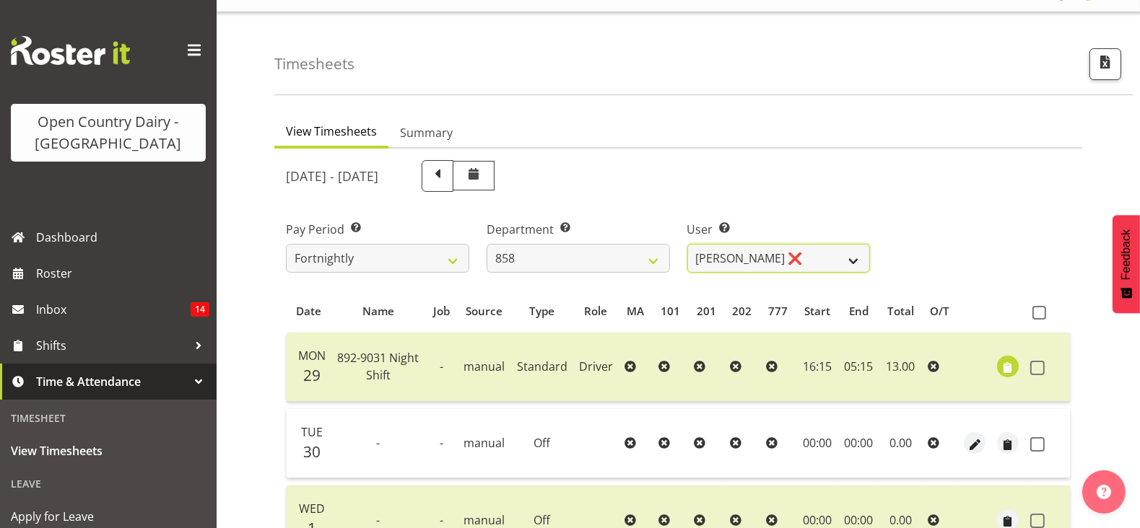
click at [773, 263] on select "Anthony Shaw ❌ Liam Bellman ❌ Neil Peters ❌" at bounding box center [778, 258] width 183 height 29
click at [754, 189] on div "September 29th - October 5th 2025" at bounding box center [578, 176] width 584 height 32
click at [460, 276] on div "Pay Period Select which pay period you would like to view. Fortnightly" at bounding box center [377, 241] width 201 height 81
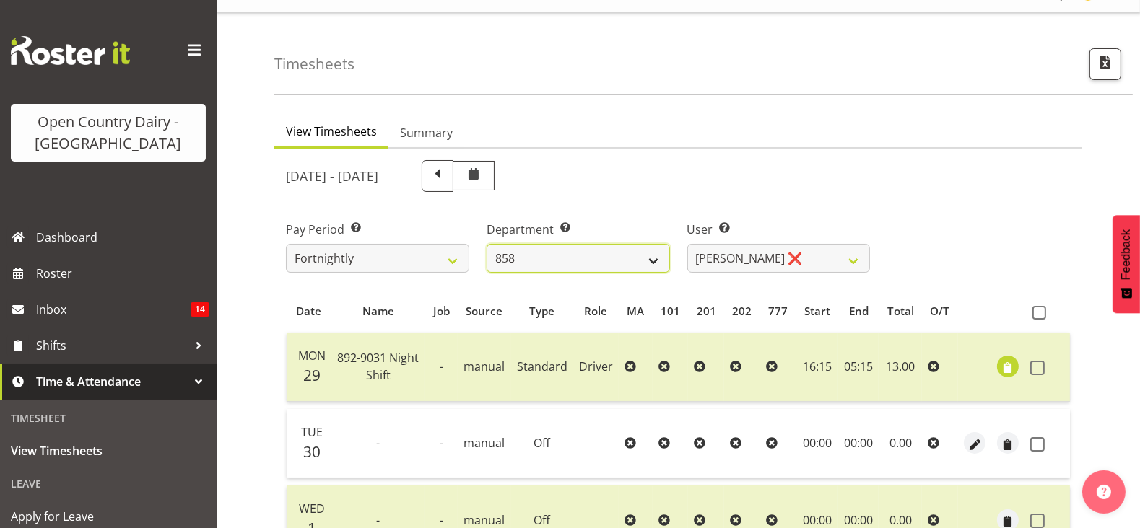
click at [559, 245] on select "734 735 736 737 738 739 851 853 854 855 856 858 861 862 865 867-9032 868 869 87…" at bounding box center [577, 258] width 183 height 29
select select "675"
click at [486, 244] on select "734 735 736 737 738 739 851 853 854 855 856 858 861 862 865 867-9032 868 869 87…" at bounding box center [577, 258] width 183 height 29
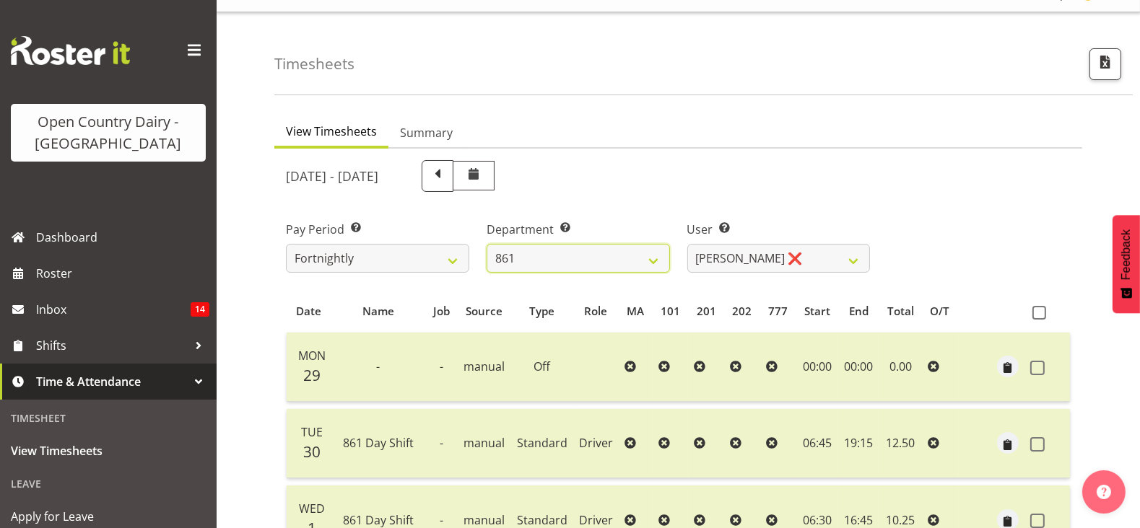
scroll to position [388, 0]
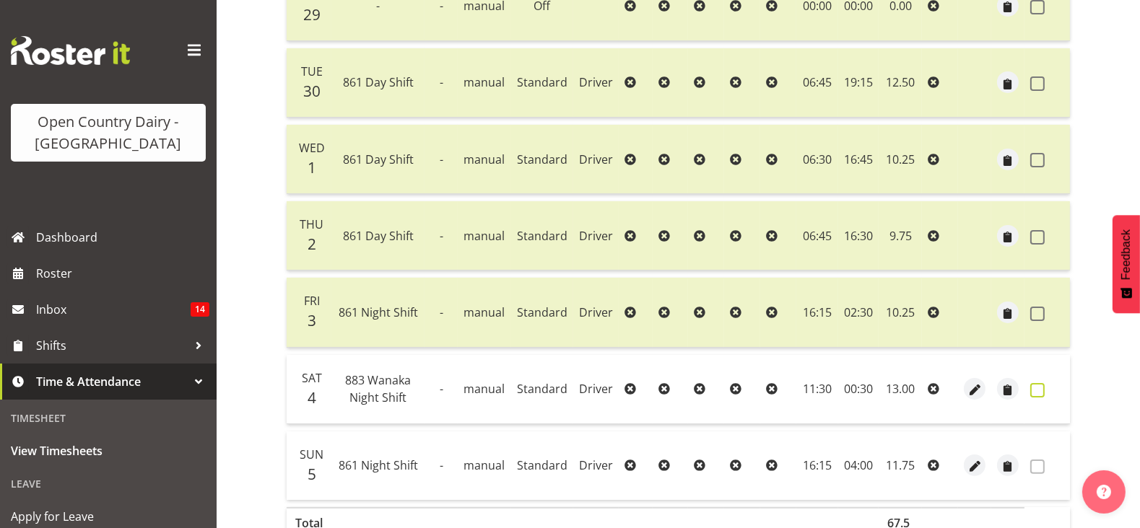
click at [1043, 383] on span at bounding box center [1037, 390] width 14 height 14
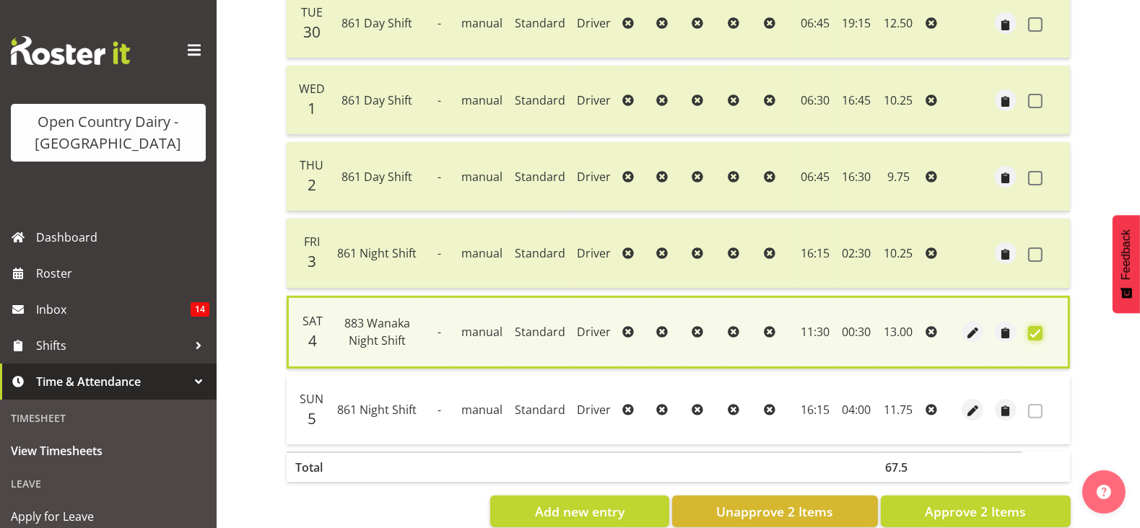
scroll to position [481, 0]
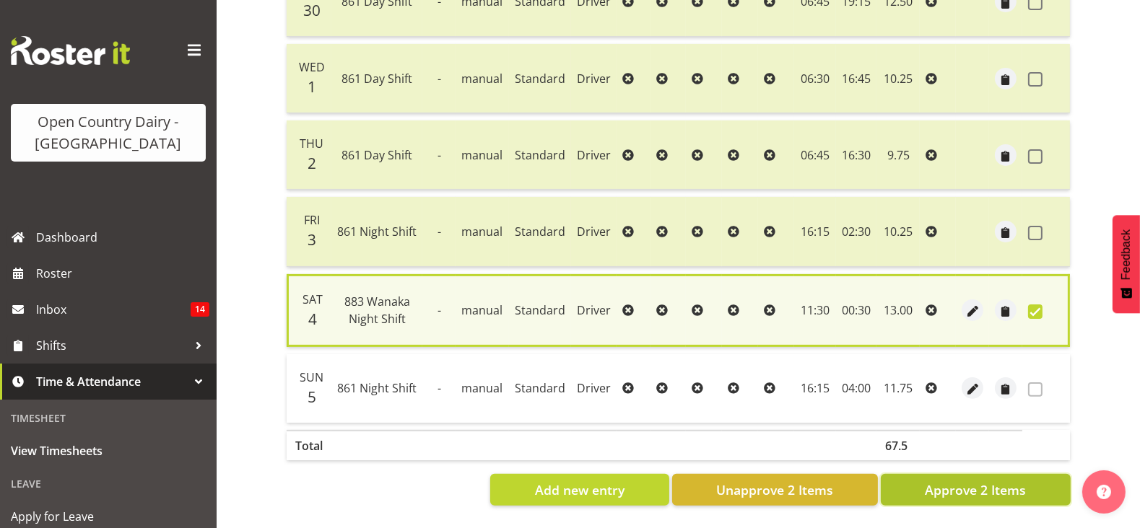
click at [979, 481] on span "Approve 2 Items" at bounding box center [975, 490] width 101 height 19
checkbox input "false"
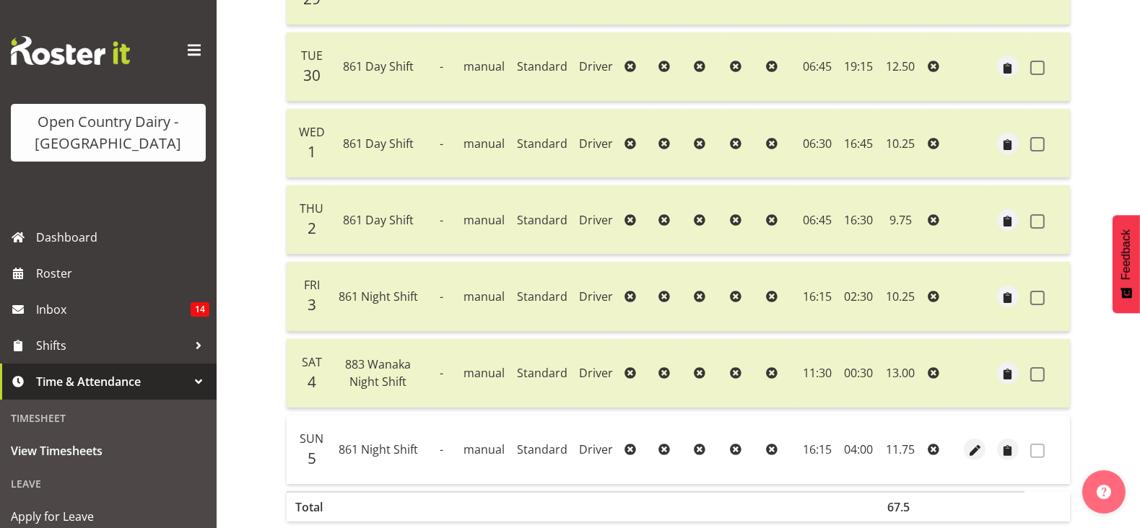
scroll to position [207, 0]
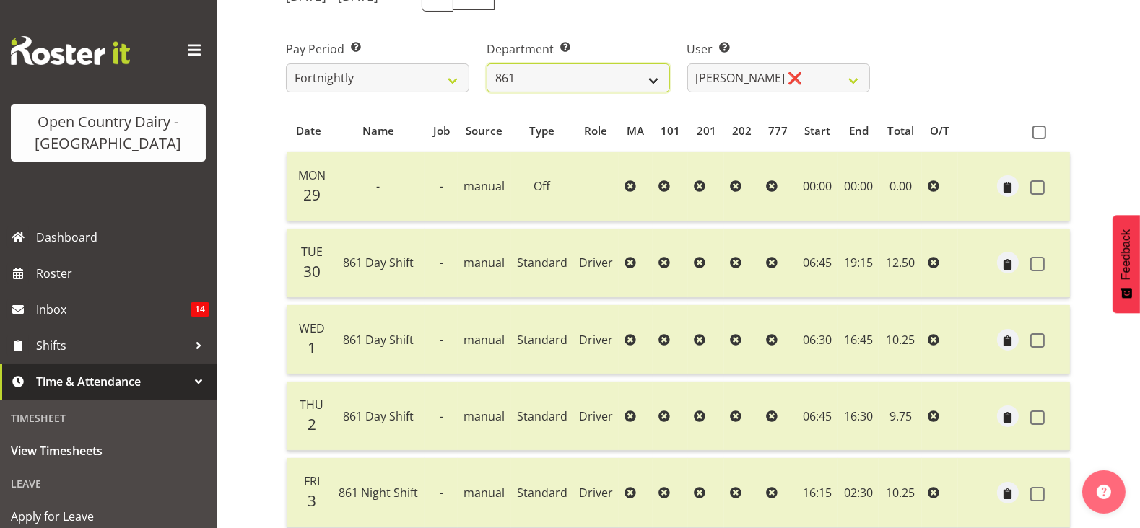
click at [561, 88] on select "734 735 736 737 738 739 851 853 854 855 856 858 861 862 865 867-9032 868 869 87…" at bounding box center [577, 78] width 183 height 29
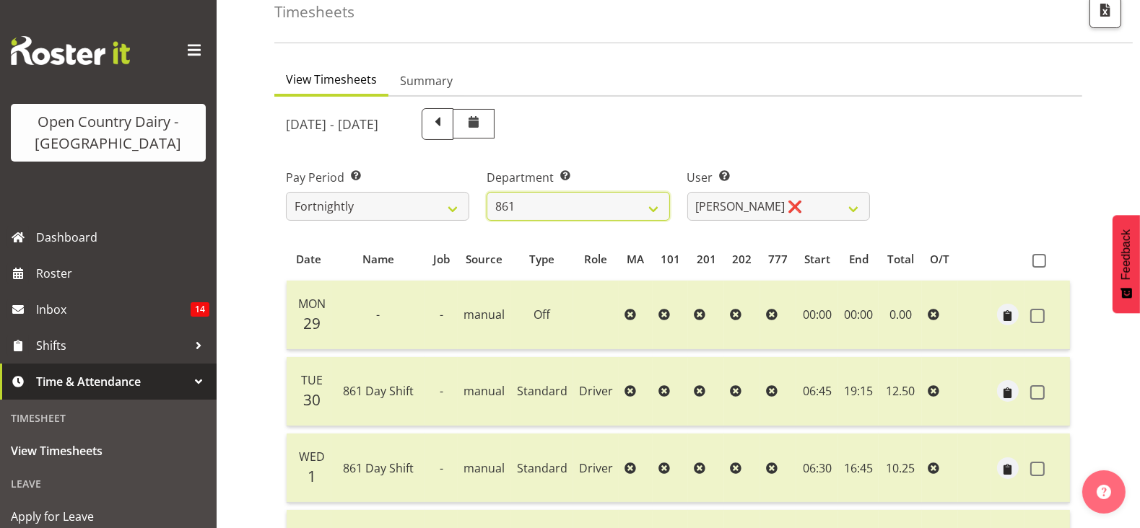
scroll to position [180, 0]
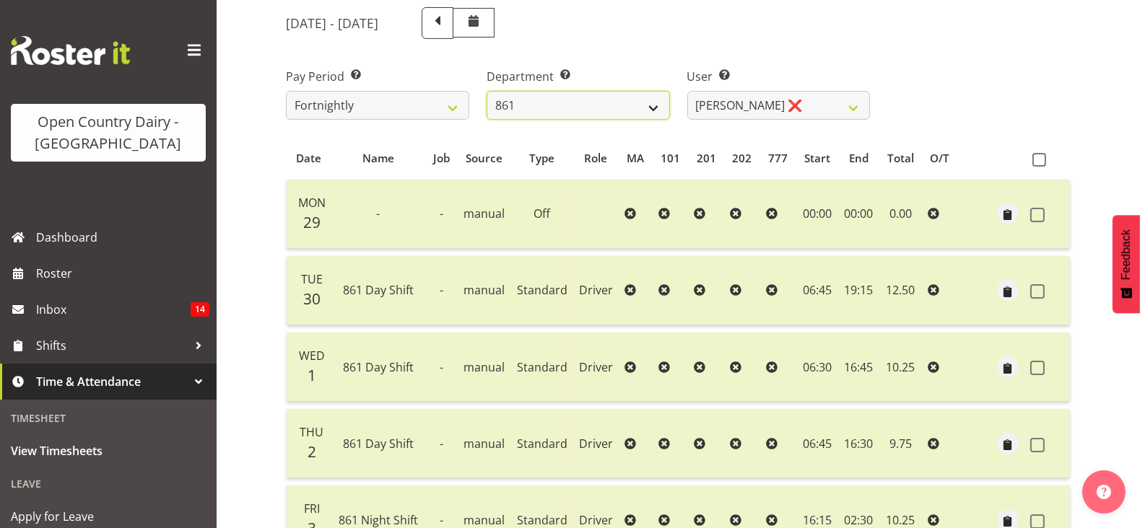
click at [570, 100] on select "734 735 736 737 738 739 851 853 854 855 856 858 861 862 865 867-9032 868 869 87…" at bounding box center [577, 105] width 183 height 29
click at [533, 97] on select "734 735 736 737 738 739 851 853 854 855 856 858 861 862 865 867-9032 868 869 87…" at bounding box center [577, 105] width 183 height 29
click at [486, 91] on select "734 735 736 737 738 739 851 853 854 855 856 858 861 862 865 867-9032 868 869 87…" at bounding box center [577, 105] width 183 height 29
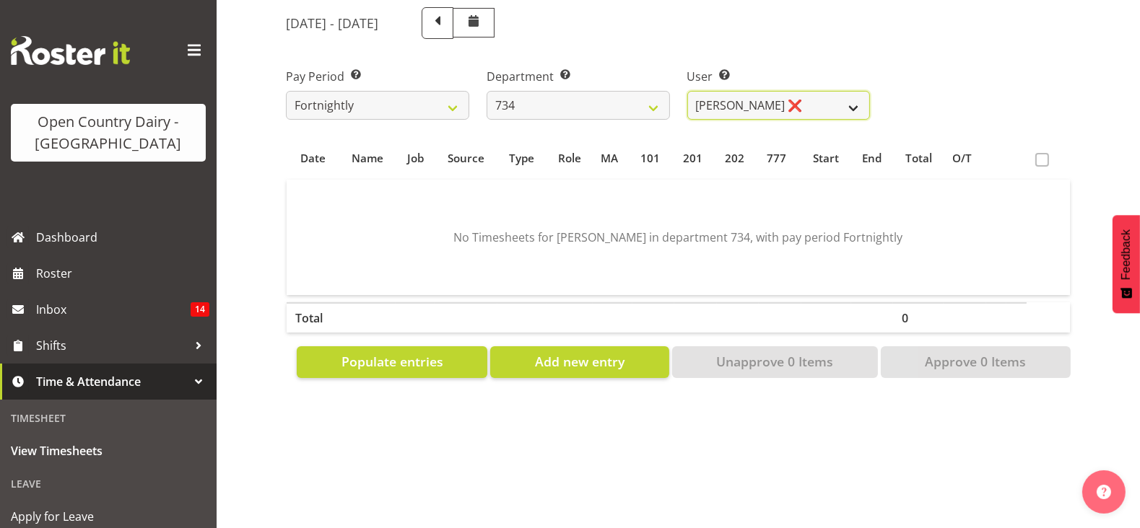
click at [751, 100] on select "Justin Spicer ❌ Ryan Thompson ❌ Tracey Chittock ❌ Zachary Shanks ❌" at bounding box center [778, 105] width 183 height 29
drag, startPoint x: 749, startPoint y: 66, endPoint x: 470, endPoint y: 107, distance: 282.2
click at [730, 82] on label "User Select user. Note: This is filtered down by the previous two drop-down ite…" at bounding box center [778, 76] width 183 height 17
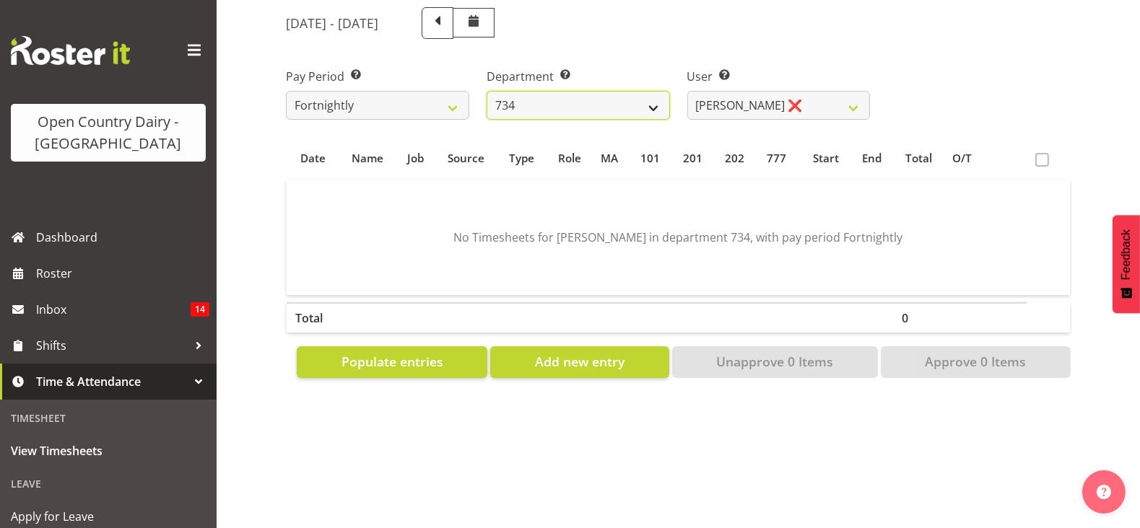
click at [519, 104] on select "734 735 736 737 738 739 851 853 854 855 856 858 861 862 865 867-9032 868 869 87…" at bounding box center [577, 105] width 183 height 29
click at [486, 91] on select "734 735 736 737 738 739 851 853 854 855 856 858 861 862 865 867-9032 868 869 87…" at bounding box center [577, 105] width 183 height 29
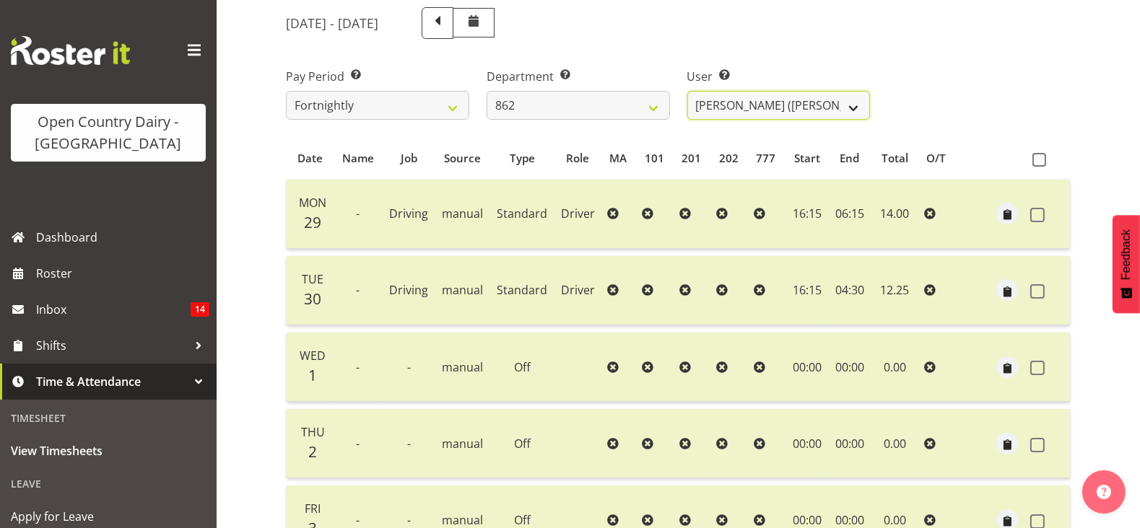
click at [790, 100] on select "Bennie (David) Smith ❌ Colin Schwarz ❌ Forbes O'Reilly ❌ Tracy Inder ❌" at bounding box center [778, 105] width 183 height 29
drag, startPoint x: 767, startPoint y: 52, endPoint x: 541, endPoint y: 113, distance: 234.1
click at [762, 59] on div "User Select user. Note: This is filtered down by the previous two drop-down ite…" at bounding box center [778, 88] width 201 height 81
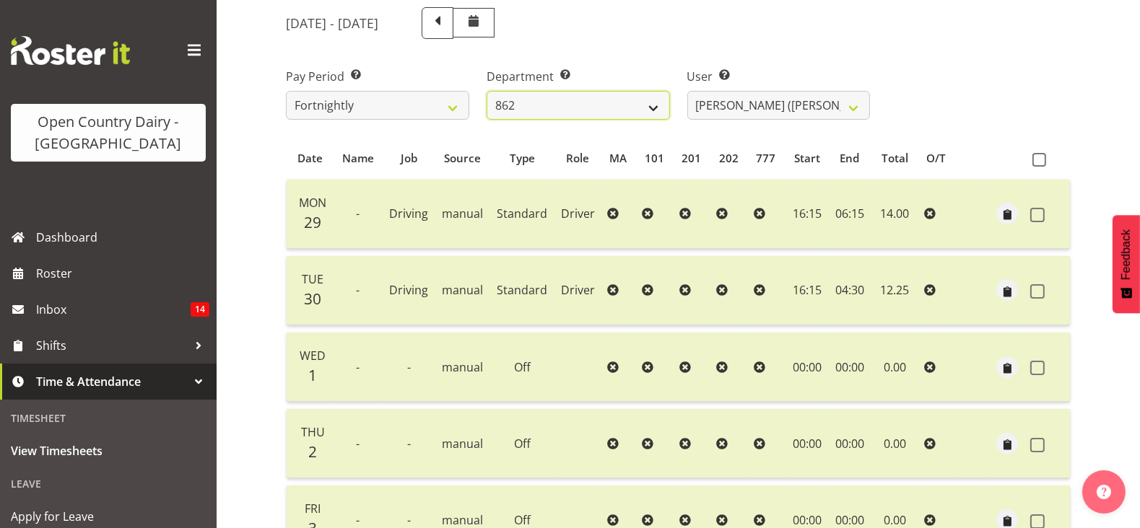
click at [536, 107] on select "734 735 736 737 738 739 851 853 854 855 856 858 861 862 865 867-9032 868 869 87…" at bounding box center [577, 105] width 183 height 29
click at [486, 91] on select "734 735 736 737 738 739 851 853 854 855 856 858 861 862 865 867-9032 868 869 87…" at bounding box center [577, 105] width 183 height 29
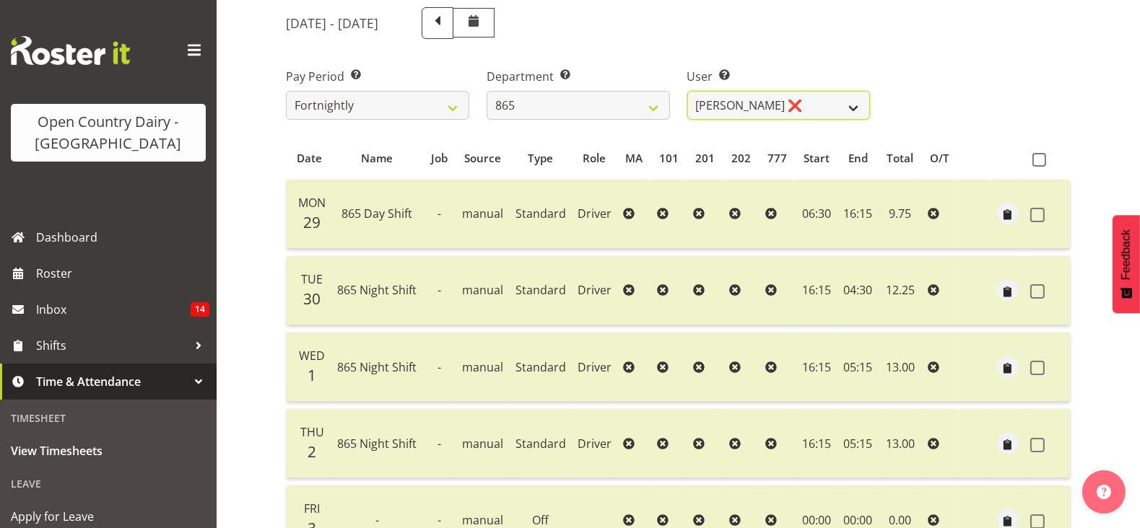
click at [719, 109] on select "Flavio Ferraz ❌ George Courtney ❌ Steffan Kennard ❌" at bounding box center [778, 105] width 183 height 29
drag, startPoint x: 765, startPoint y: 61, endPoint x: 650, endPoint y: 133, distance: 136.2
click at [761, 66] on div "User Select user. Note: This is filtered down by the previous two drop-down ite…" at bounding box center [778, 88] width 201 height 81
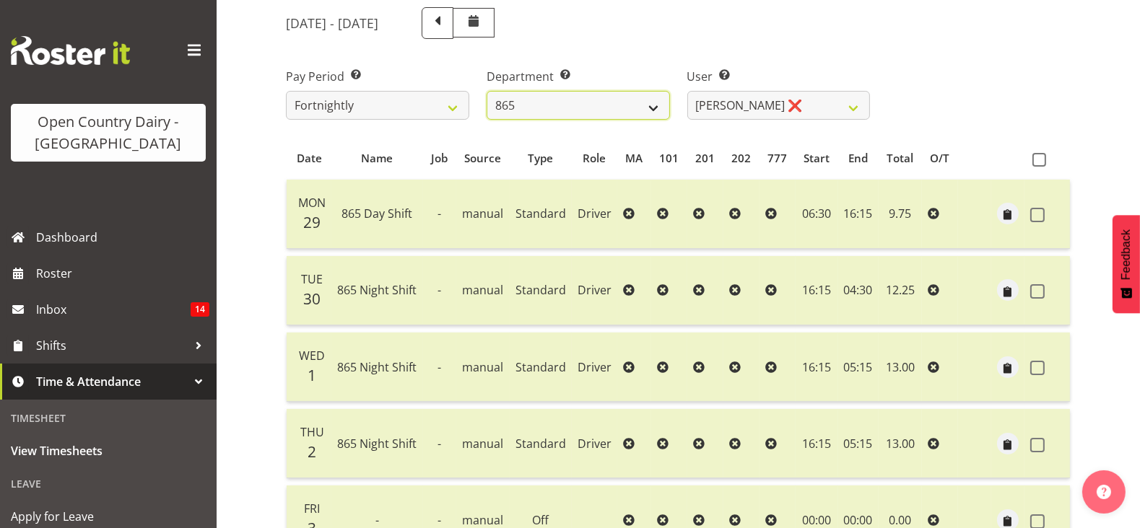
click at [621, 111] on select "734 735 736 737 738 739 851 853 854 855 856 858 861 862 865 867-9032 868 869 87…" at bounding box center [577, 105] width 183 height 29
click at [486, 91] on select "734 735 736 737 738 739 851 853 854 855 856 858 861 862 865 867-9032 868 869 87…" at bounding box center [577, 105] width 183 height 29
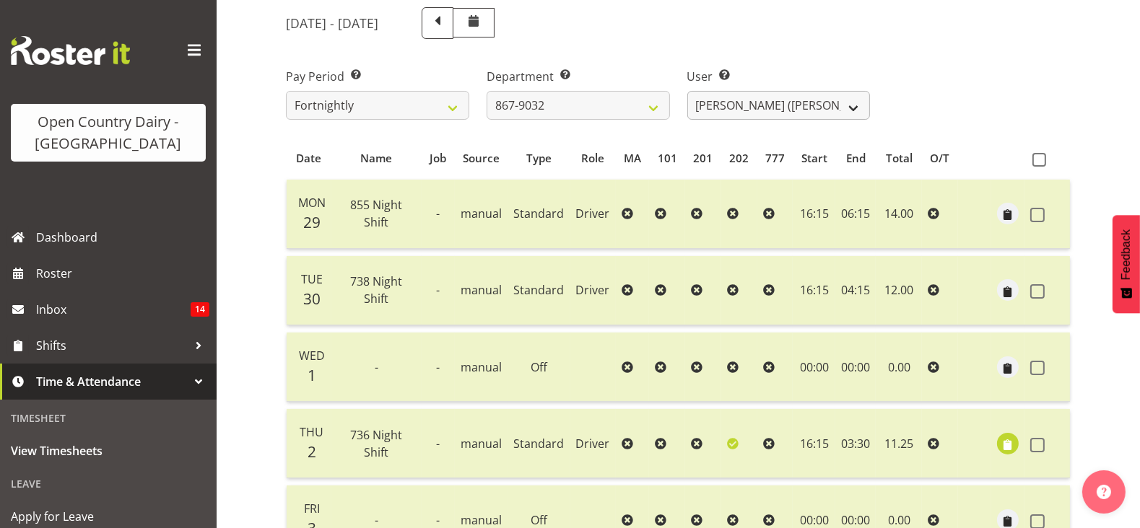
click at [759, 106] on div "September 29th - October 5th 2025 Pay Period Select which pay period you would …" at bounding box center [678, 395] width 784 height 792
click at [759, 106] on select "Gert (Gerry) Van Der Berg ❌ Glenn Tither ❌ Jason Gough ❌ Richard Aitken ❌" at bounding box center [778, 105] width 183 height 29
click at [772, 48] on div "User Select user. Note: This is filtered down by the previous two drop-down ite…" at bounding box center [778, 88] width 201 height 81
click at [493, 115] on select "734 735 736 737 738 739 851 853 854 855 856 858 861 862 865 867-9032 868 869 87…" at bounding box center [577, 105] width 183 height 29
click at [486, 91] on select "734 735 736 737 738 739 851 853 854 855 856 858 861 862 865 867-9032 868 869 87…" at bounding box center [577, 105] width 183 height 29
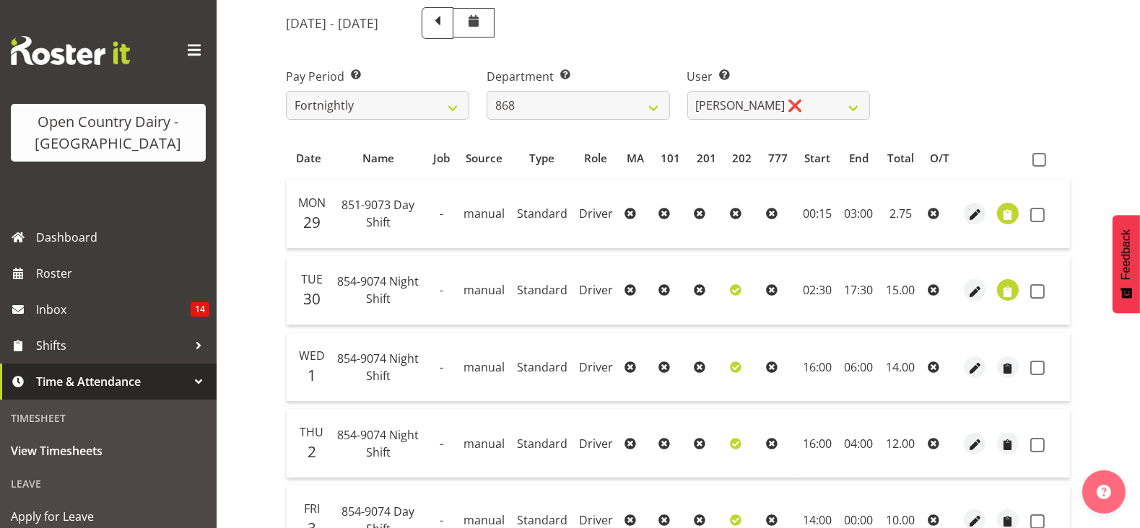
click at [741, 110] on div "September 29th - October 5th 2025 Pay Period Select which pay period you would …" at bounding box center [678, 395] width 784 height 792
click at [741, 110] on select "Alan Rolton ❌ Cassidy Williams ❌ Christopher McIver ❌ Darin Ayling ❌" at bounding box center [778, 105] width 183 height 29
click at [749, 52] on div "User Select user. Note: This is filtered down by the previous two drop-down ite…" at bounding box center [778, 88] width 201 height 81
click at [638, 91] on select "734 735 736 737 738 739 851 853 854 855 856 858 861 862 865 867-9032 868 869 87…" at bounding box center [577, 105] width 183 height 29
select select "682"
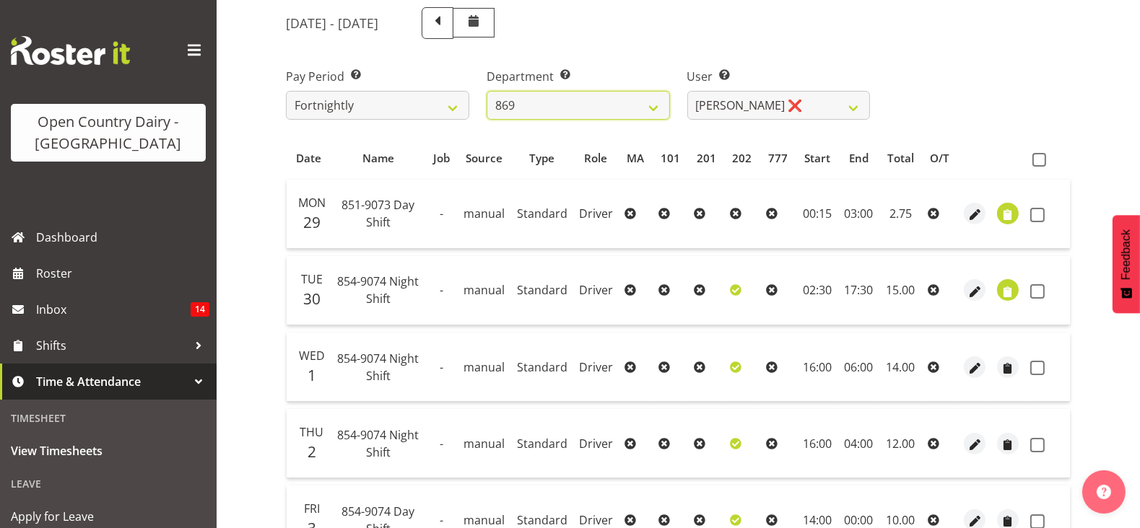
click at [486, 91] on select "734 735 736 737 738 739 851 853 854 855 856 858 861 862 865 867-9032 868 869 87…" at bounding box center [577, 105] width 183 height 29
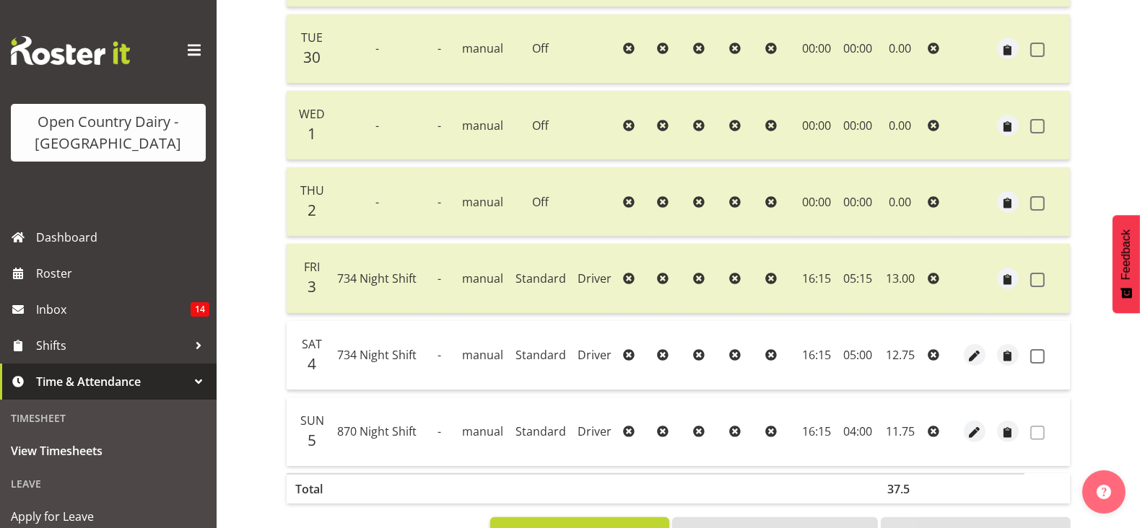
scroll to position [451, 0]
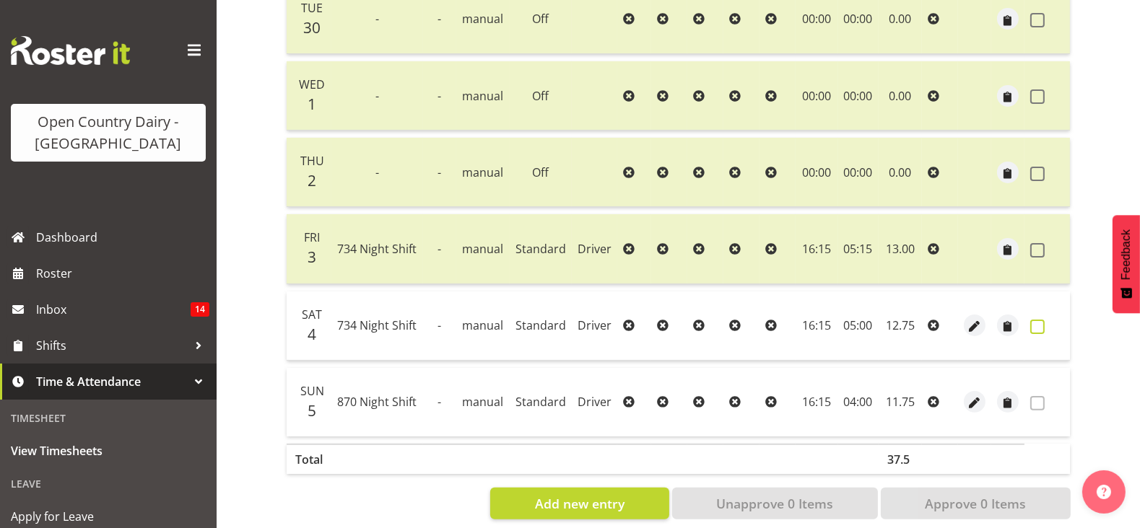
click at [1041, 321] on span at bounding box center [1037, 327] width 14 height 14
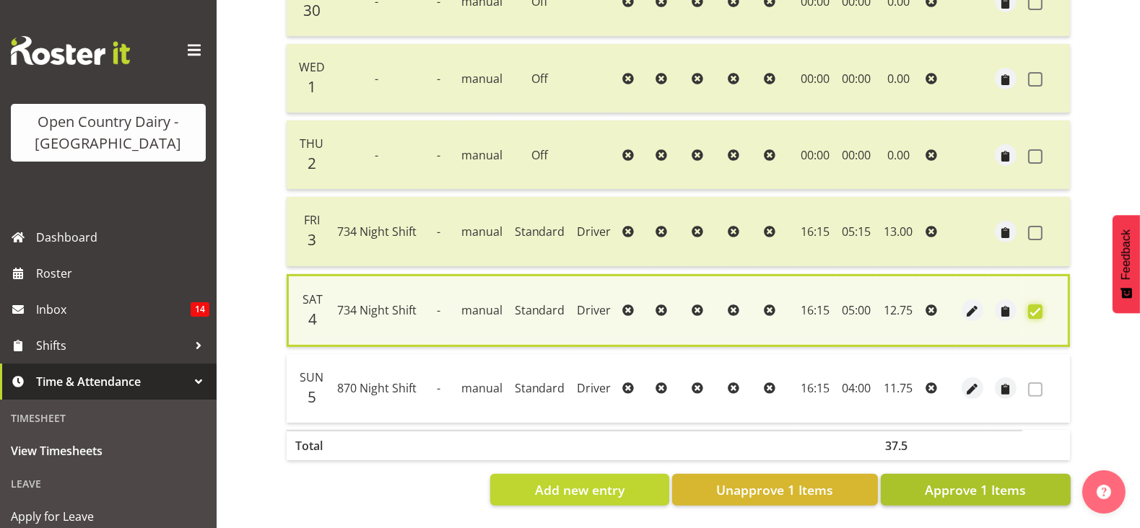
scroll to position [481, 0]
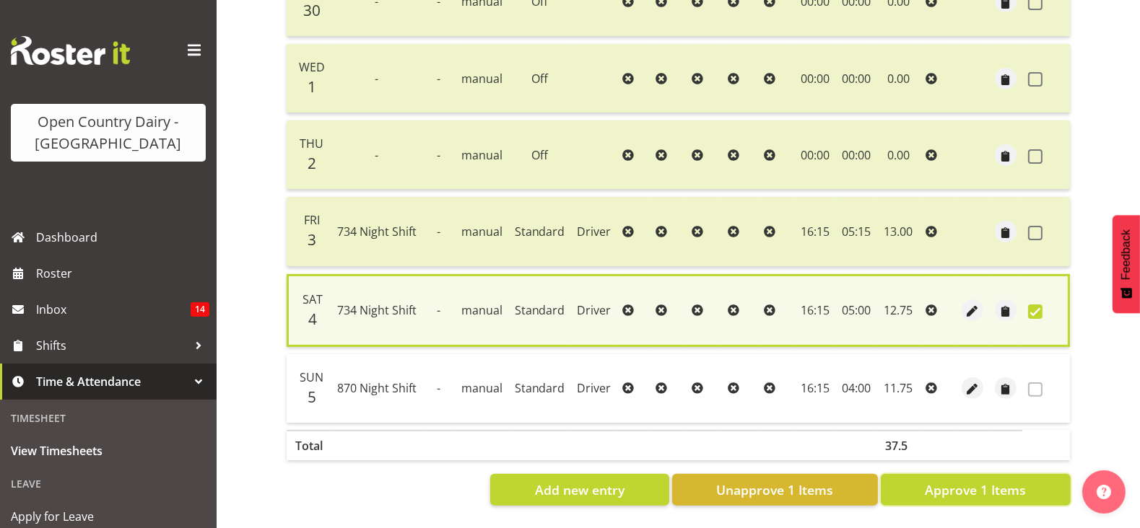
drag, startPoint x: 998, startPoint y: 476, endPoint x: 1014, endPoint y: 570, distance: 95.9
click at [971, 481] on span "Approve 1 Items" at bounding box center [975, 490] width 101 height 19
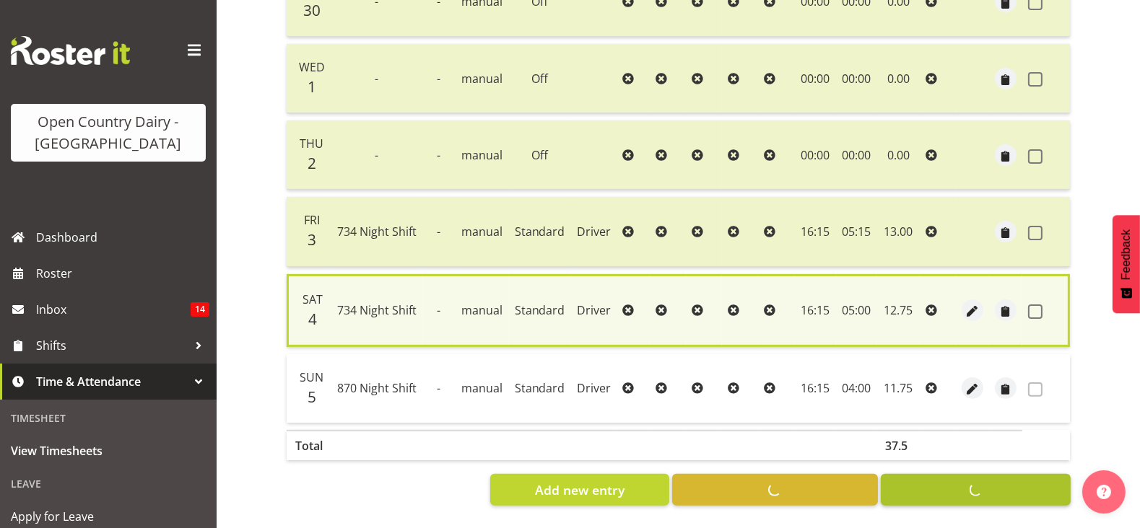
checkbox input "false"
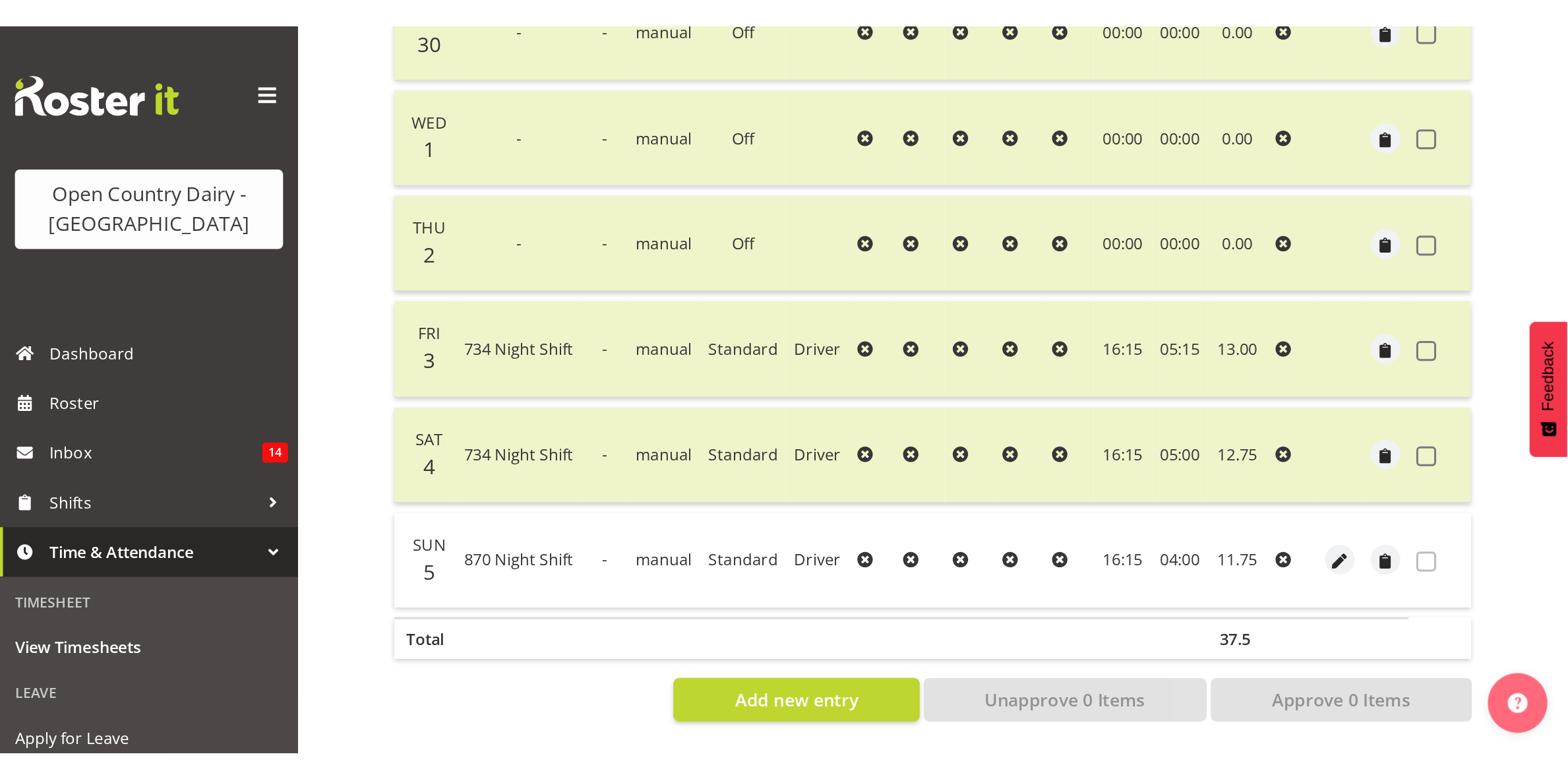
scroll to position [143, 0]
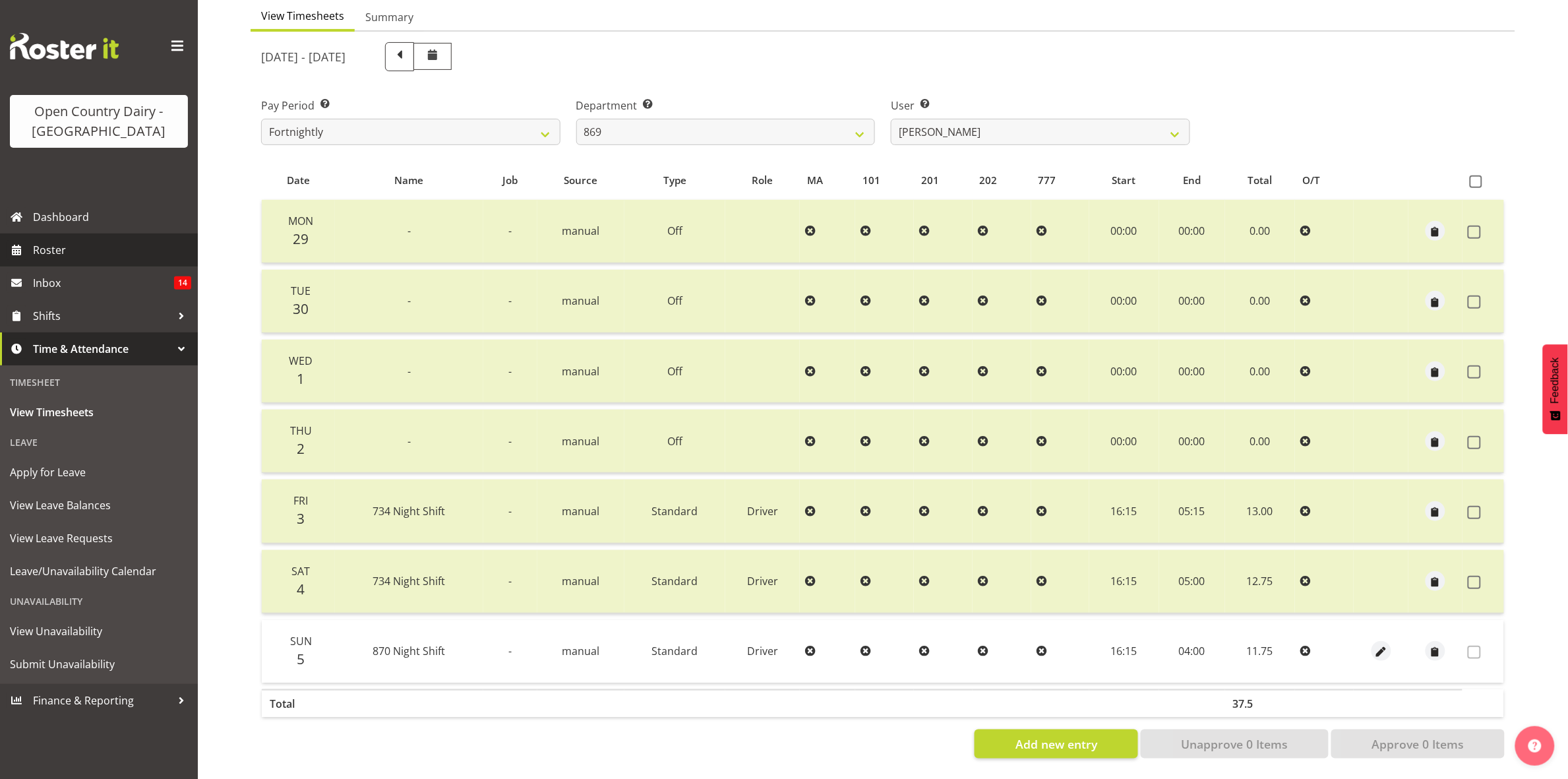
click at [146, 239] on link "Roster" at bounding box center [99, 250] width 198 height 33
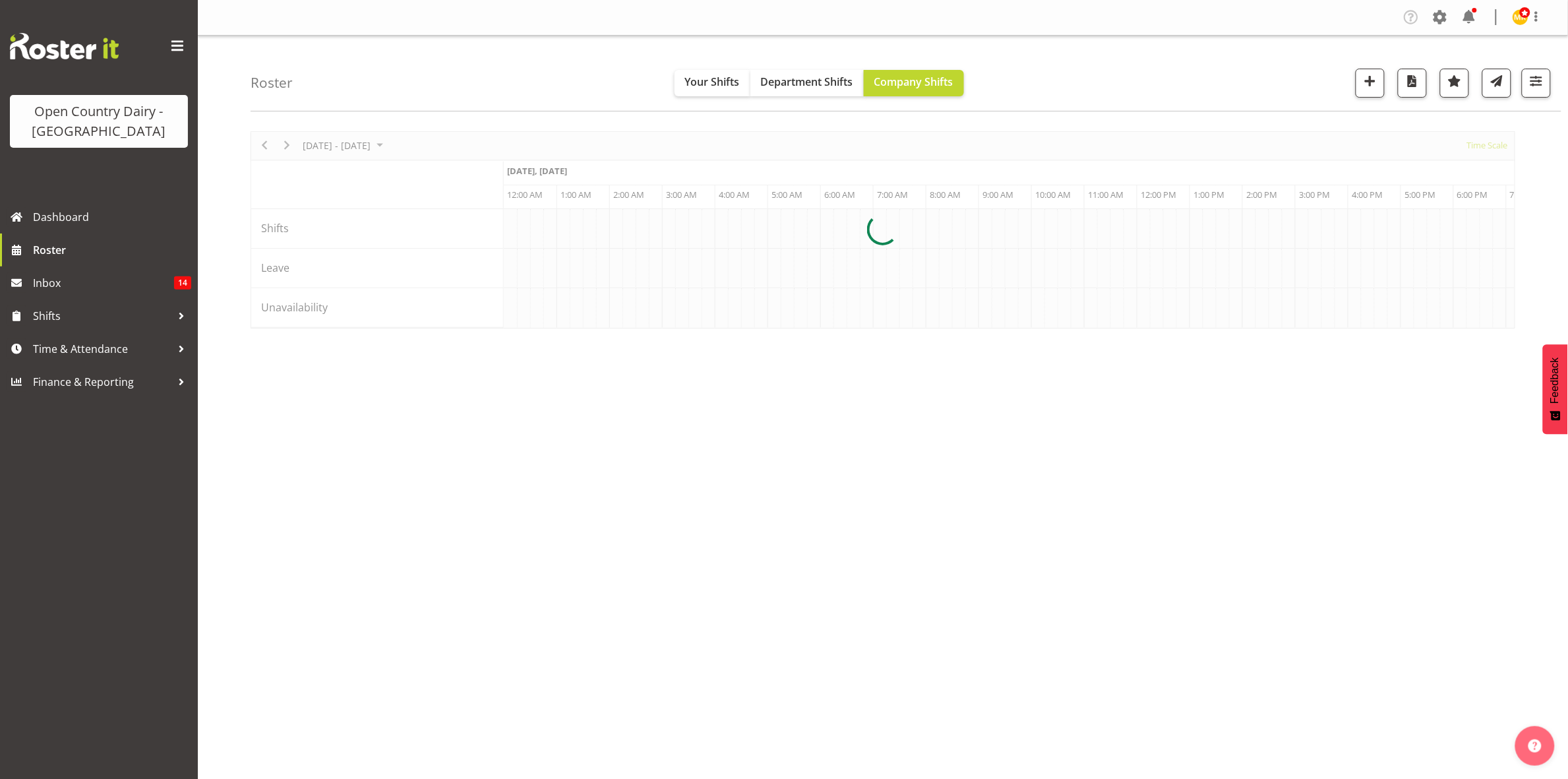
scroll to position [0, 7597]
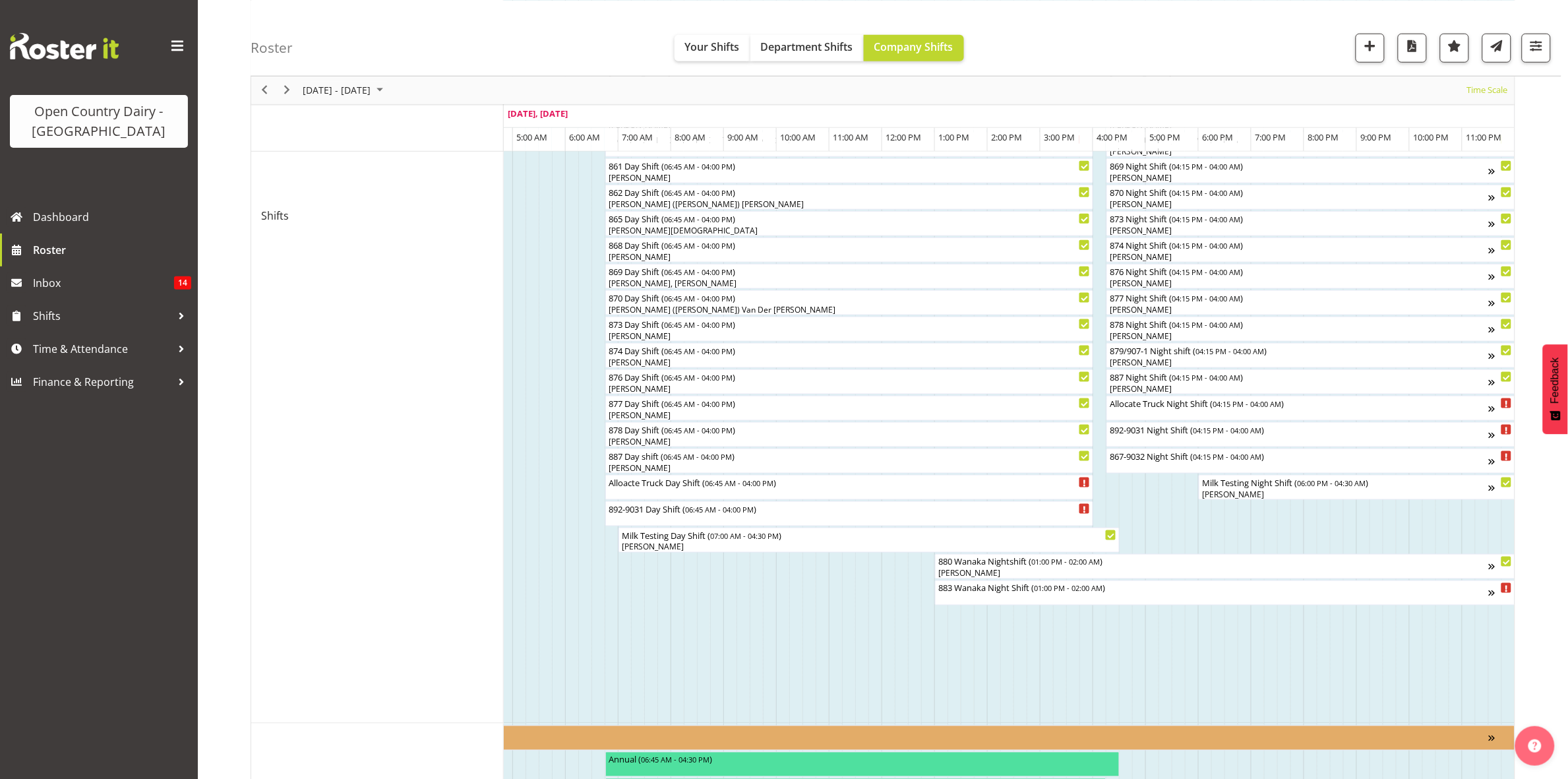
scroll to position [707, 0]
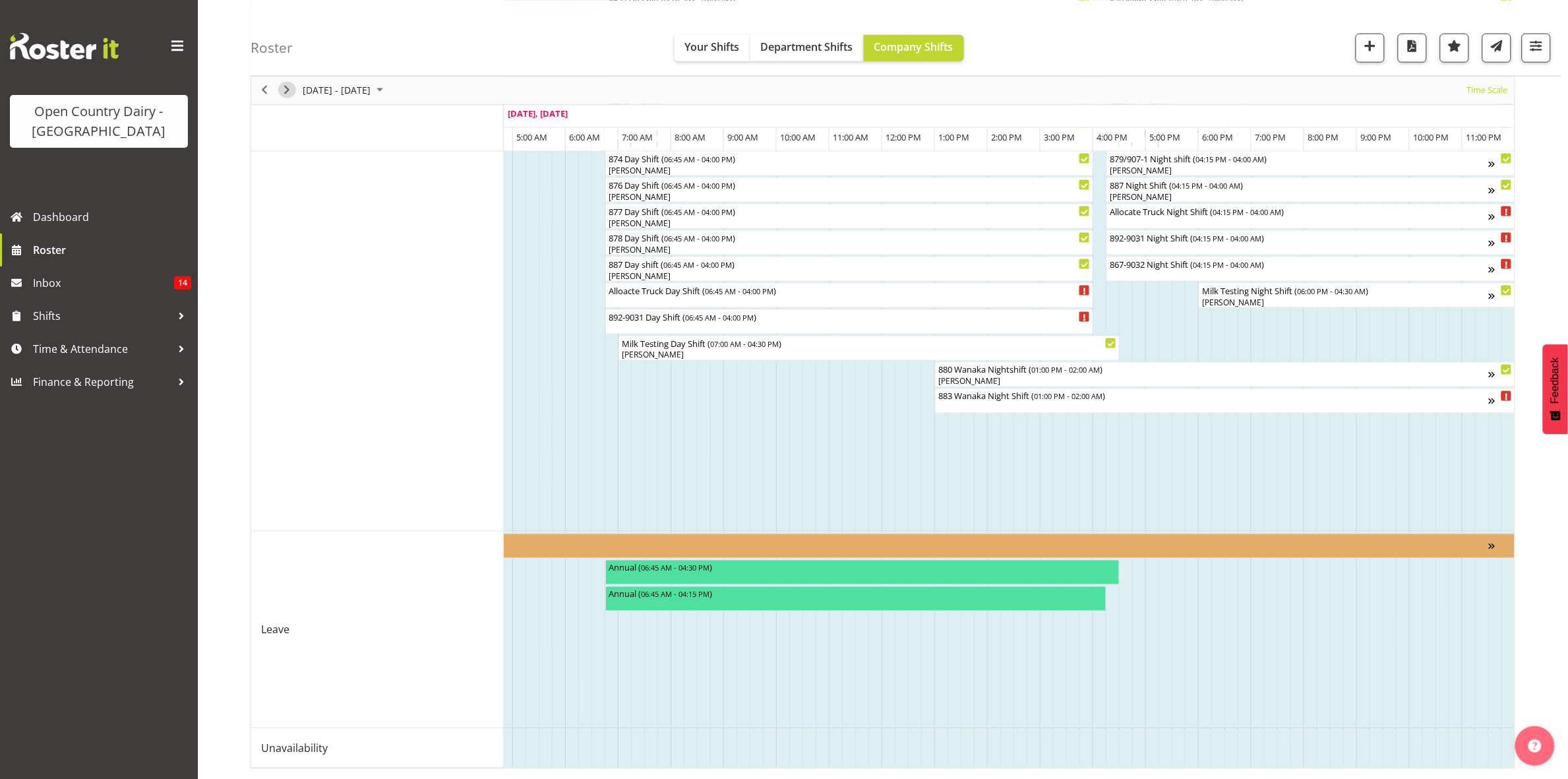
click at [287, 87] on span "Next" at bounding box center [286, 90] width 16 height 16
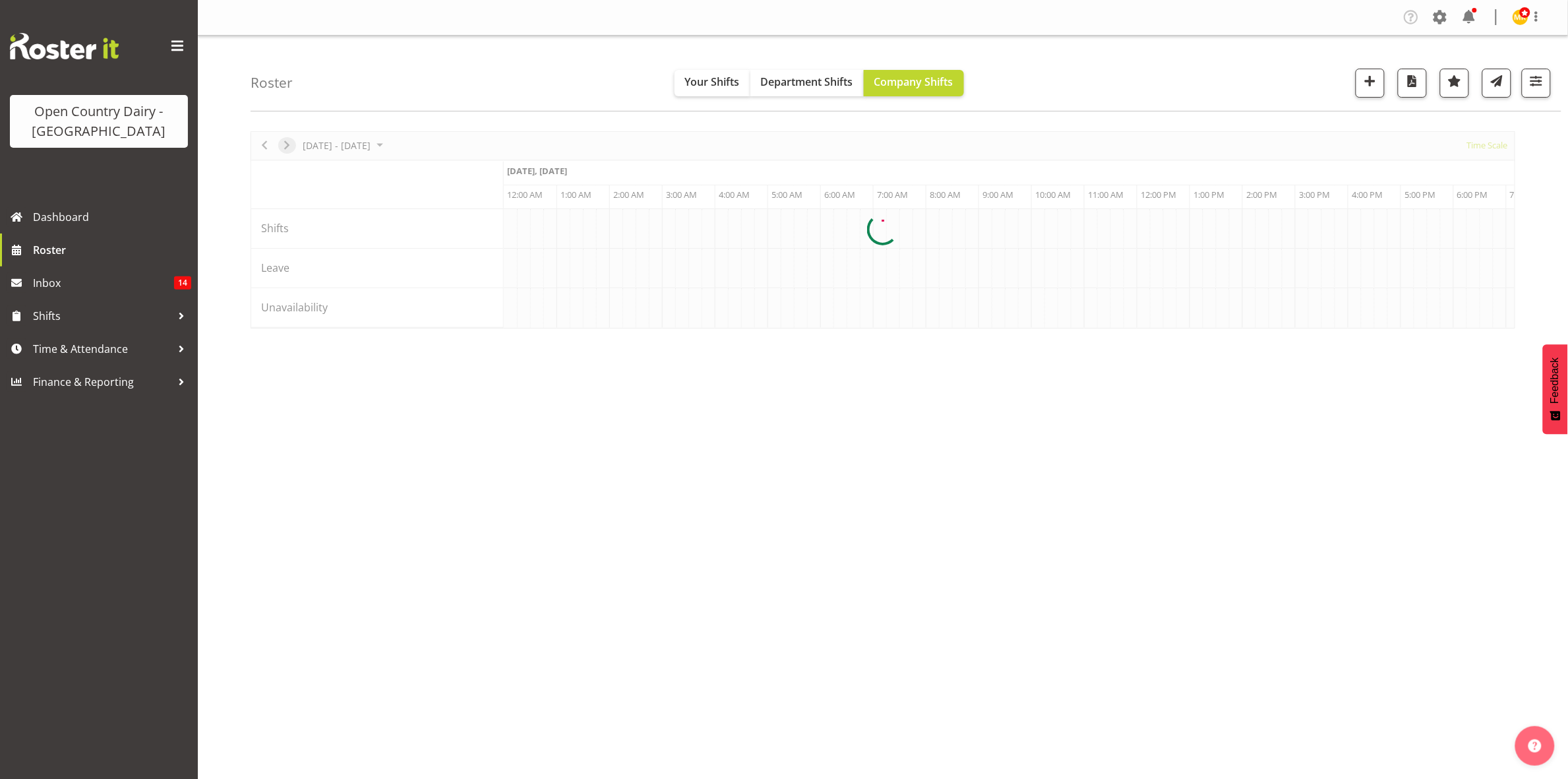
scroll to position [0, 0]
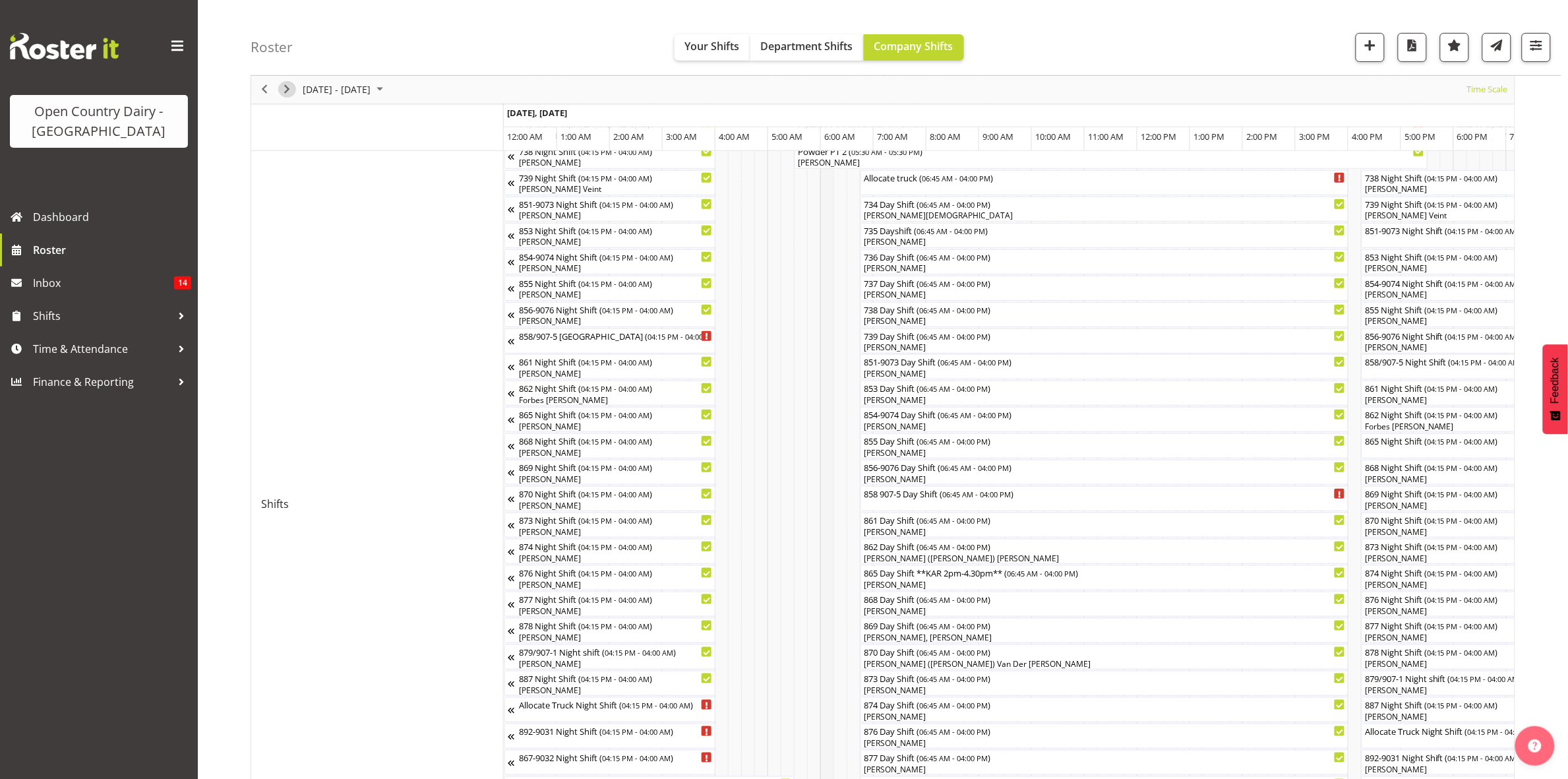
scroll to position [248, 0]
